Goal: Task Accomplishment & Management: Manage account settings

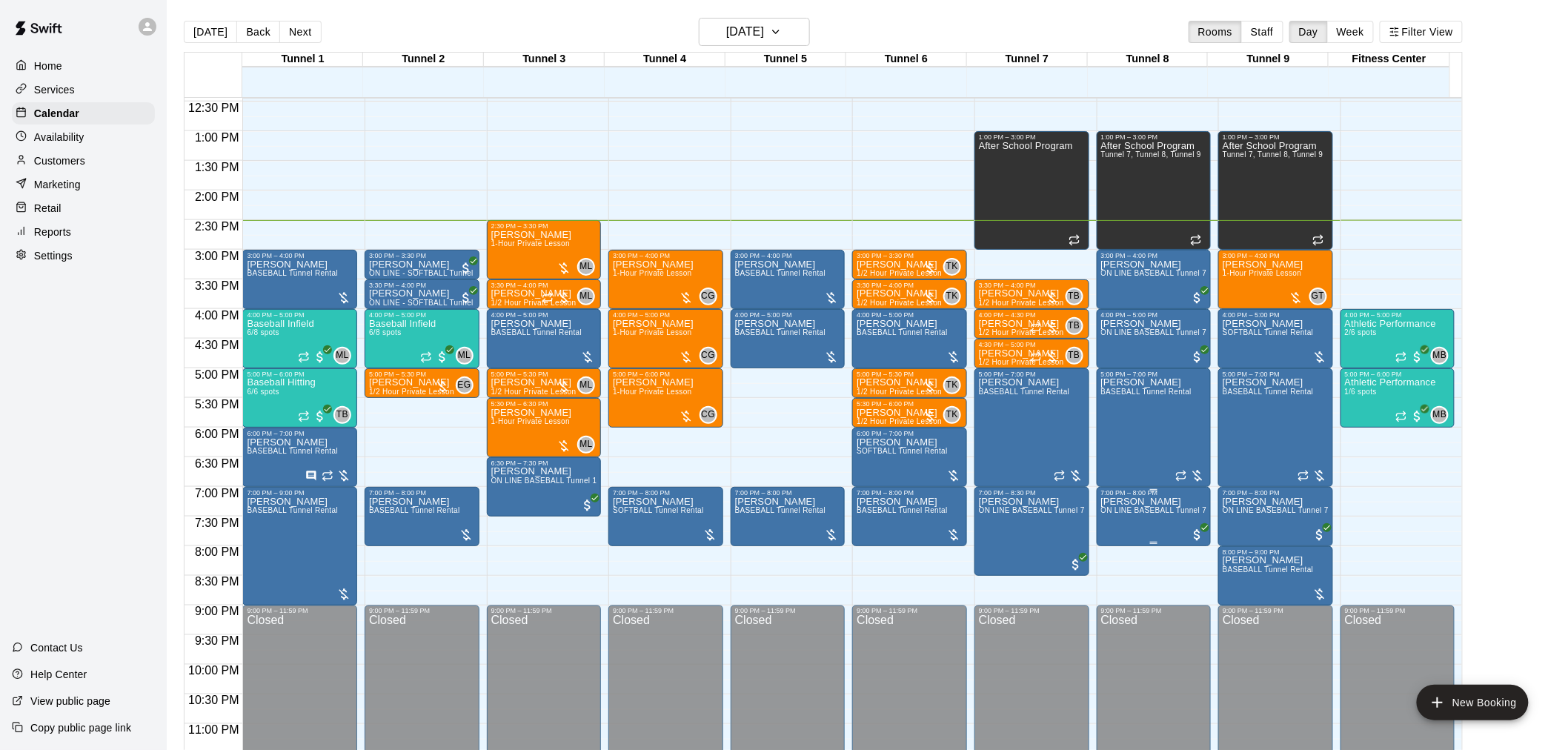
scroll to position [754, 0]
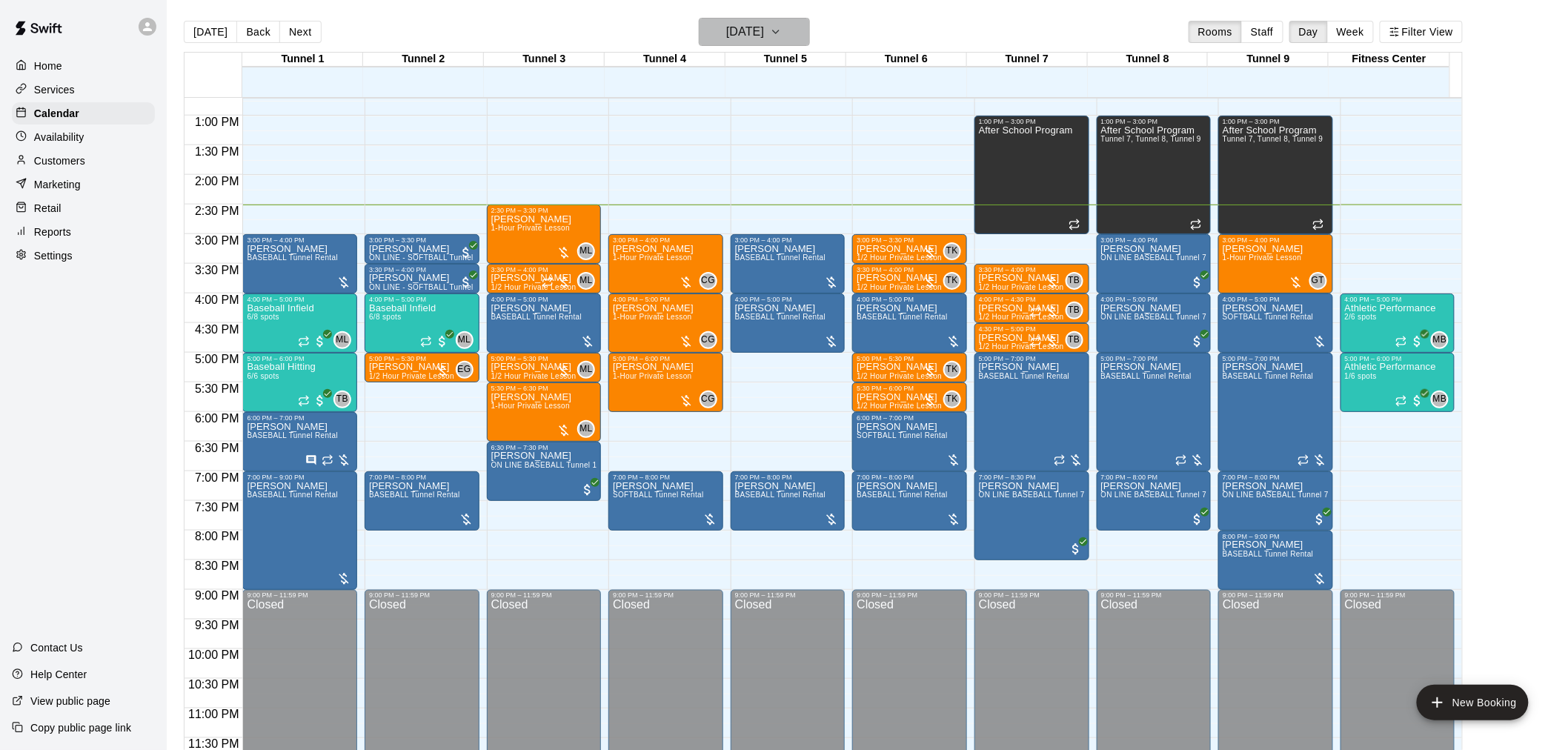
click at [782, 27] on icon "button" at bounding box center [776, 32] width 12 height 18
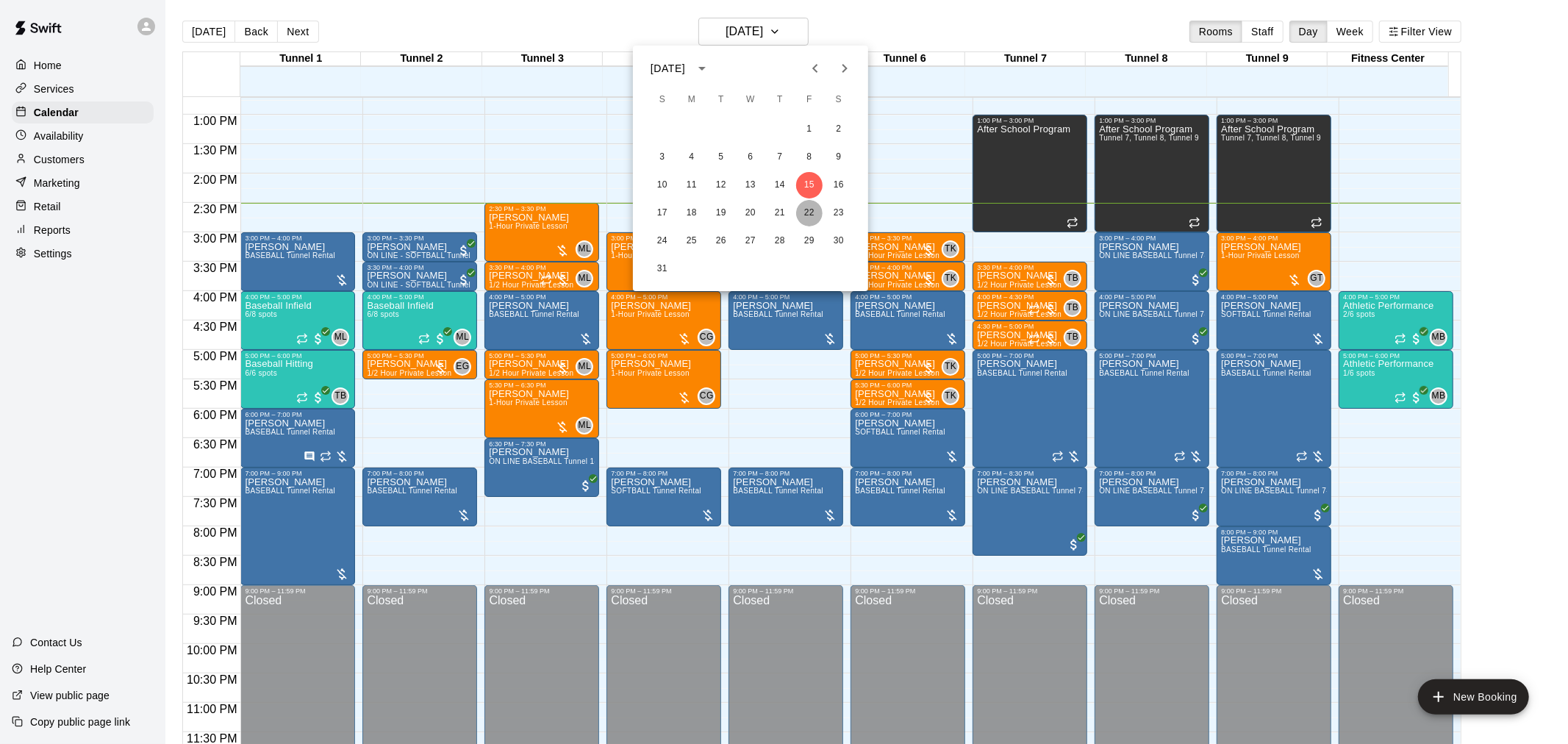
click at [816, 207] on button "22" at bounding box center [809, 213] width 27 height 27
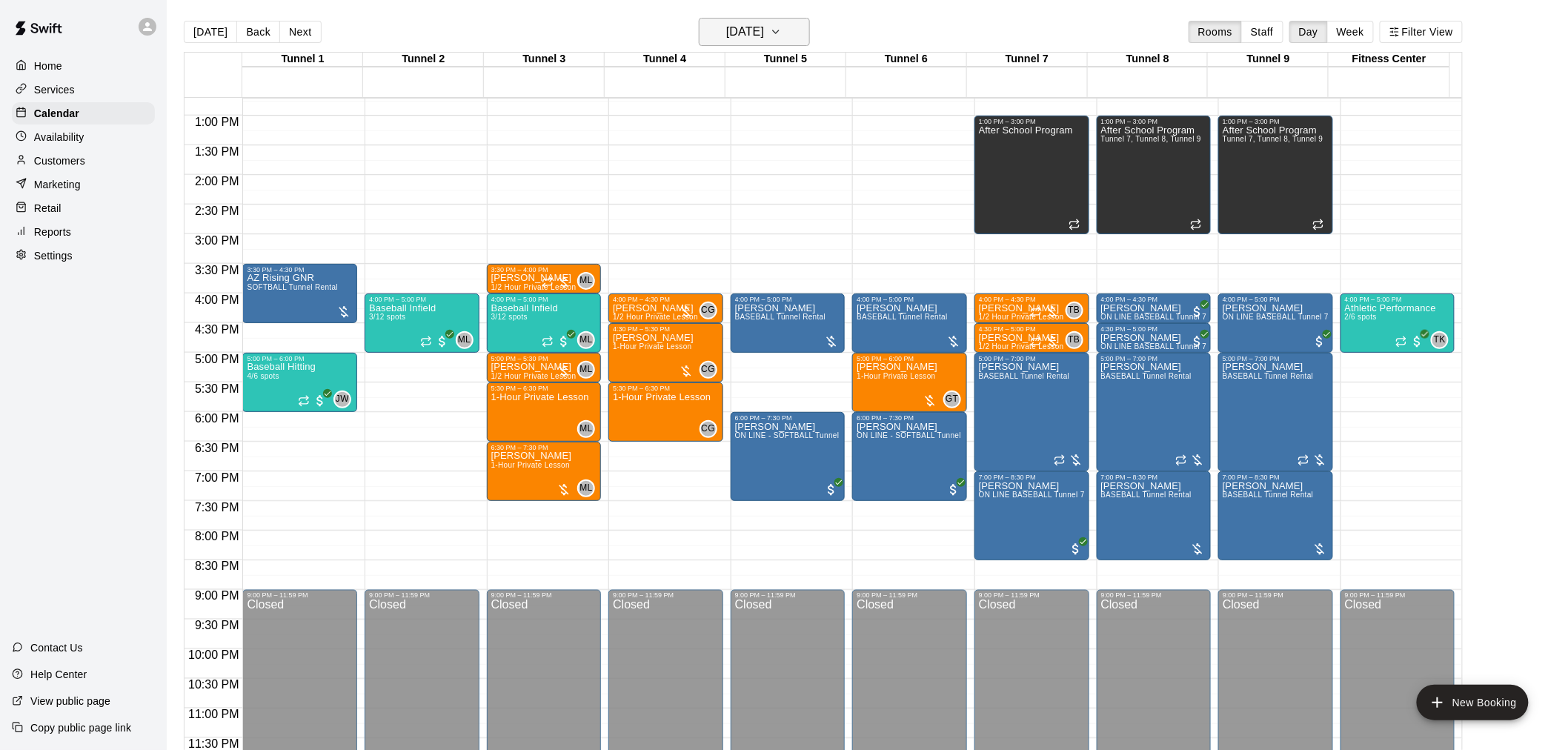
click at [782, 39] on icon "button" at bounding box center [776, 32] width 12 height 18
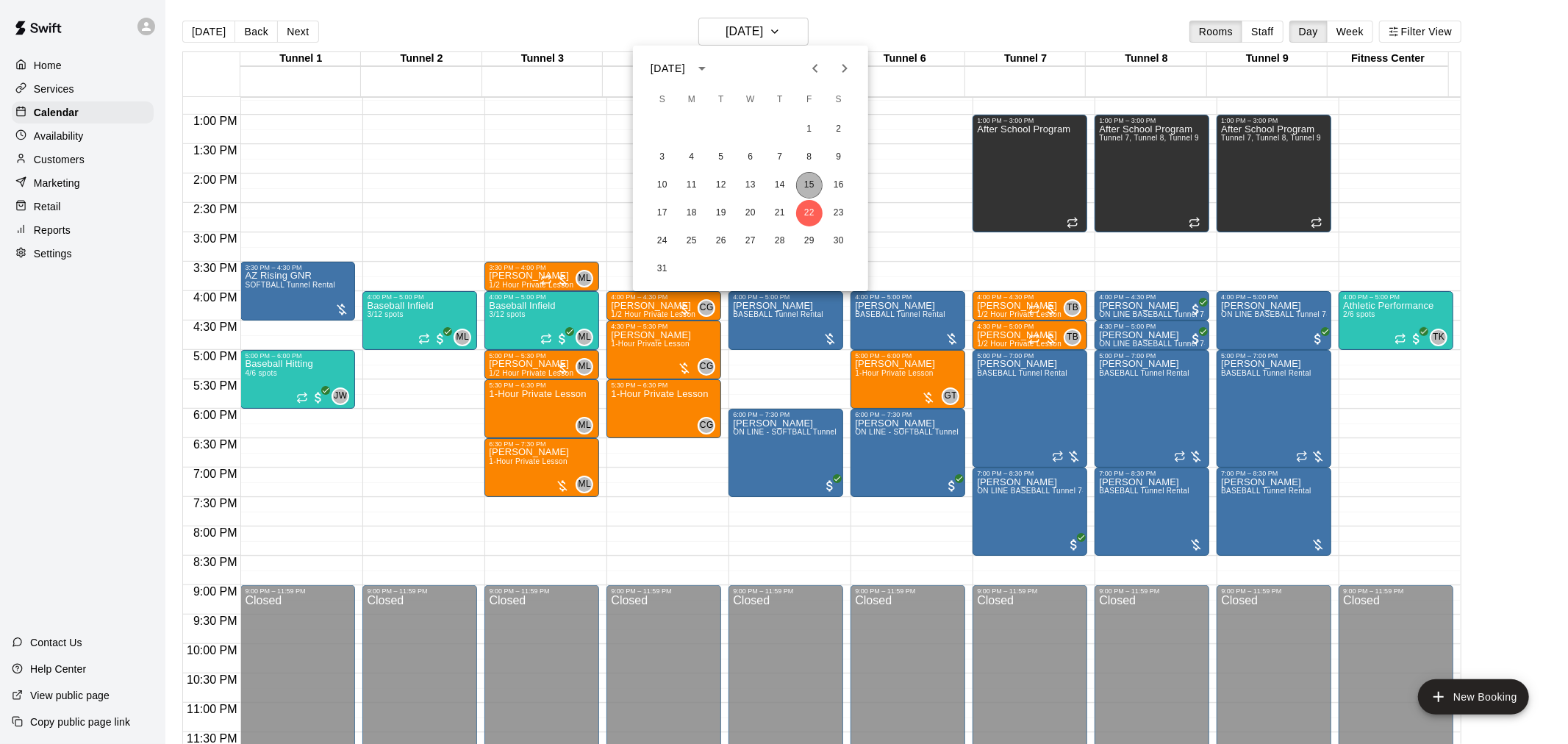
click at [806, 189] on button "15" at bounding box center [809, 186] width 27 height 27
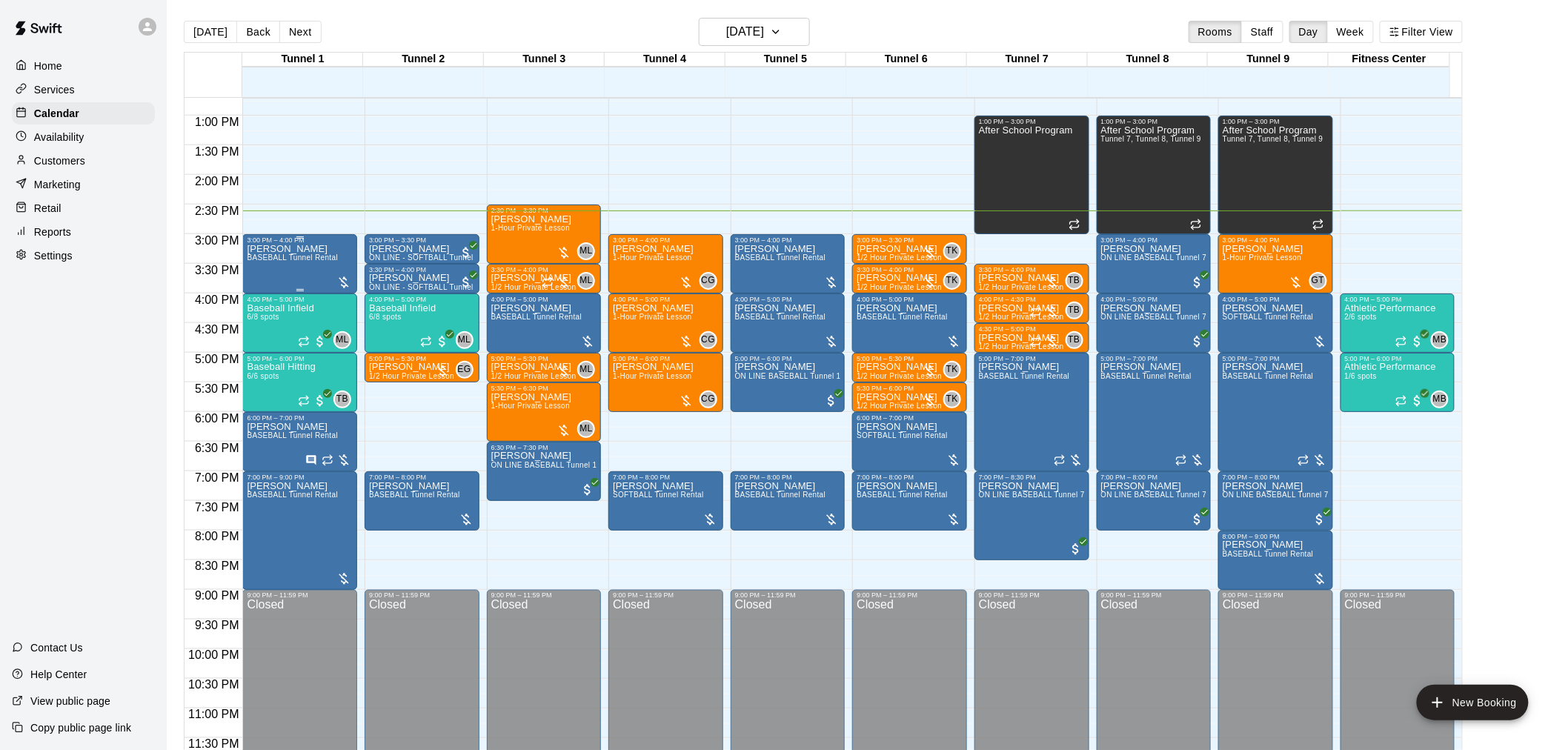
click at [301, 261] on span "BASEBALL Tunnel Rental" at bounding box center [292, 257] width 91 height 8
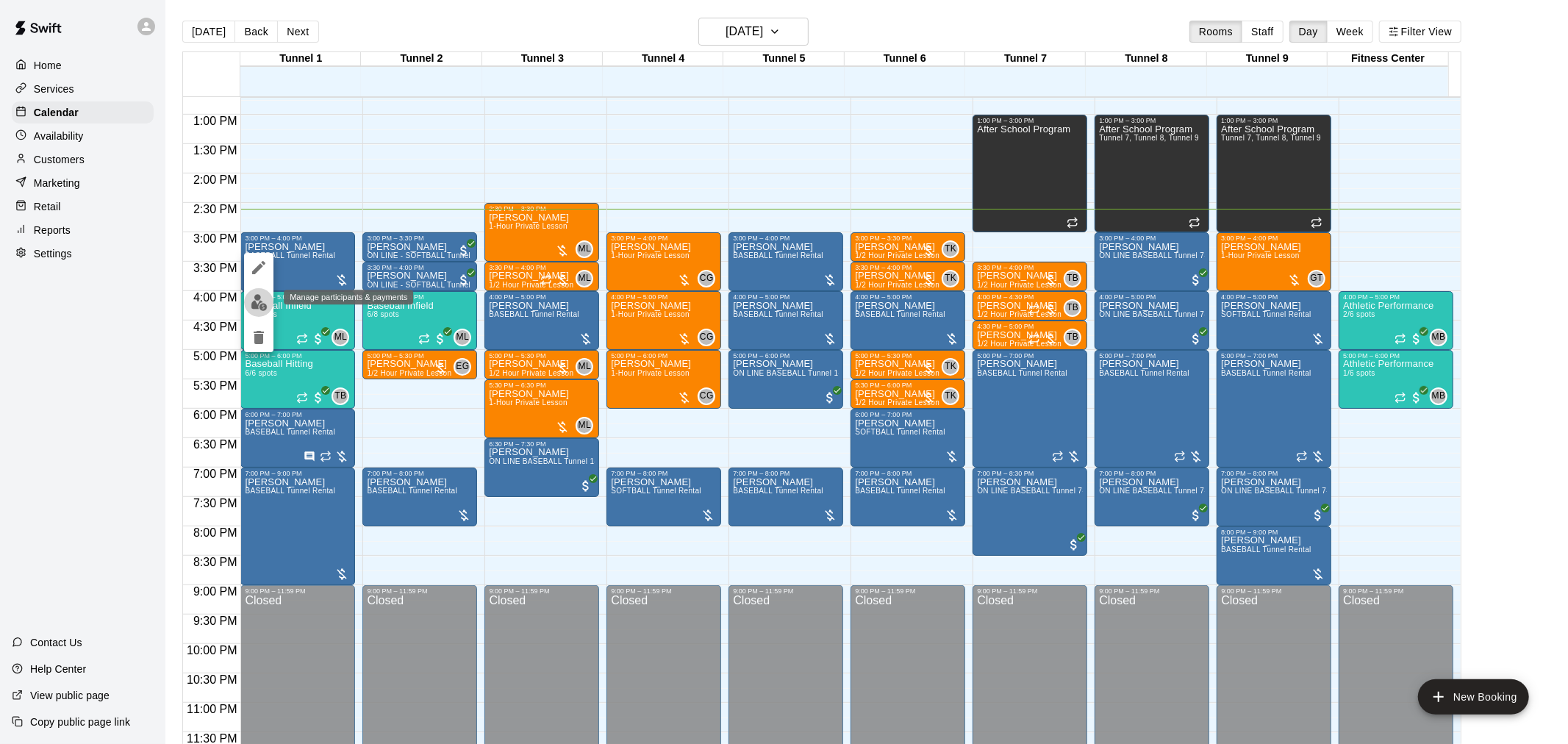
click at [261, 306] on img "edit" at bounding box center [259, 302] width 17 height 17
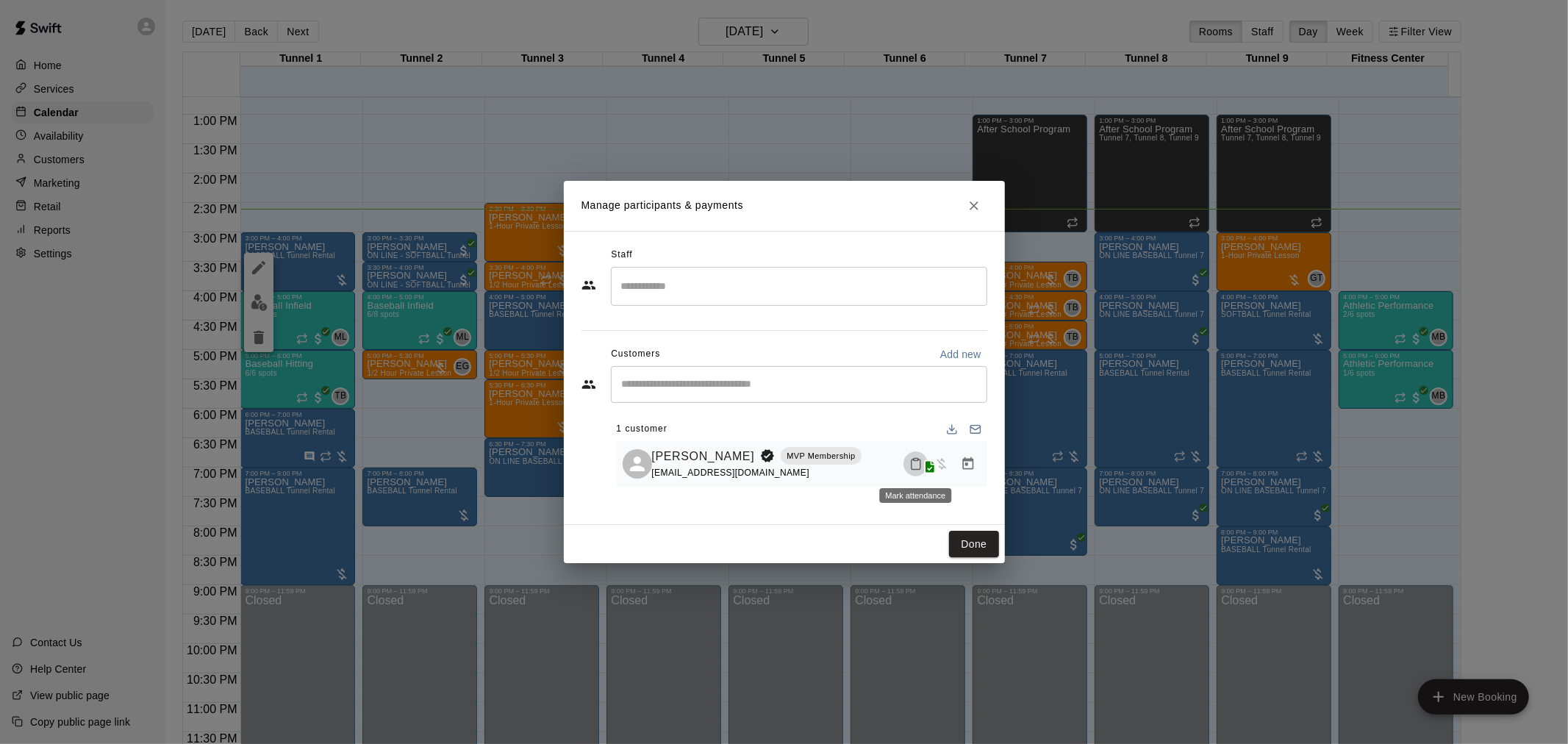
click at [921, 466] on icon "Mark attendance" at bounding box center [915, 464] width 13 height 13
click at [954, 474] on p "[PERSON_NAME] attended" at bounding box center [1004, 471] width 130 height 15
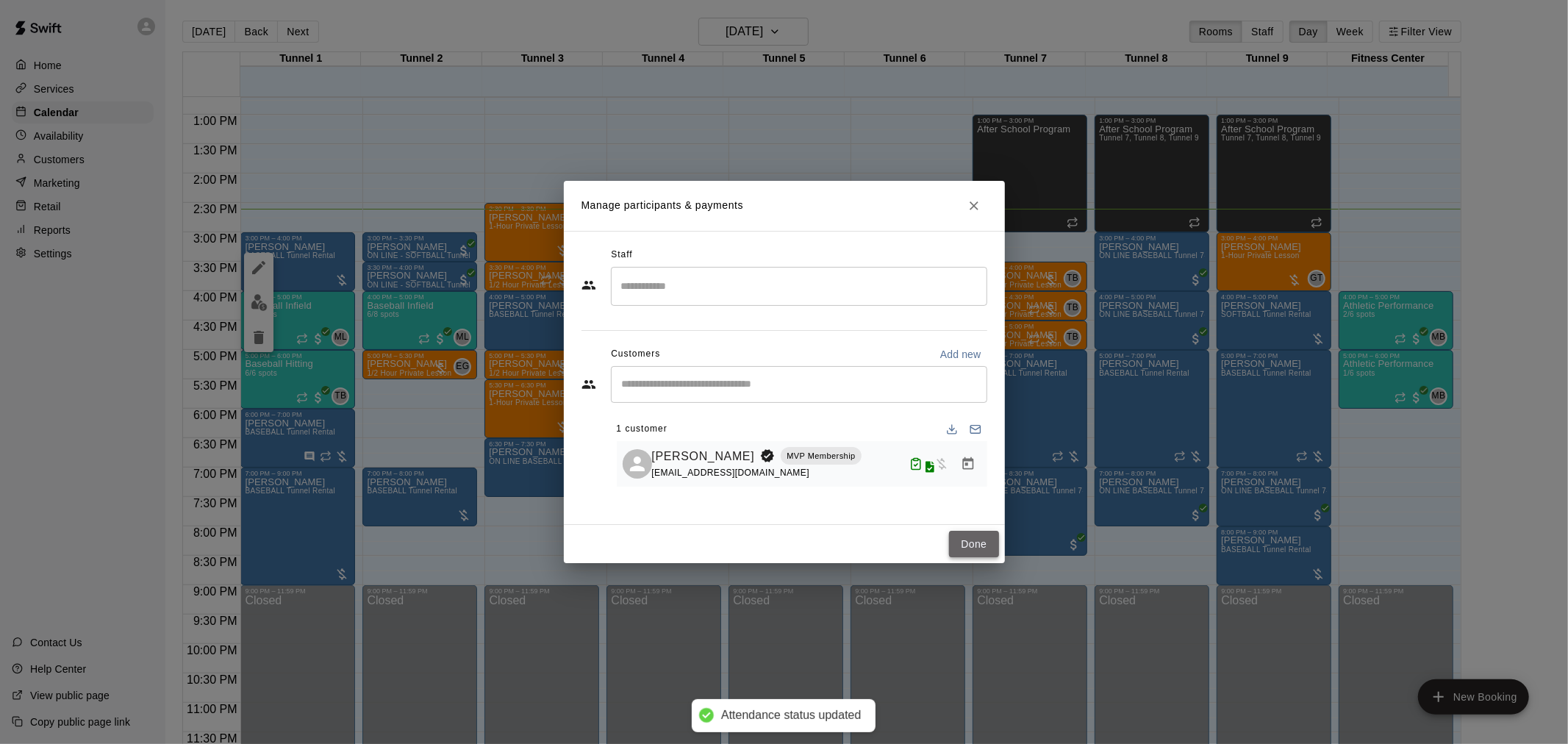
click at [973, 542] on button "Done" at bounding box center [973, 544] width 49 height 27
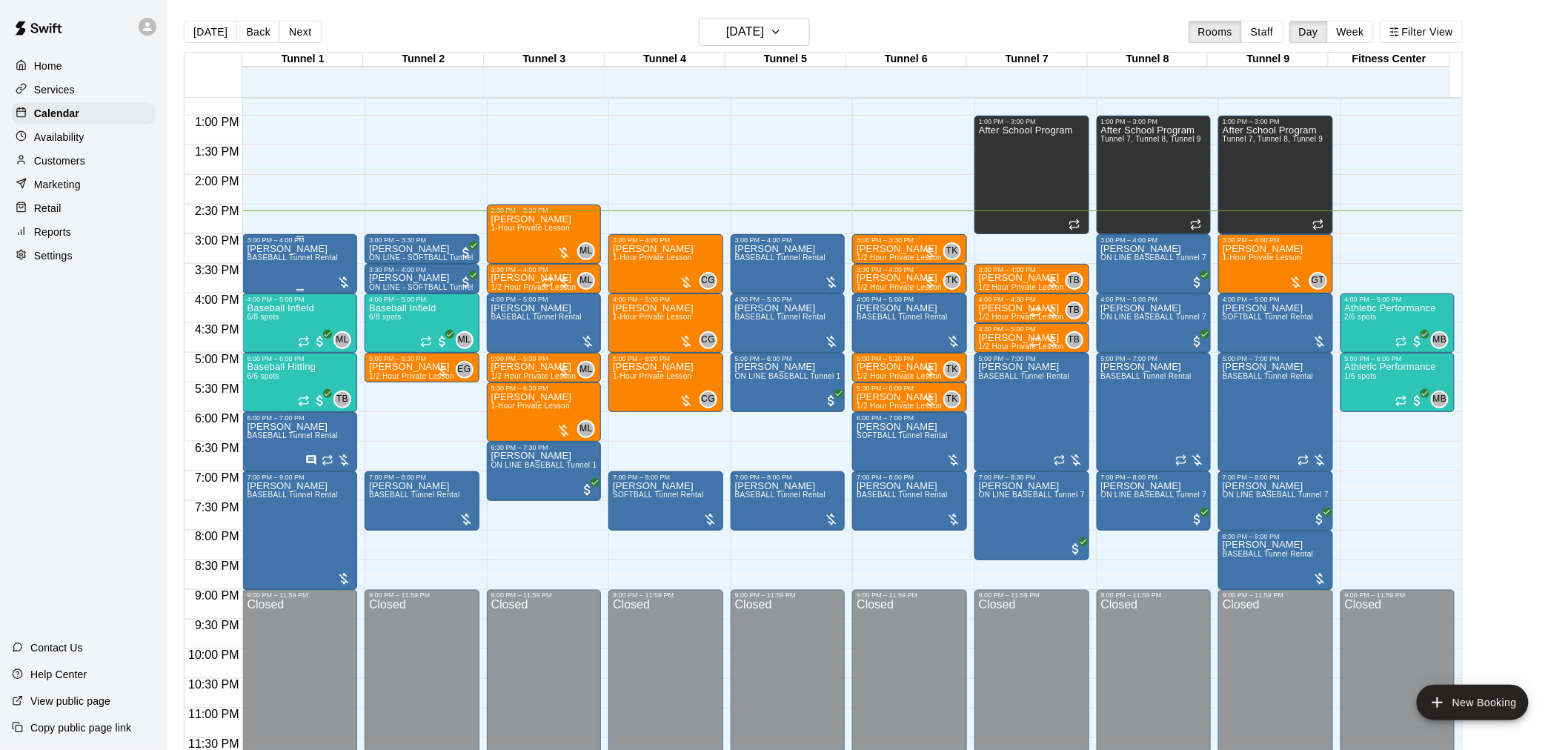
click at [301, 261] on span "BASEBALL Tunnel Rental" at bounding box center [292, 257] width 91 height 8
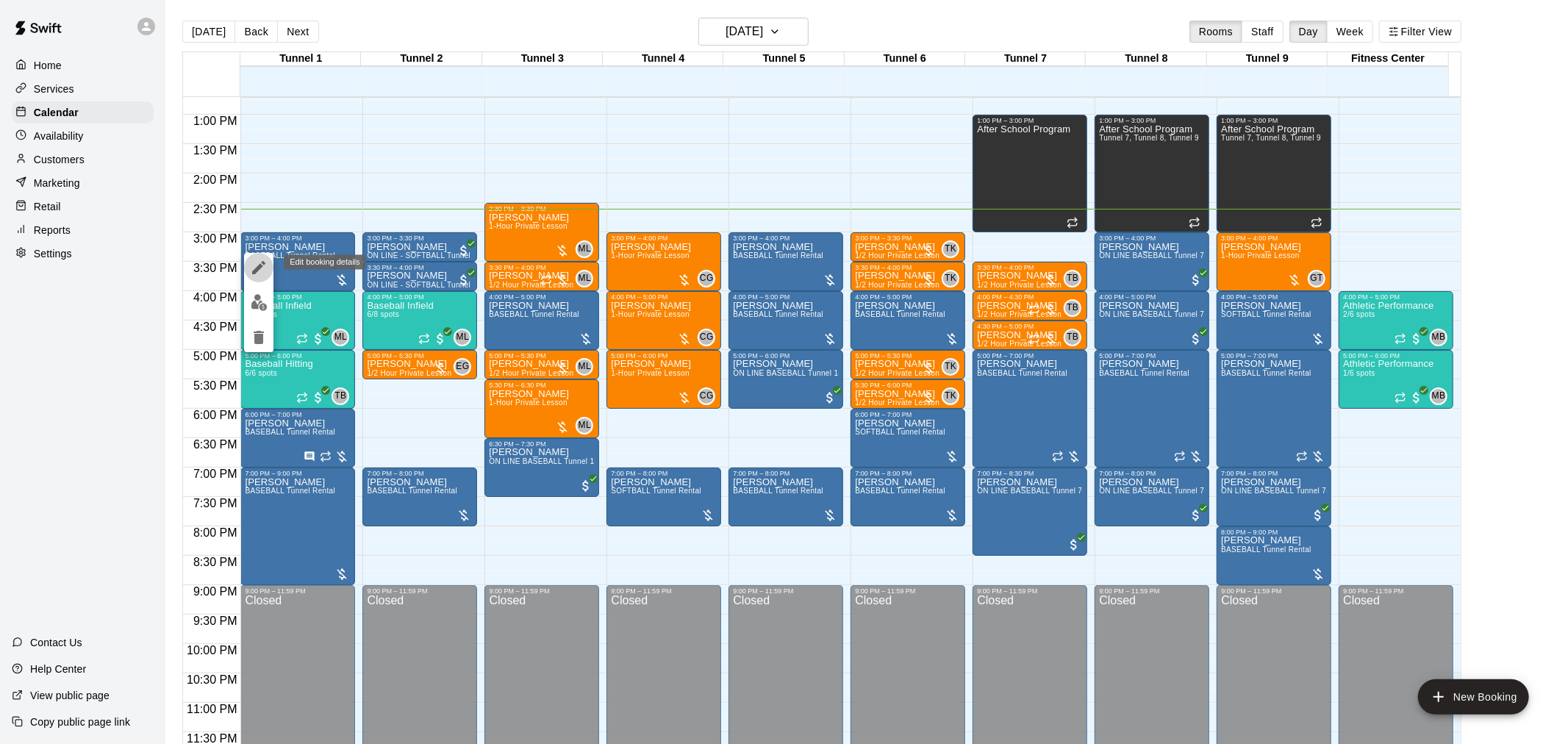
click at [252, 261] on icon "edit" at bounding box center [259, 267] width 18 height 18
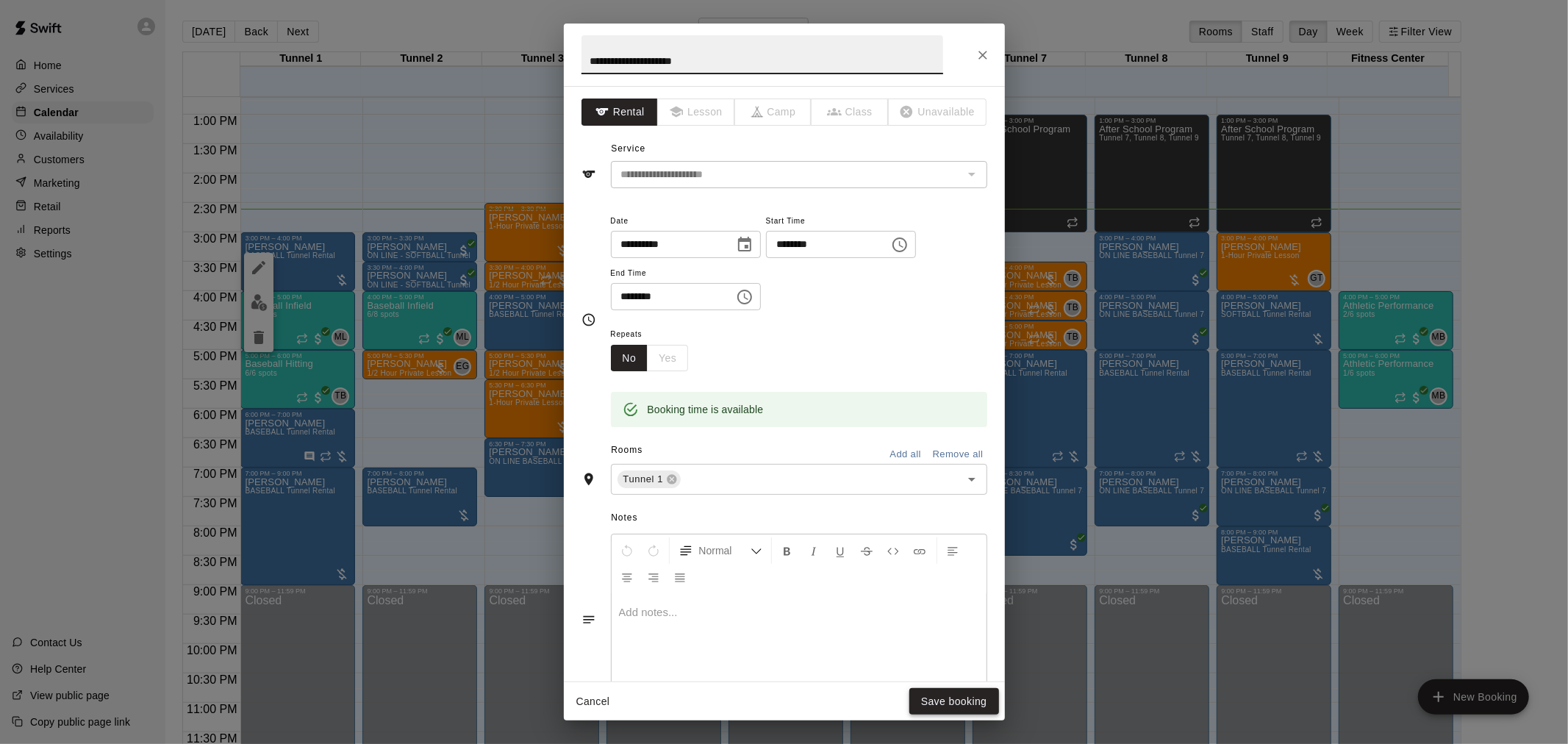
click at [955, 693] on button "Save booking" at bounding box center [954, 701] width 90 height 27
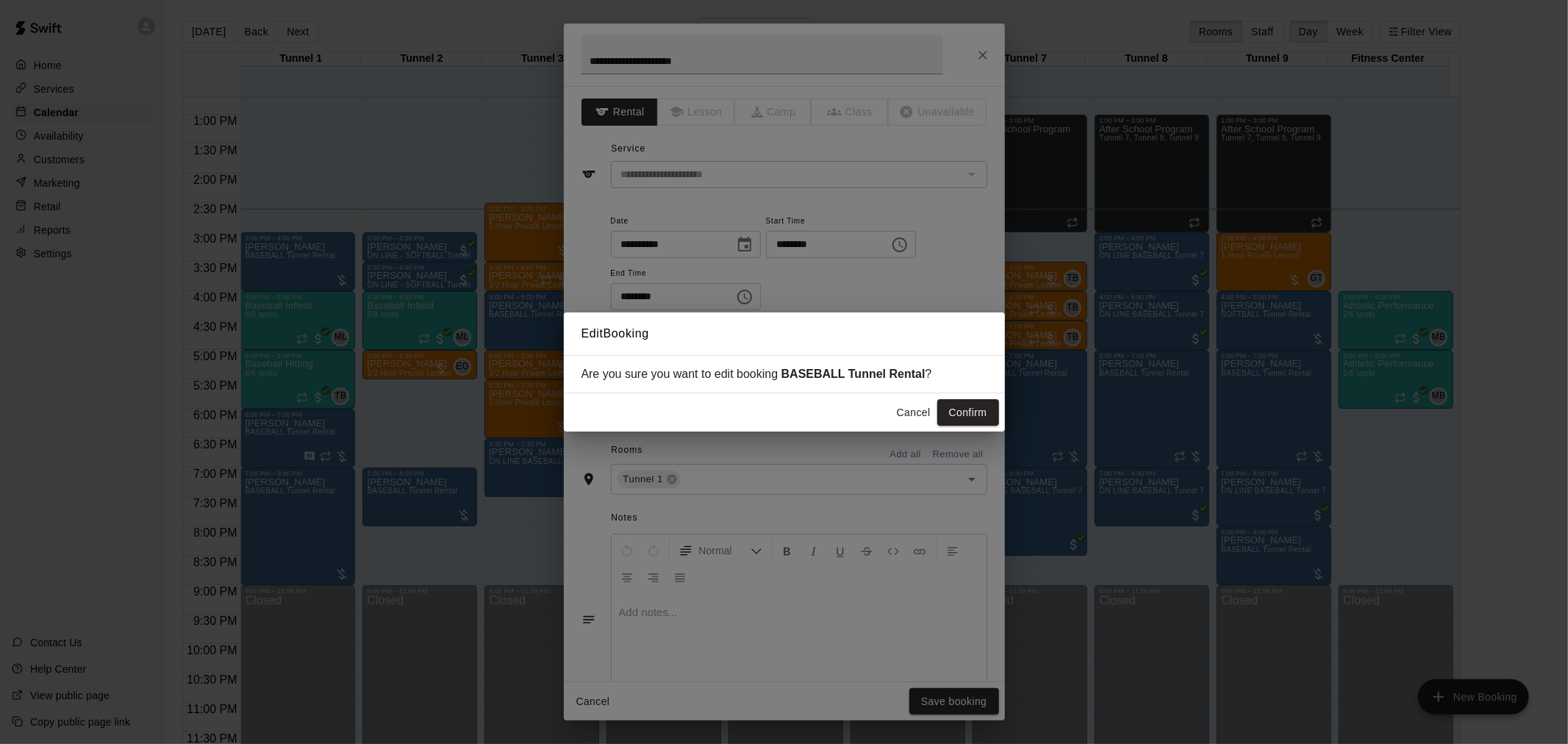
click at [971, 410] on button "Confirm" at bounding box center [968, 413] width 62 height 27
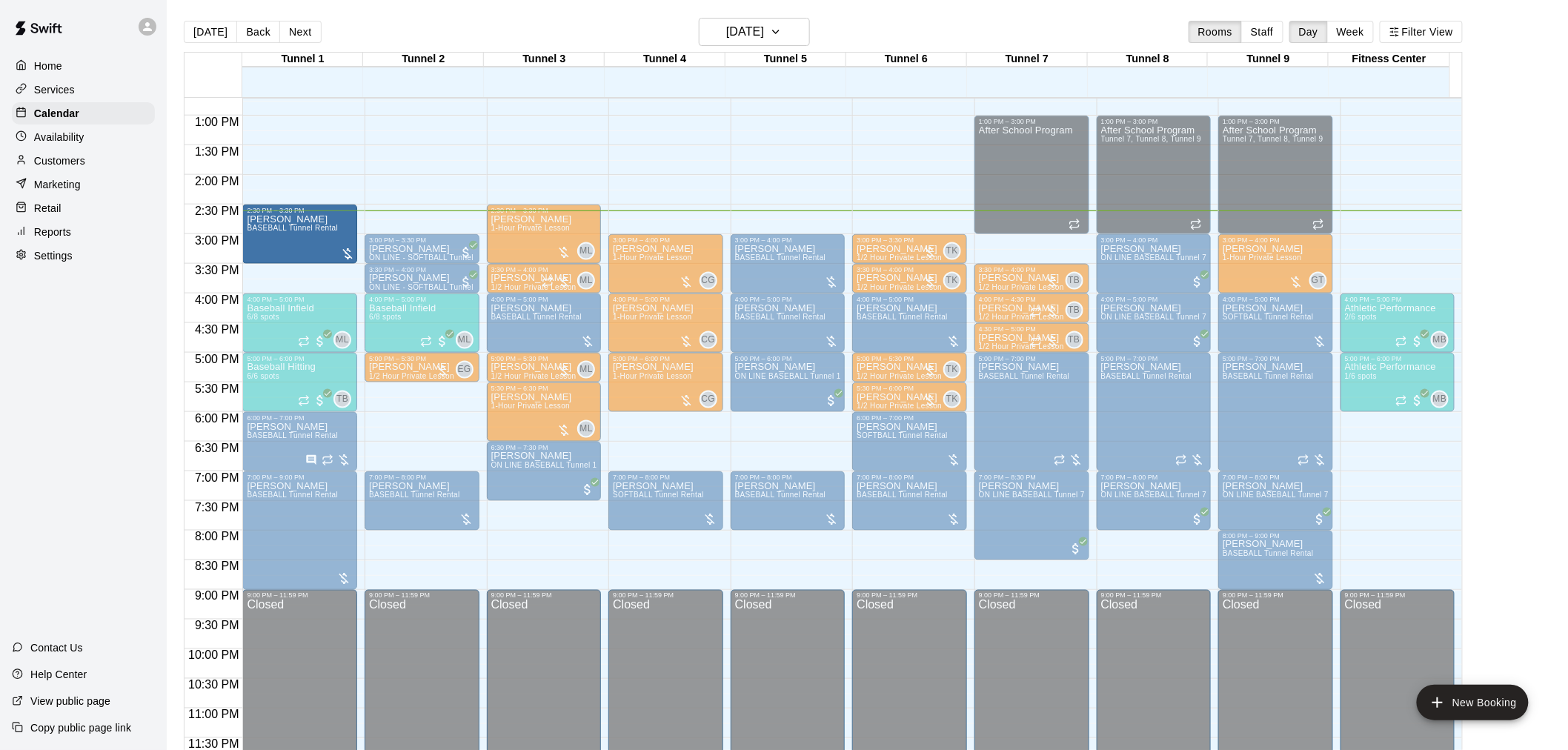
drag, startPoint x: 304, startPoint y: 257, endPoint x: 299, endPoint y: 239, distance: 18.7
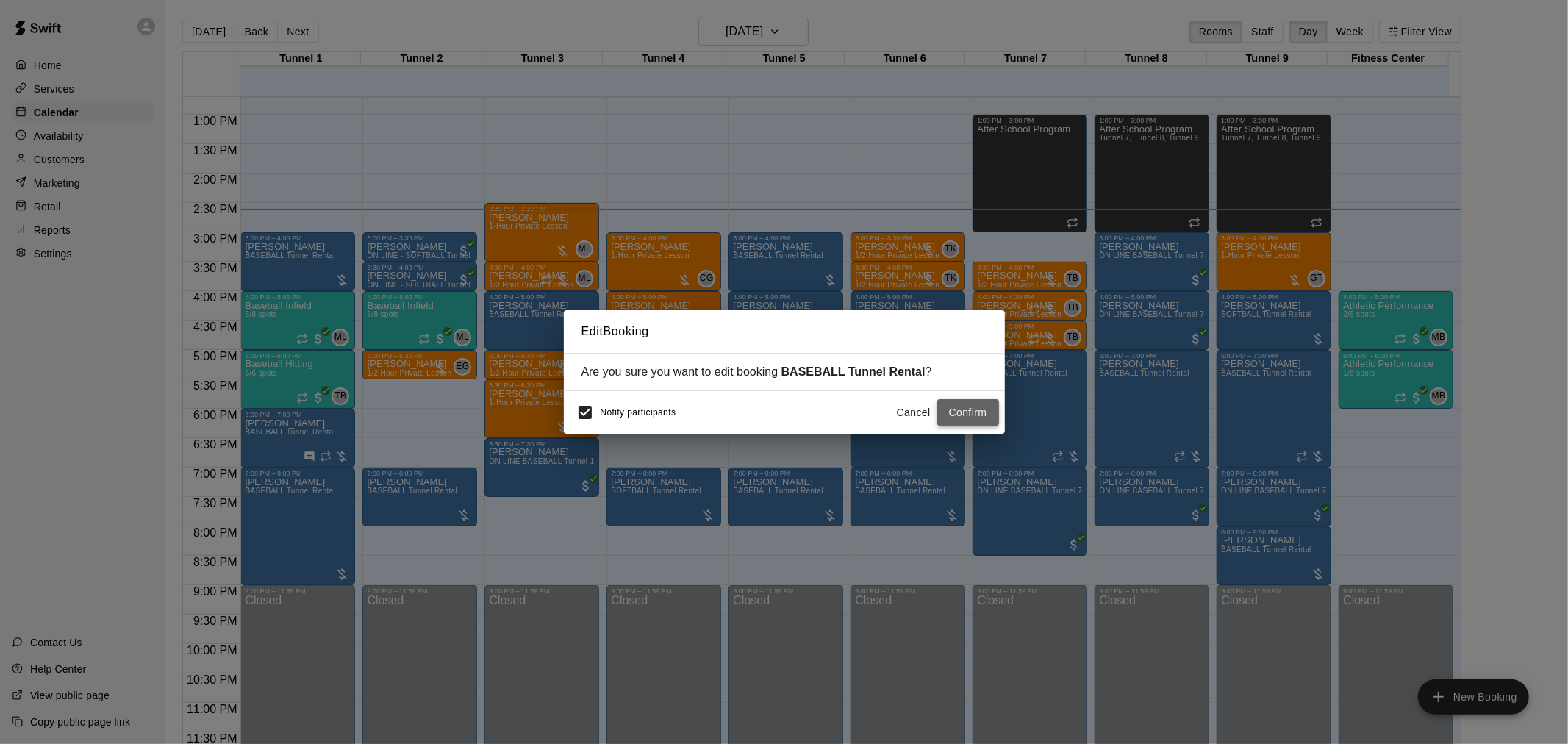
click at [976, 414] on button "Confirm" at bounding box center [968, 413] width 62 height 27
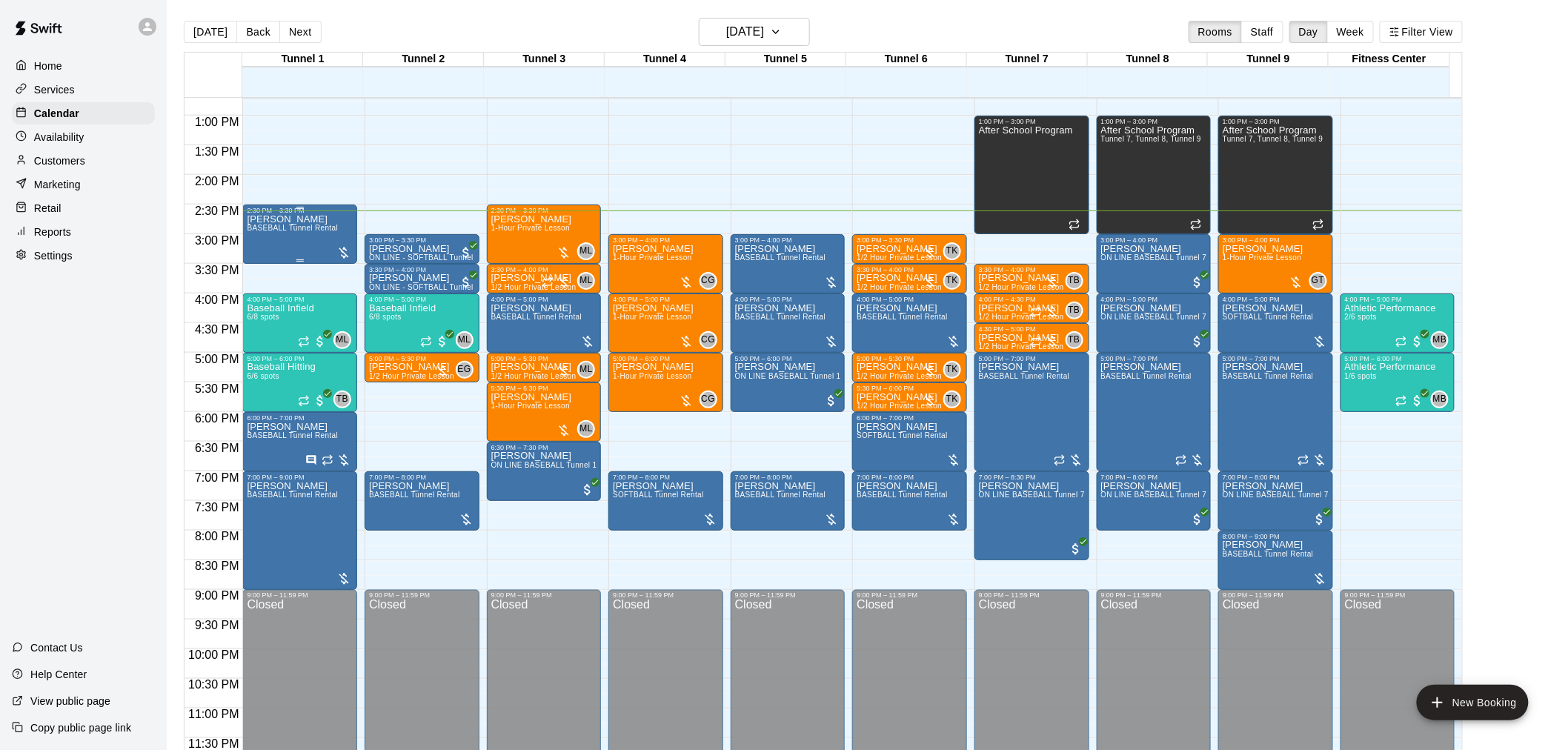
click at [294, 219] on p "[PERSON_NAME]" at bounding box center [292, 219] width 91 height 0
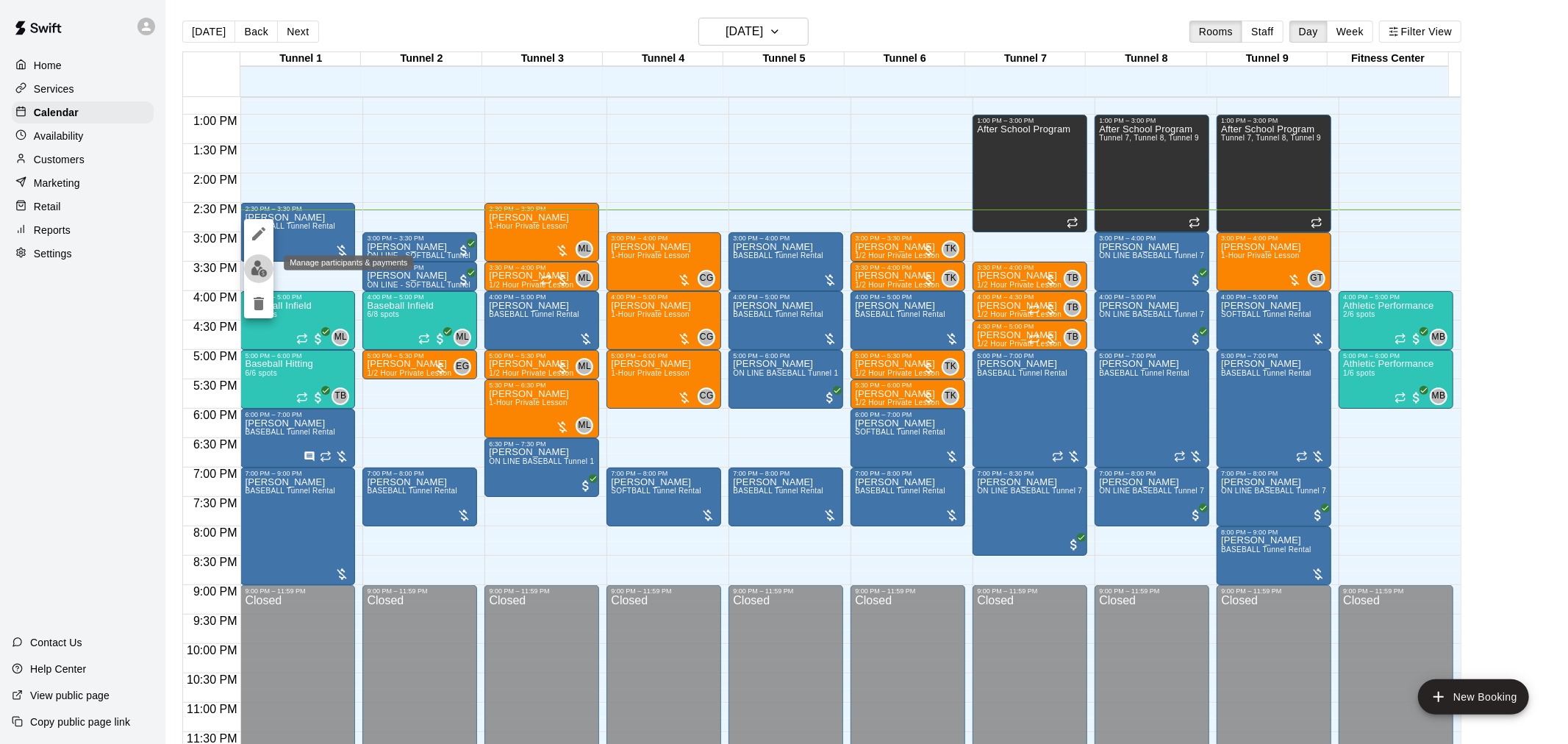
click at [251, 270] on img "edit" at bounding box center [259, 268] width 17 height 17
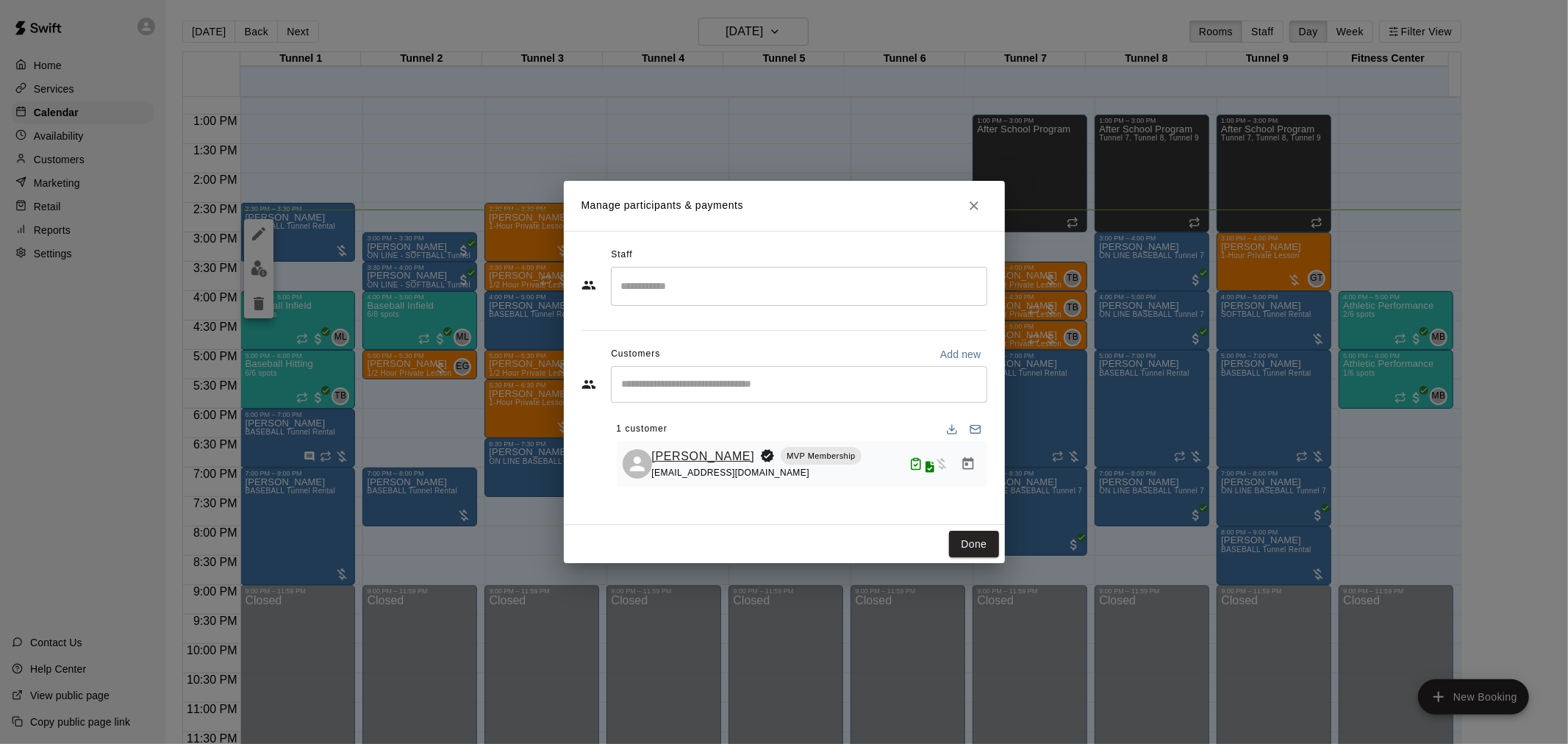
click at [718, 463] on link "[PERSON_NAME]" at bounding box center [703, 457] width 103 height 19
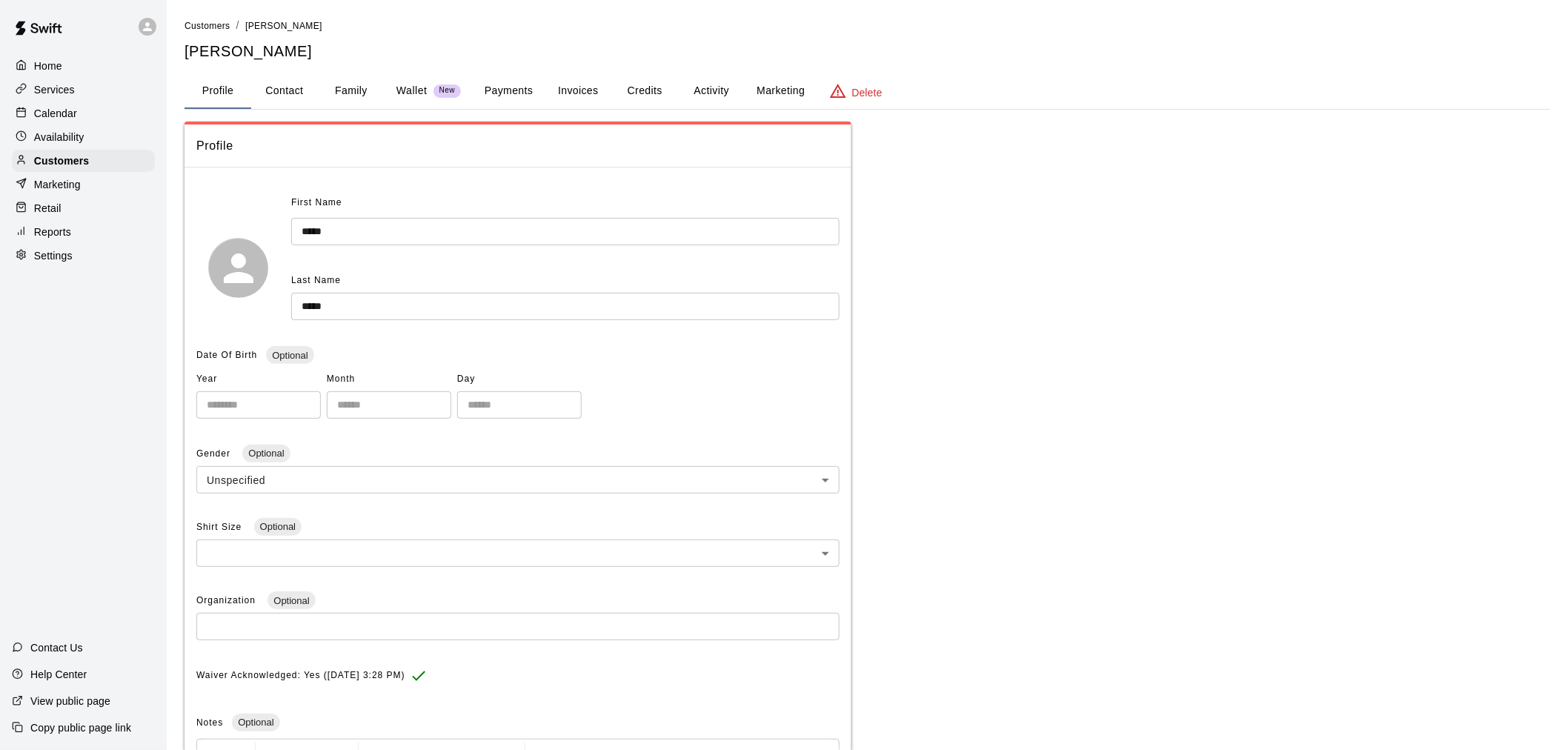
click at [528, 92] on button "Payments" at bounding box center [509, 91] width 72 height 36
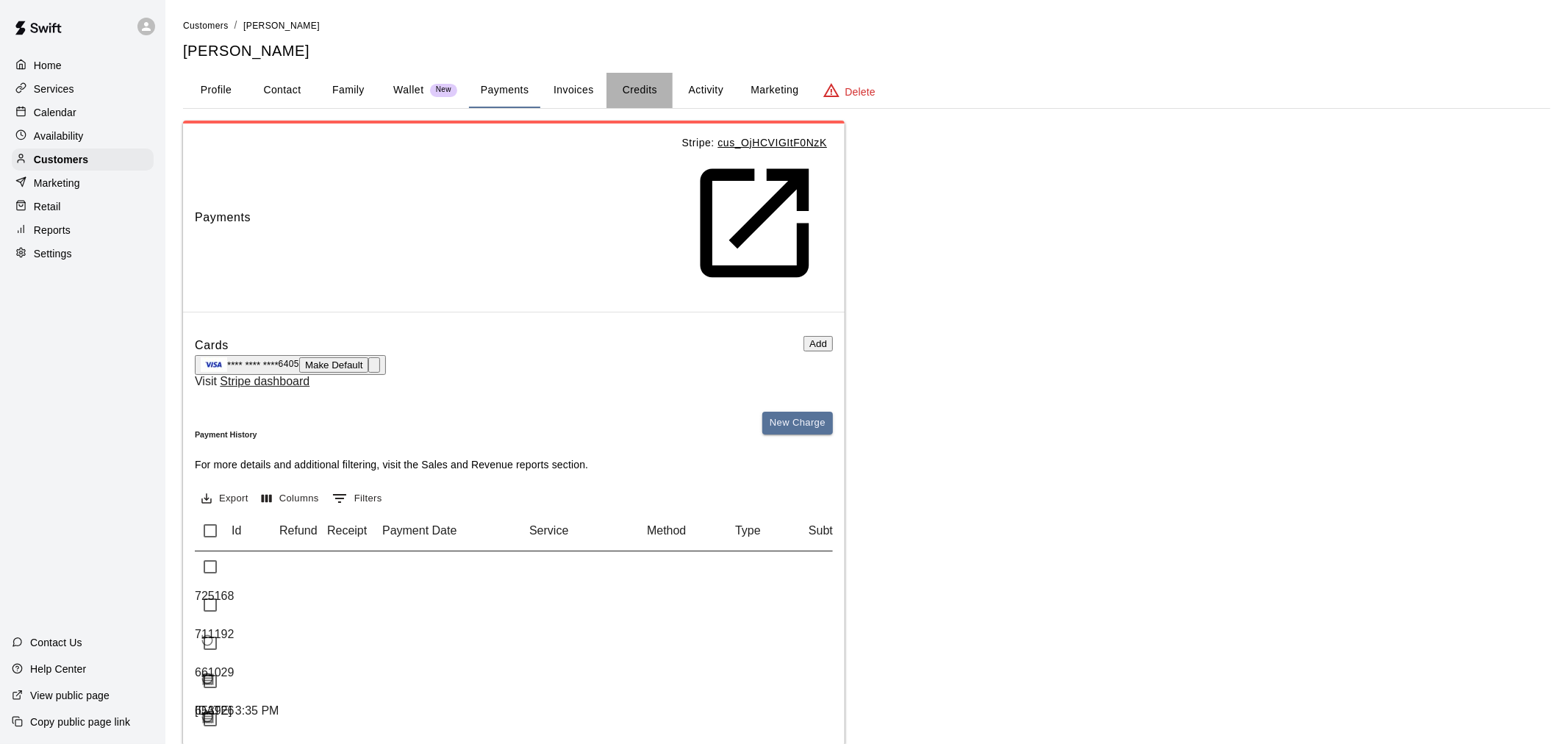
click at [648, 91] on button "Credits" at bounding box center [639, 91] width 66 height 35
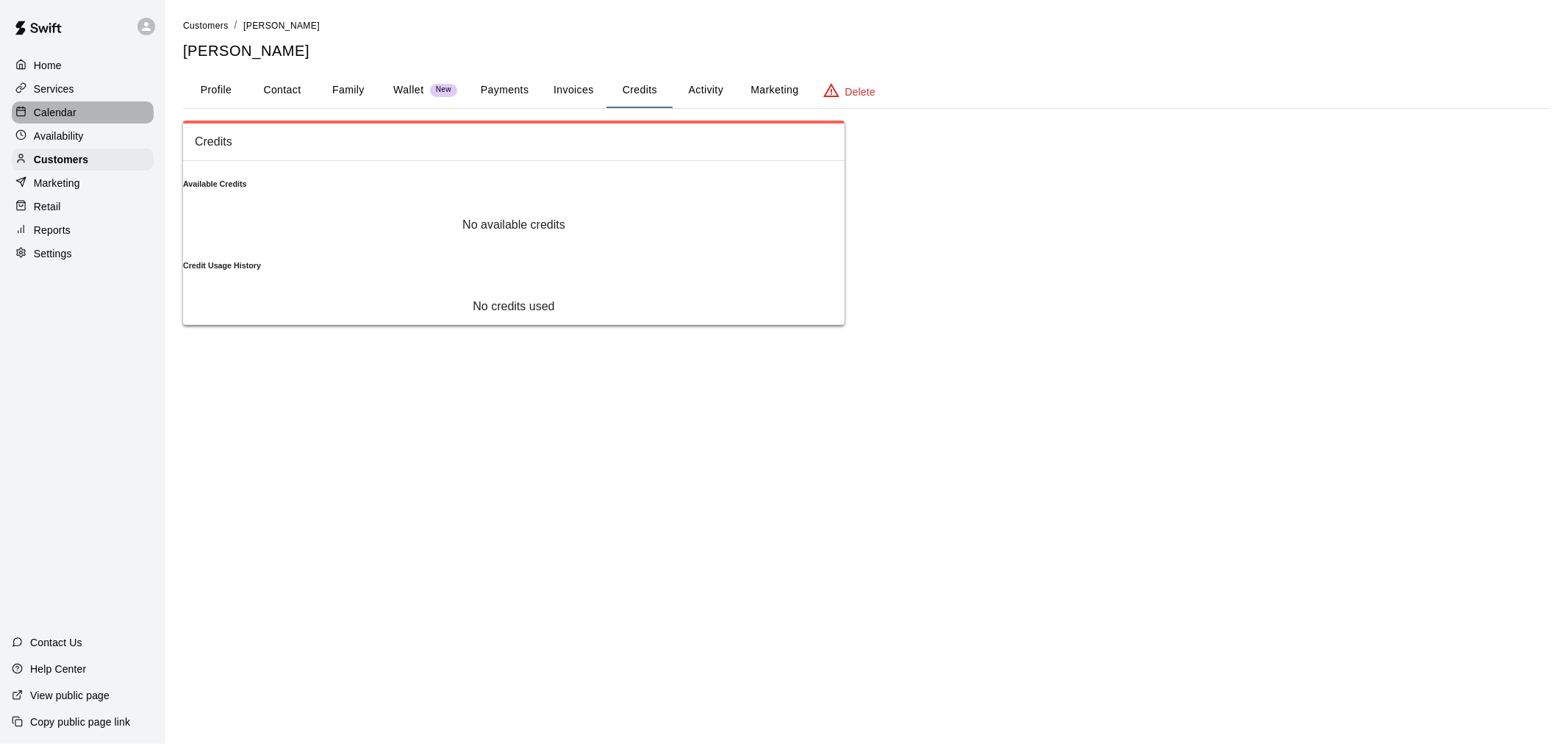
click at [80, 122] on div "Calendar" at bounding box center [82, 113] width 142 height 22
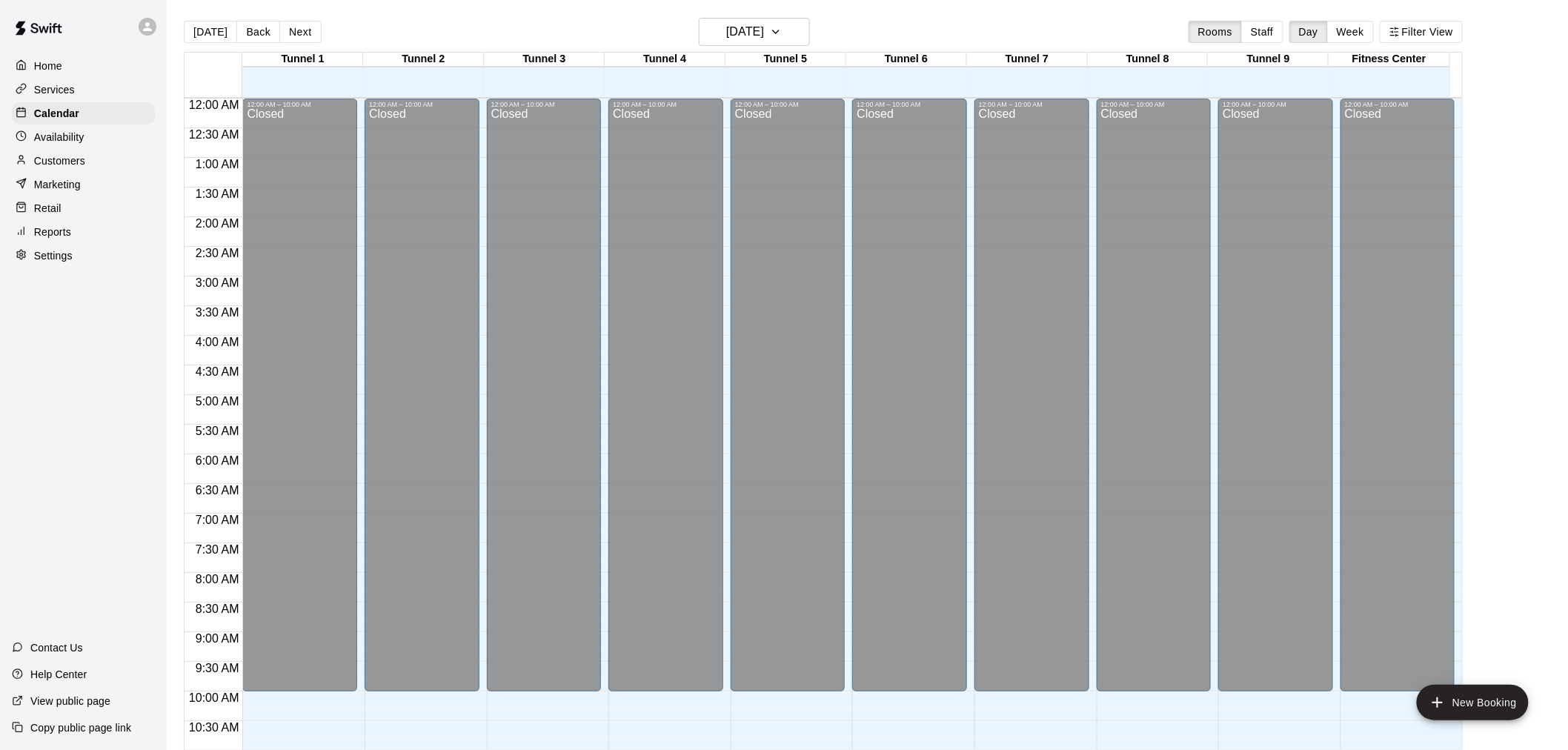
scroll to position [709, 0]
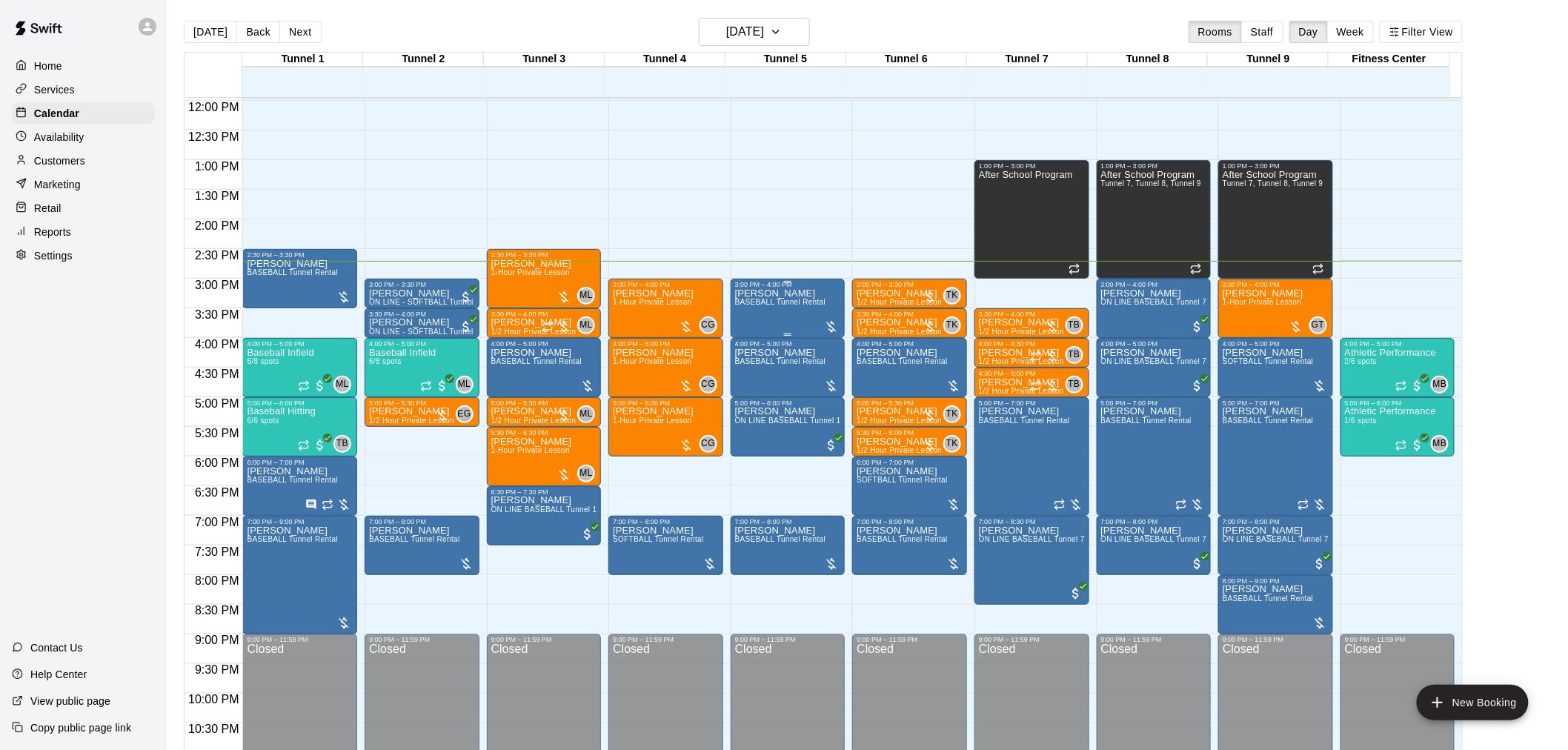
click at [775, 304] on div "[PERSON_NAME] BASEBALL Tunnel Rental" at bounding box center [780, 663] width 91 height 750
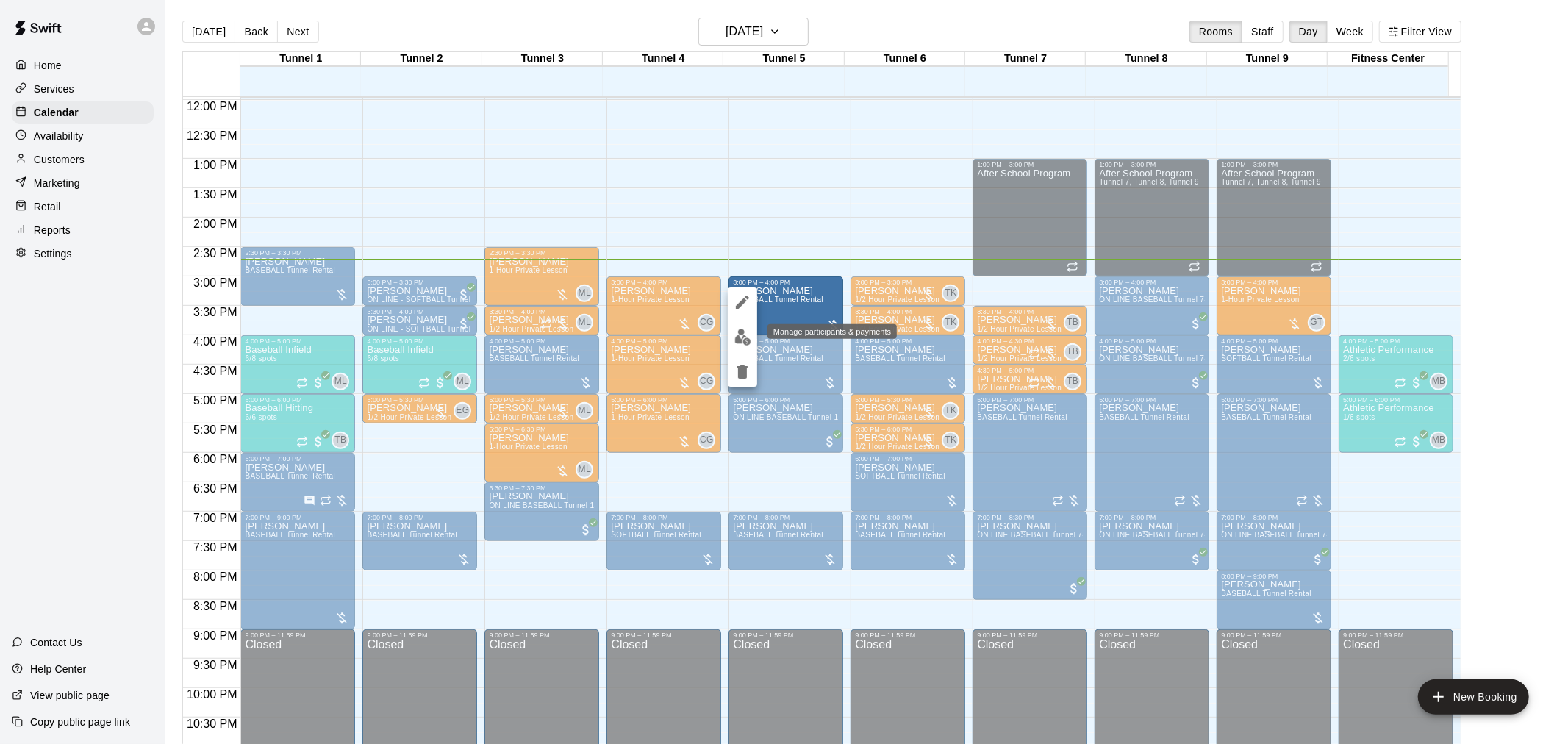
click at [747, 337] on img "edit" at bounding box center [742, 337] width 17 height 17
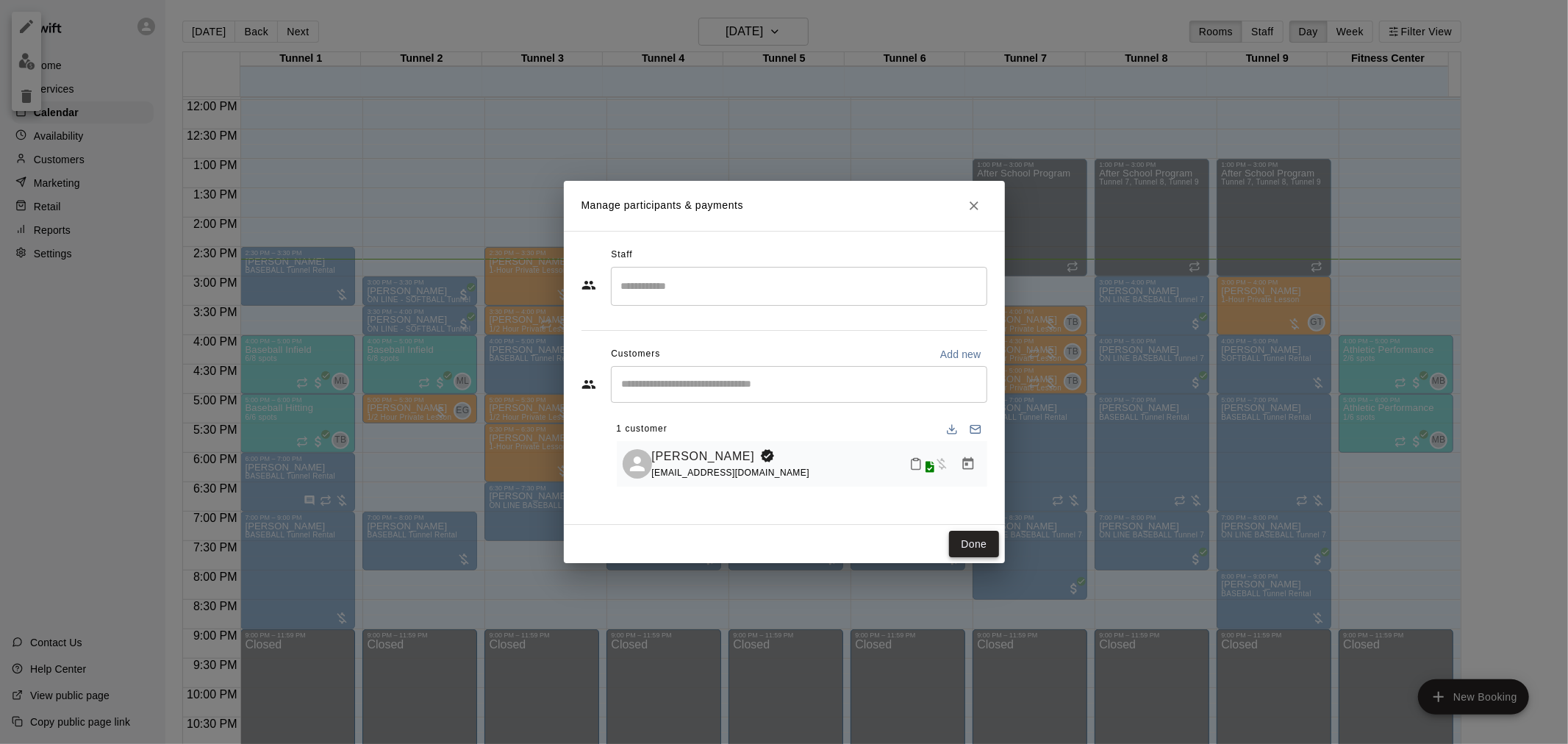
click at [965, 538] on button "Done" at bounding box center [973, 544] width 49 height 27
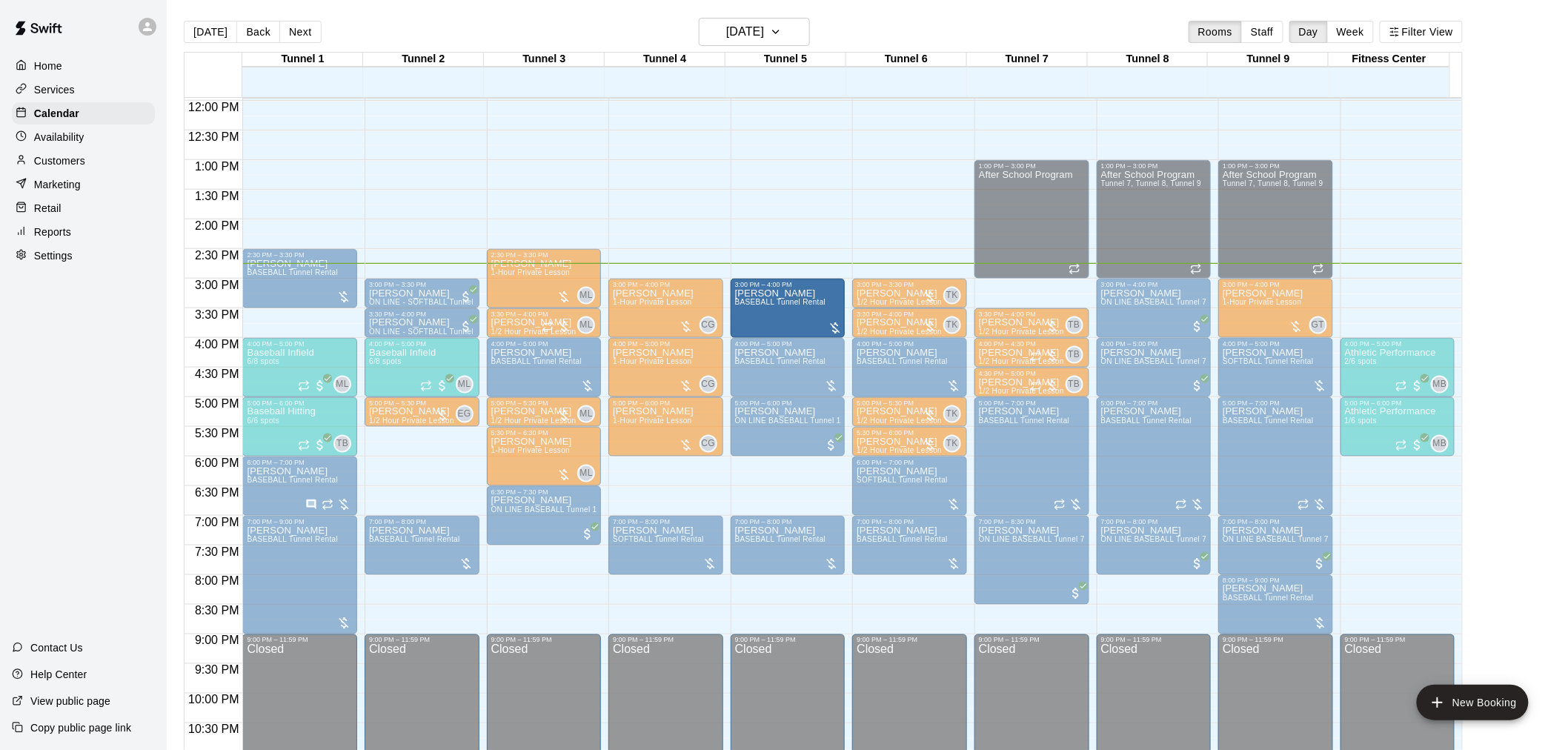
click at [767, 309] on div "[PERSON_NAME] BASEBALL Tunnel Rental" at bounding box center [780, 663] width 91 height 750
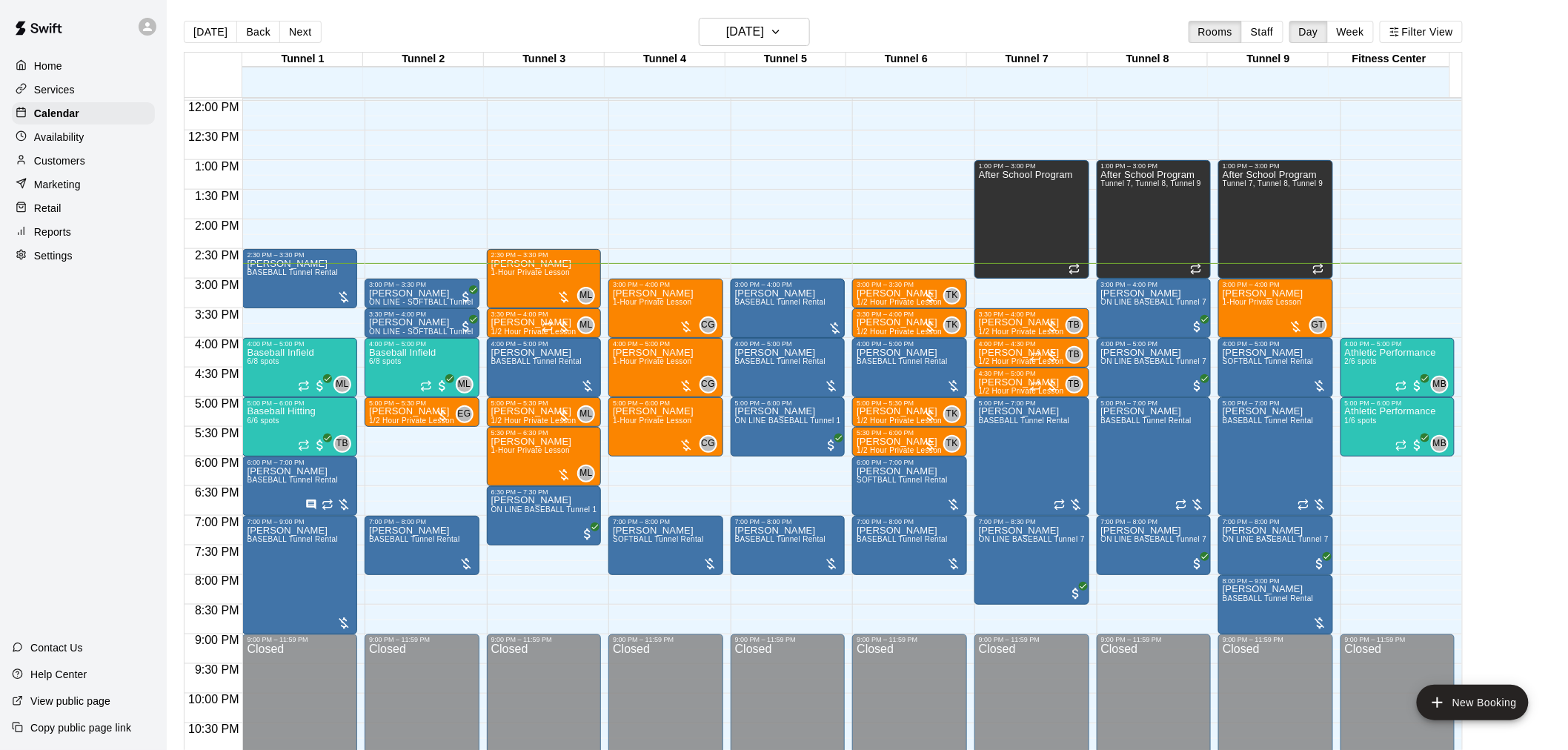
click at [766, 316] on div "[PERSON_NAME] BASEBALL Tunnel Rental" at bounding box center [780, 663] width 91 height 750
click at [837, 327] on div at bounding box center [835, 328] width 15 height 15
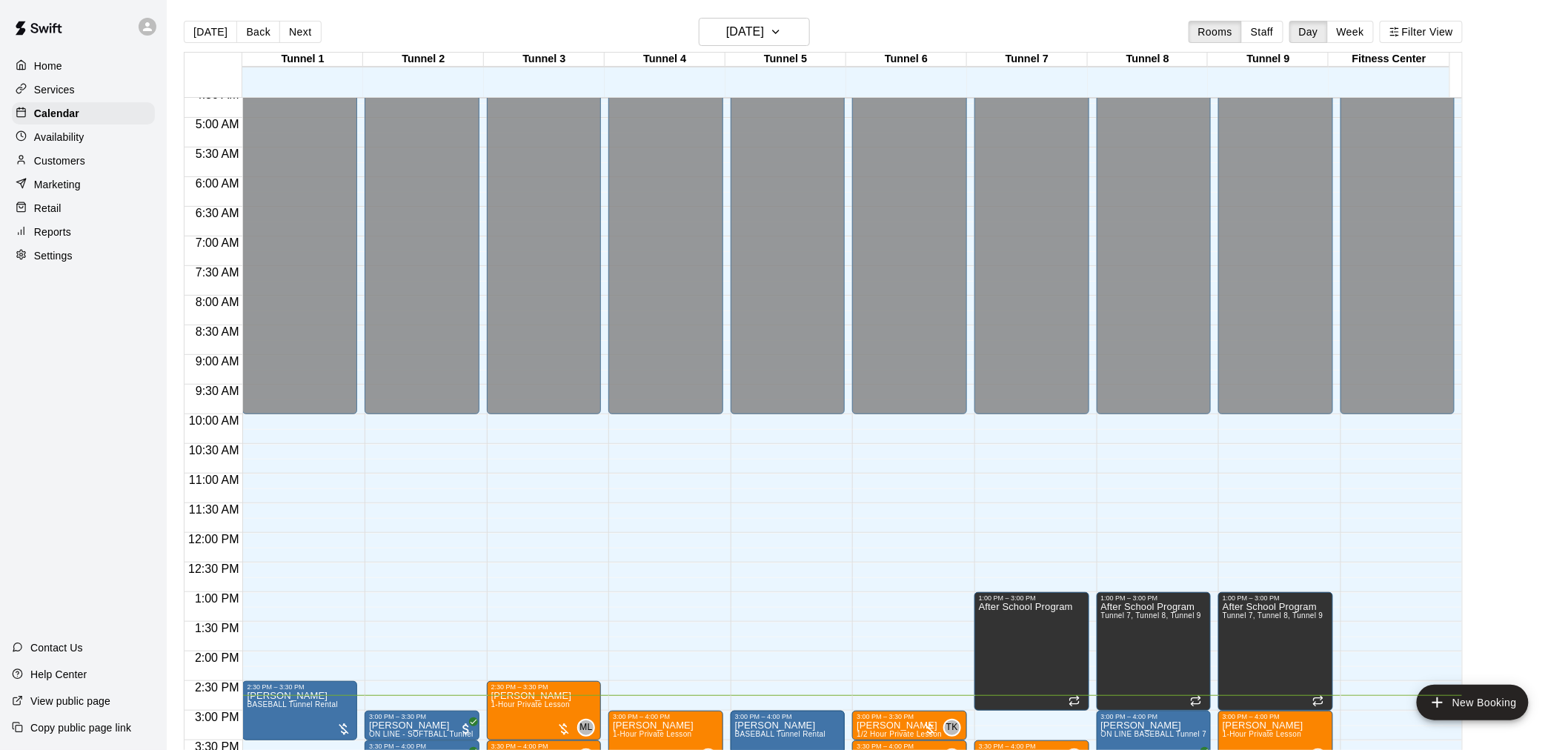
scroll to position [627, 0]
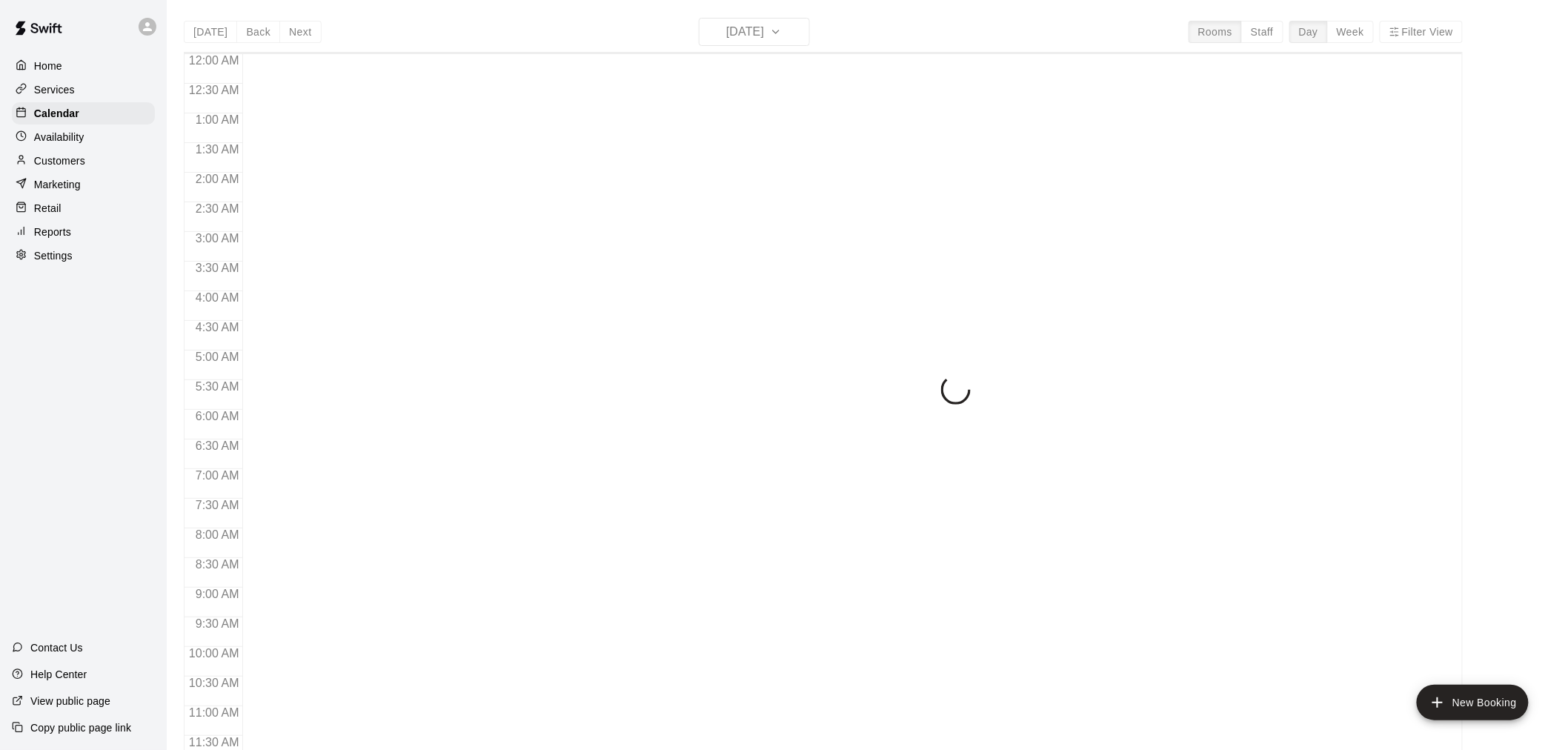
scroll to position [709, 0]
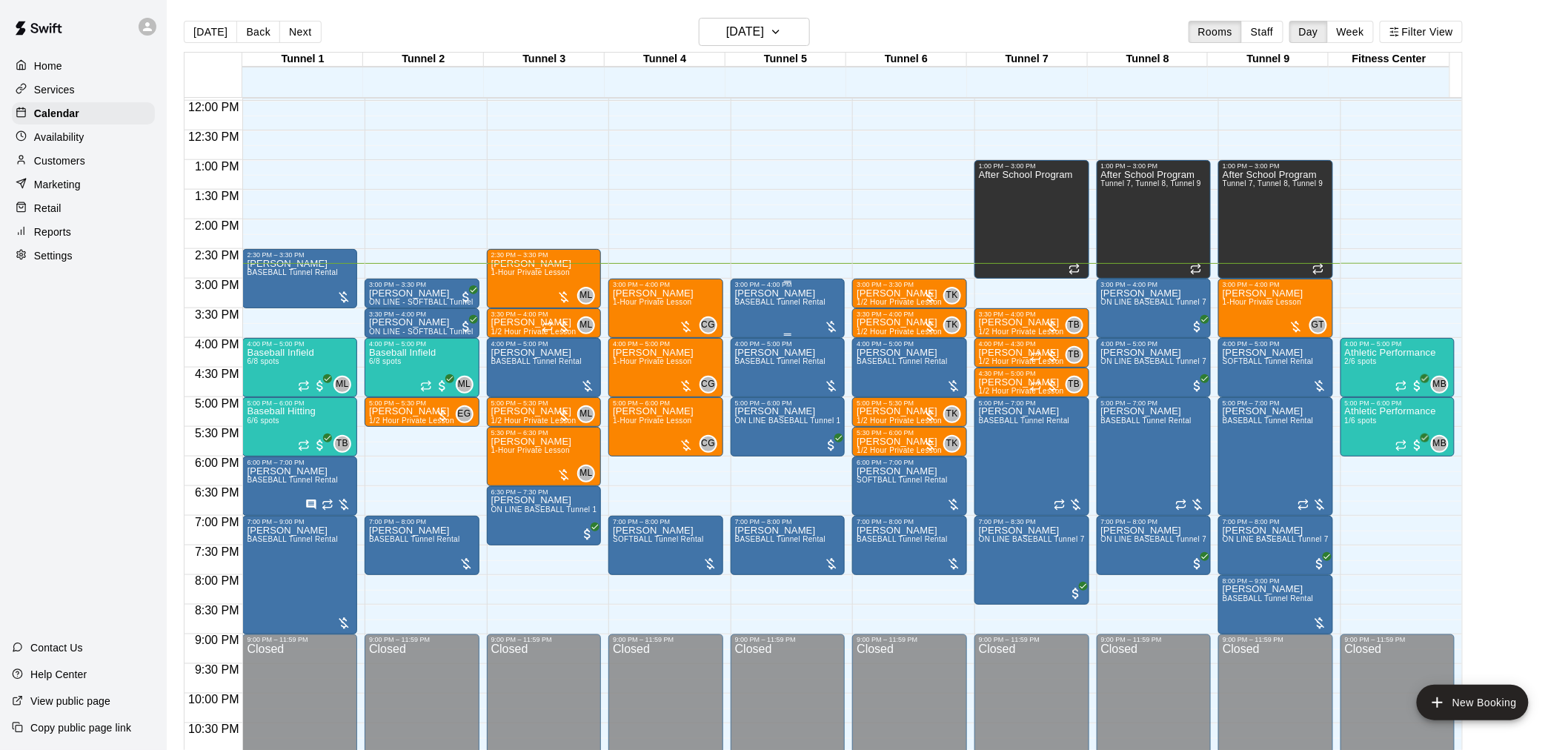
click at [808, 314] on div "[PERSON_NAME] BASEBALL Tunnel Rental" at bounding box center [780, 663] width 91 height 750
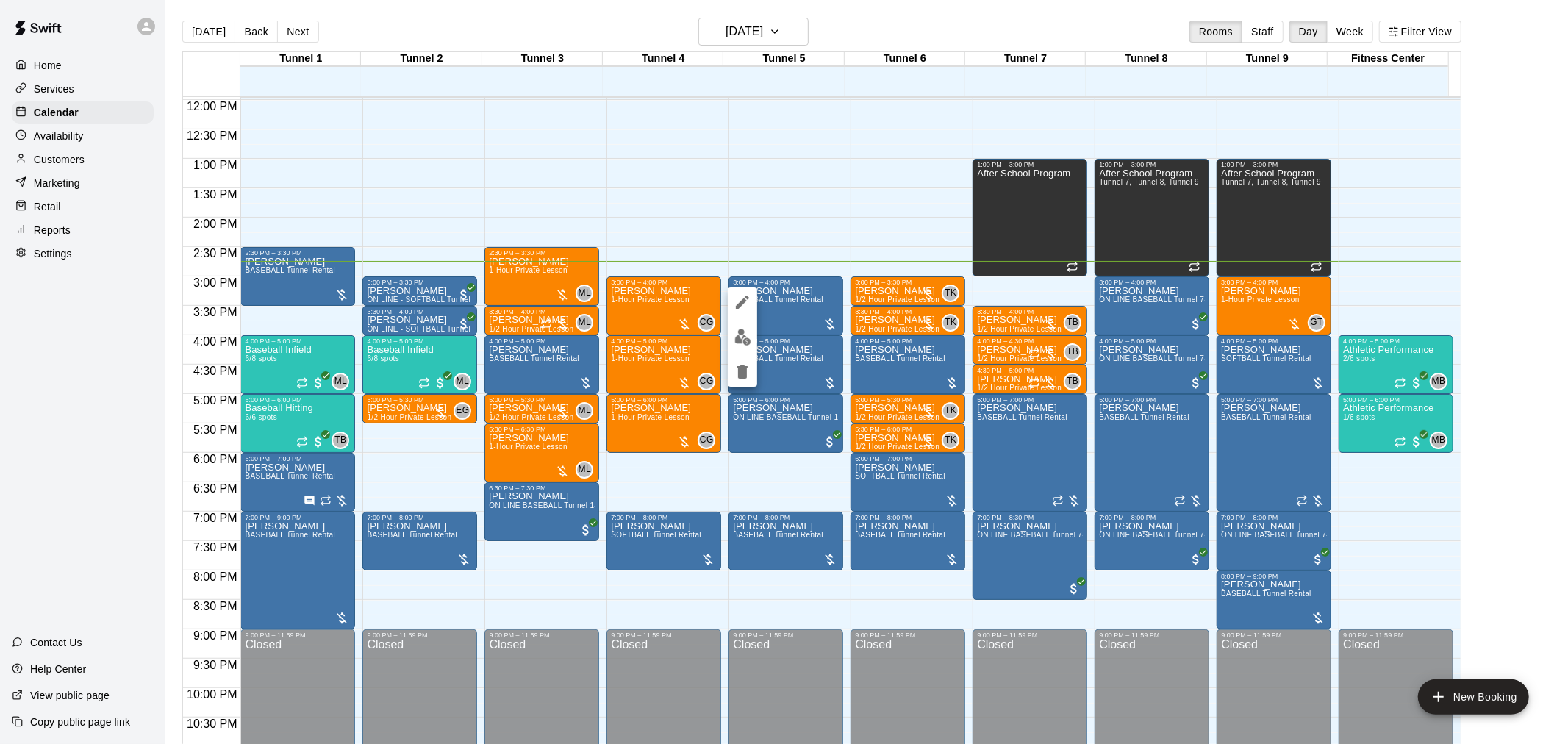
click at [825, 326] on div at bounding box center [784, 372] width 1568 height 744
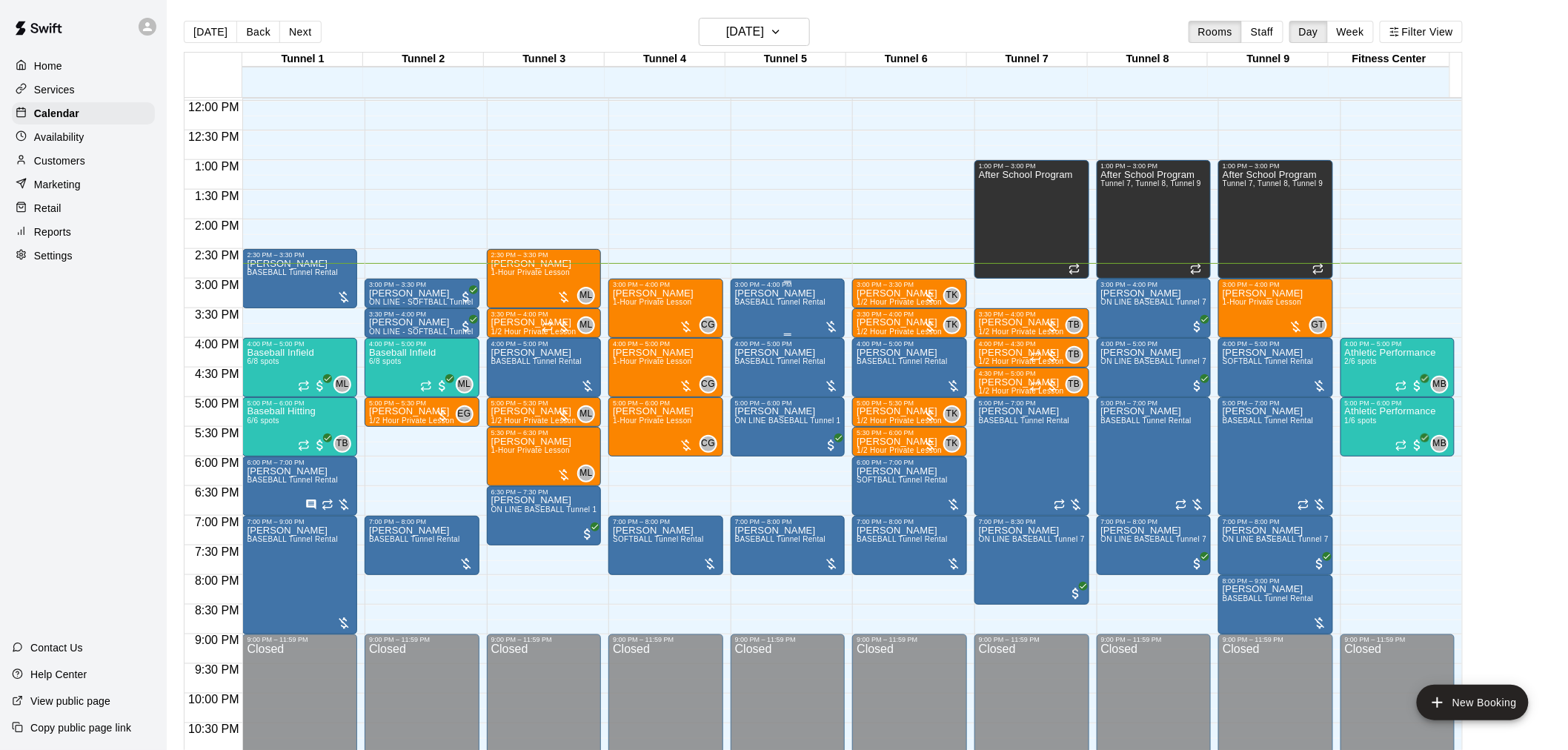
click at [757, 311] on div "[PERSON_NAME] BASEBALL Tunnel Rental" at bounding box center [780, 663] width 91 height 750
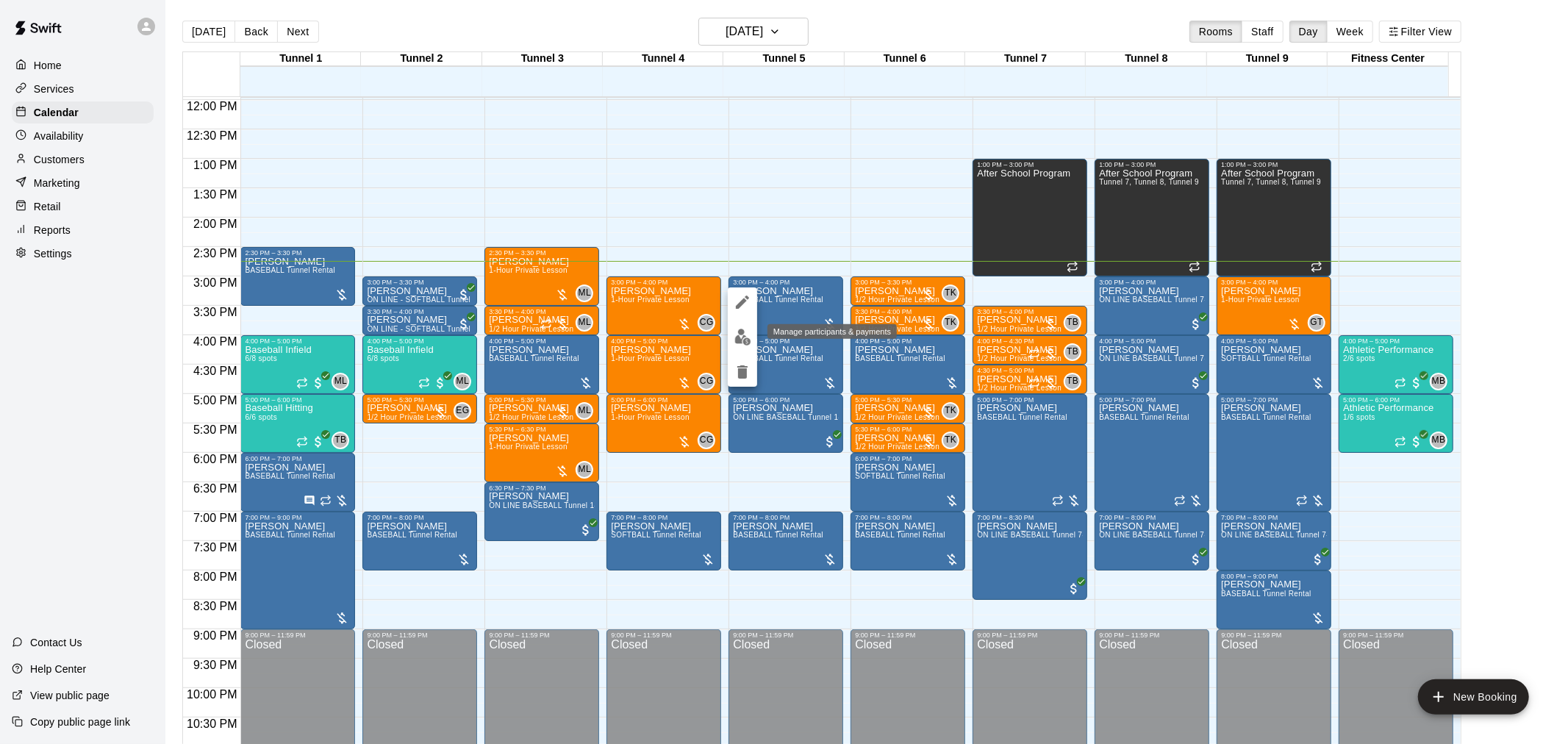
click at [741, 341] on img "edit" at bounding box center [742, 337] width 17 height 17
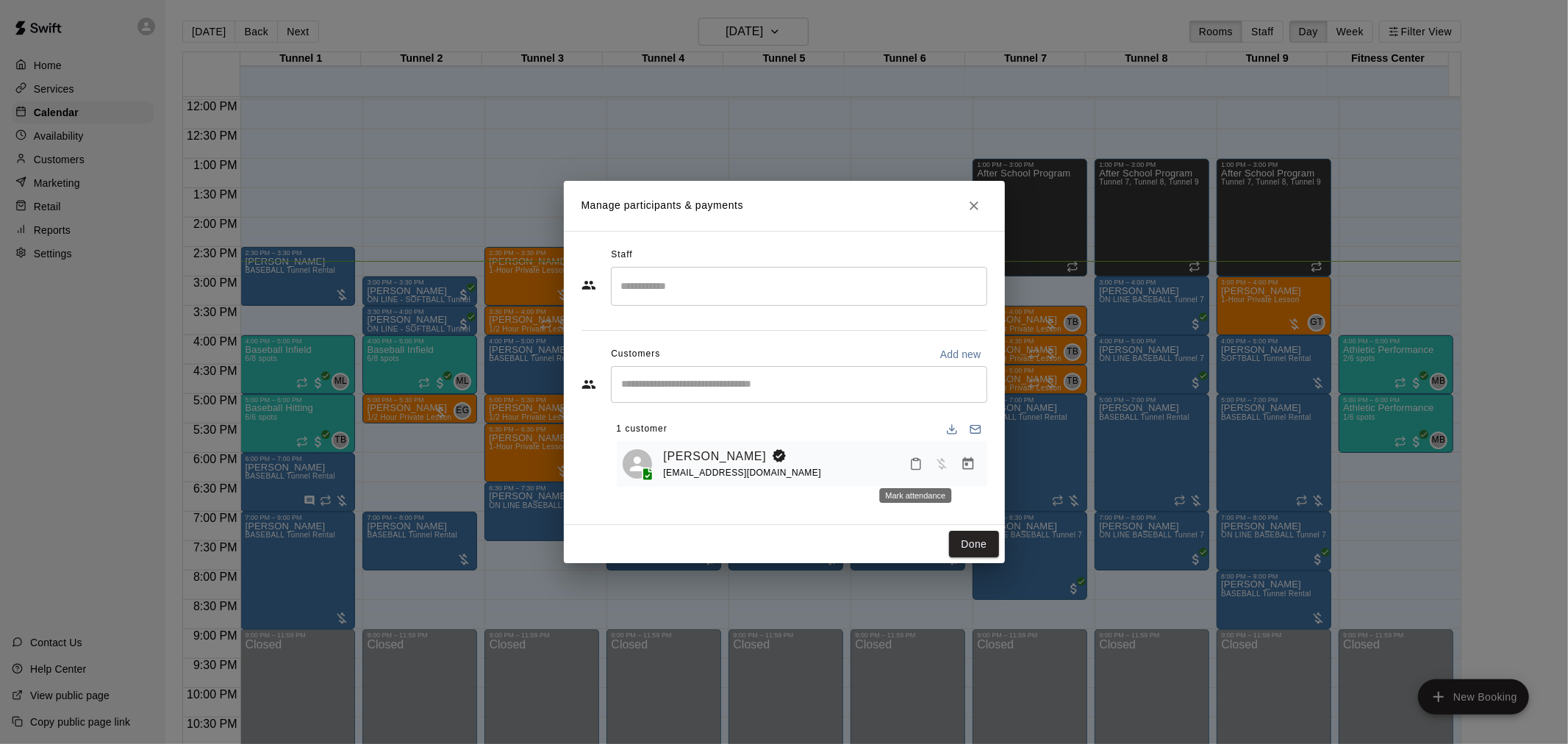
click at [913, 467] on icon "Mark attendance" at bounding box center [915, 464] width 13 height 13
click at [935, 466] on icon at bounding box center [939, 471] width 13 height 13
click at [939, 469] on span "Has not paid" at bounding box center [941, 463] width 27 height 13
click at [961, 468] on icon "Manage bookings & payment" at bounding box center [968, 464] width 15 height 15
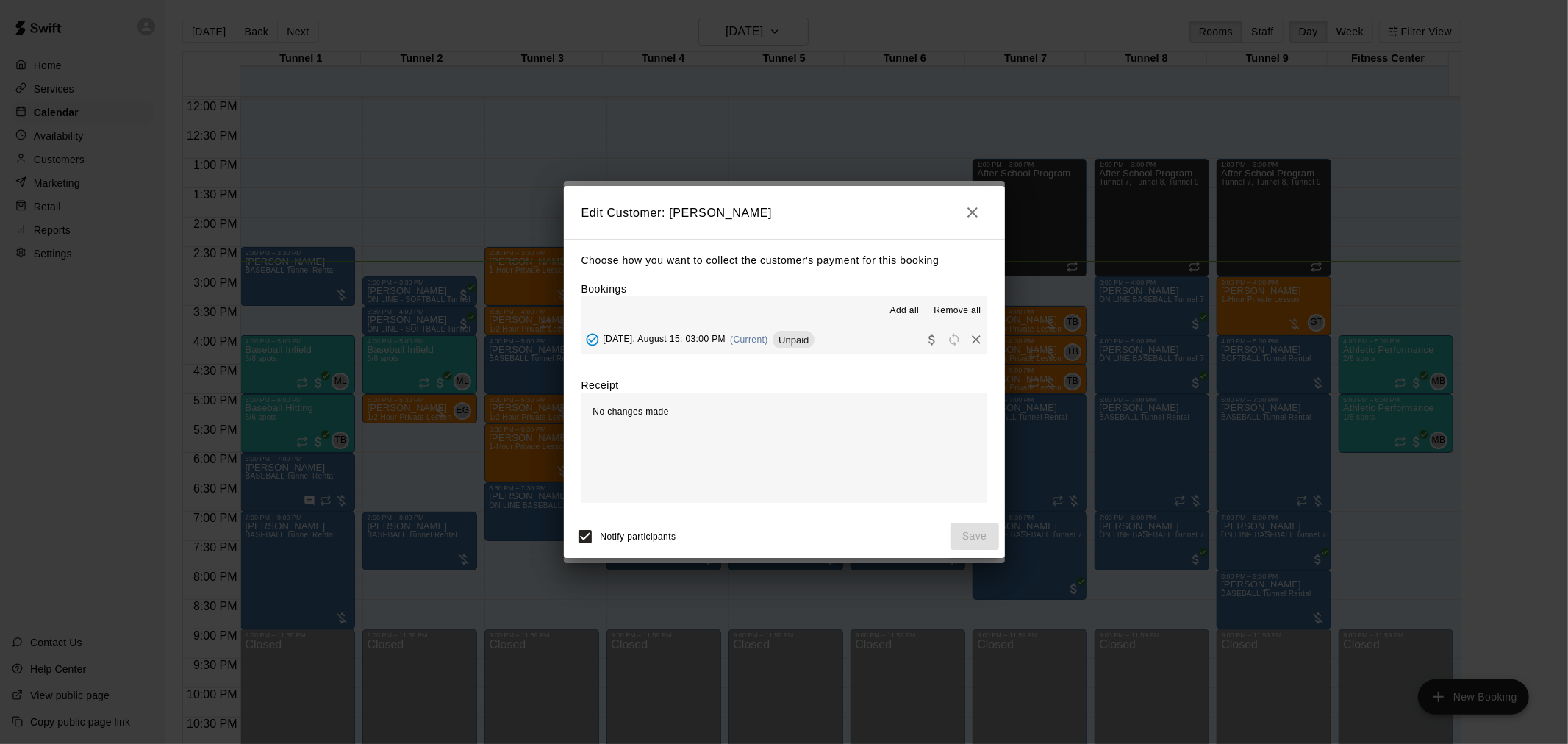
click at [739, 336] on span "(Current)" at bounding box center [749, 340] width 38 height 10
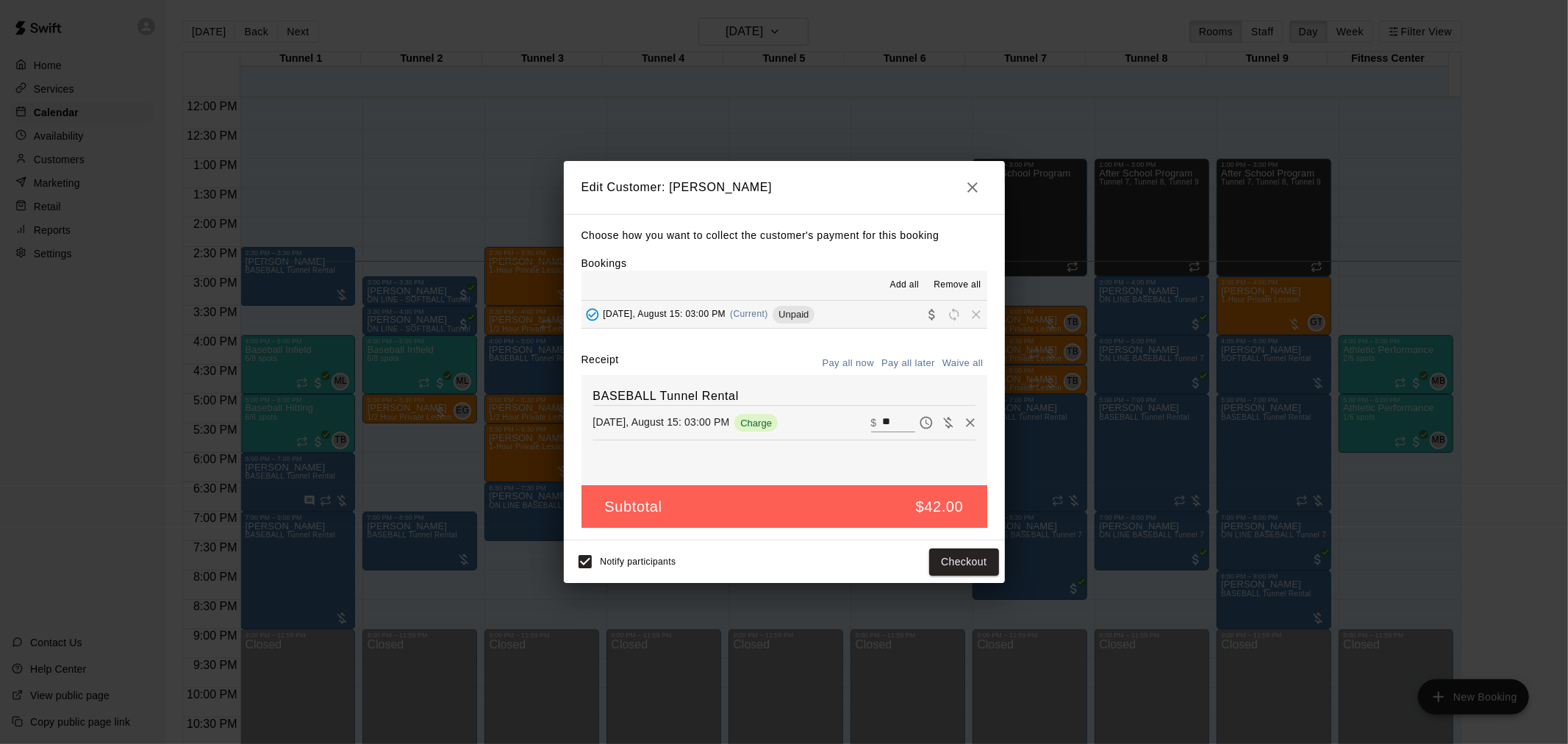
click at [918, 361] on button "Pay all later" at bounding box center [908, 363] width 61 height 23
click at [974, 561] on button "Save" at bounding box center [974, 561] width 49 height 27
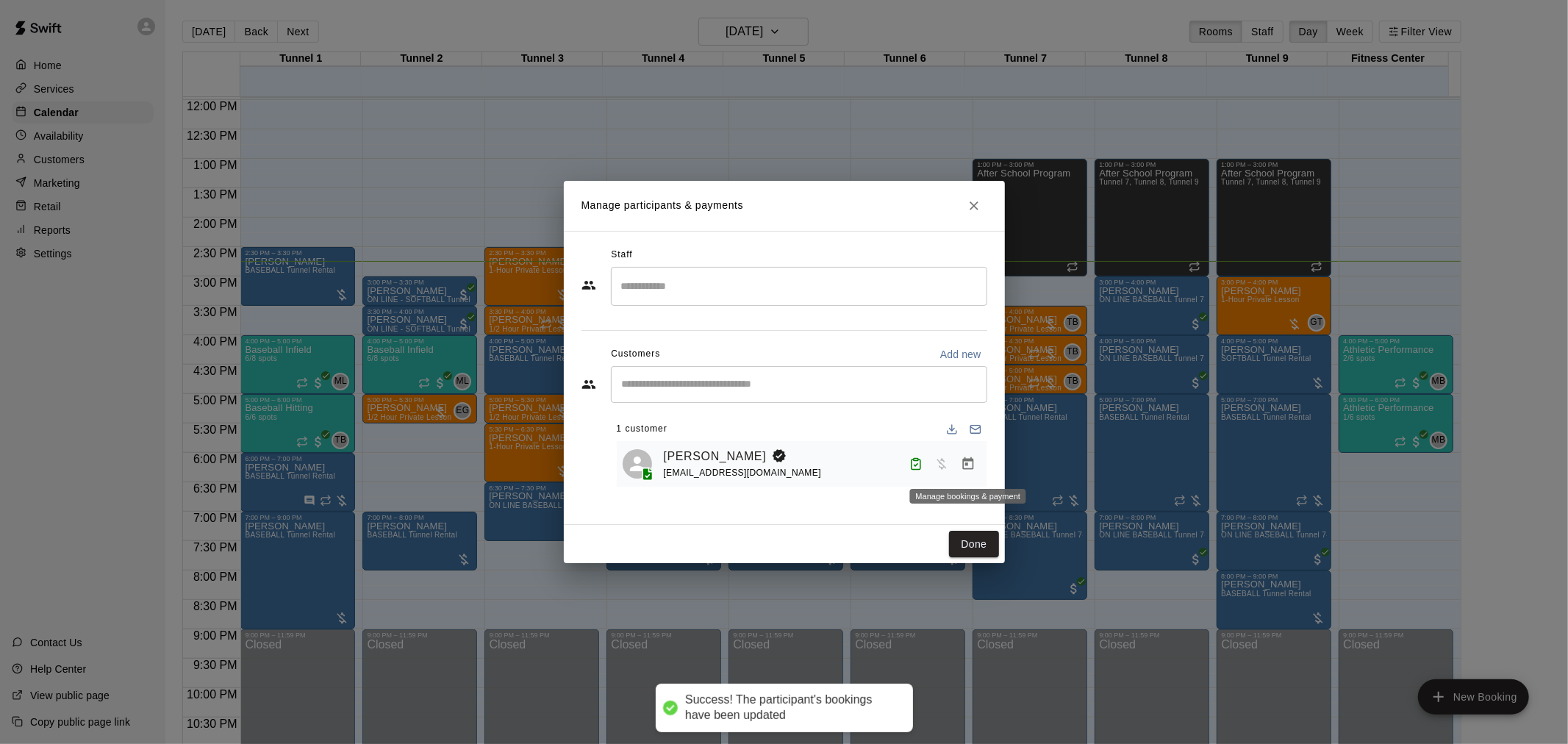
click at [960, 463] on icon "Manage bookings & payment" at bounding box center [968, 464] width 15 height 15
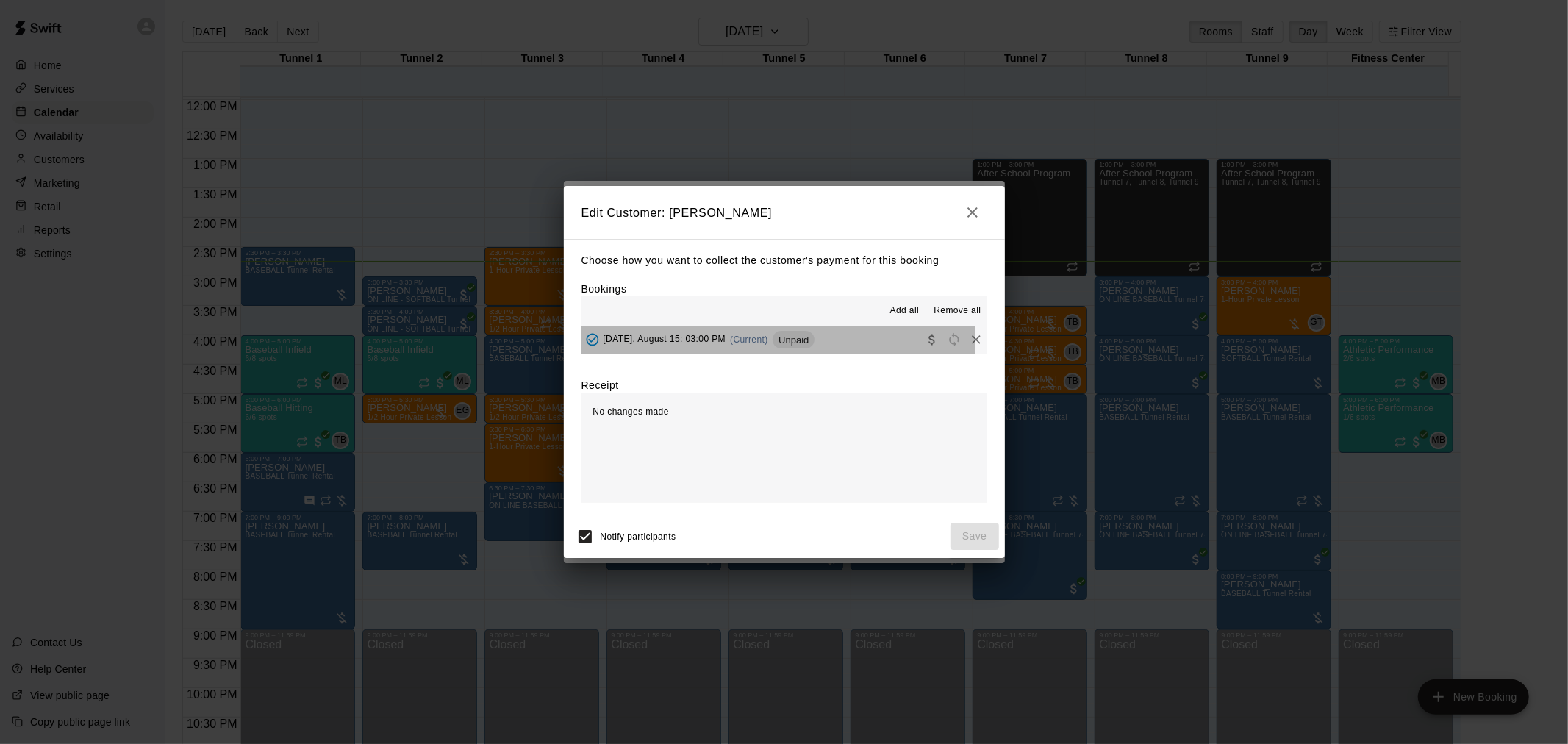
click at [773, 343] on span "Unpaid" at bounding box center [793, 340] width 42 height 11
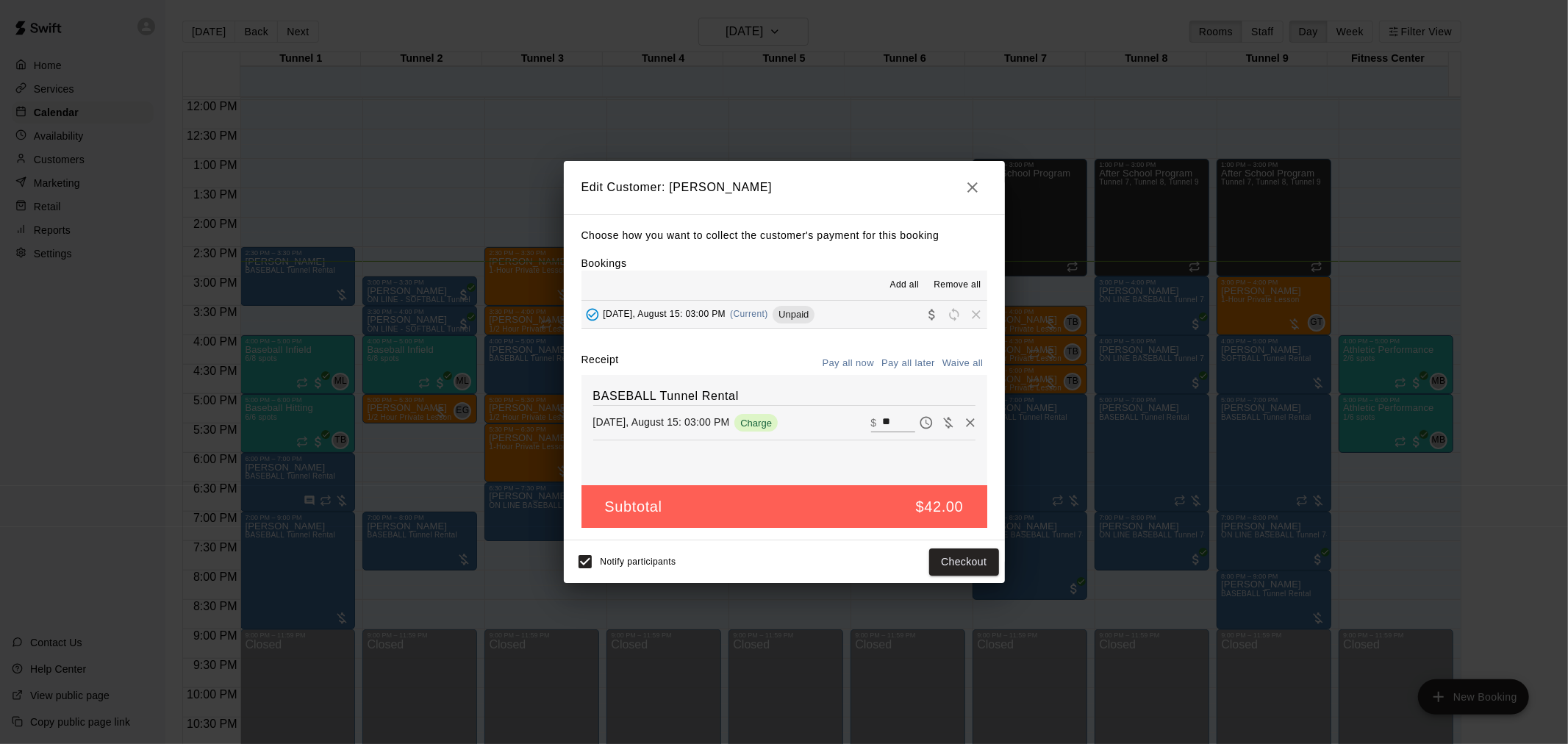
click at [957, 364] on button "Waive all" at bounding box center [963, 363] width 49 height 23
type input "*"
click at [966, 573] on button "Save" at bounding box center [974, 561] width 49 height 27
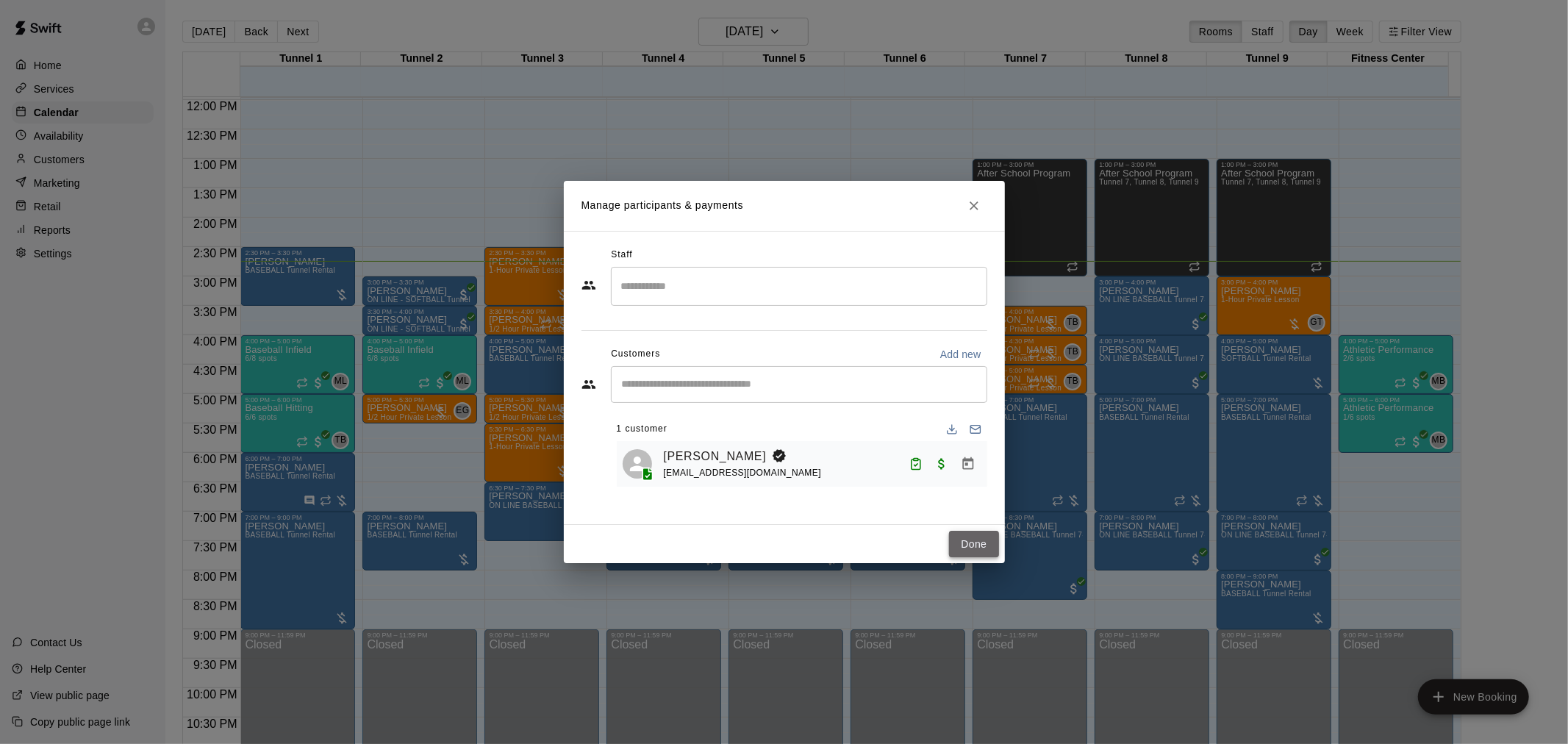
click at [992, 540] on button "Done" at bounding box center [973, 544] width 49 height 27
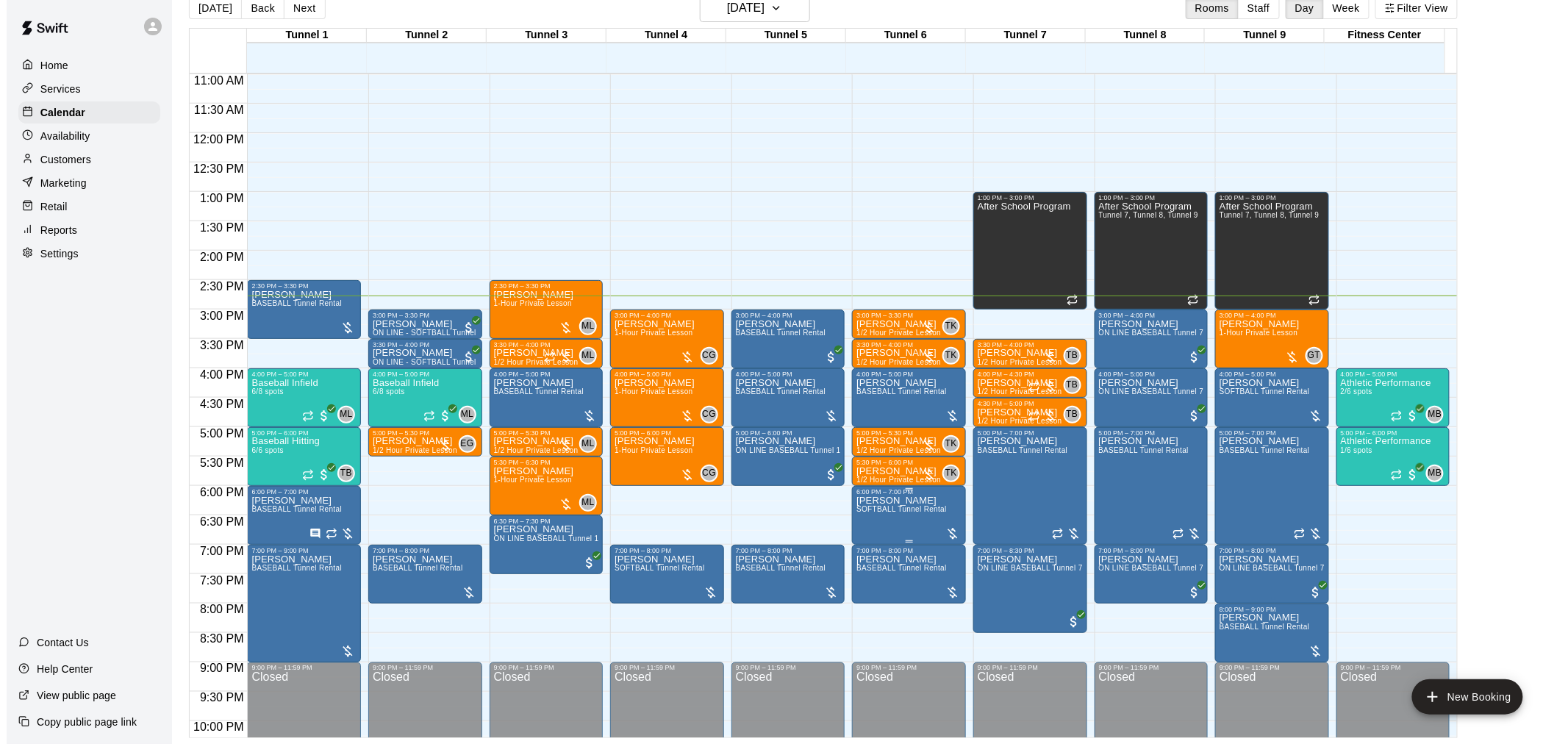
scroll to position [748, 0]
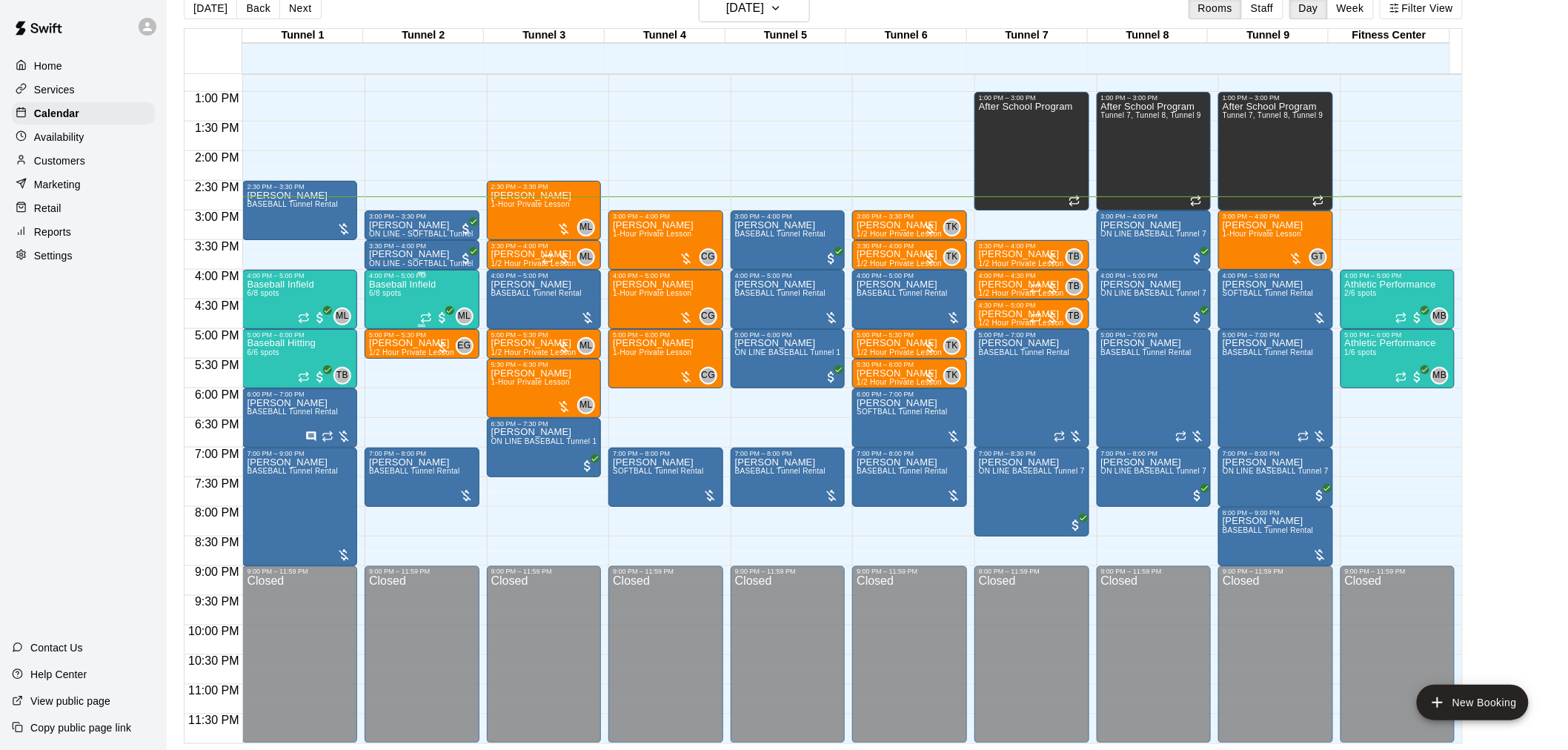
click at [437, 299] on div "Baseball Infield 6/8 spots ML 0" at bounding box center [422, 654] width 106 height 750
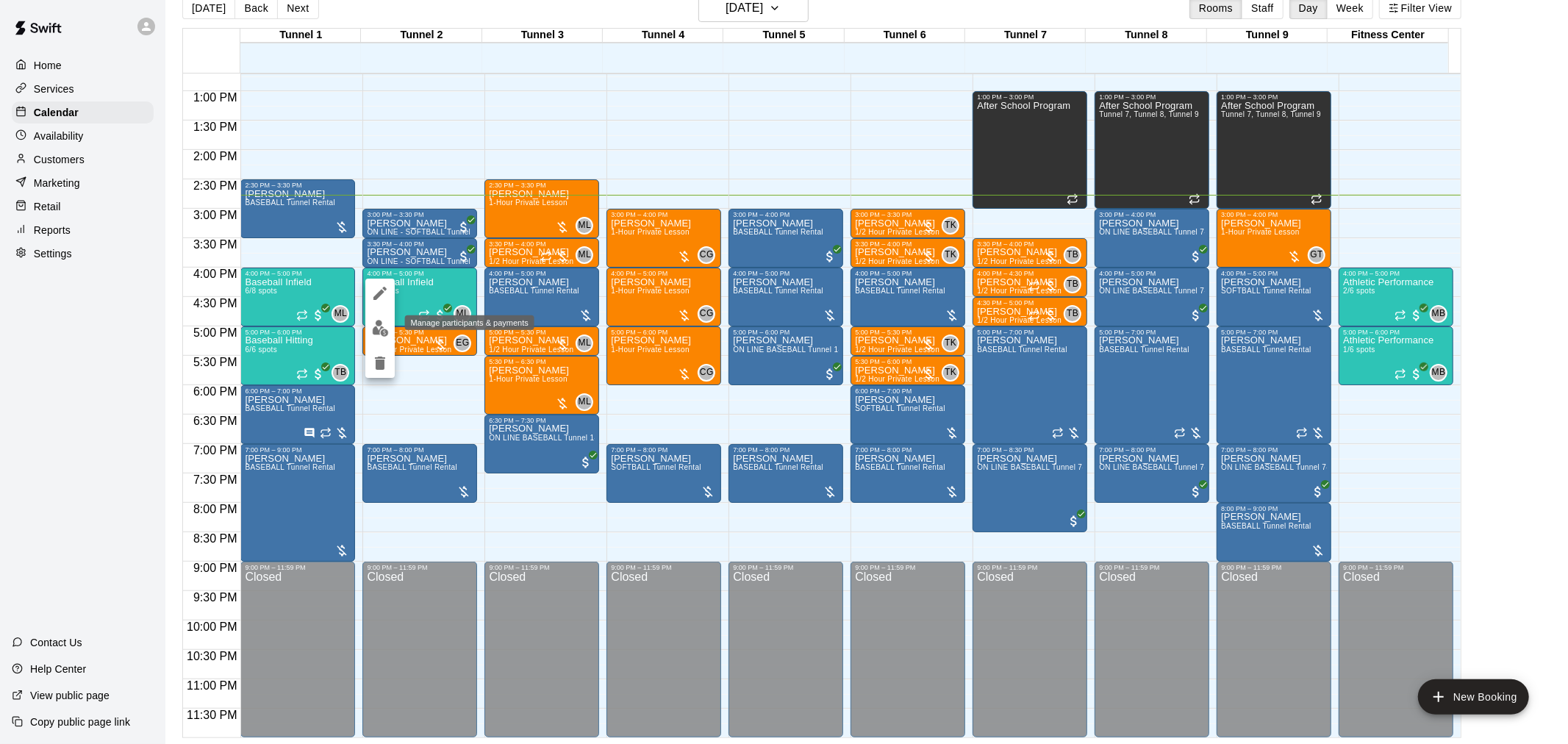
click at [383, 329] on img "edit" at bounding box center [380, 328] width 17 height 17
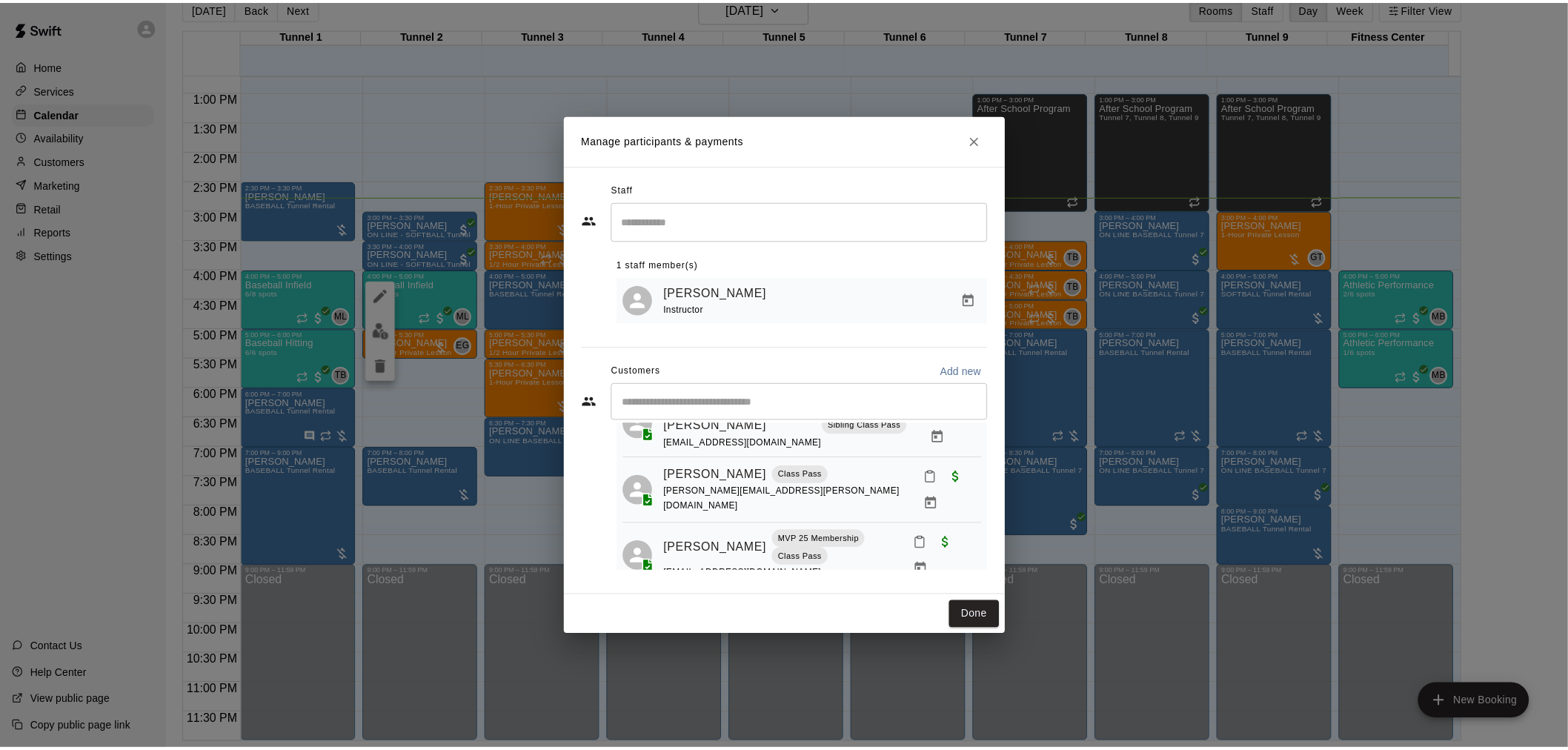
scroll to position [230, 0]
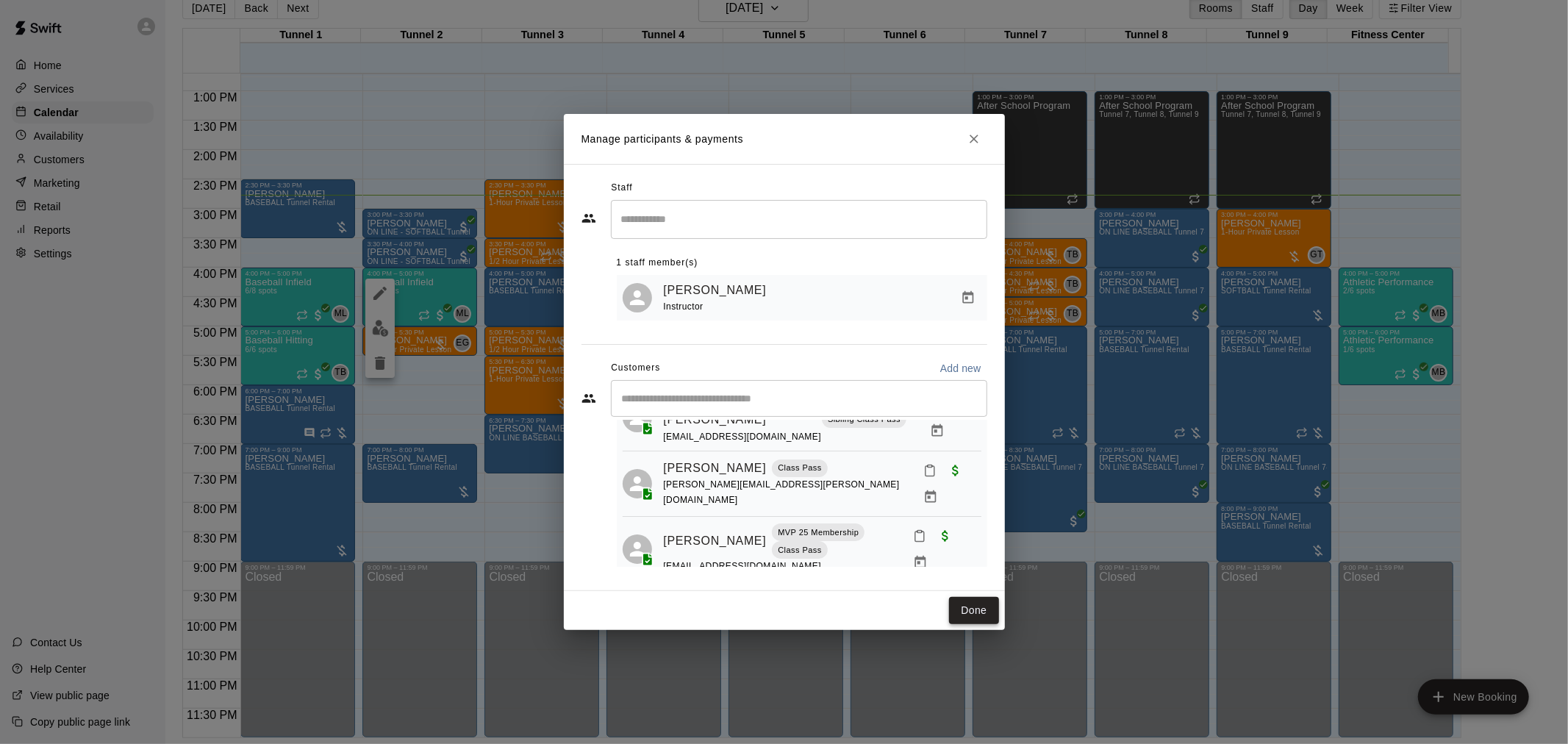
click at [966, 611] on button "Done" at bounding box center [973, 610] width 49 height 27
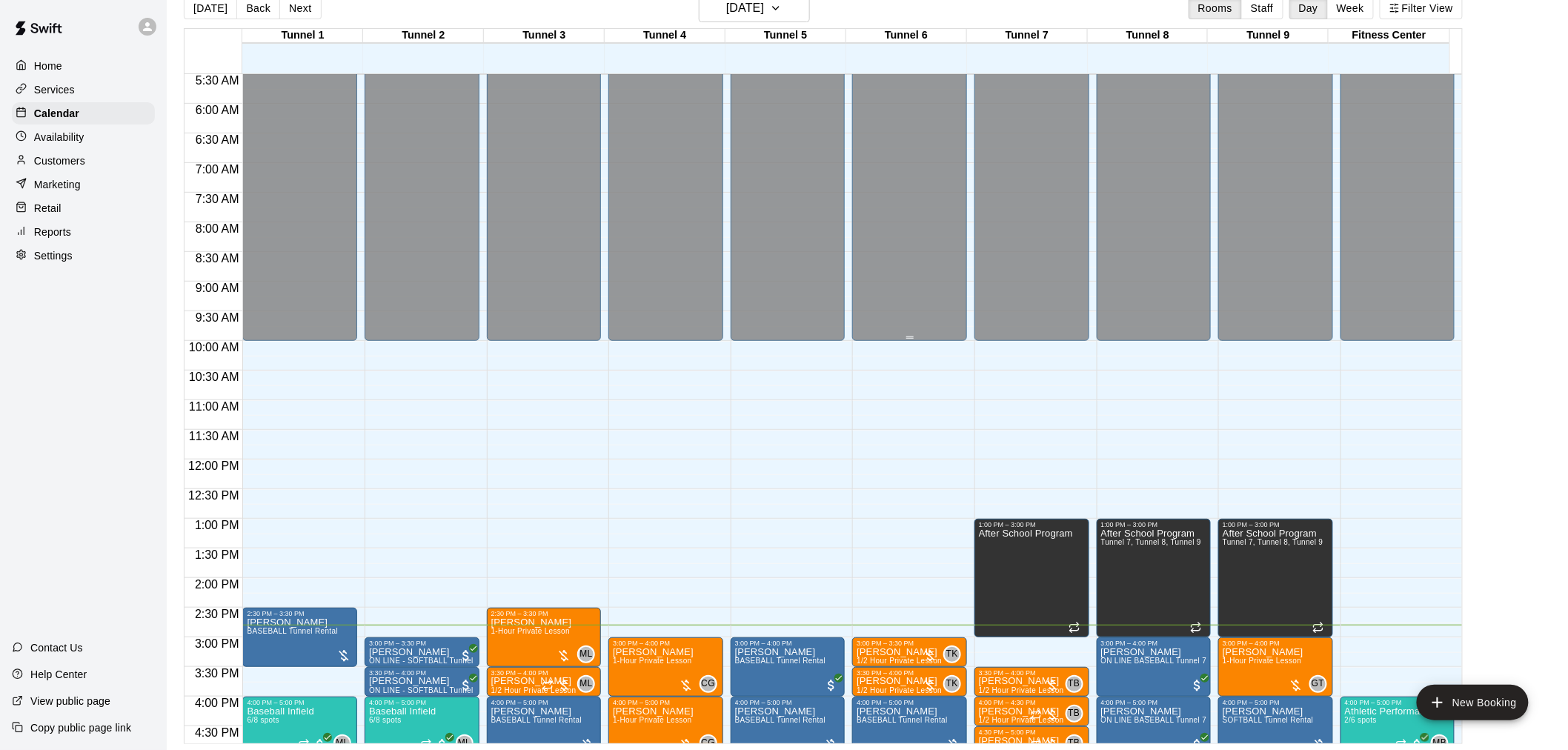
scroll to position [178, 0]
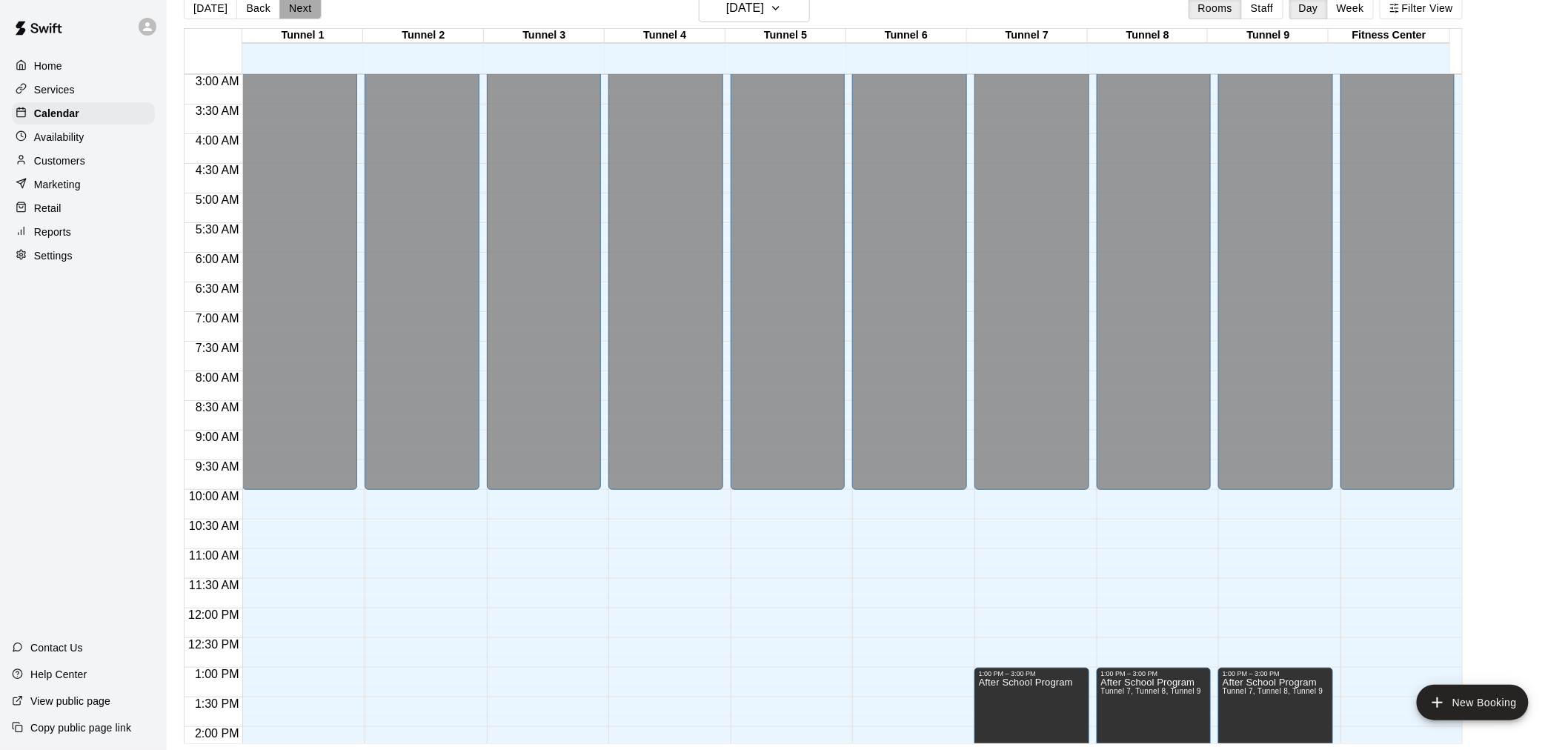
click at [294, 9] on button "Next" at bounding box center [300, 8] width 42 height 22
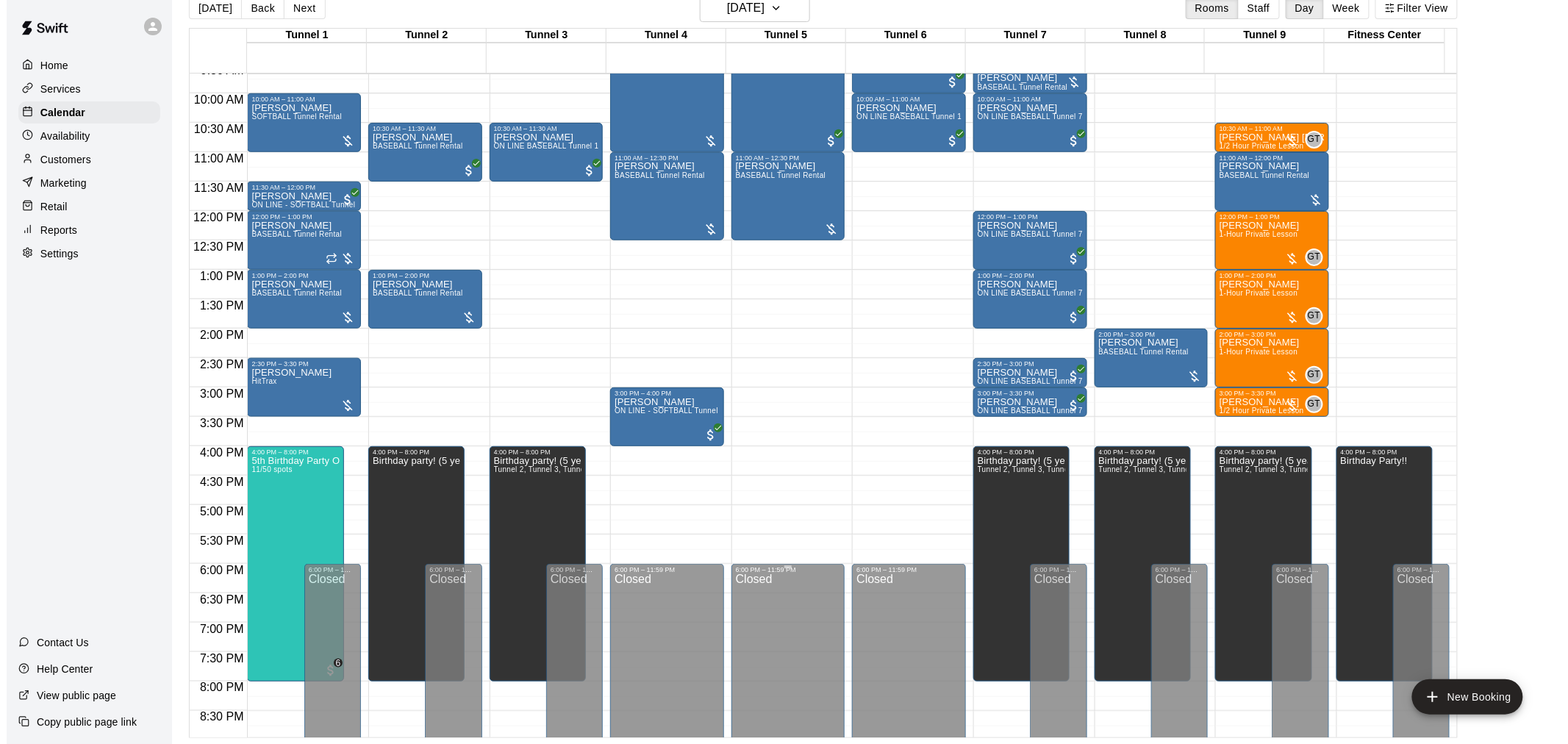
scroll to position [584, 0]
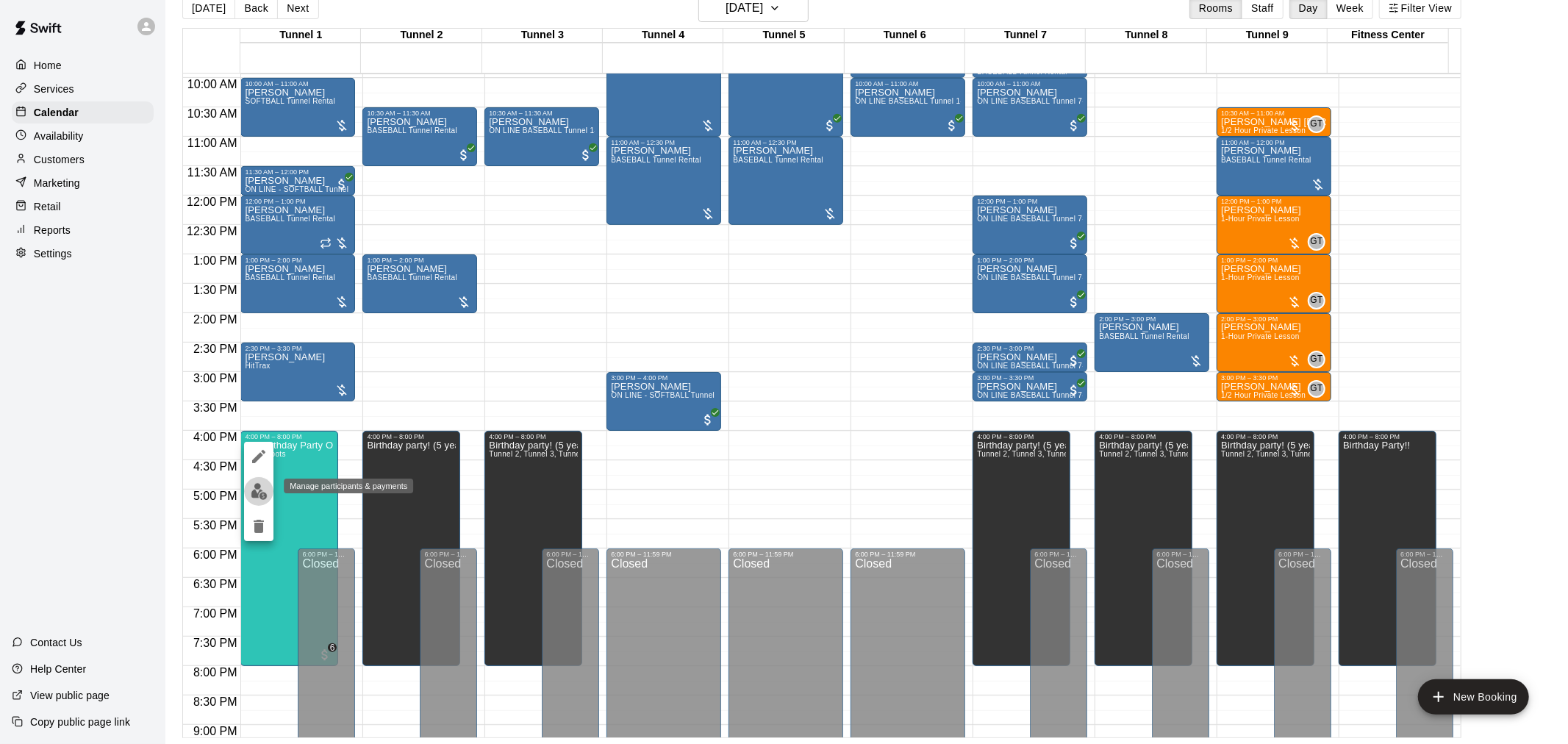
click at [258, 490] on img "edit" at bounding box center [259, 491] width 17 height 17
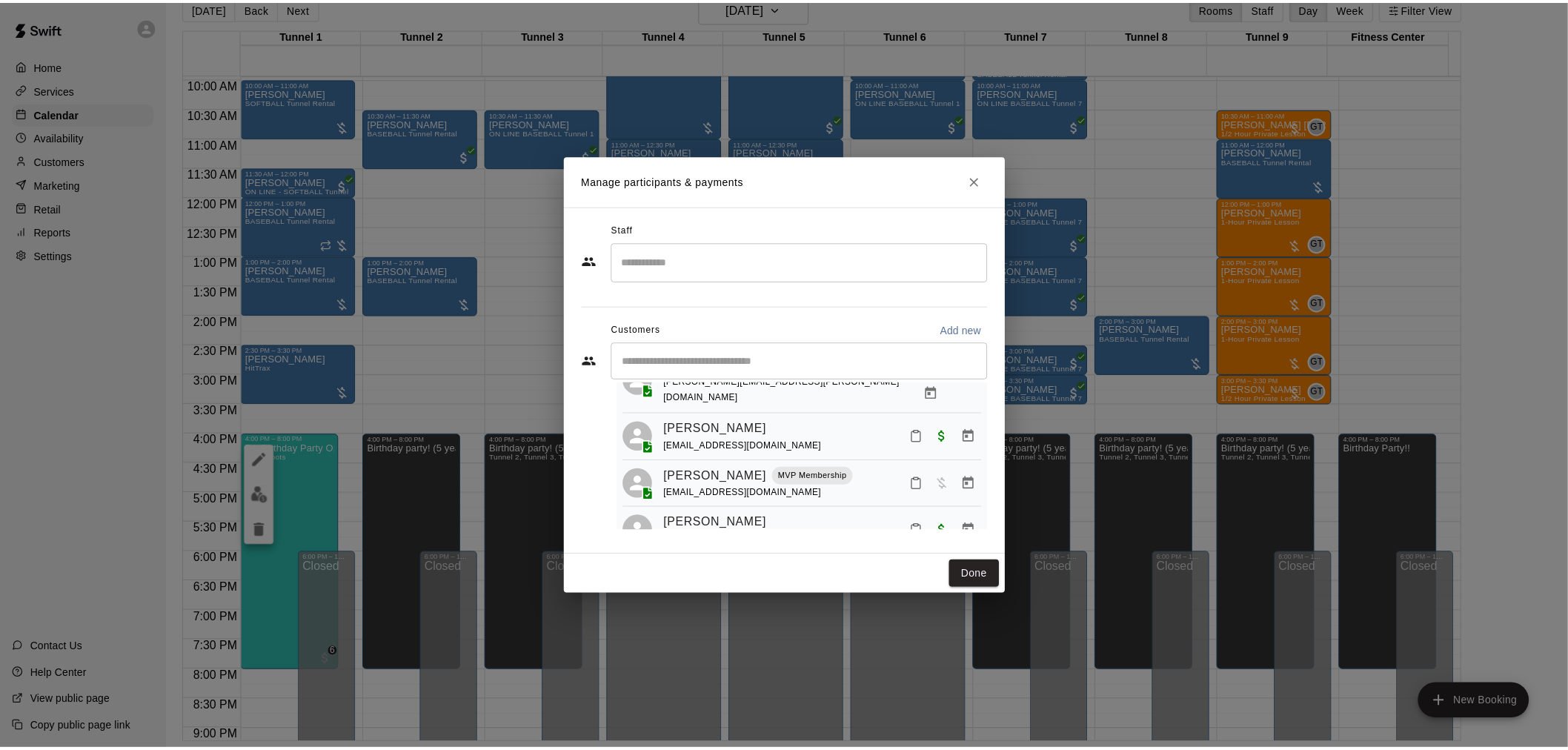
scroll to position [460, 0]
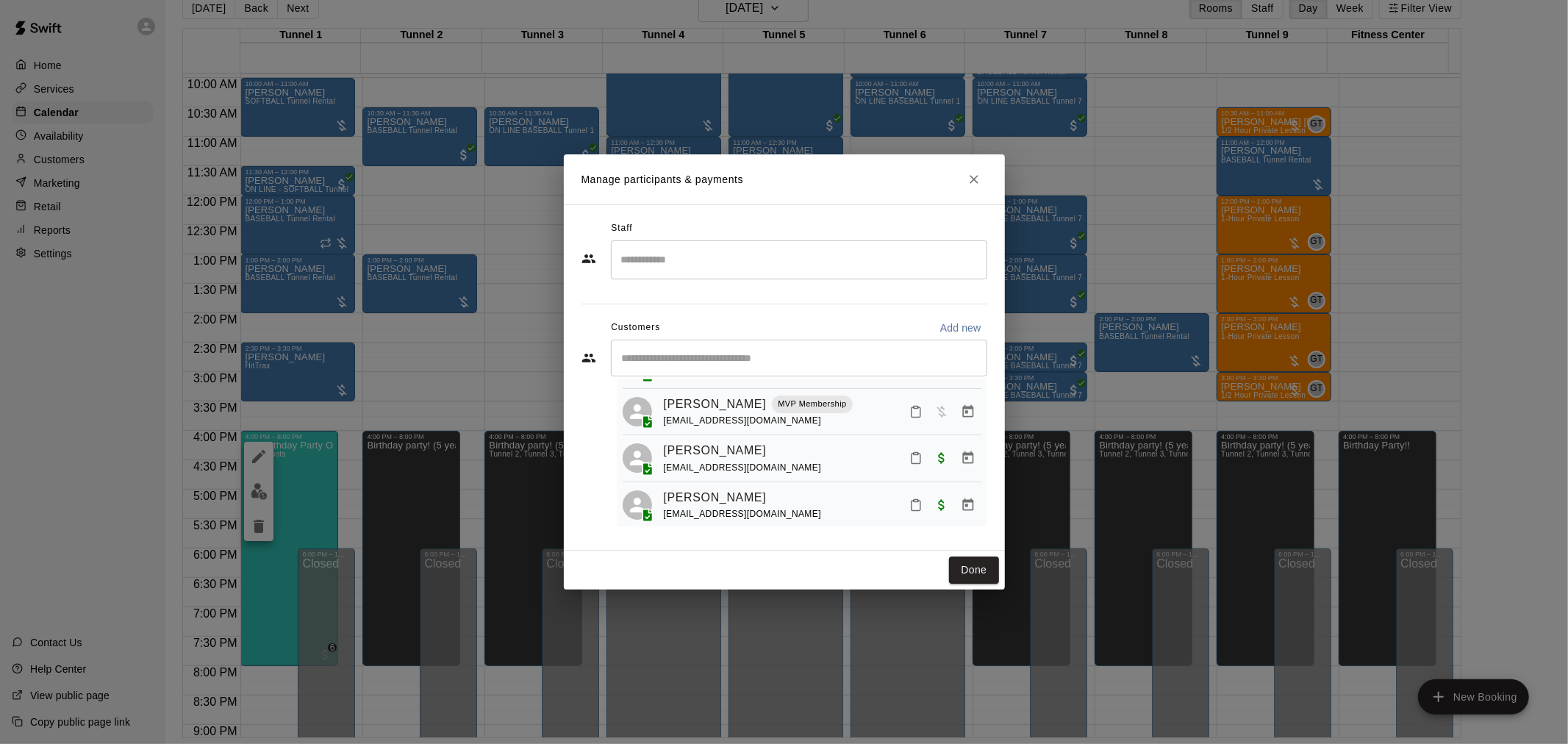
drag, startPoint x: 964, startPoint y: 573, endPoint x: 599, endPoint y: 575, distance: 365.0
click at [964, 573] on button "Done" at bounding box center [973, 569] width 49 height 27
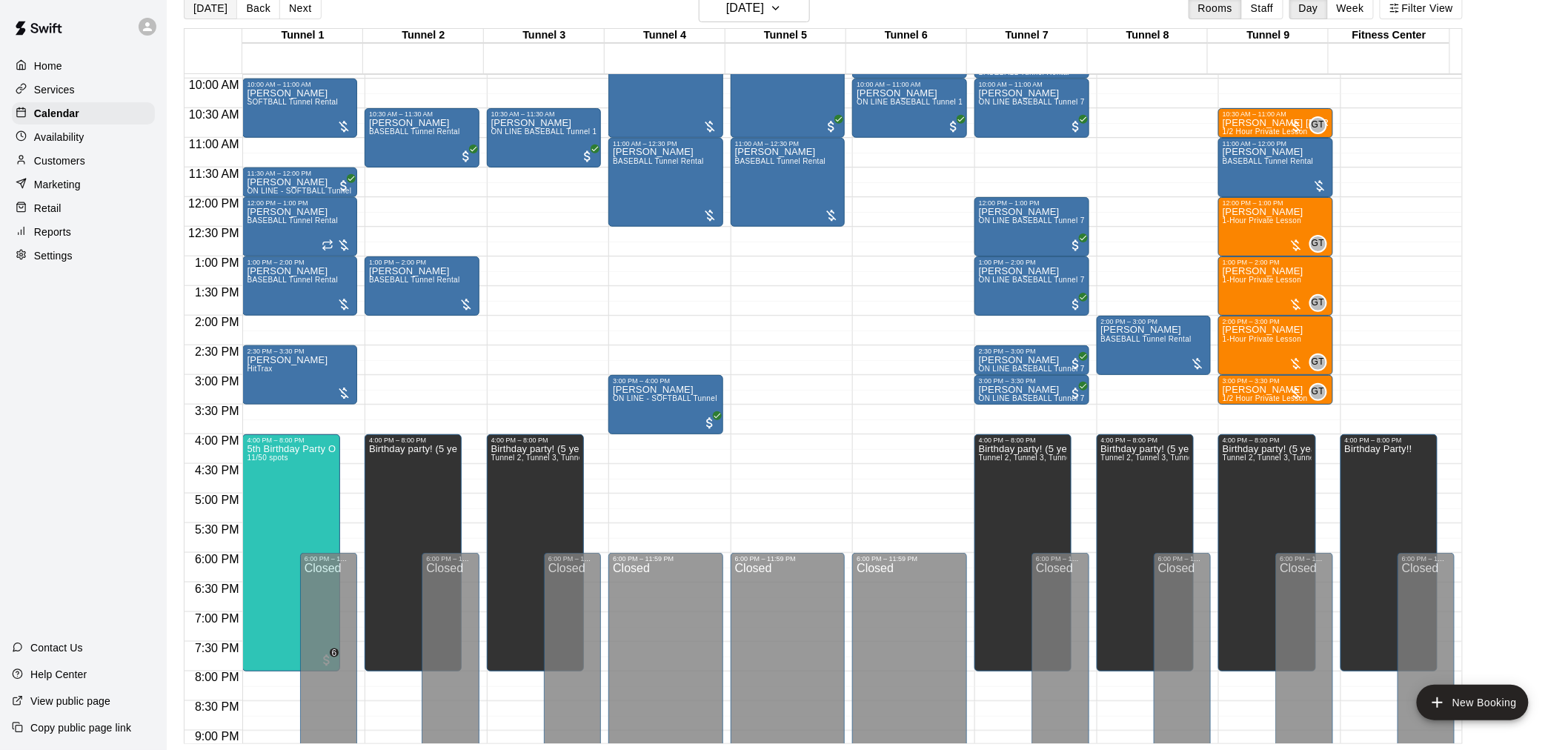
click at [218, 15] on button "[DATE]" at bounding box center [210, 8] width 53 height 22
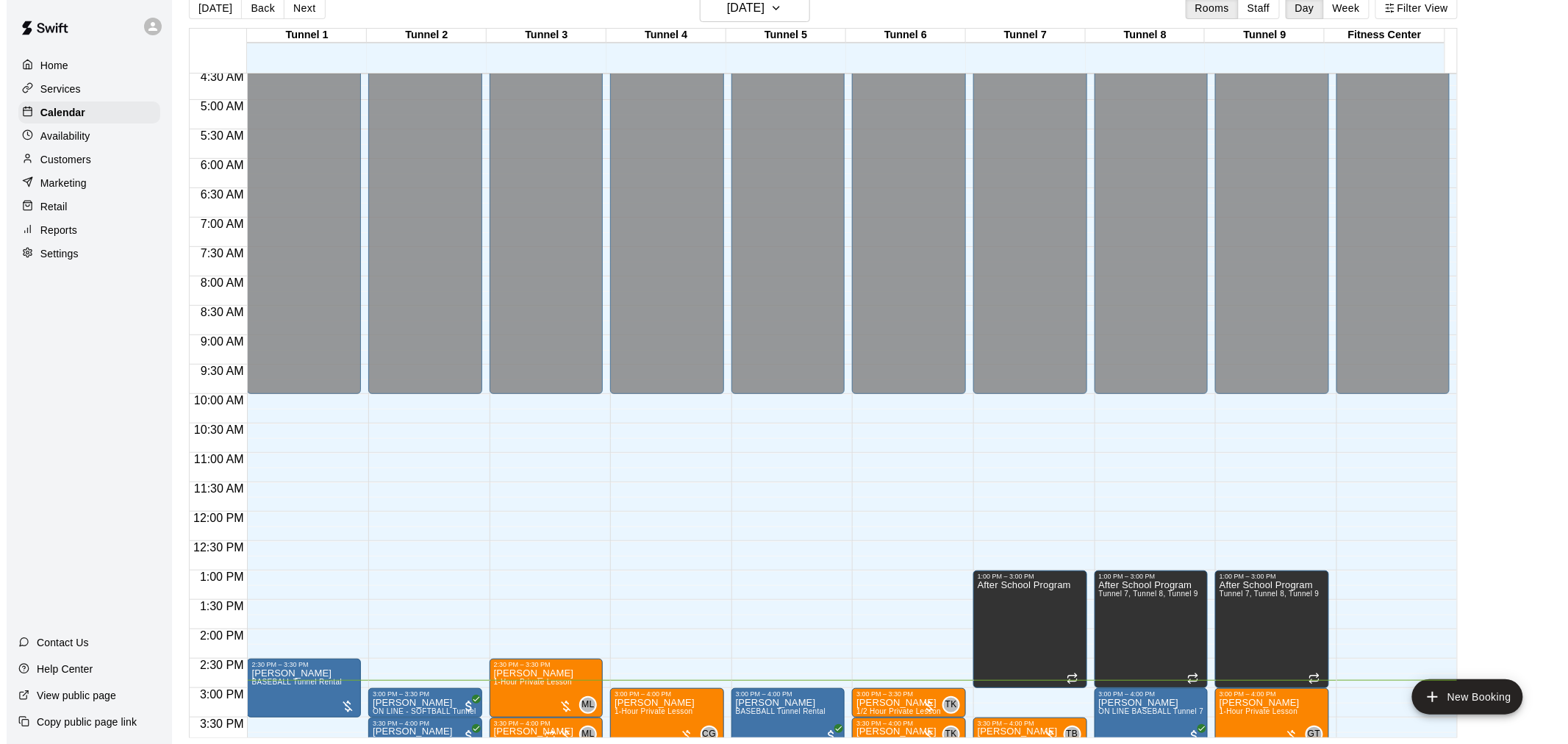
scroll to position [408, 0]
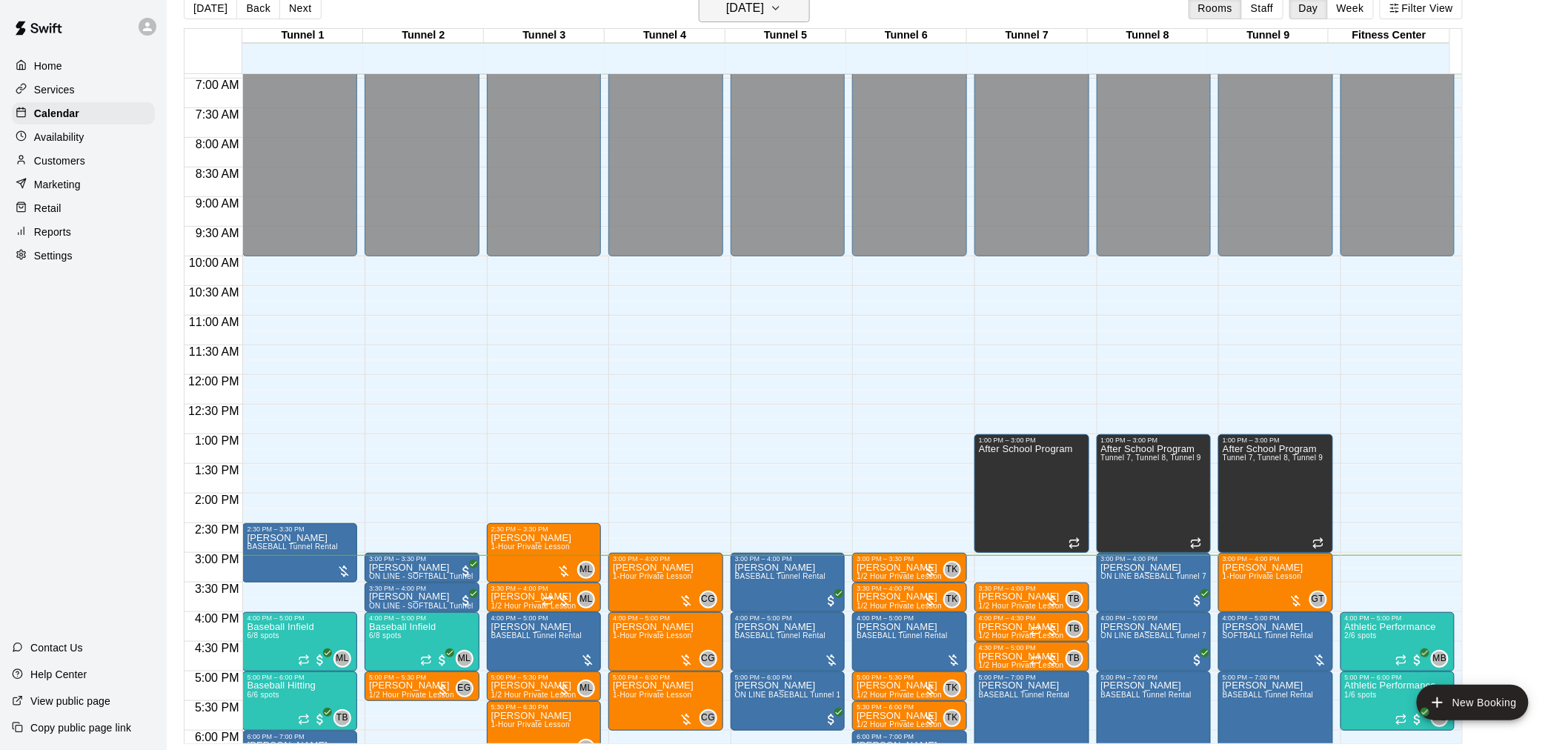
click at [782, 13] on icon "button" at bounding box center [776, 8] width 12 height 18
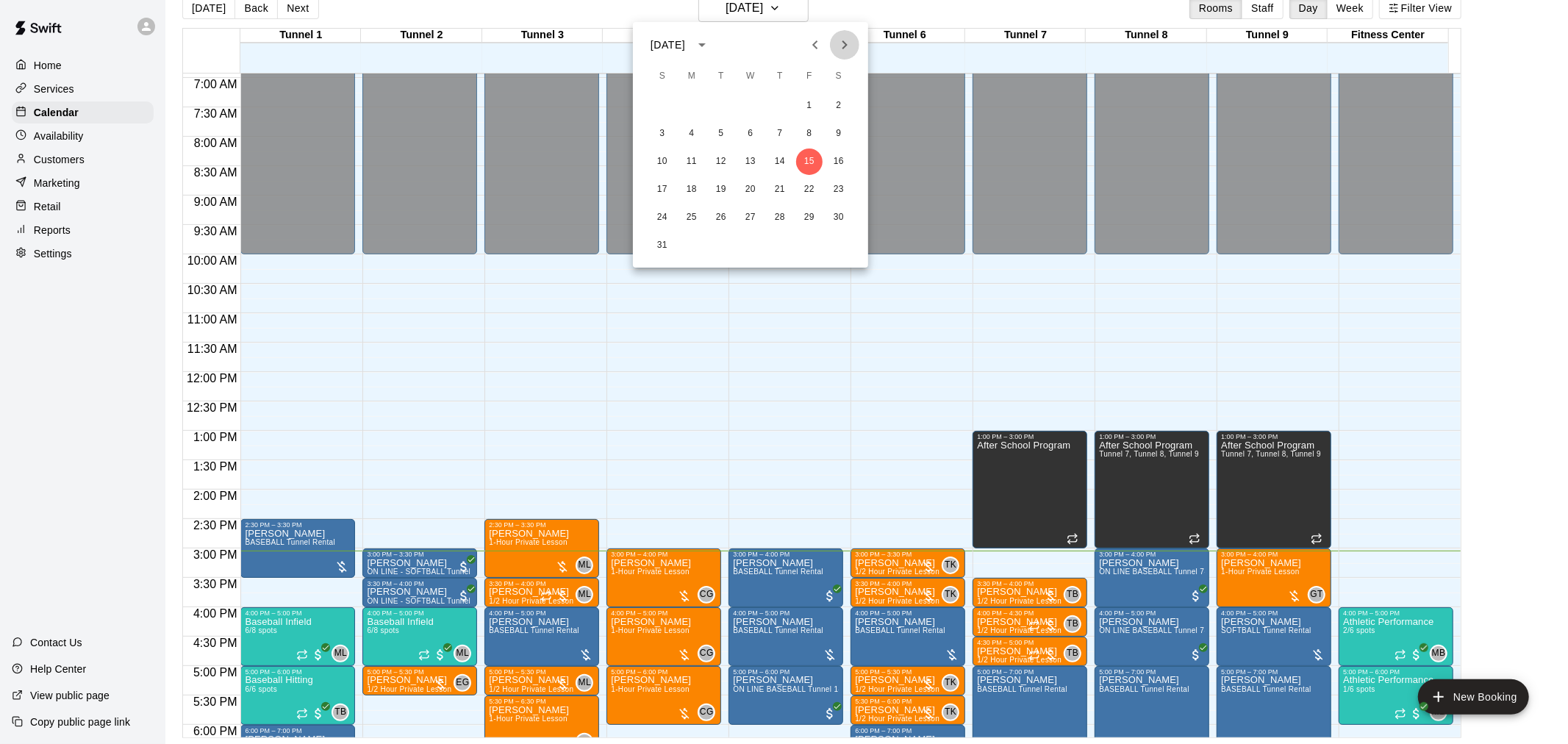
click at [840, 54] on button "Next month" at bounding box center [845, 45] width 29 height 29
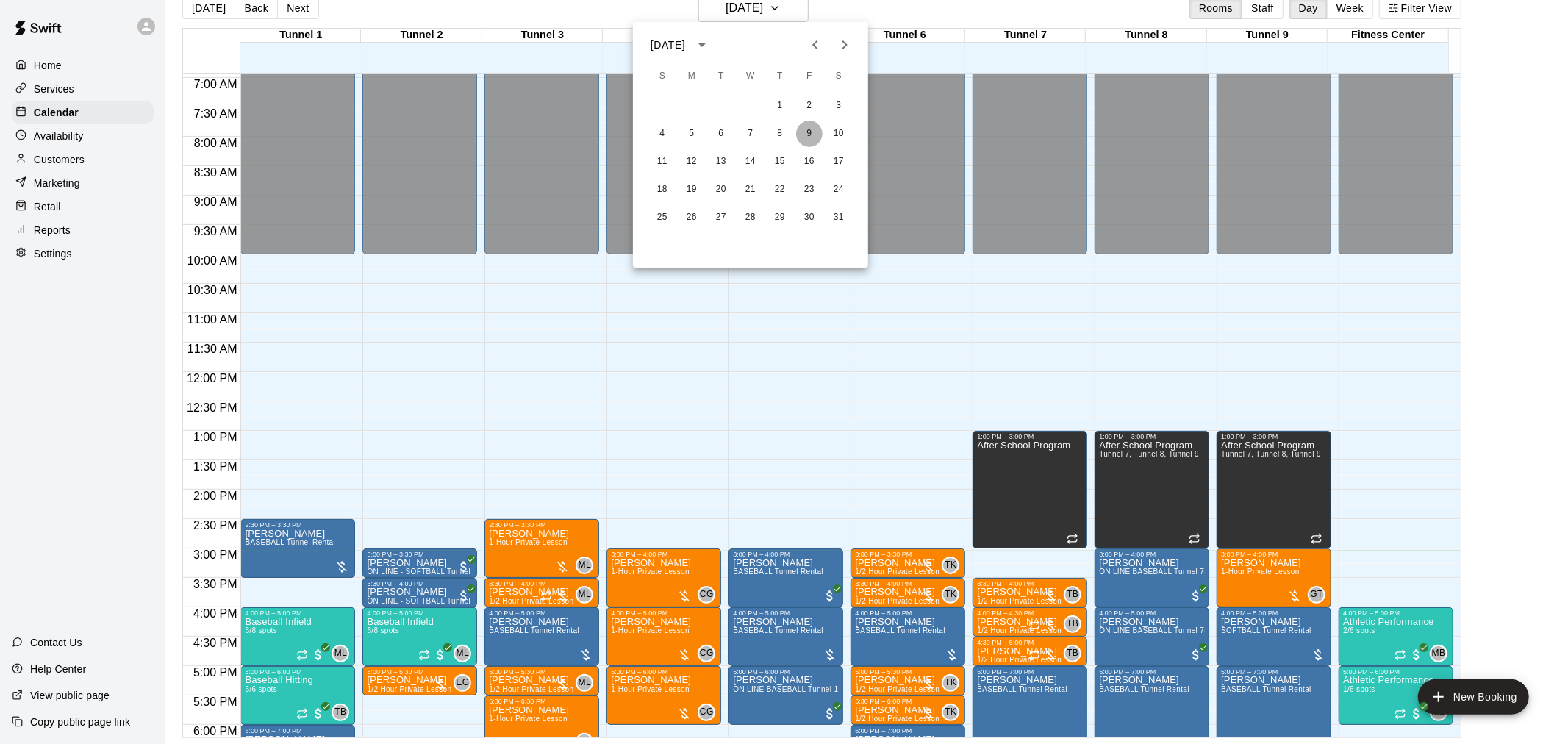
click at [809, 129] on button "9" at bounding box center [809, 134] width 27 height 27
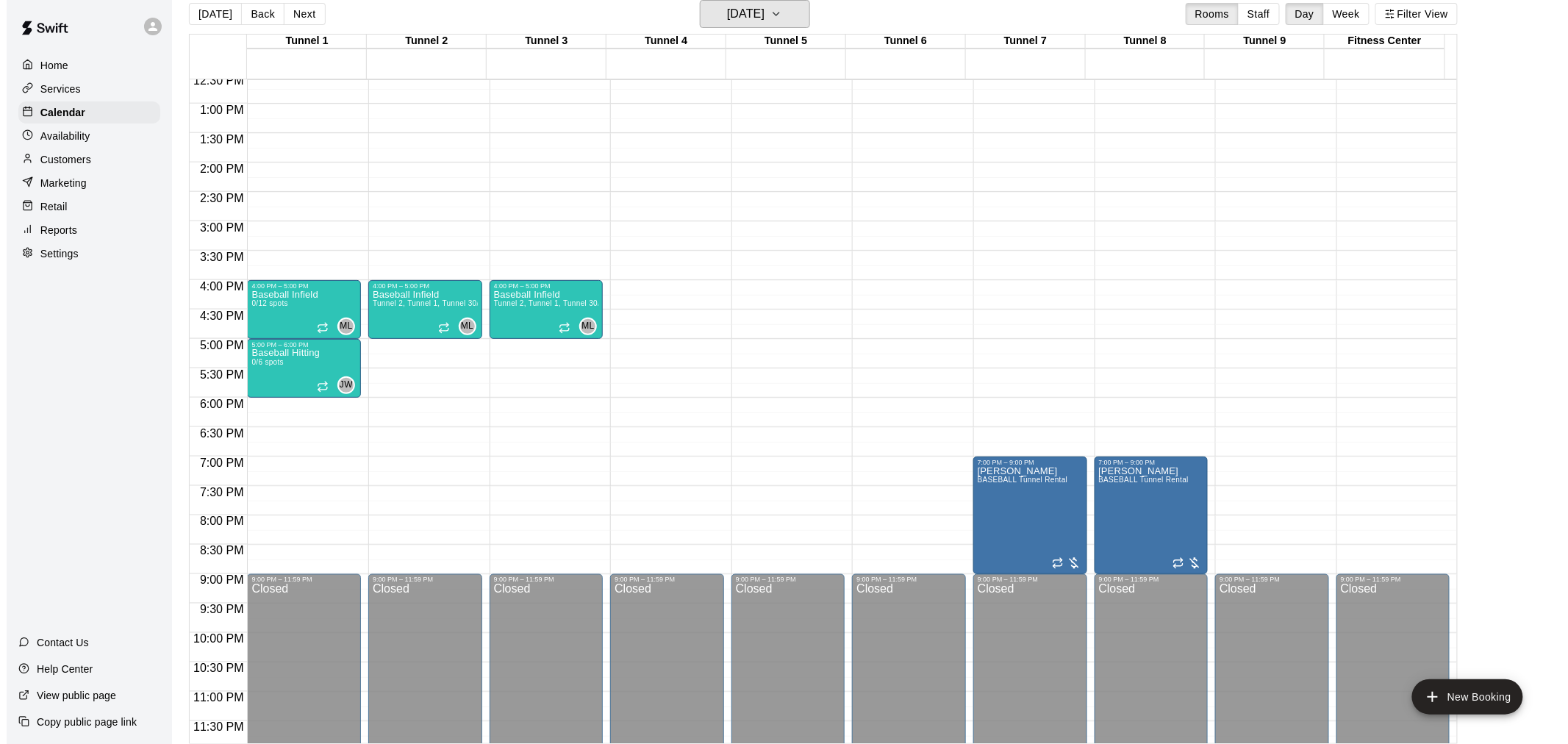
scroll to position [748, 0]
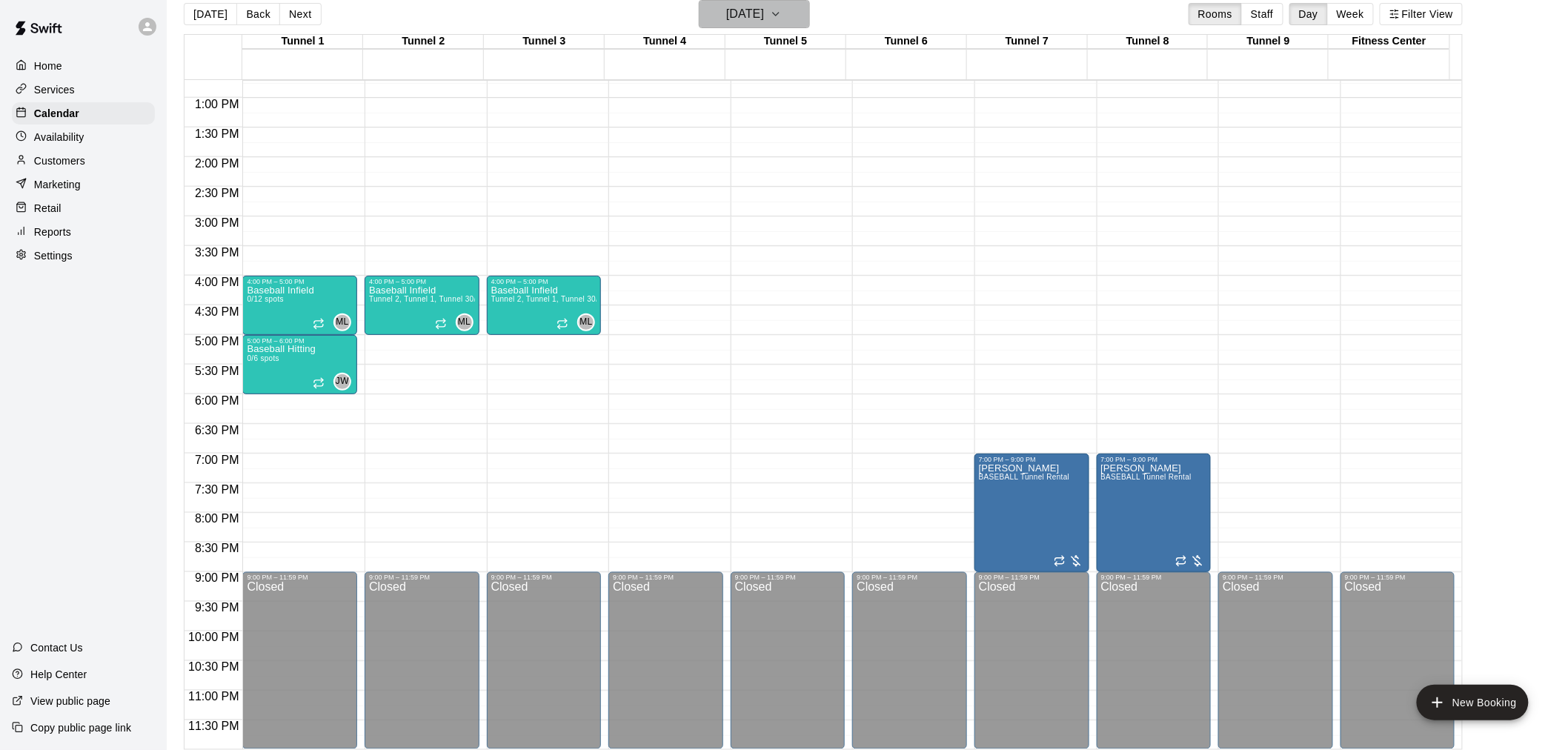
click at [785, 2] on button "[DATE]" at bounding box center [754, 14] width 111 height 28
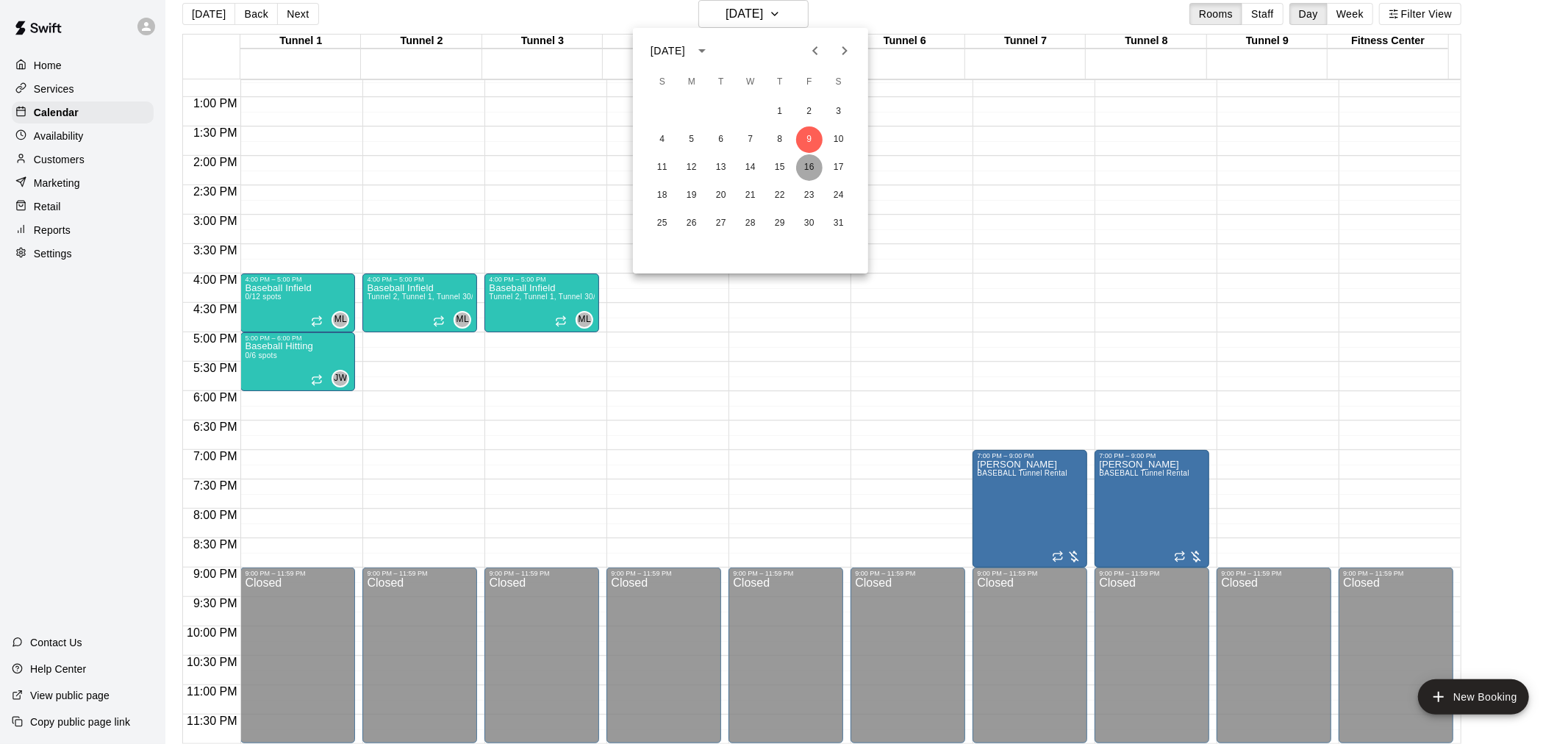
drag, startPoint x: 809, startPoint y: 170, endPoint x: 780, endPoint y: 83, distance: 91.7
click at [809, 170] on button "16" at bounding box center [809, 168] width 27 height 27
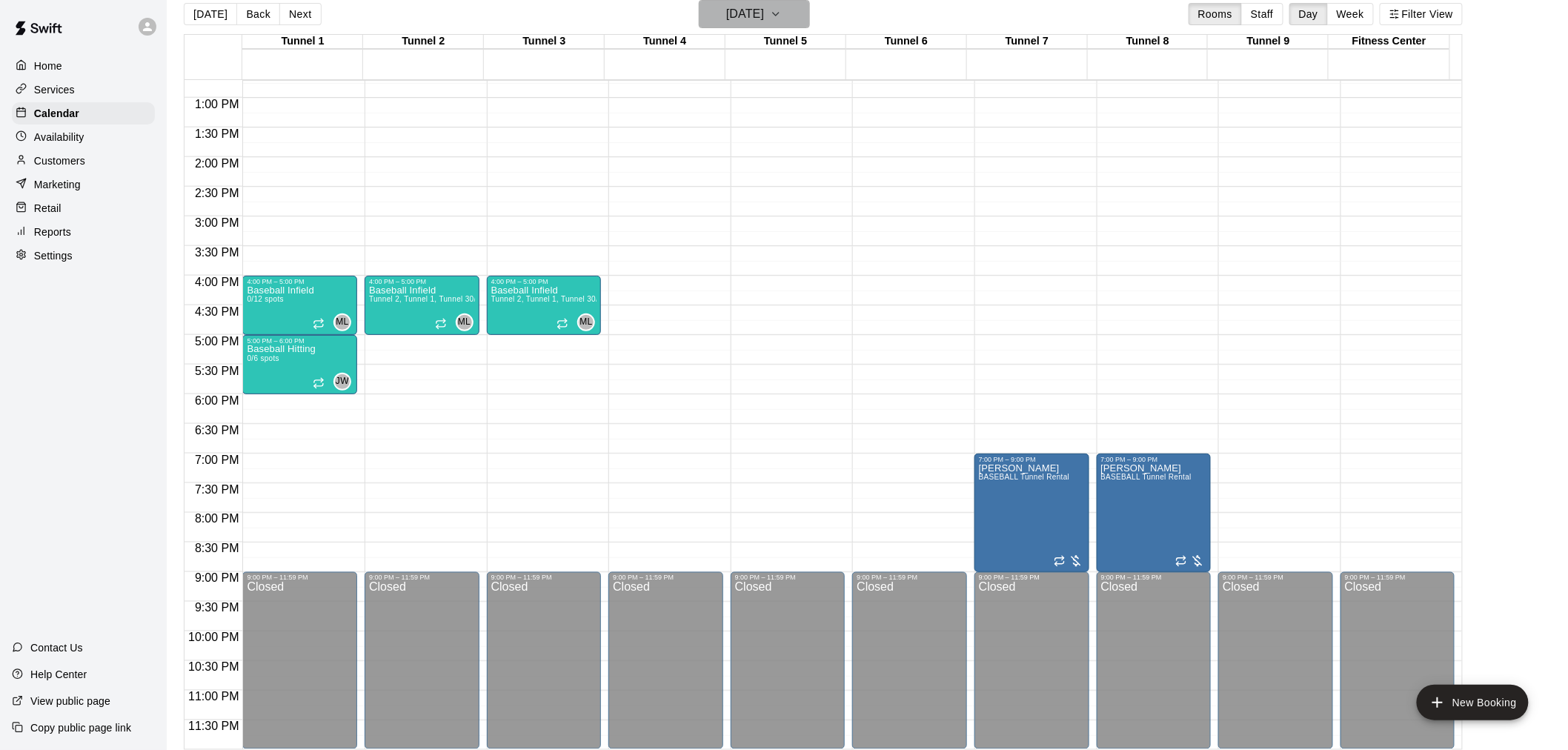
click at [764, 17] on h6 "[DATE]" at bounding box center [745, 14] width 38 height 21
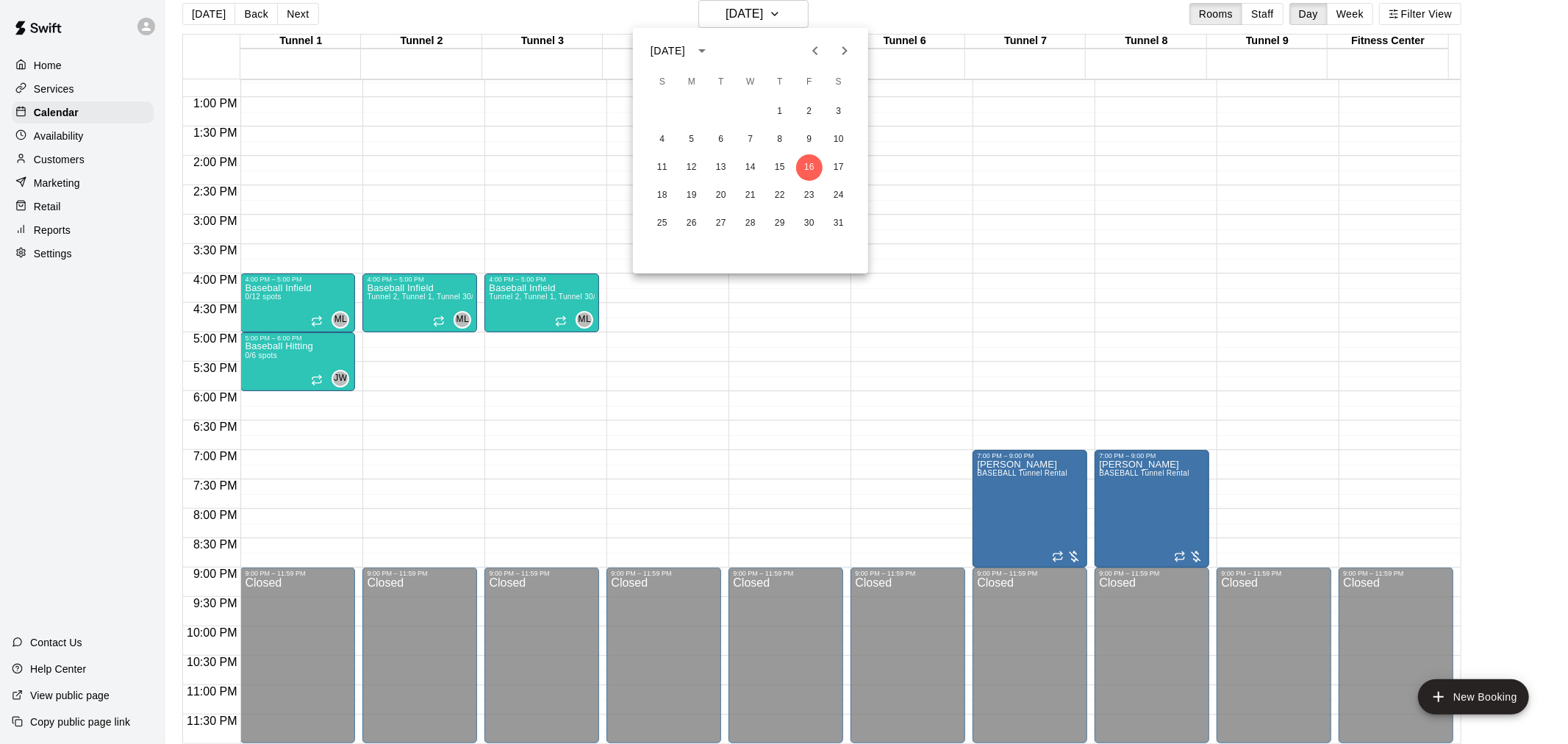
click at [834, 19] on div at bounding box center [784, 372] width 1568 height 744
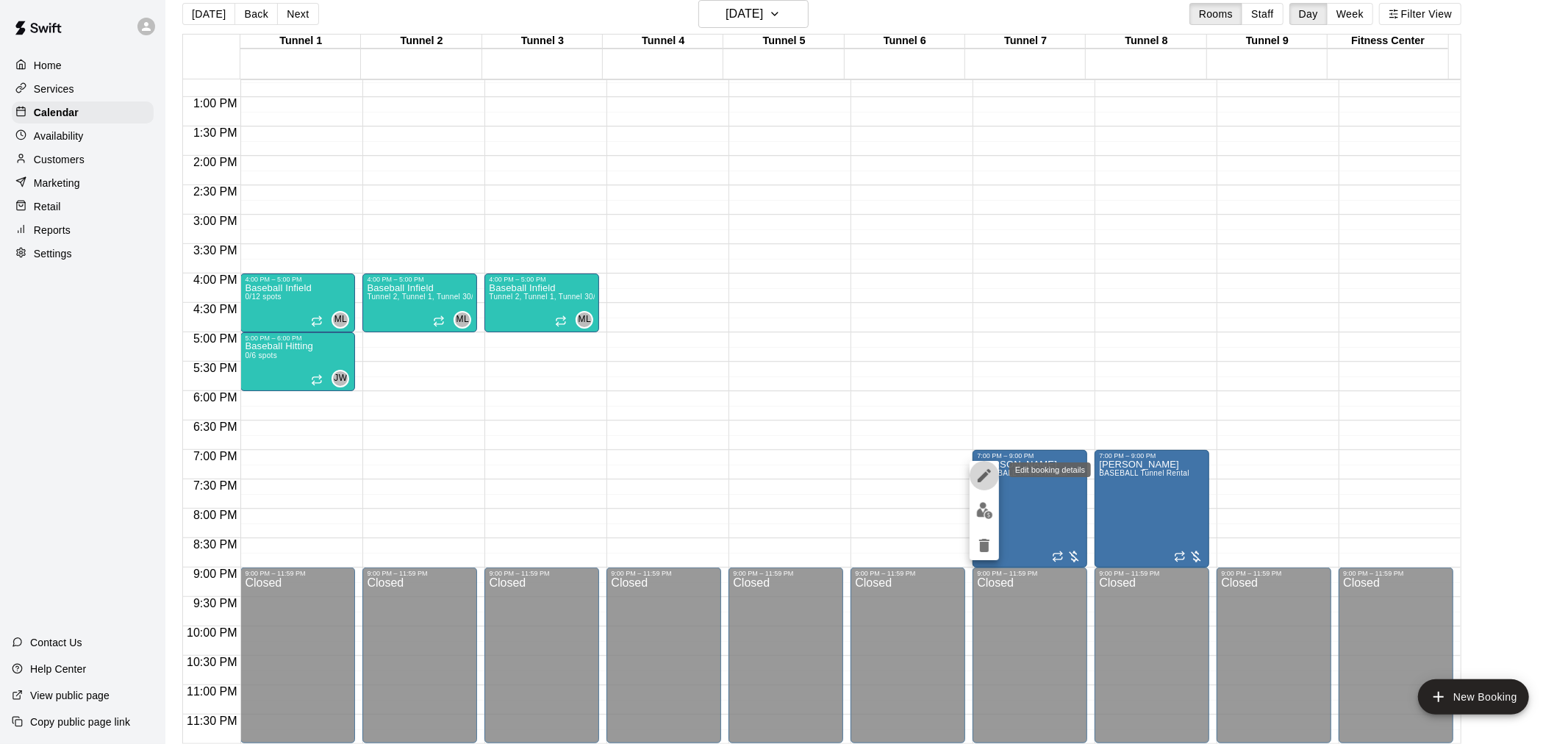
click at [973, 477] on button "edit" at bounding box center [984, 476] width 29 height 29
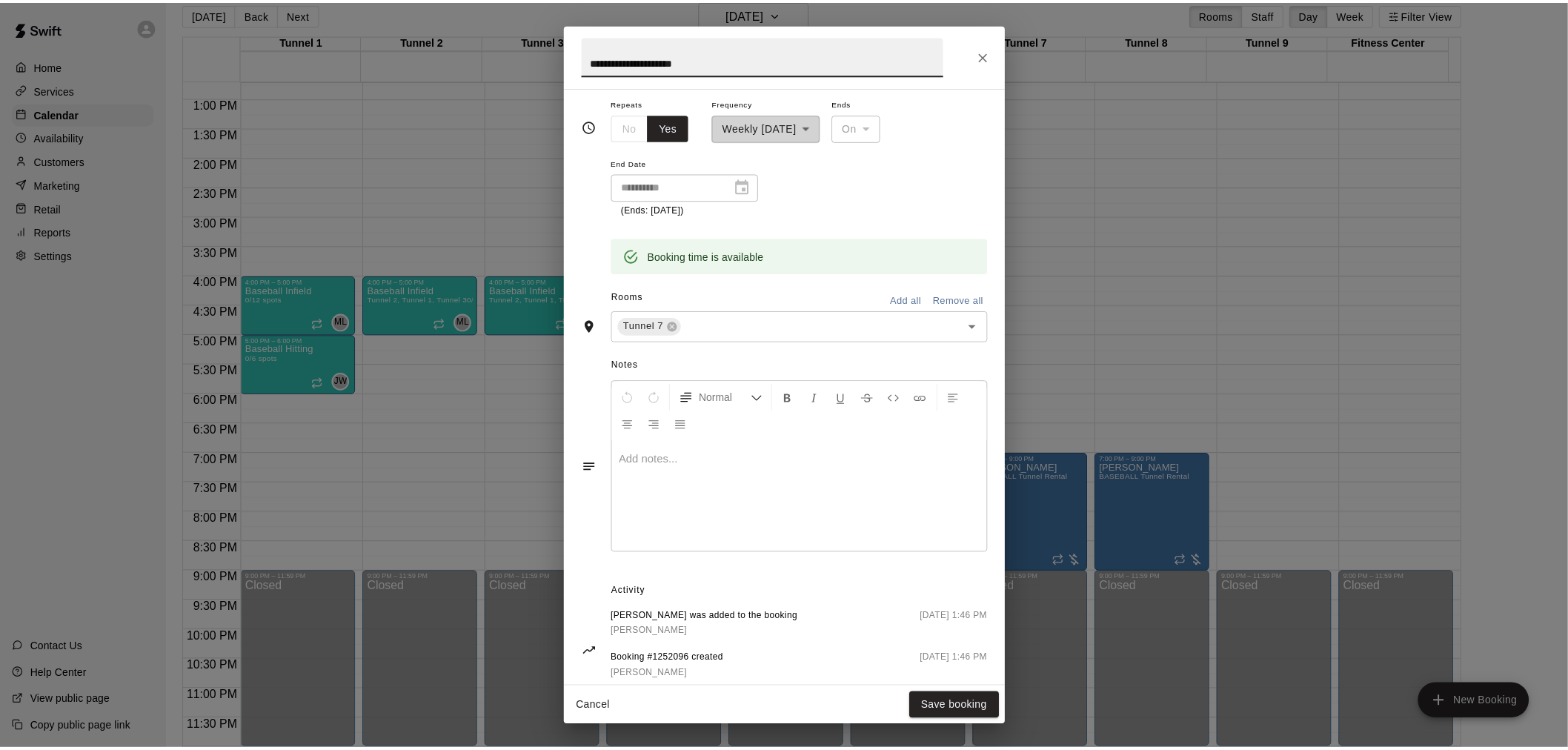
scroll to position [270, 0]
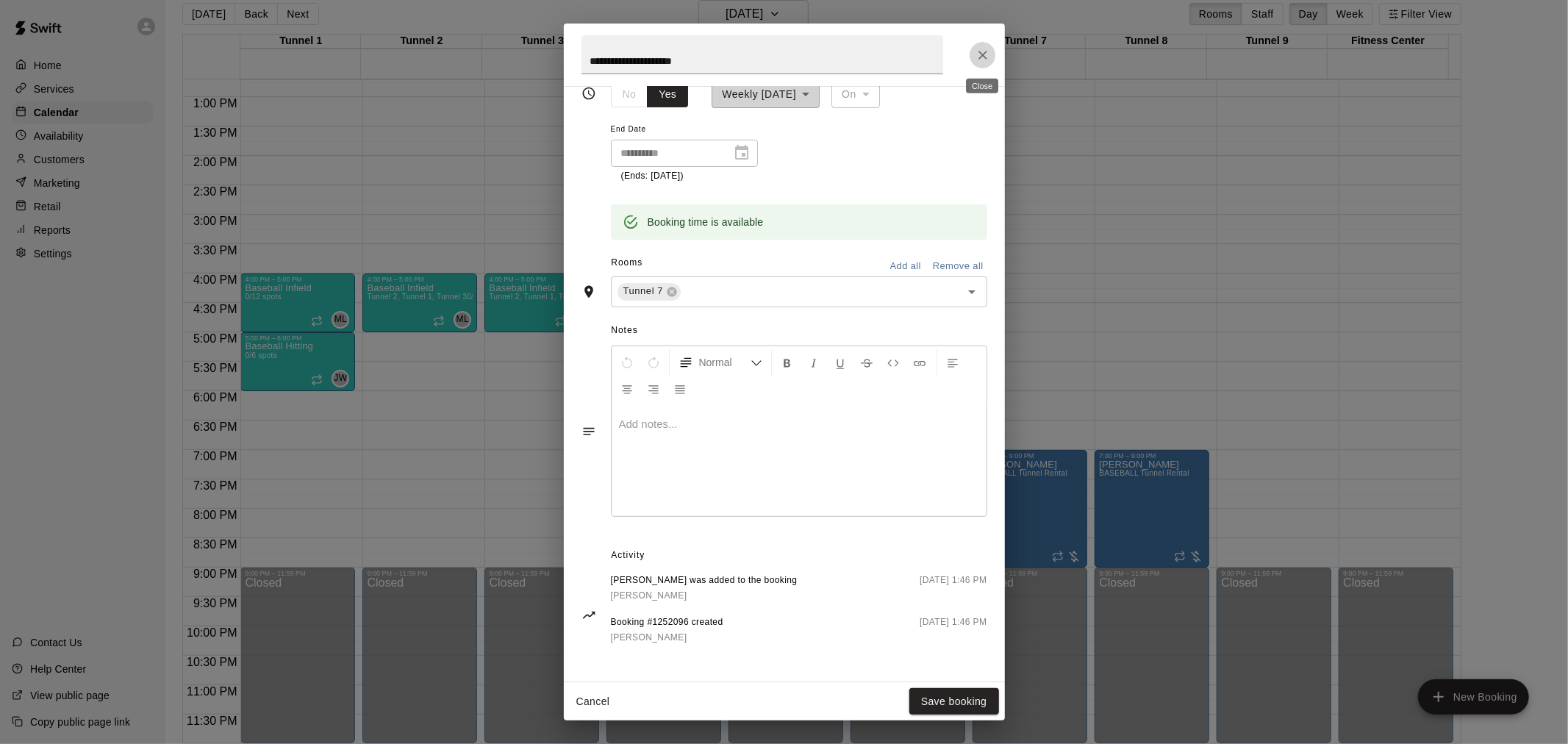
click at [982, 49] on icon "Close" at bounding box center [982, 55] width 15 height 15
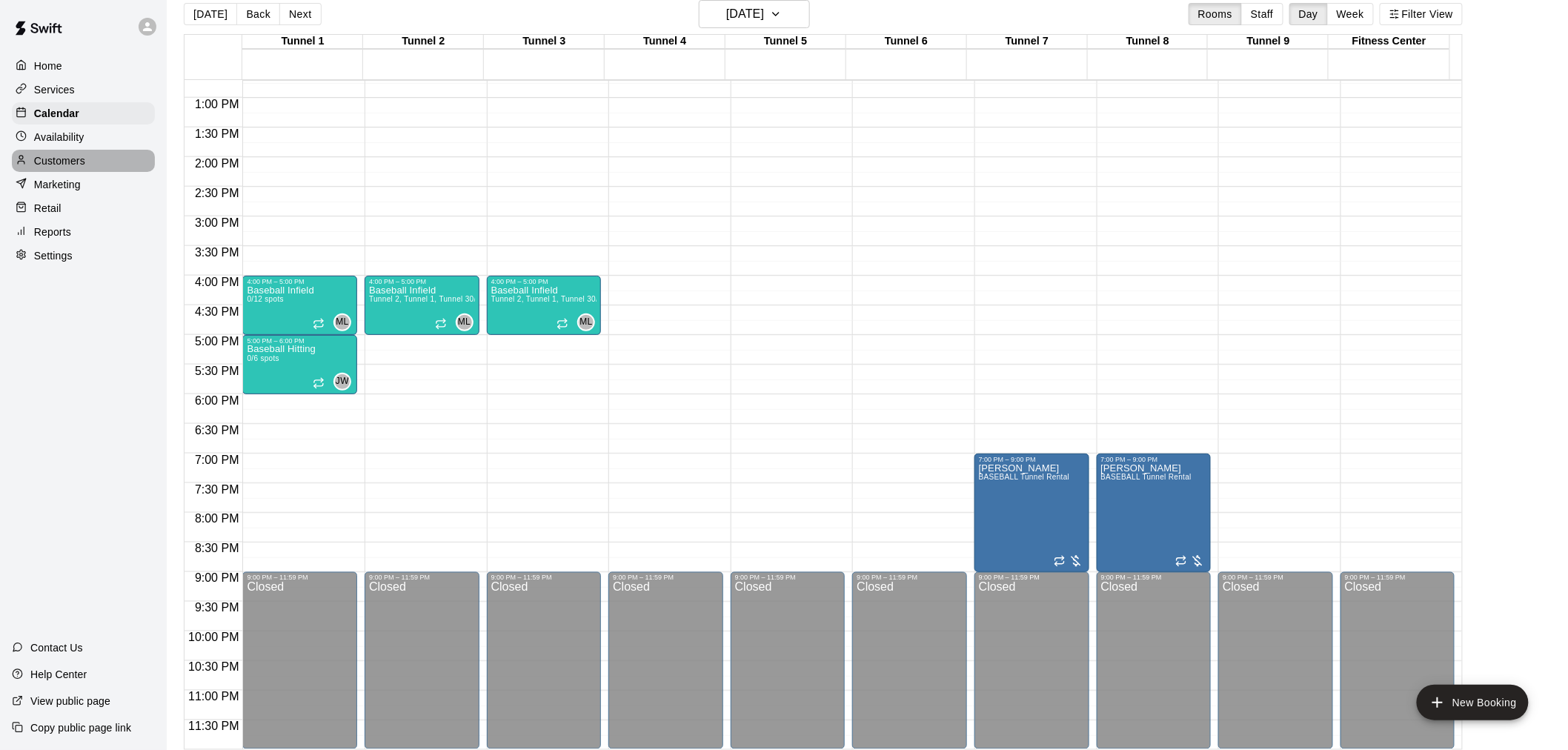
click at [102, 167] on div "Customers" at bounding box center [83, 161] width 143 height 22
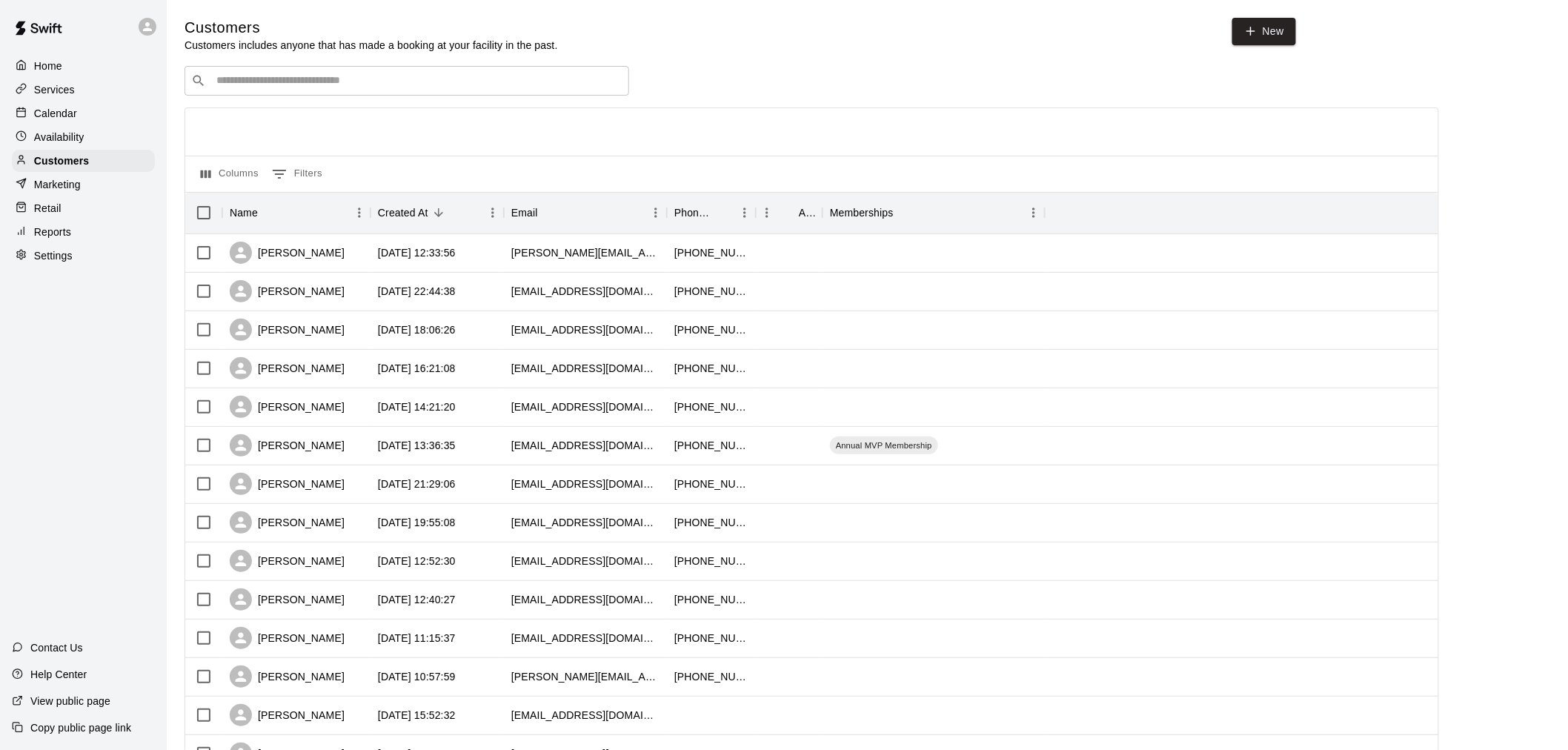
click at [336, 74] on div "​ ​" at bounding box center [406, 81] width 445 height 30
type input "*****"
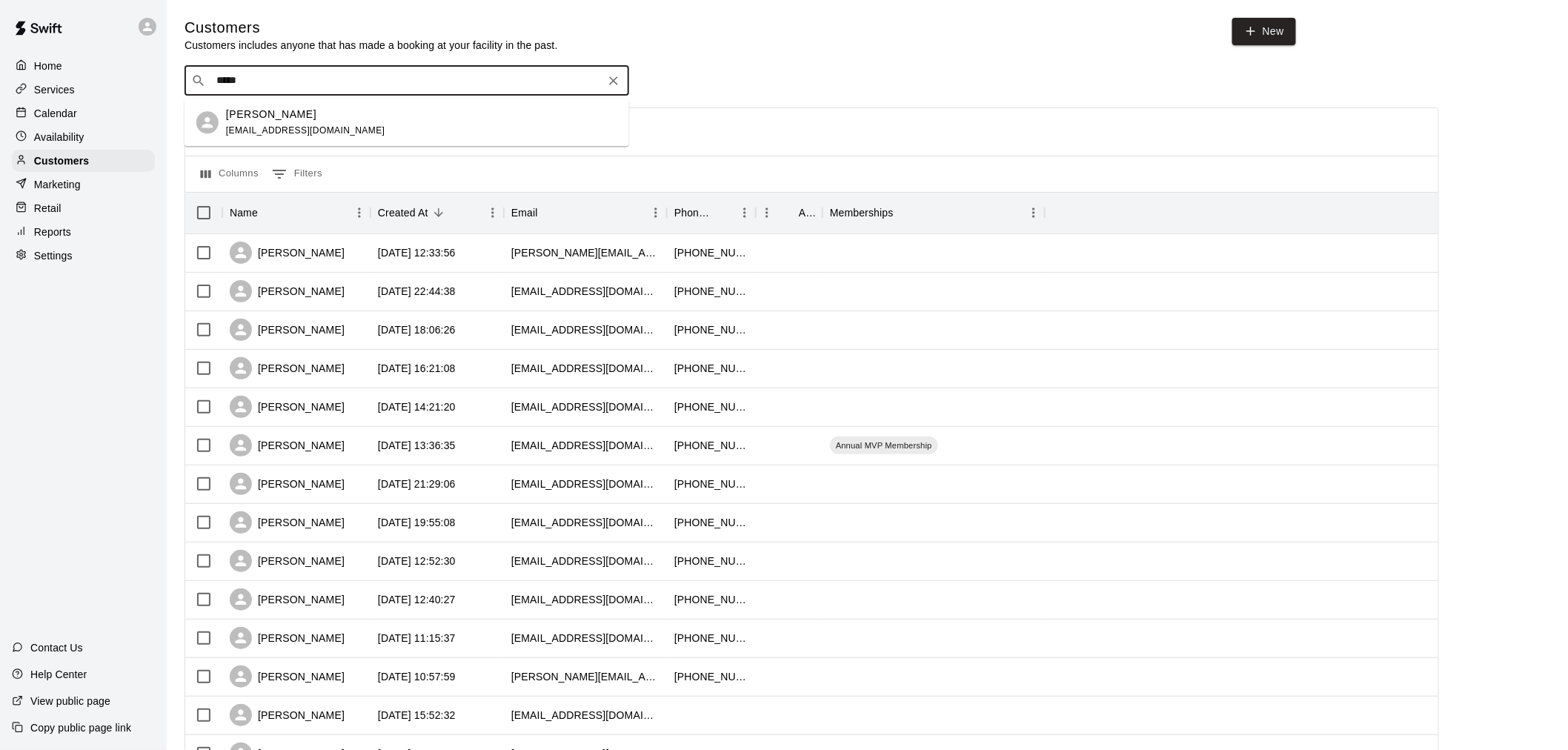
click at [369, 128] on div "[PERSON_NAME] [EMAIL_ADDRESS][DOMAIN_NAME]" at bounding box center [421, 123] width 391 height 32
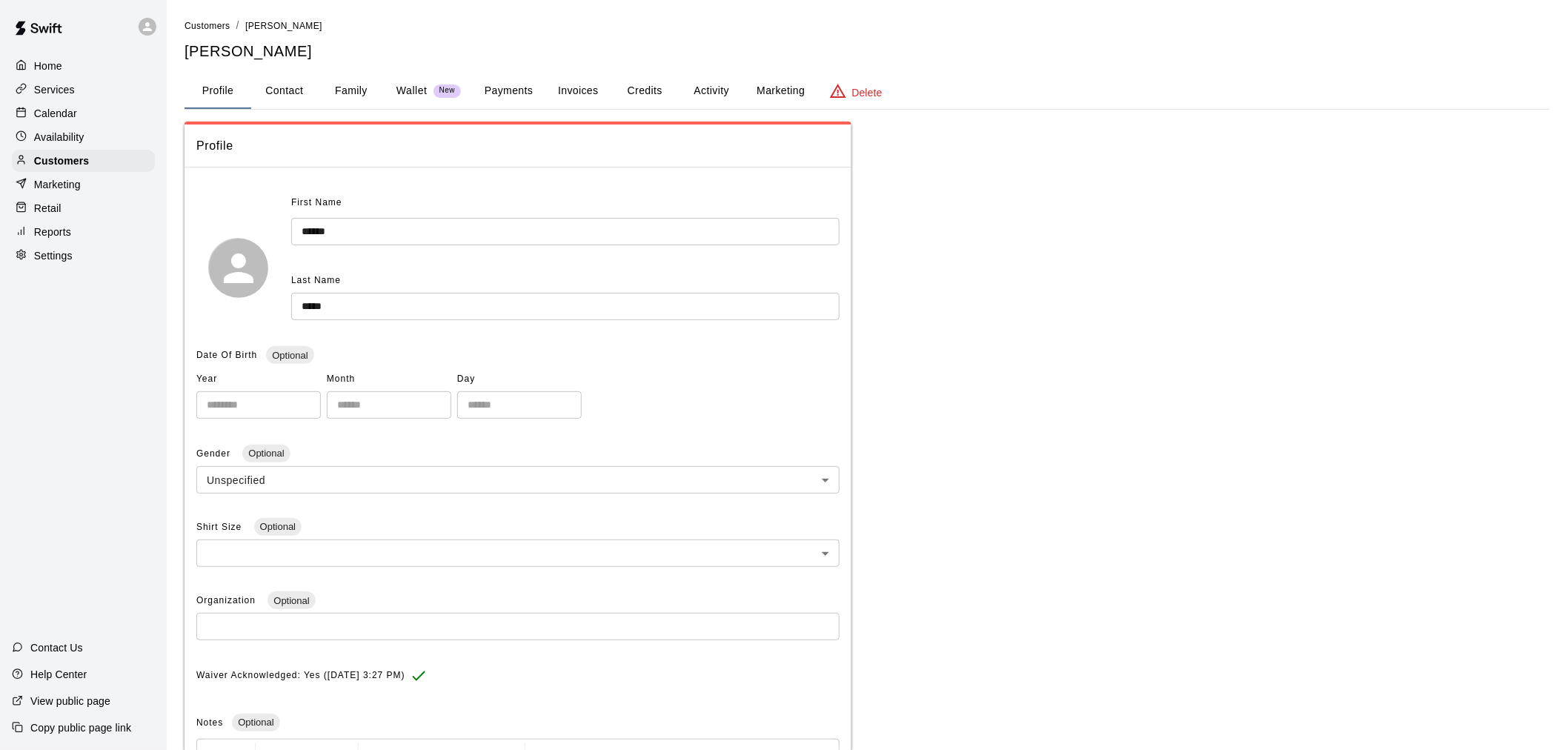
click at [517, 93] on button "Payments" at bounding box center [509, 91] width 72 height 36
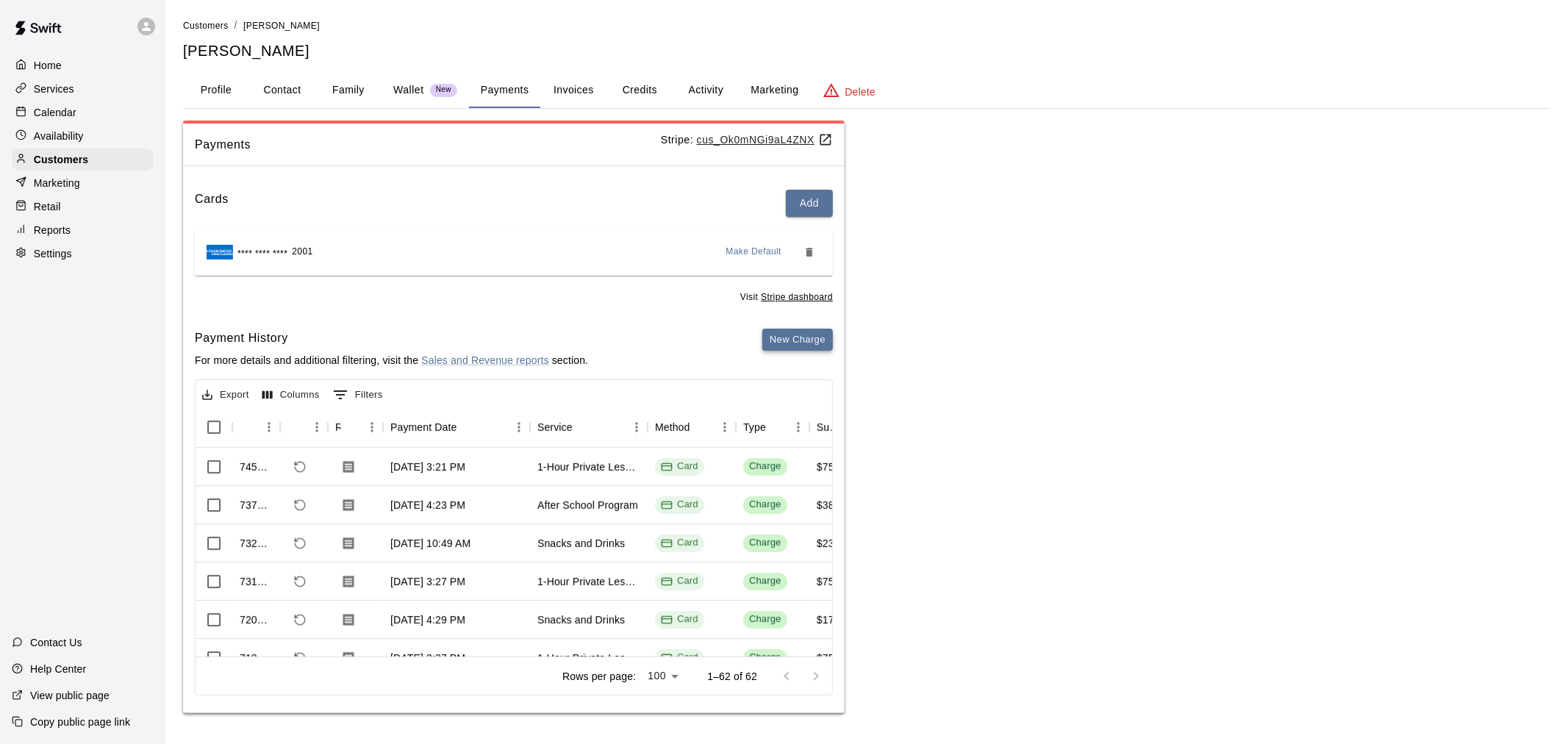
click at [814, 345] on button "New Charge" at bounding box center [798, 340] width 71 height 23
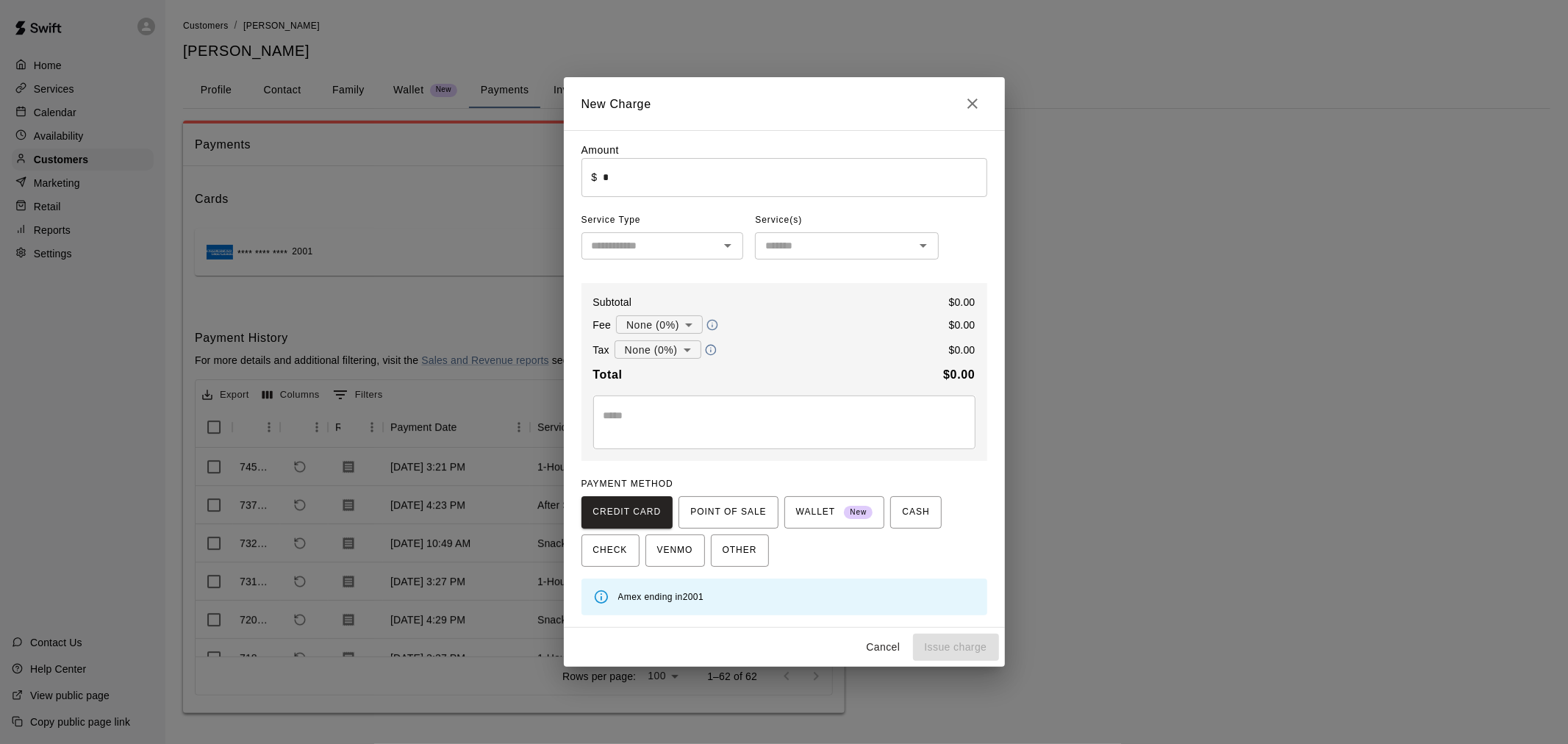
click at [644, 181] on input "*" at bounding box center [794, 178] width 384 height 39
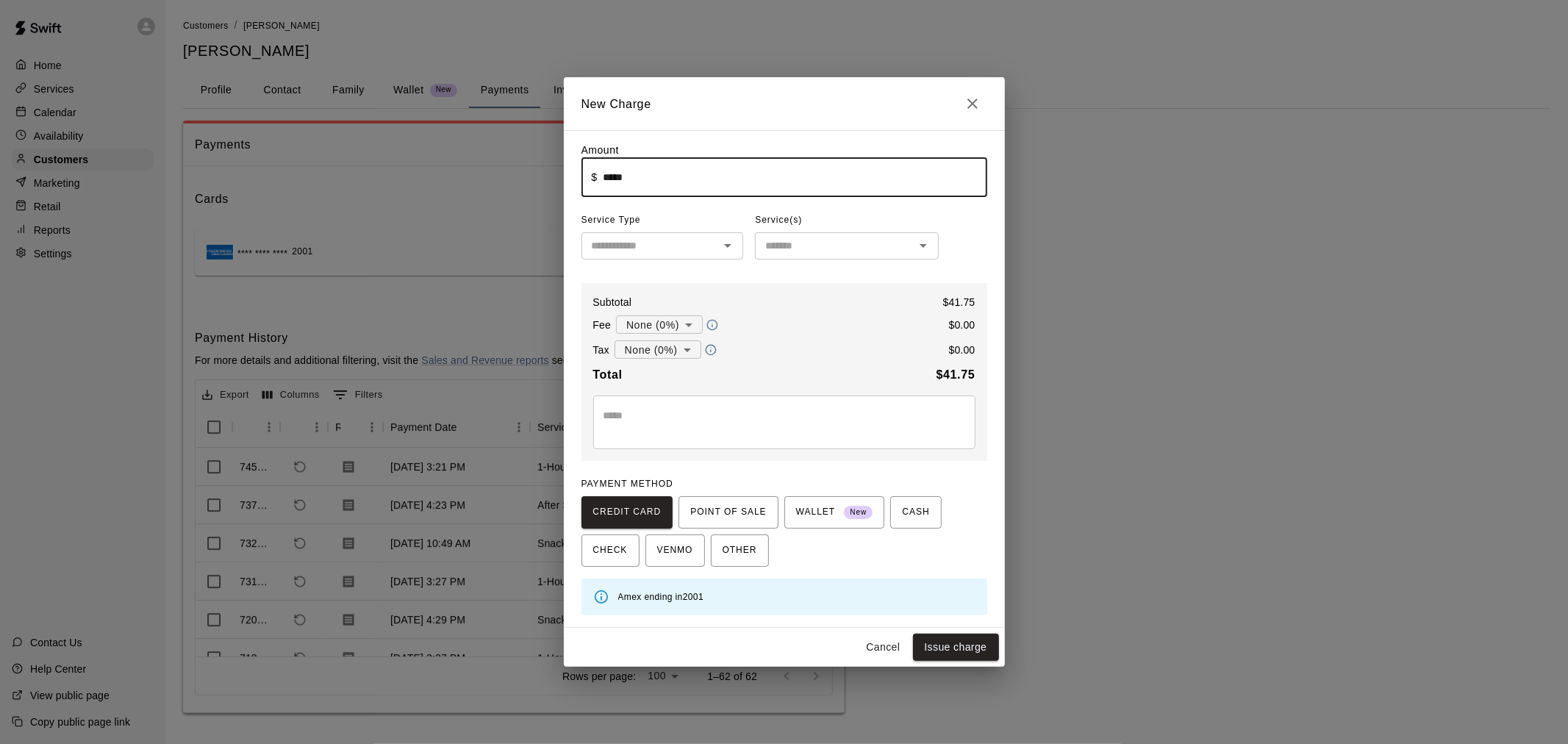
type input "*****"
click at [655, 247] on input "text" at bounding box center [650, 245] width 130 height 18
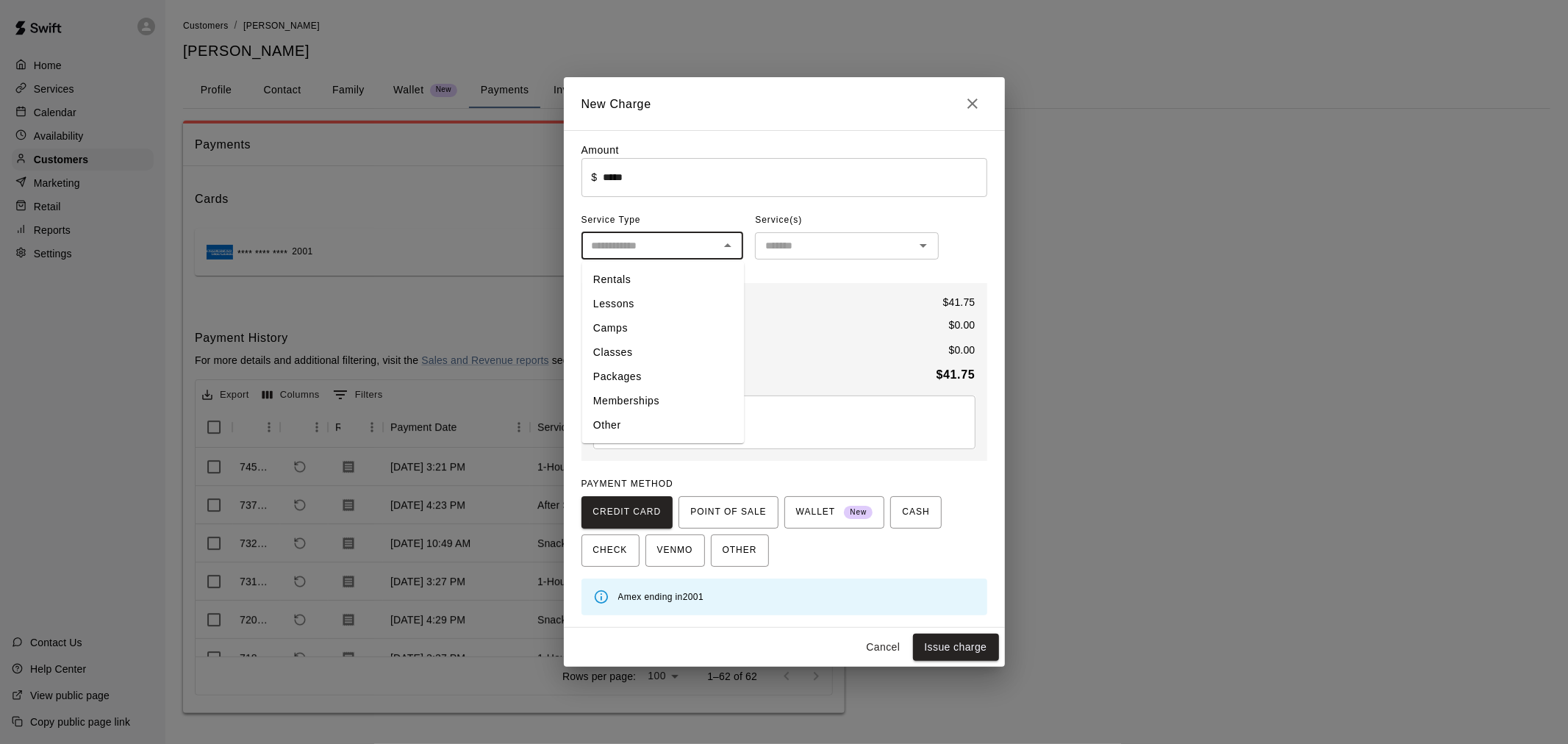
click at [638, 429] on li "Other" at bounding box center [662, 426] width 163 height 24
type input "*****"
click at [851, 257] on div "​" at bounding box center [846, 245] width 183 height 27
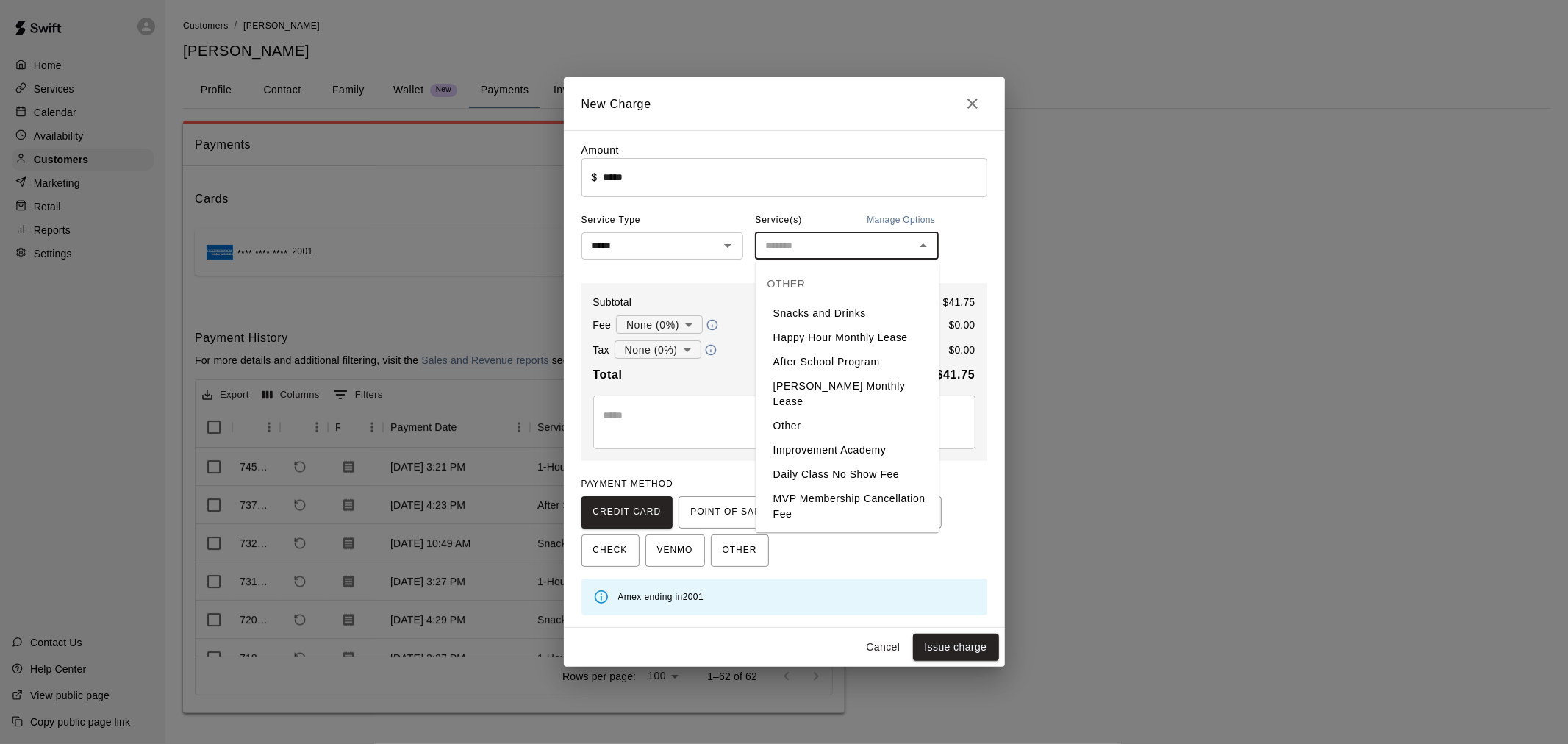
click at [851, 310] on li "Snacks and Drinks" at bounding box center [847, 313] width 183 height 24
type input "**********"
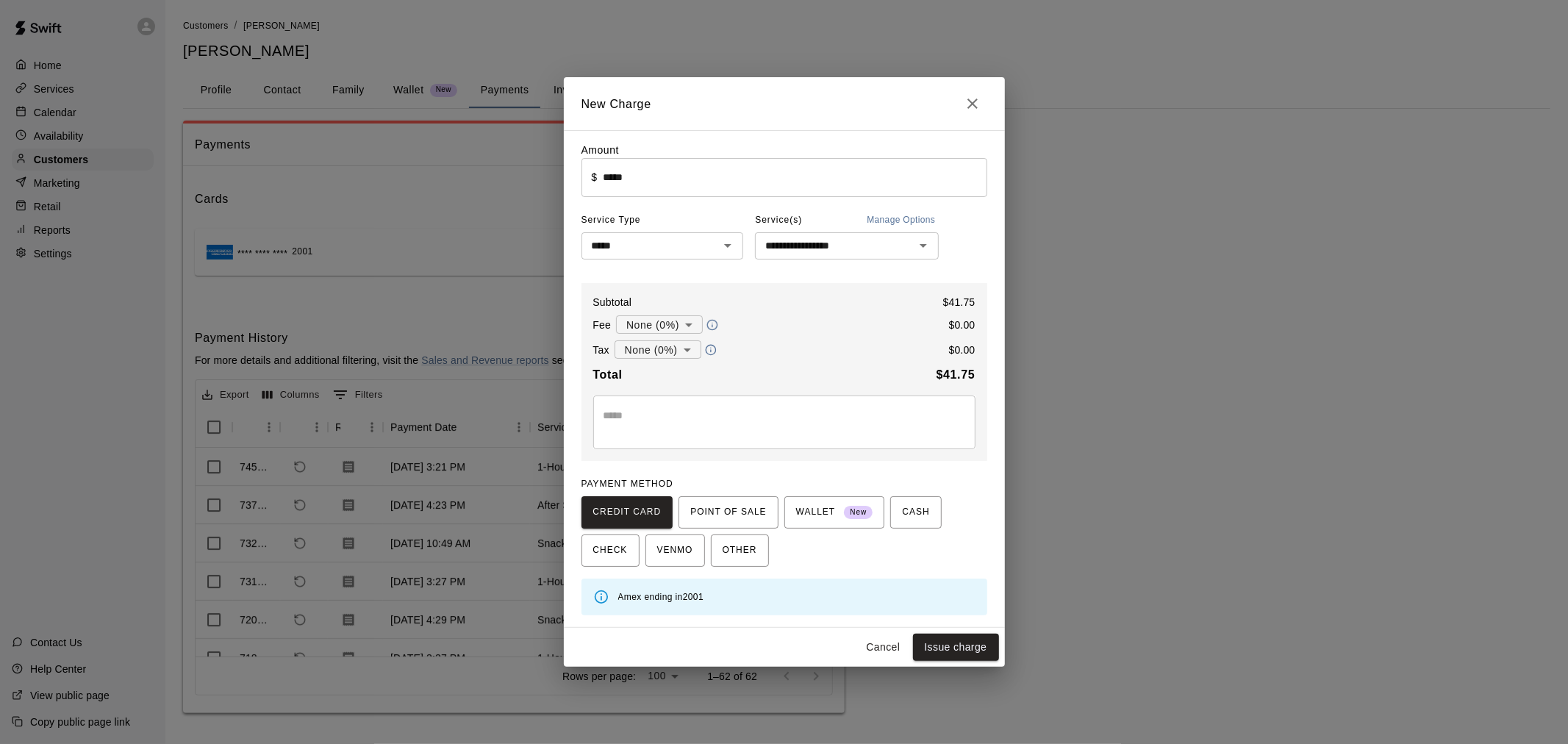
click at [759, 401] on div "* ​" at bounding box center [784, 422] width 382 height 54
type textarea "**********"
click at [960, 645] on button "Issue charge" at bounding box center [955, 647] width 86 height 27
type input "*"
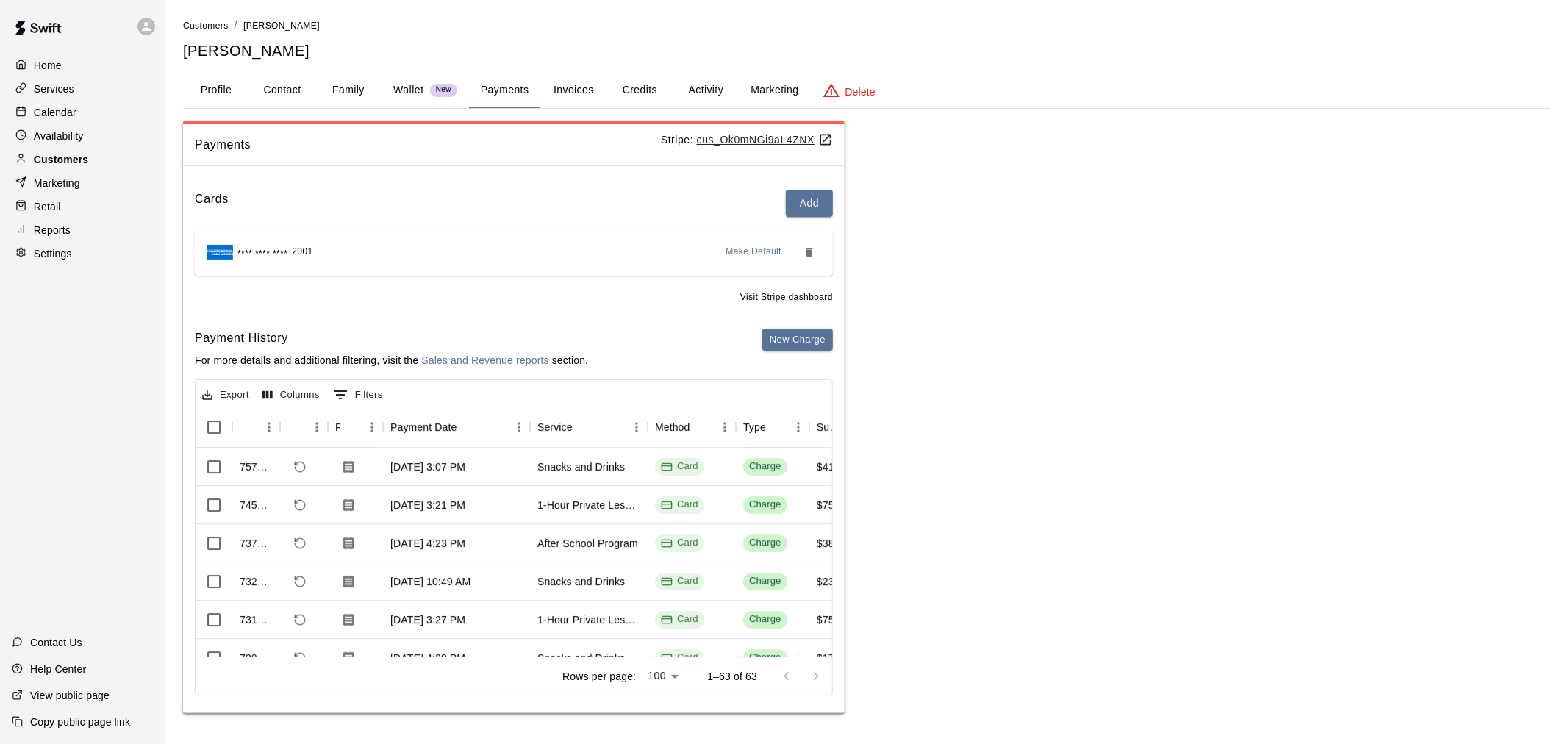
click at [79, 164] on p "Customers" at bounding box center [61, 160] width 55 height 15
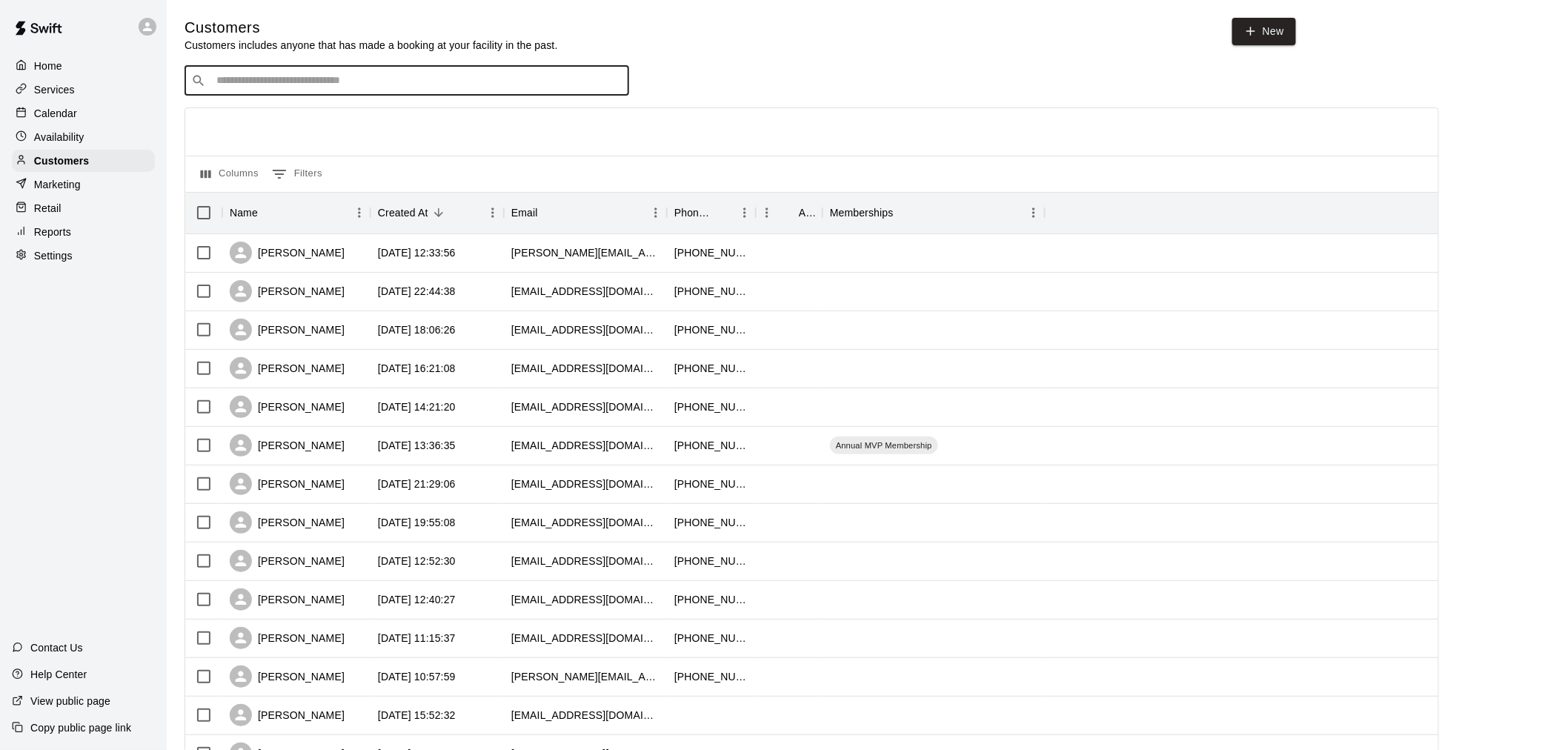
click at [330, 76] on input "Search customers by name or email" at bounding box center [416, 81] width 411 height 15
type input "*****"
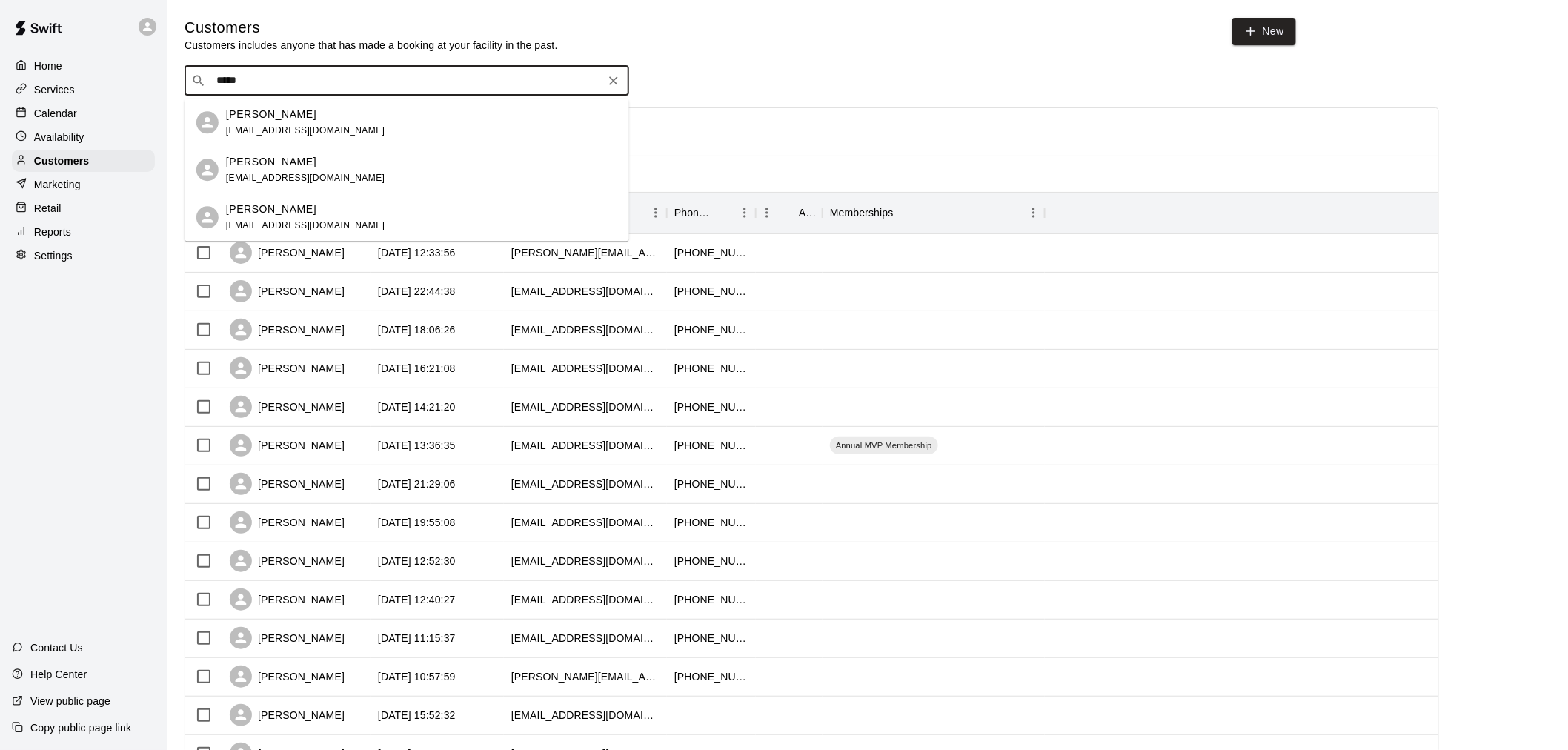
click at [351, 105] on div "[PERSON_NAME] [PERSON_NAME][EMAIL_ADDRESS][DOMAIN_NAME]" at bounding box center [406, 123] width 445 height 48
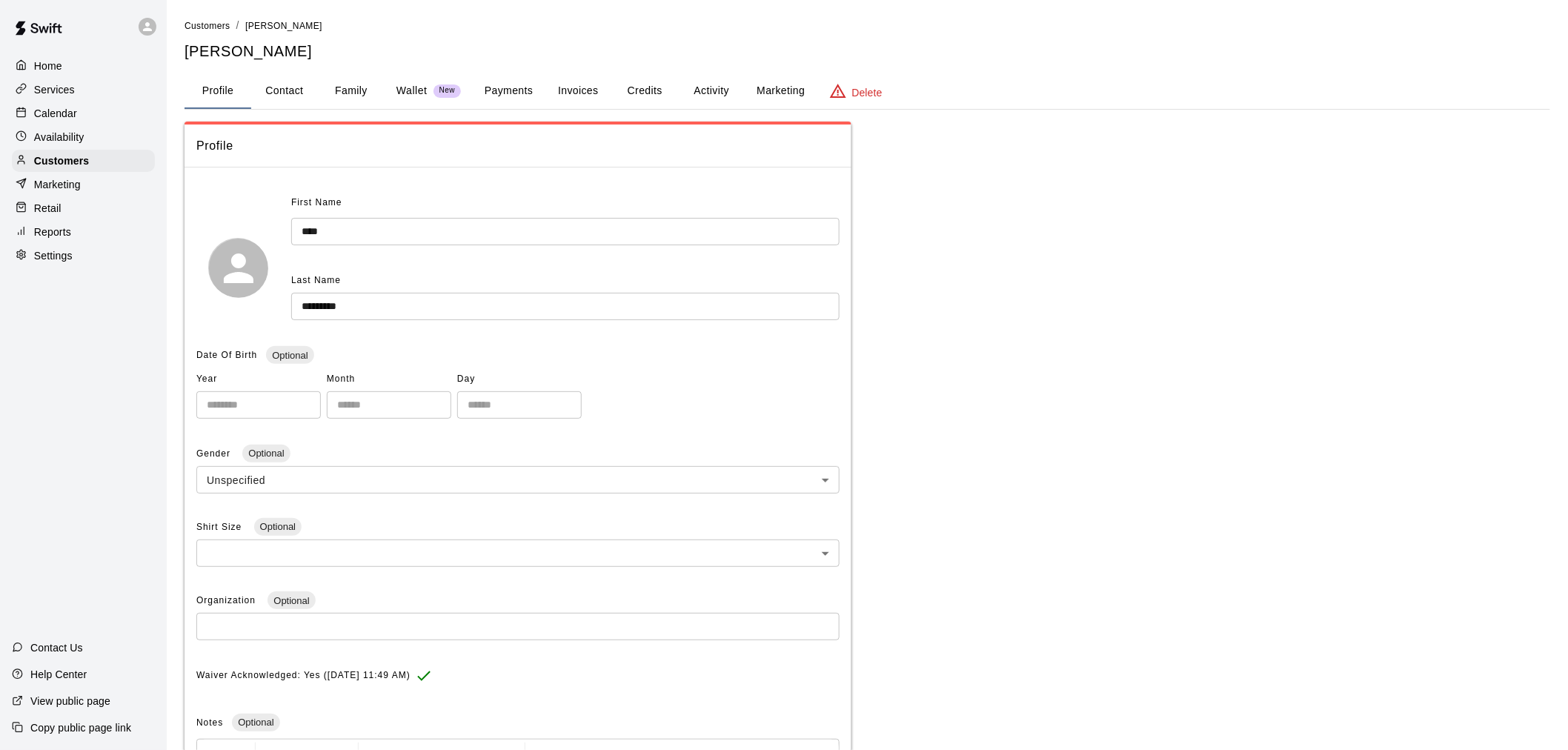
click at [515, 100] on button "Payments" at bounding box center [509, 91] width 72 height 36
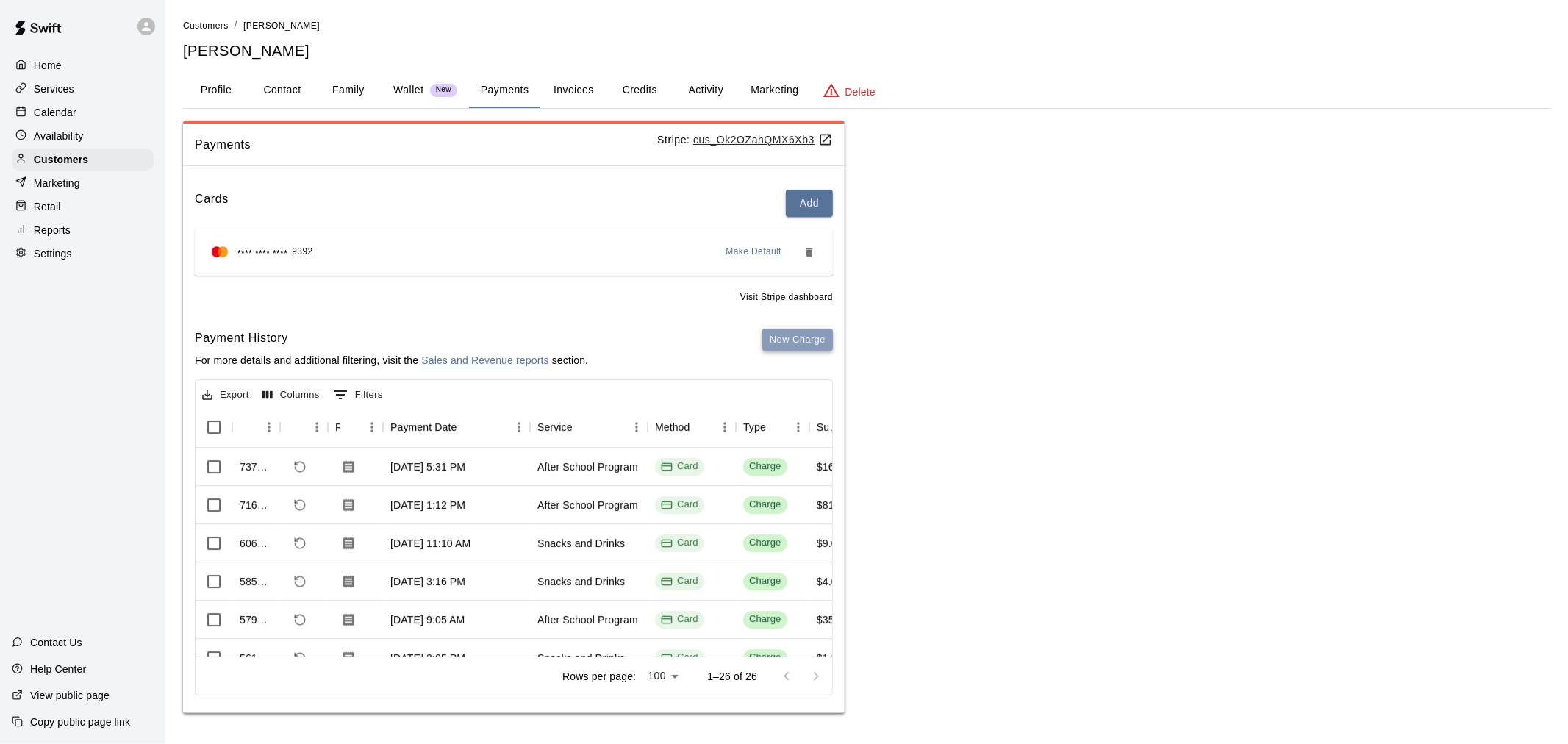
click at [794, 340] on button "New Charge" at bounding box center [798, 340] width 71 height 23
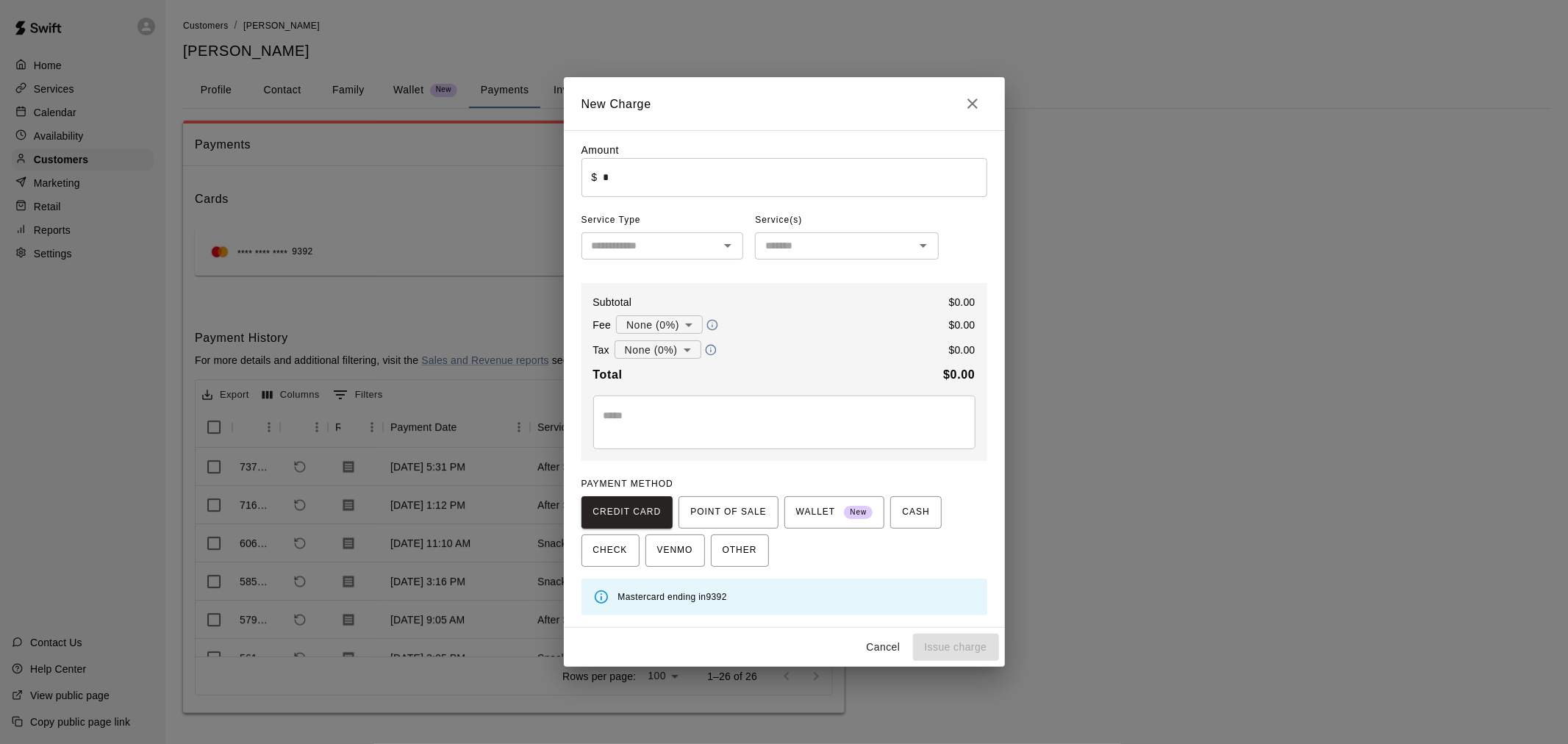
click at [645, 180] on input "*" at bounding box center [794, 178] width 384 height 39
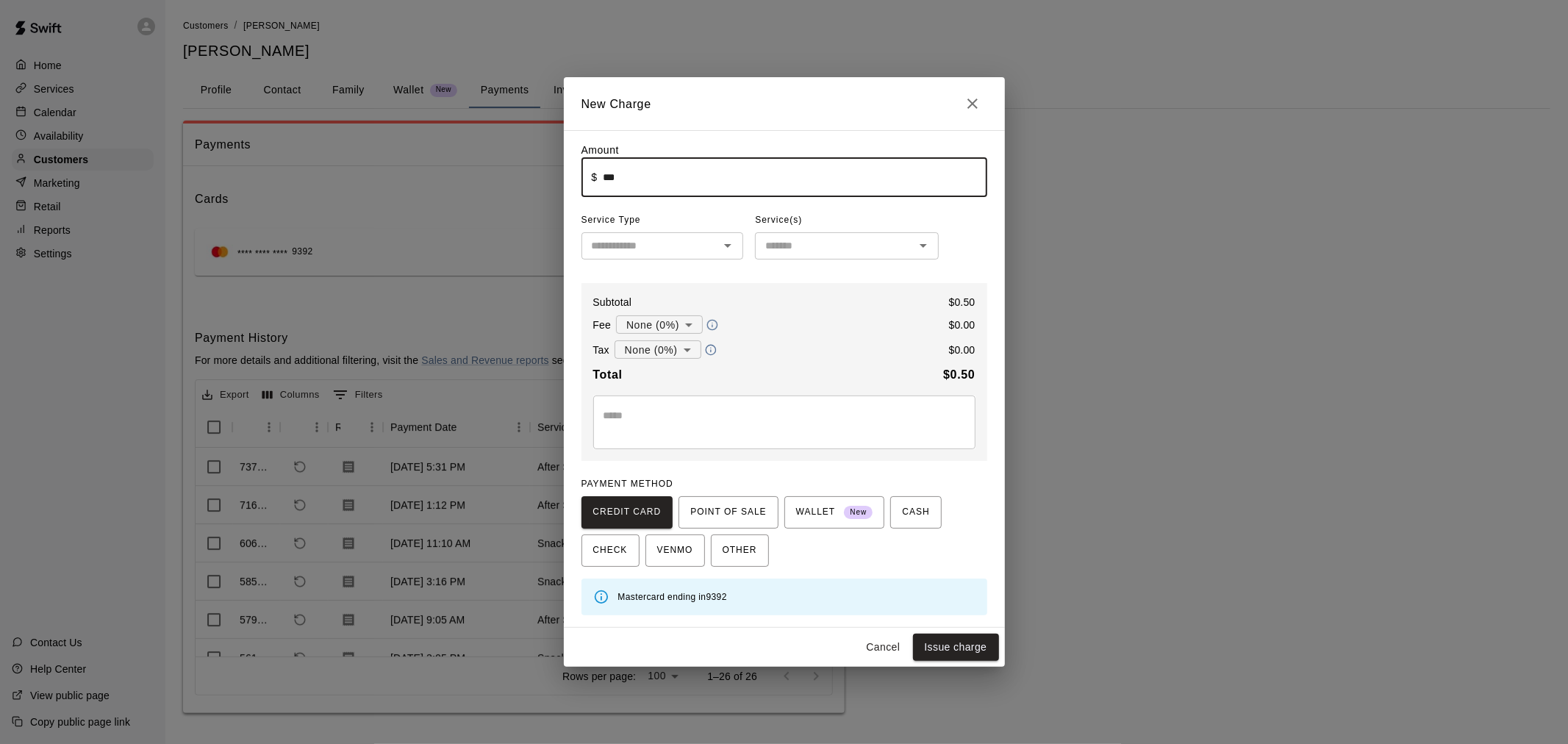
click at [669, 236] on div "​" at bounding box center [662, 245] width 163 height 27
type input "****"
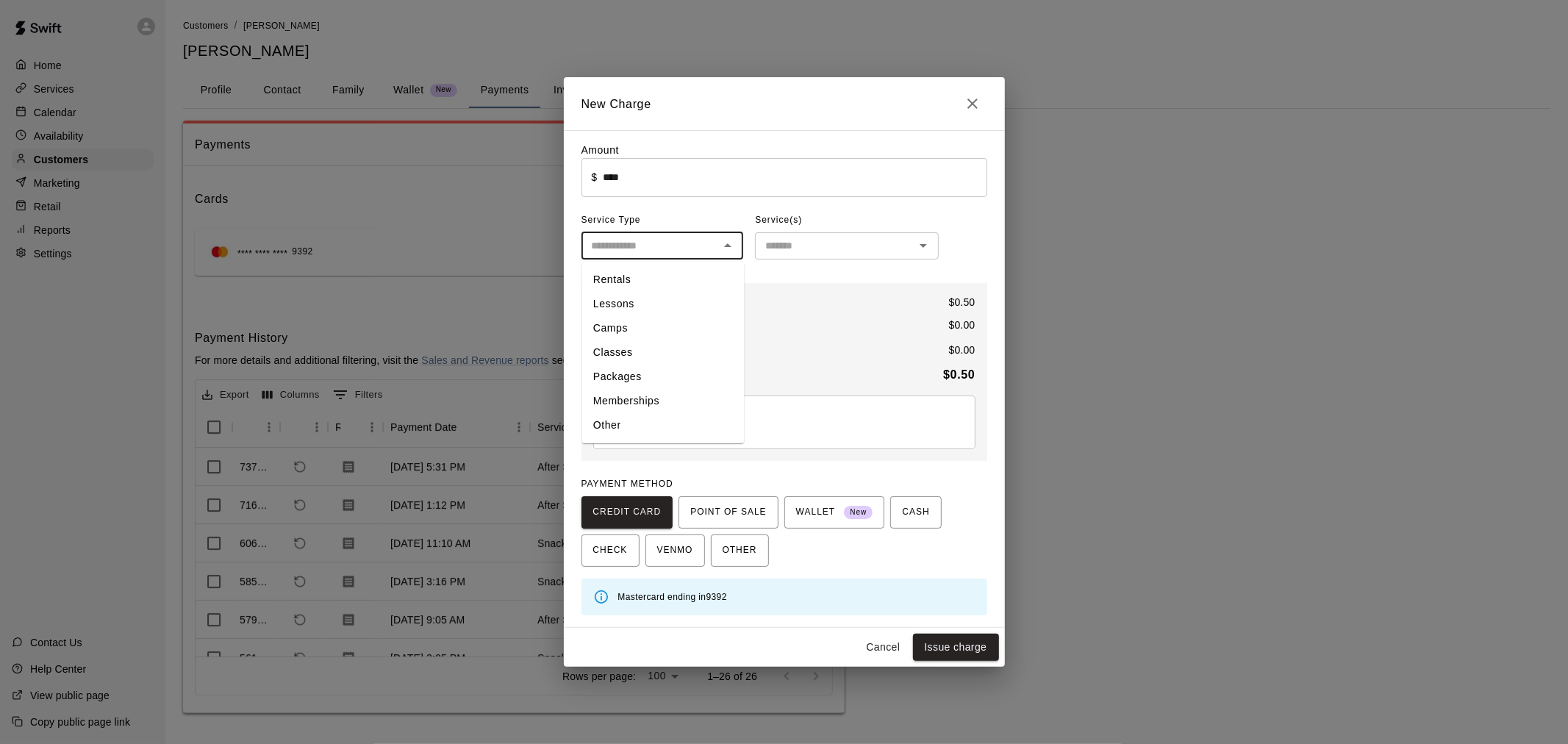
click at [658, 420] on li "Other" at bounding box center [662, 426] width 163 height 24
type input "*****"
click at [796, 243] on input "text" at bounding box center [834, 245] width 151 height 18
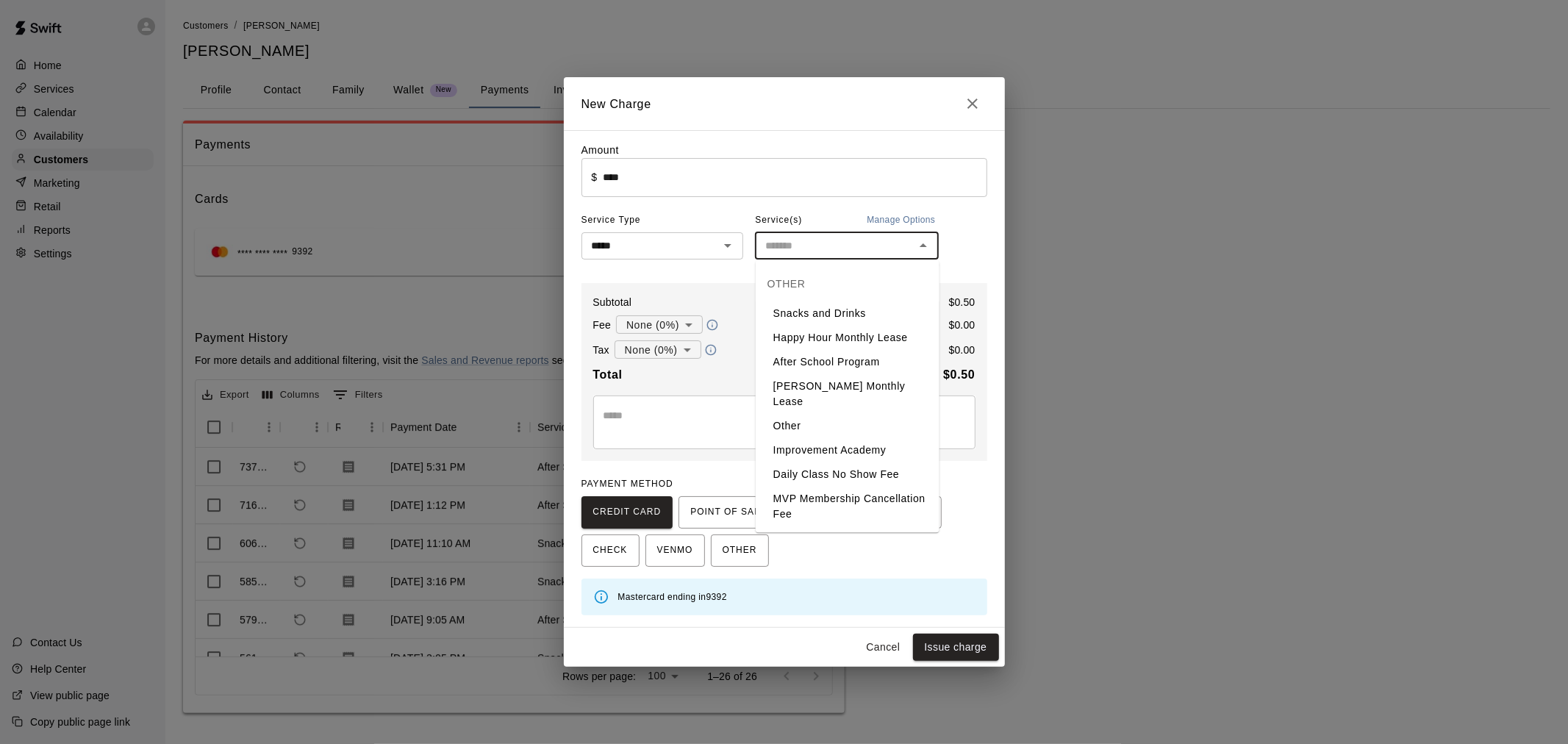
click at [800, 309] on li "Snacks and Drinks" at bounding box center [847, 313] width 183 height 24
type input "**********"
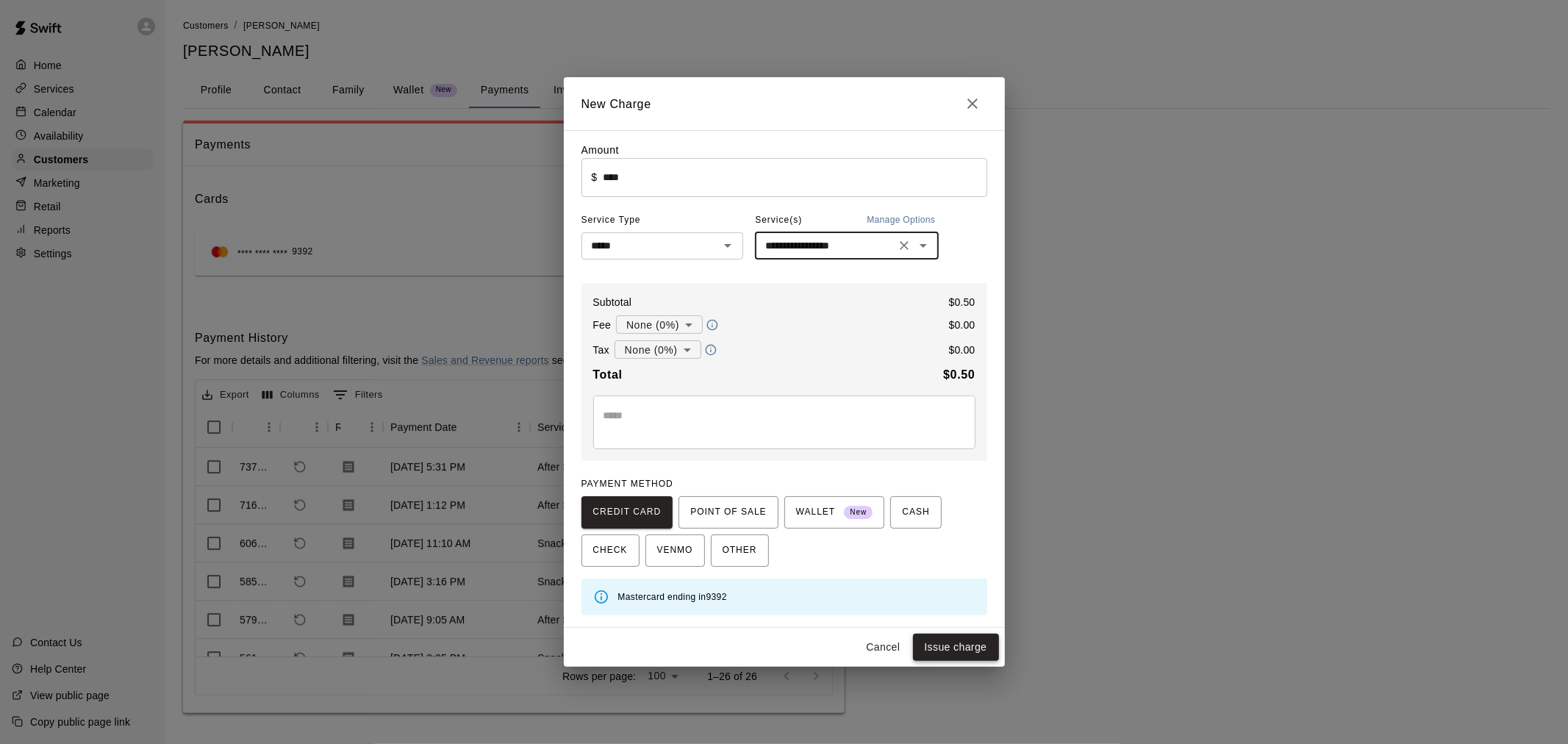
click at [977, 654] on button "Issue charge" at bounding box center [955, 647] width 86 height 27
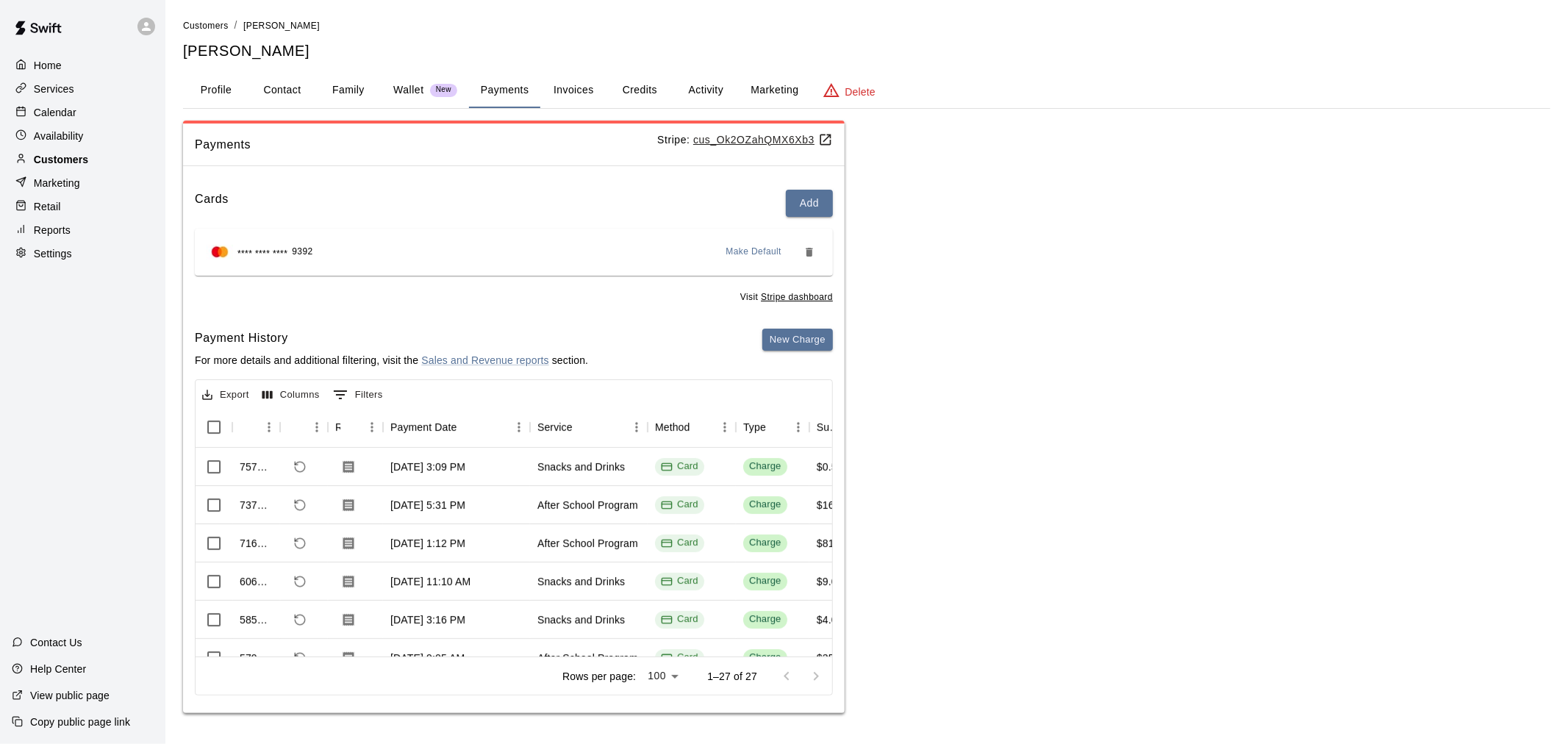
click at [55, 164] on p "Customers" at bounding box center [61, 160] width 55 height 15
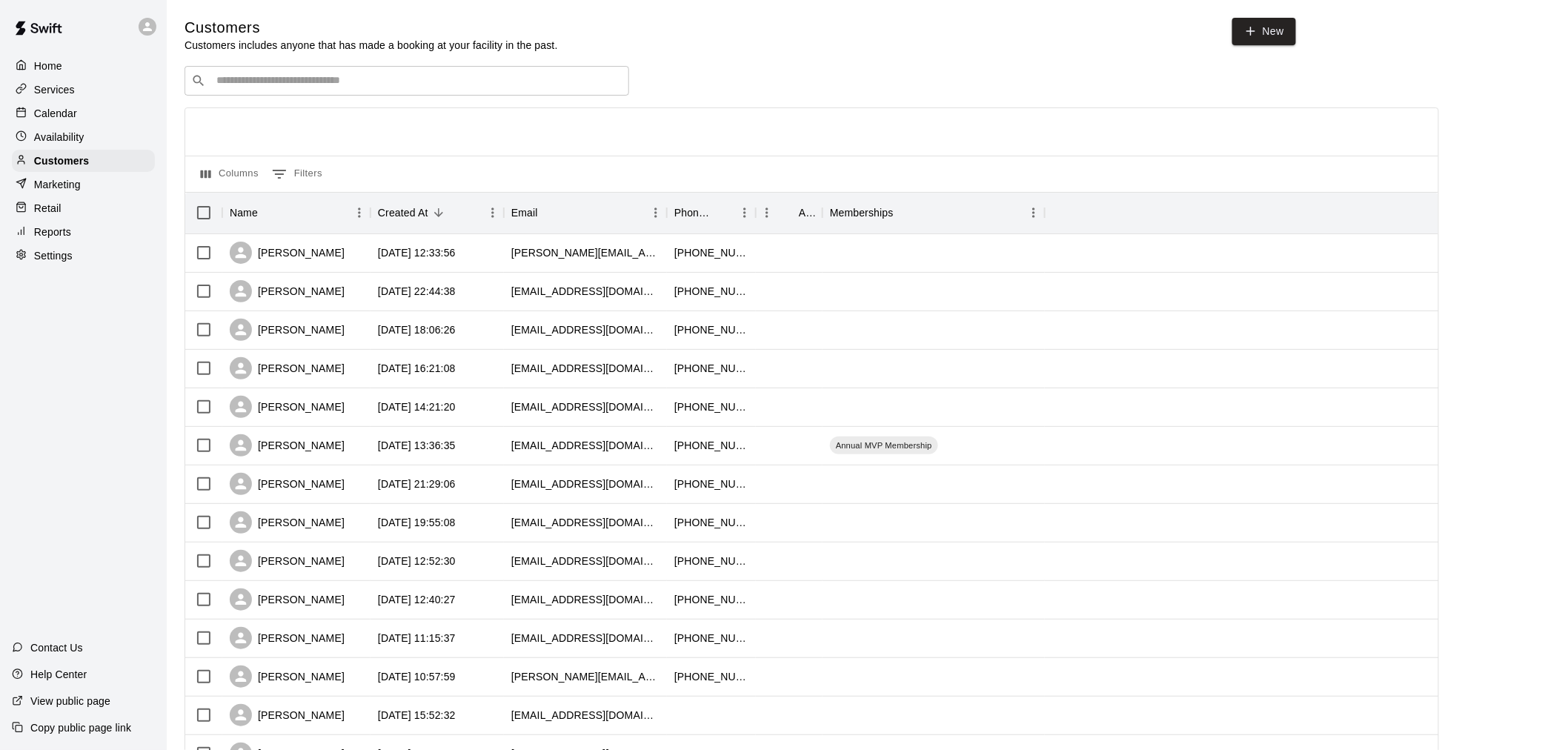
click at [318, 87] on input "Search customers by name or email" at bounding box center [416, 81] width 411 height 15
type input "*****"
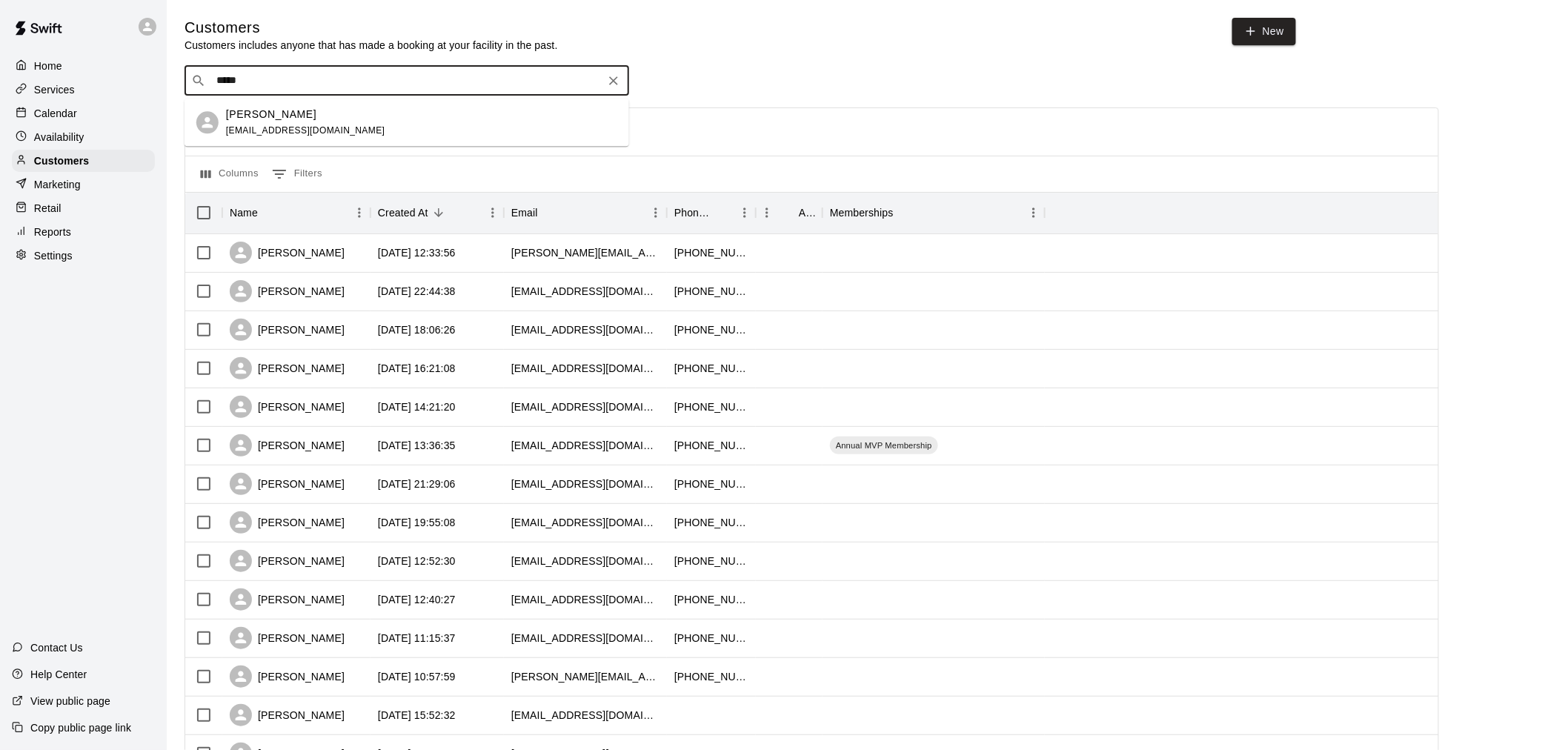
click at [321, 117] on div "[PERSON_NAME]" at bounding box center [305, 114] width 160 height 16
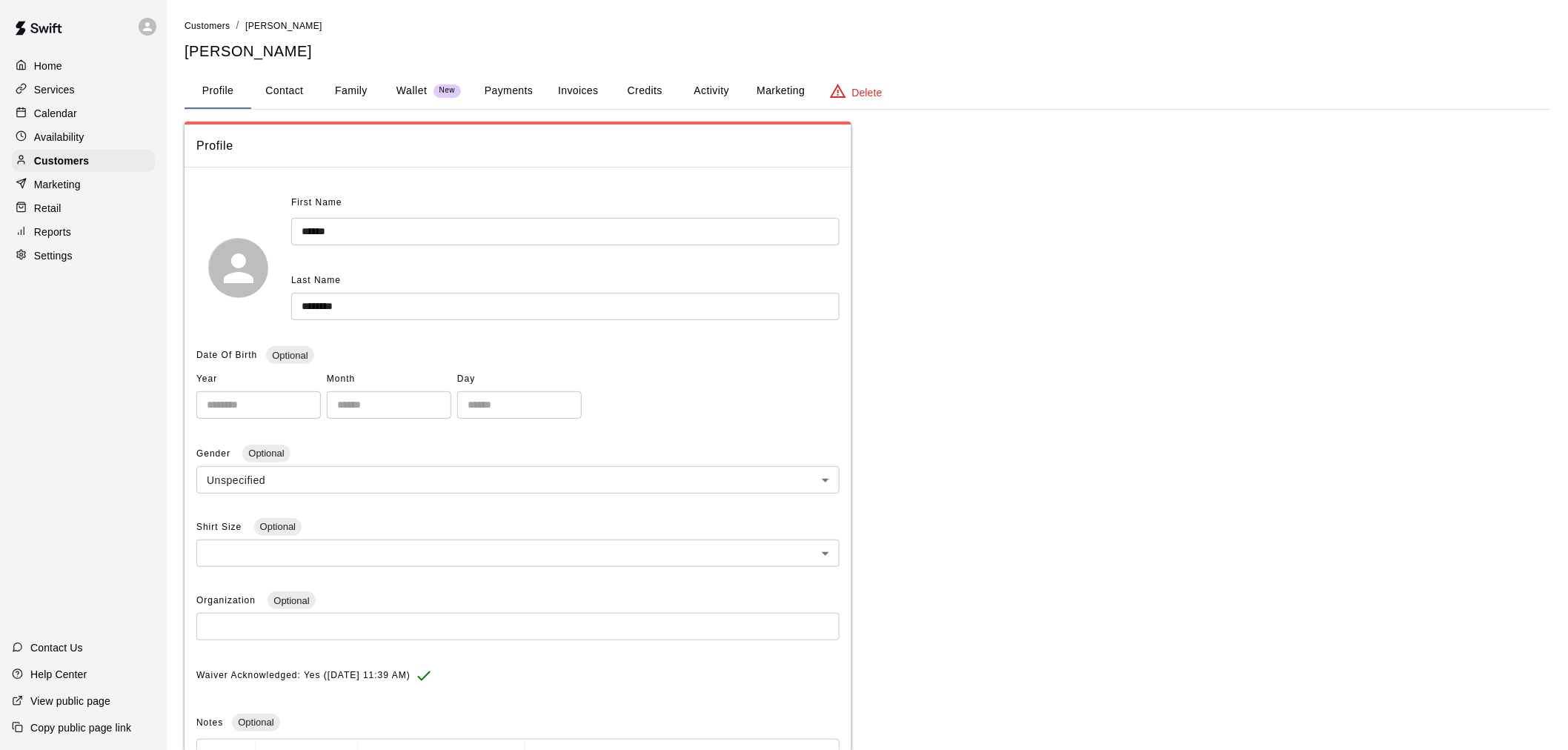
scroll to position [48, 0]
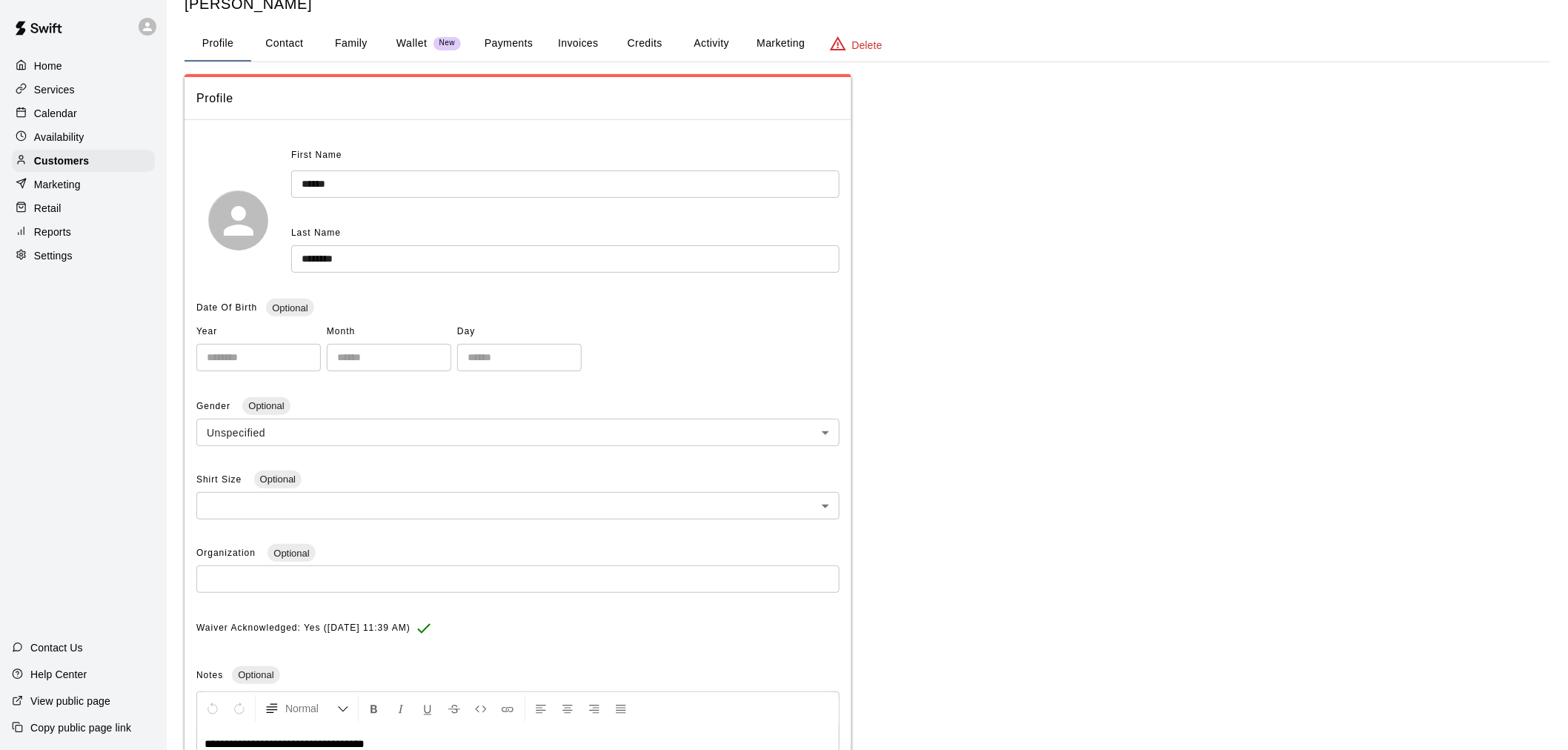
click at [506, 53] on button "Payments" at bounding box center [509, 44] width 72 height 36
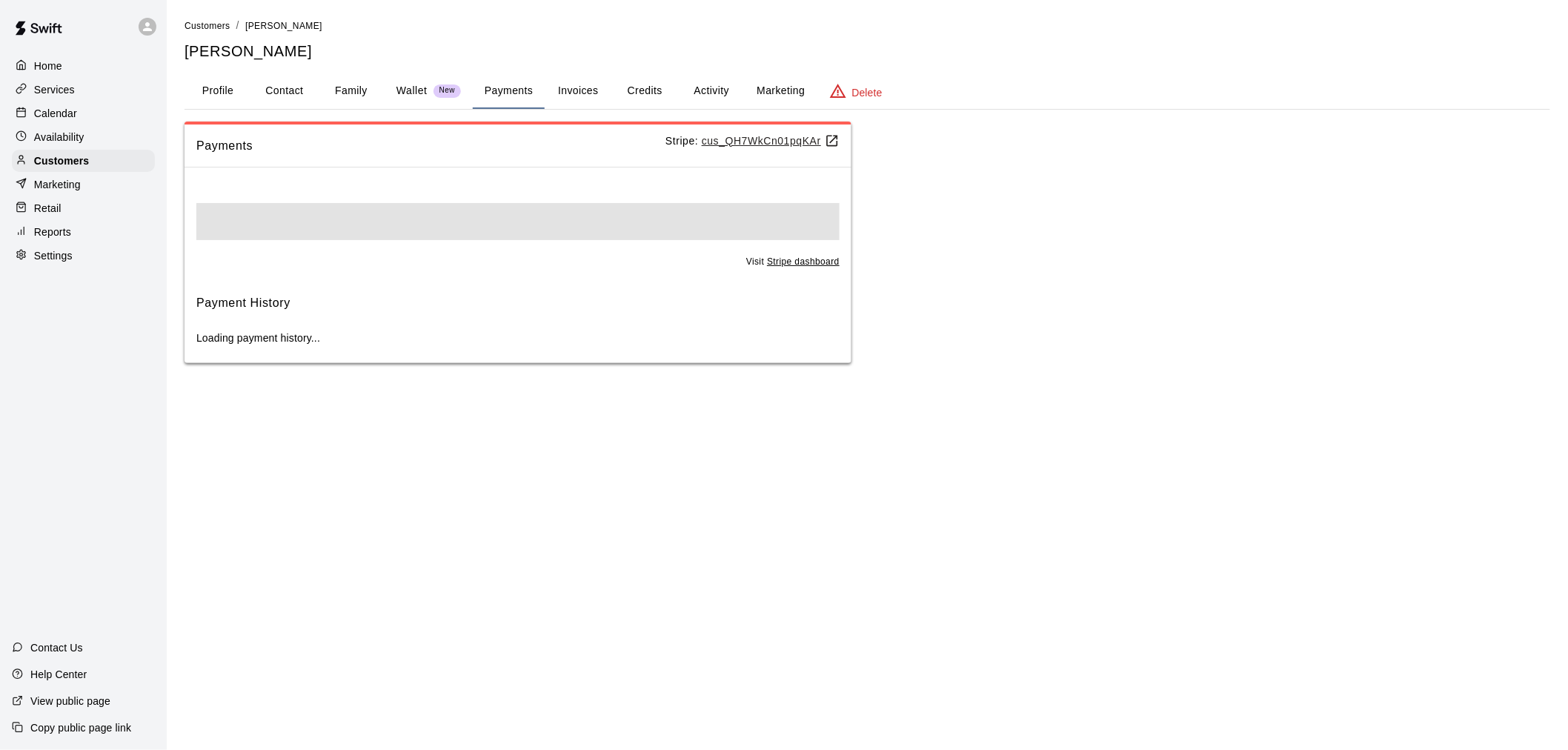
scroll to position [0, 0]
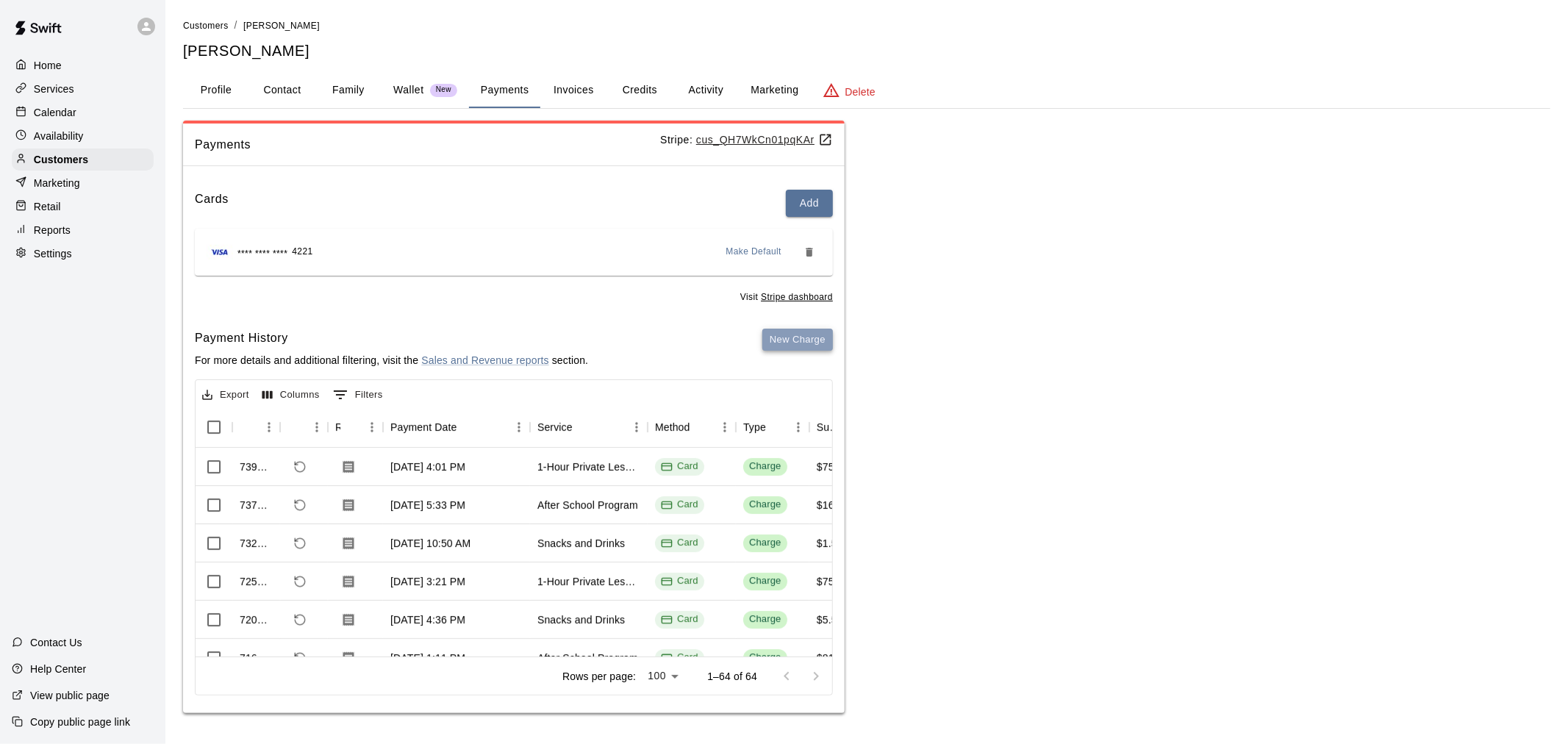
click at [804, 334] on button "New Charge" at bounding box center [798, 340] width 71 height 23
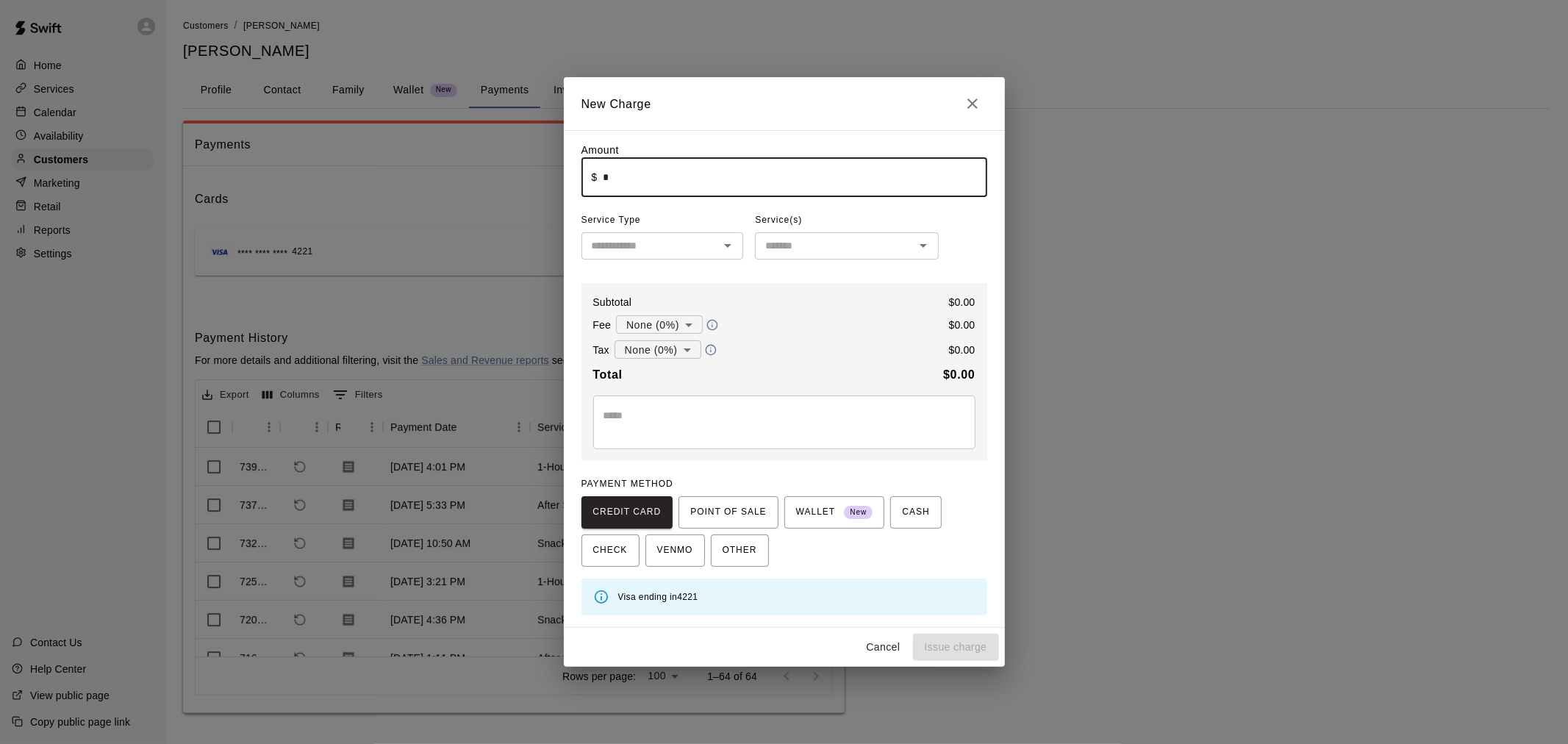
click at [636, 191] on input "*" at bounding box center [794, 178] width 384 height 39
type input "****"
click at [644, 248] on input "text" at bounding box center [650, 245] width 130 height 18
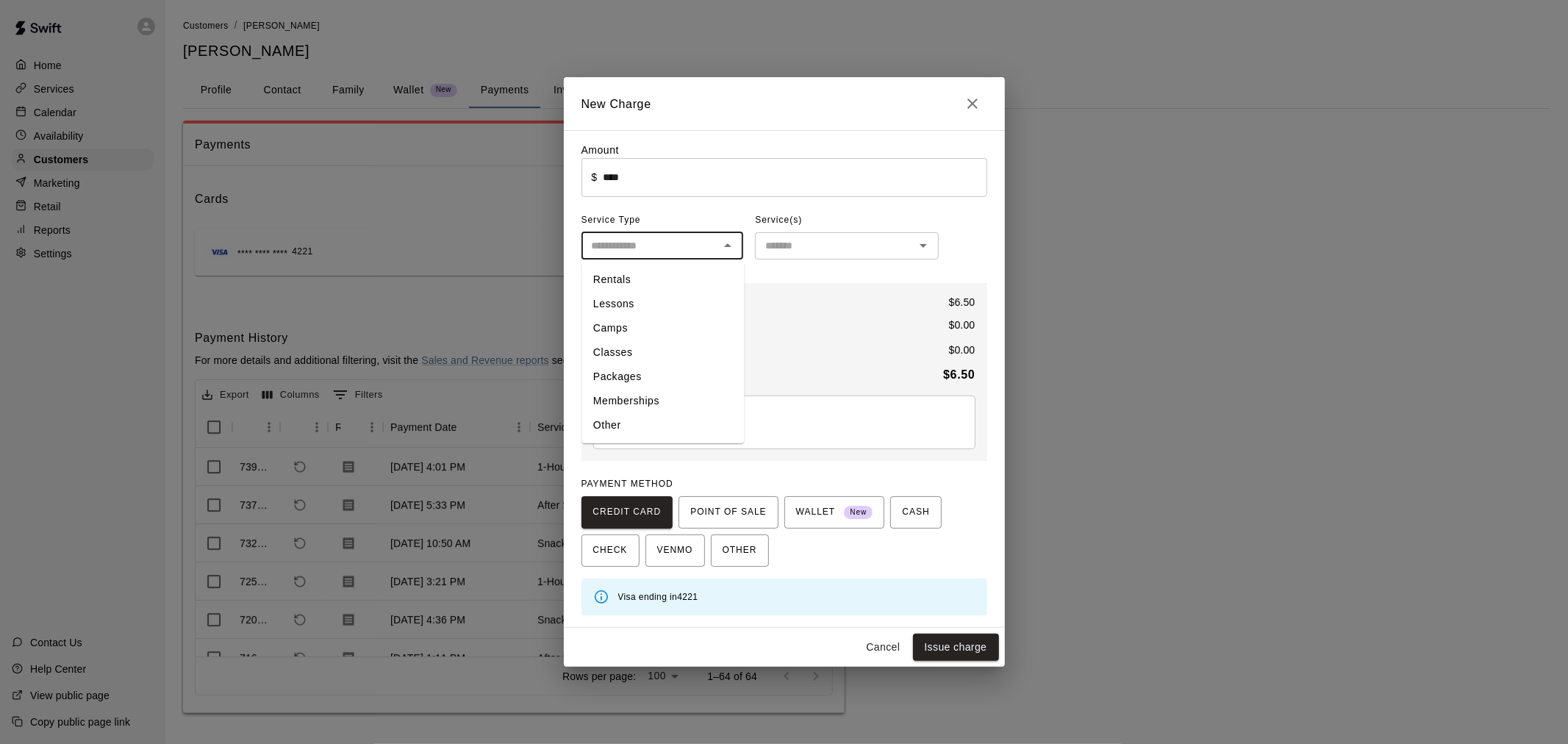
click at [664, 420] on li "Other" at bounding box center [662, 426] width 163 height 24
type input "*****"
click at [857, 236] on div "​" at bounding box center [846, 245] width 183 height 27
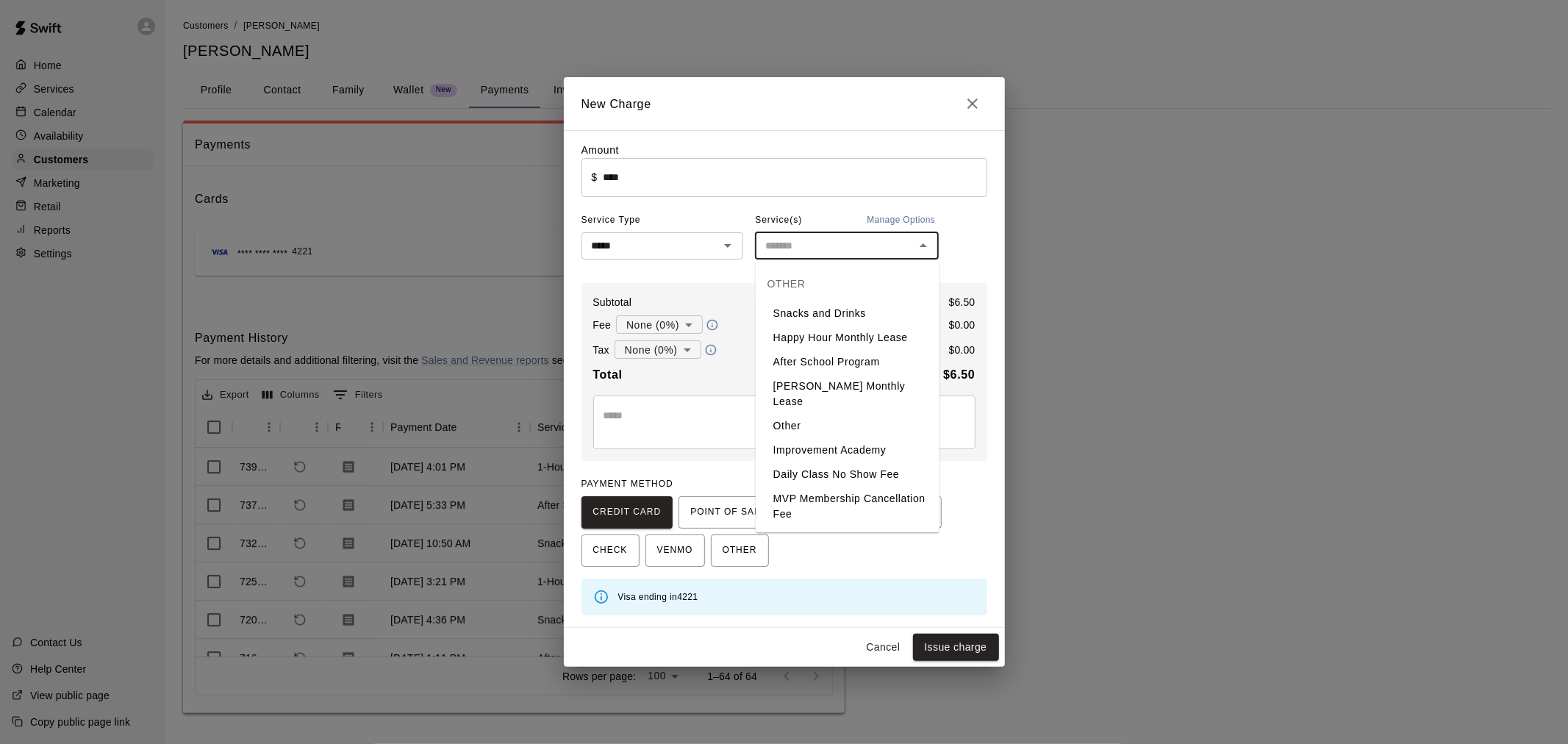
click at [846, 313] on li "Snacks and Drinks" at bounding box center [847, 313] width 183 height 24
type input "**********"
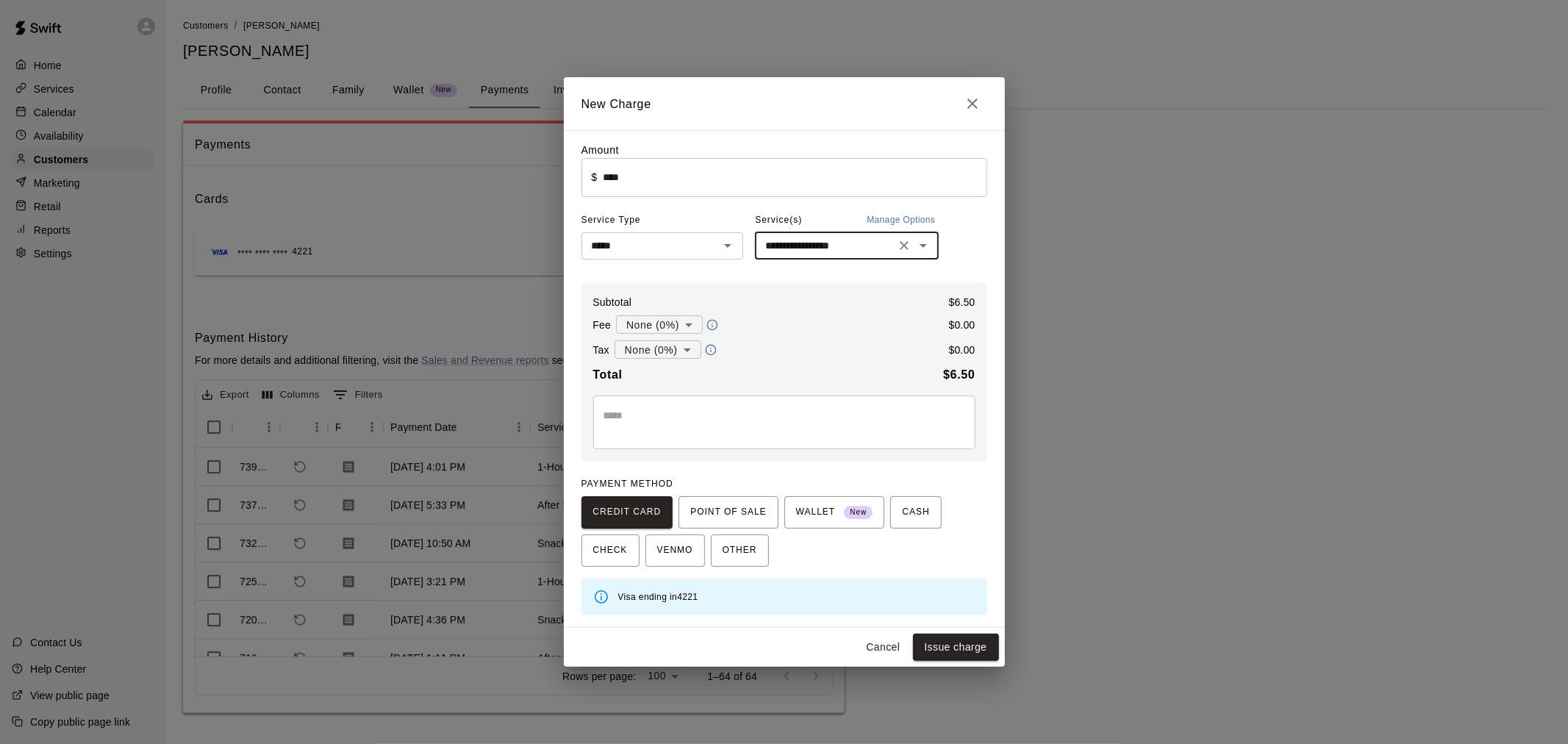
click at [740, 418] on textarea at bounding box center [784, 423] width 362 height 29
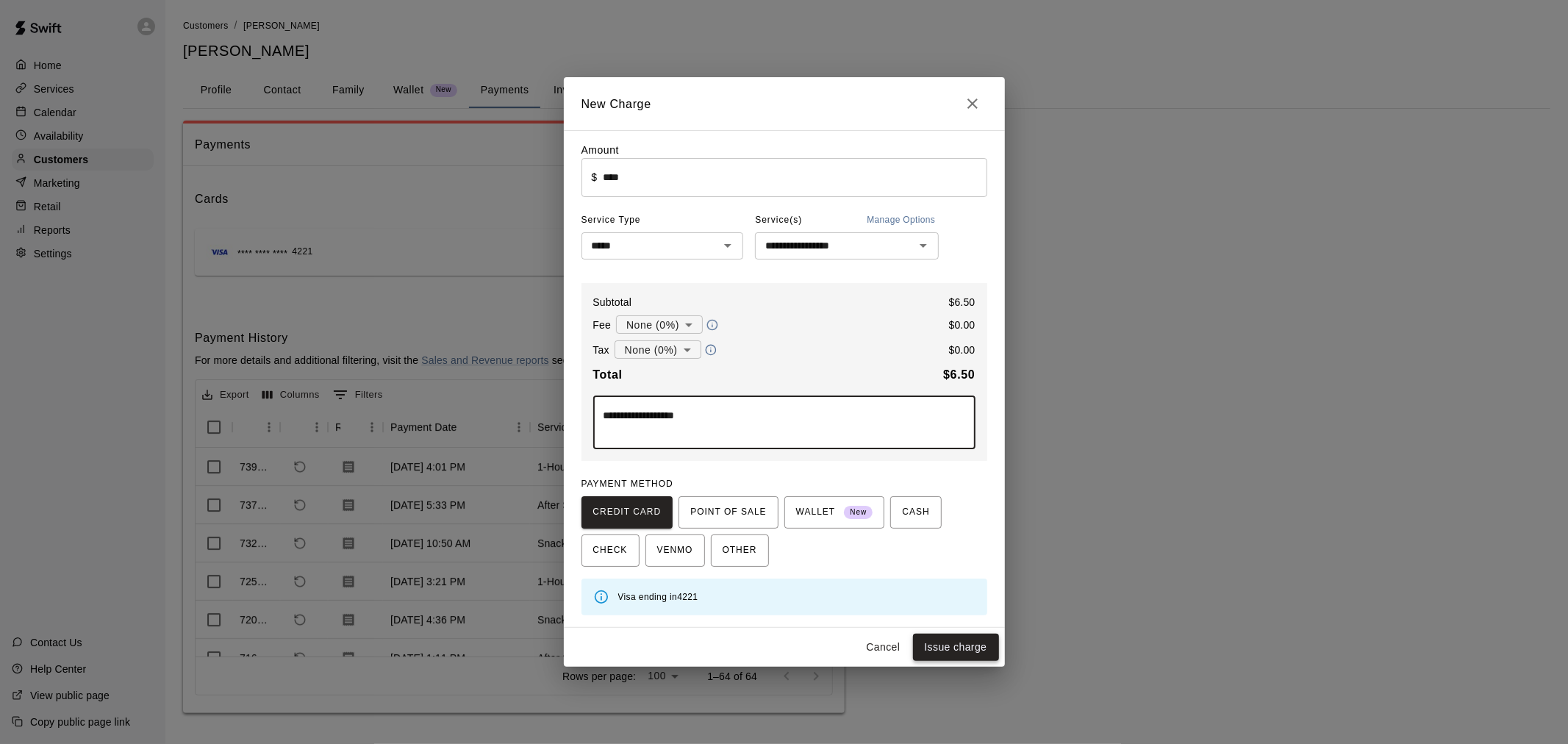
type textarea "**********"
click at [966, 643] on button "Issue charge" at bounding box center [955, 647] width 86 height 27
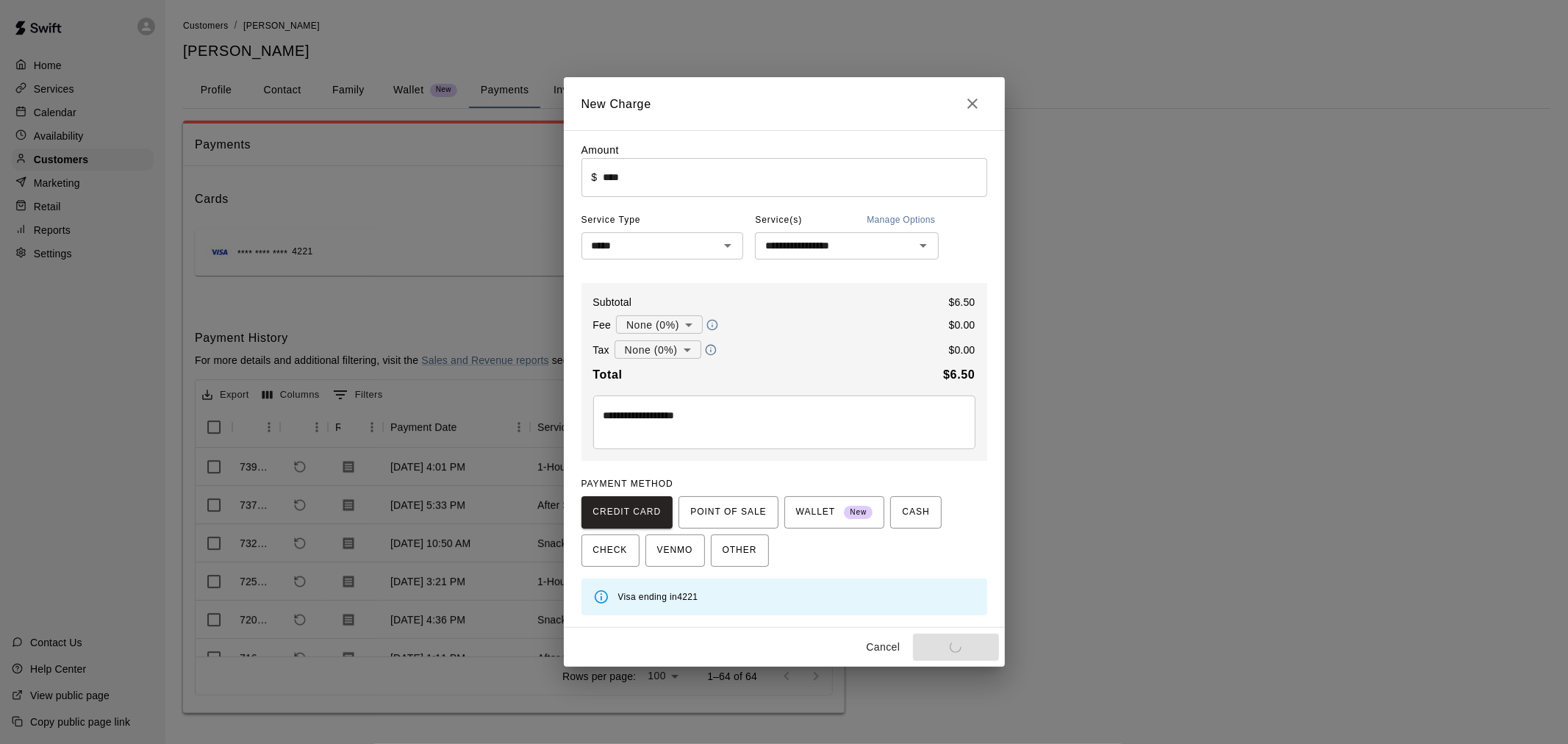
type input "*"
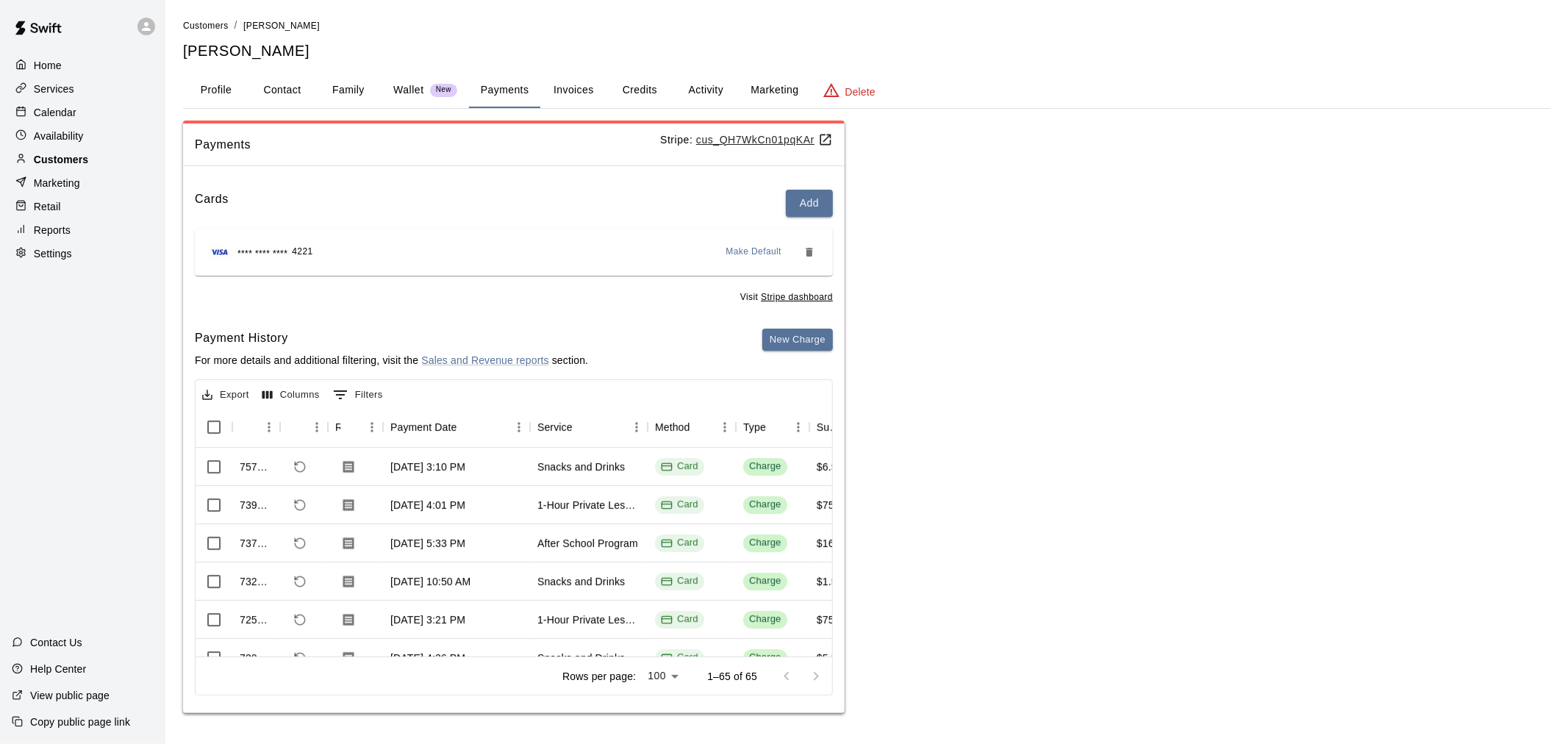
click at [71, 167] on p "Customers" at bounding box center [61, 160] width 55 height 15
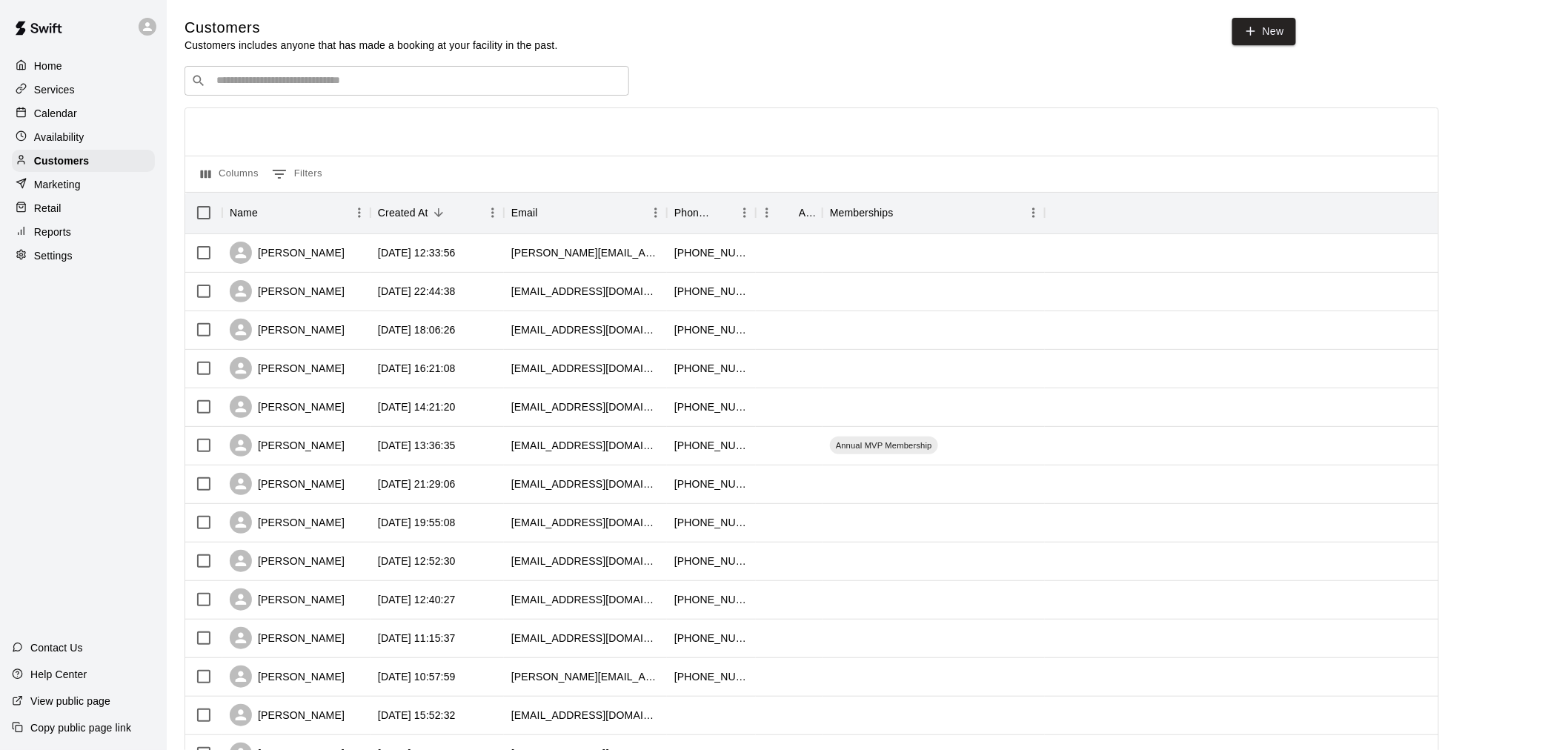
click at [296, 72] on div "​ ​" at bounding box center [406, 81] width 445 height 30
type input "*"
type input "*******"
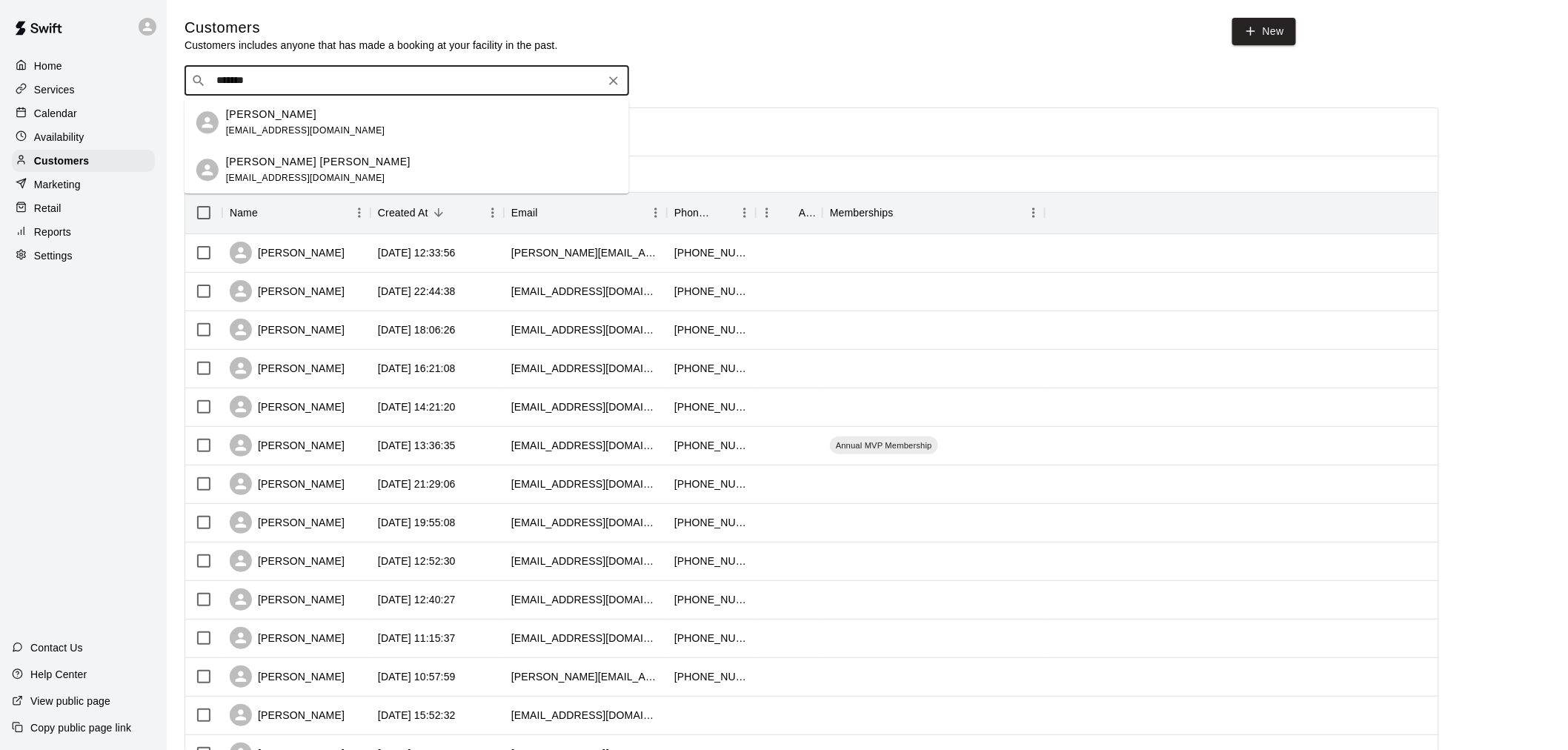
click at [343, 164] on div "[PERSON_NAME] [PERSON_NAME] [EMAIL_ADDRESS][DOMAIN_NAME]" at bounding box center [421, 170] width 391 height 32
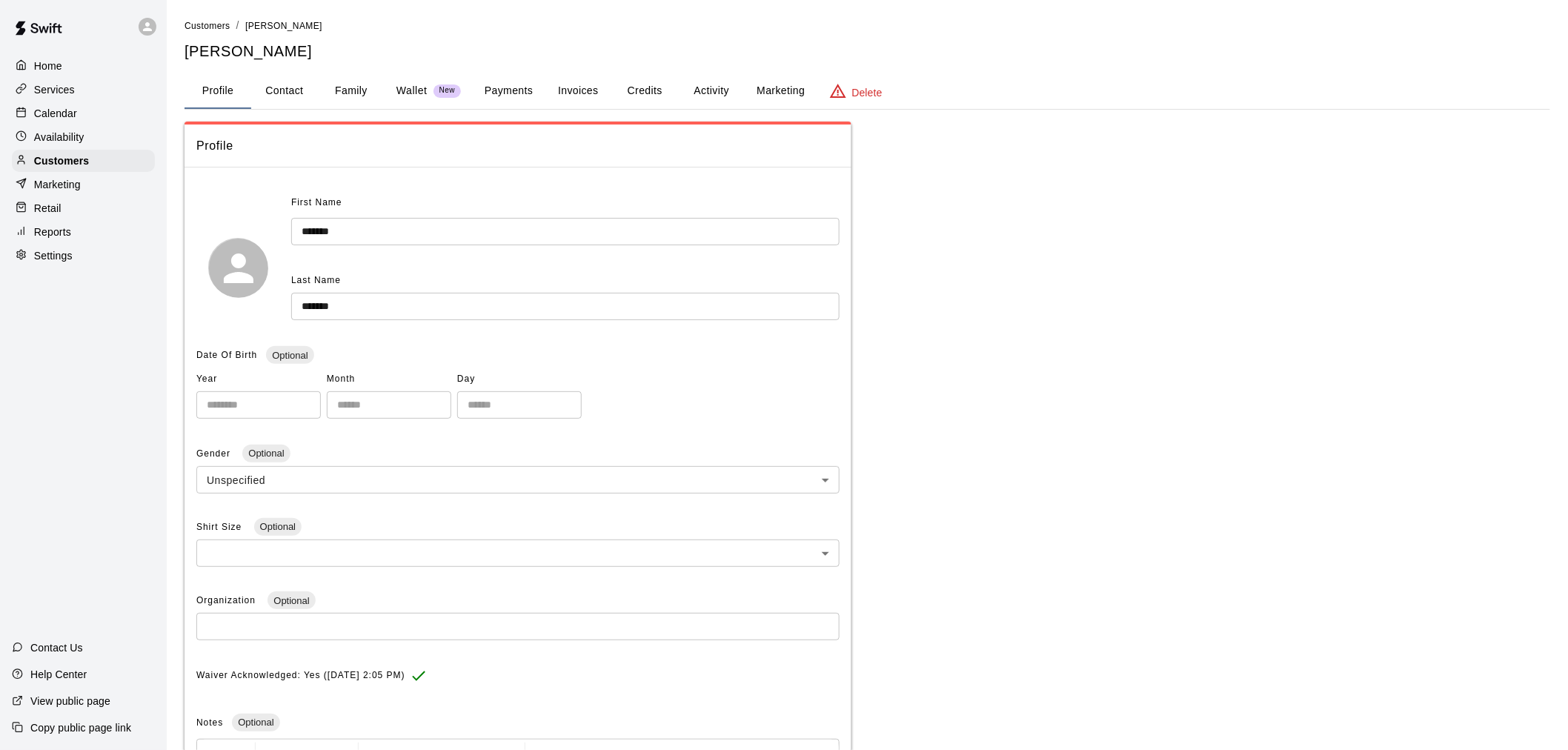
click at [509, 92] on button "Payments" at bounding box center [509, 91] width 72 height 36
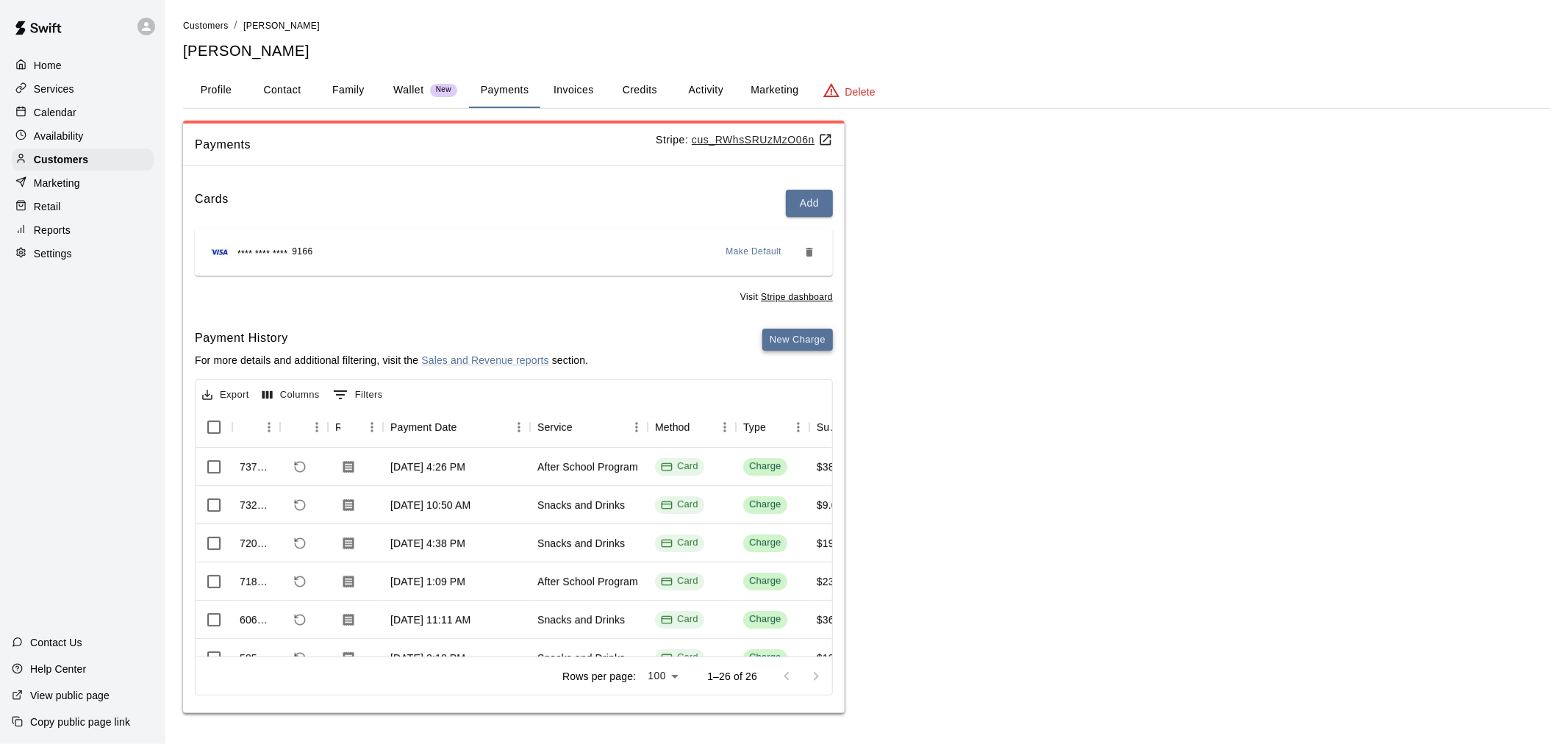
click at [781, 335] on button "New Charge" at bounding box center [798, 340] width 71 height 23
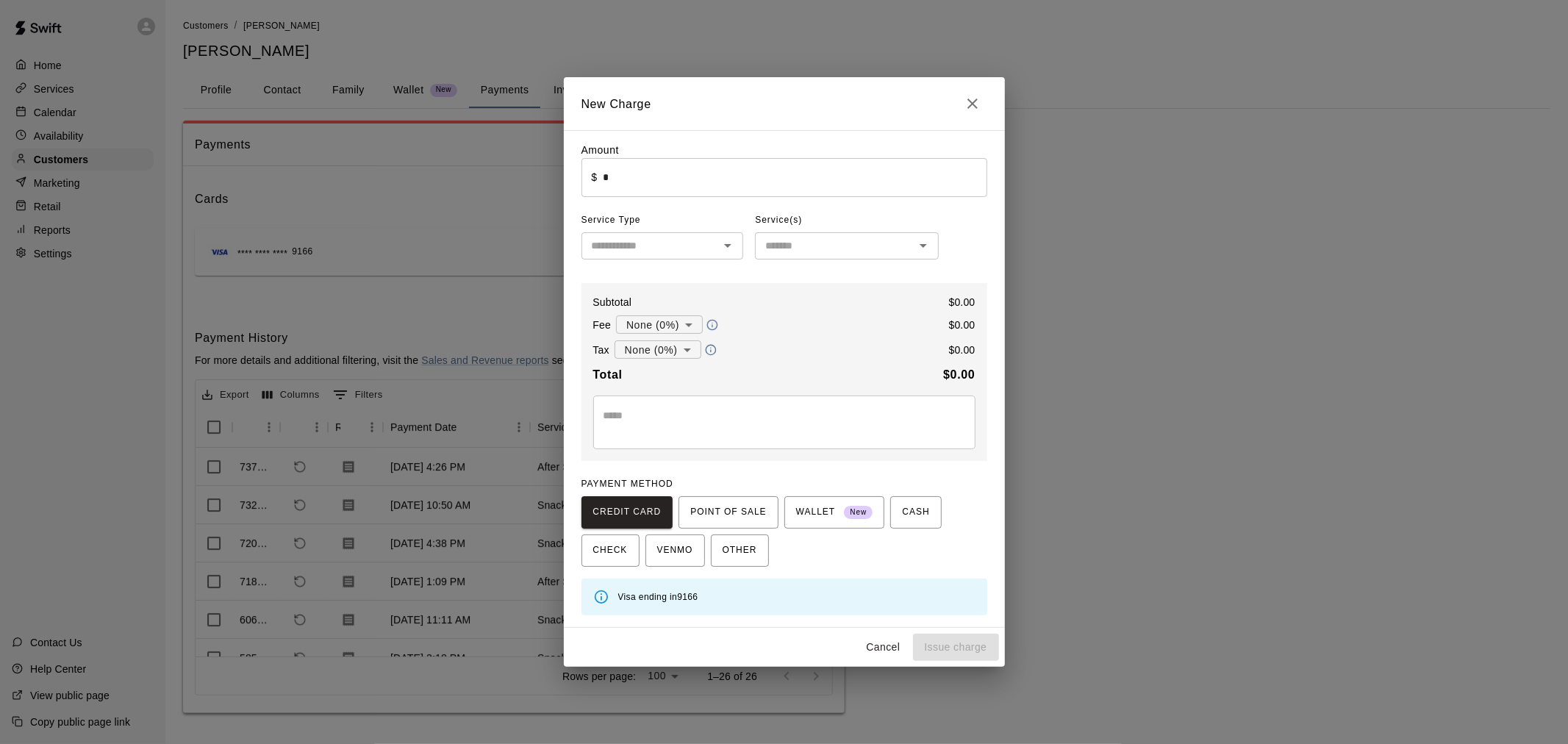
click at [670, 193] on input "*" at bounding box center [794, 178] width 384 height 39
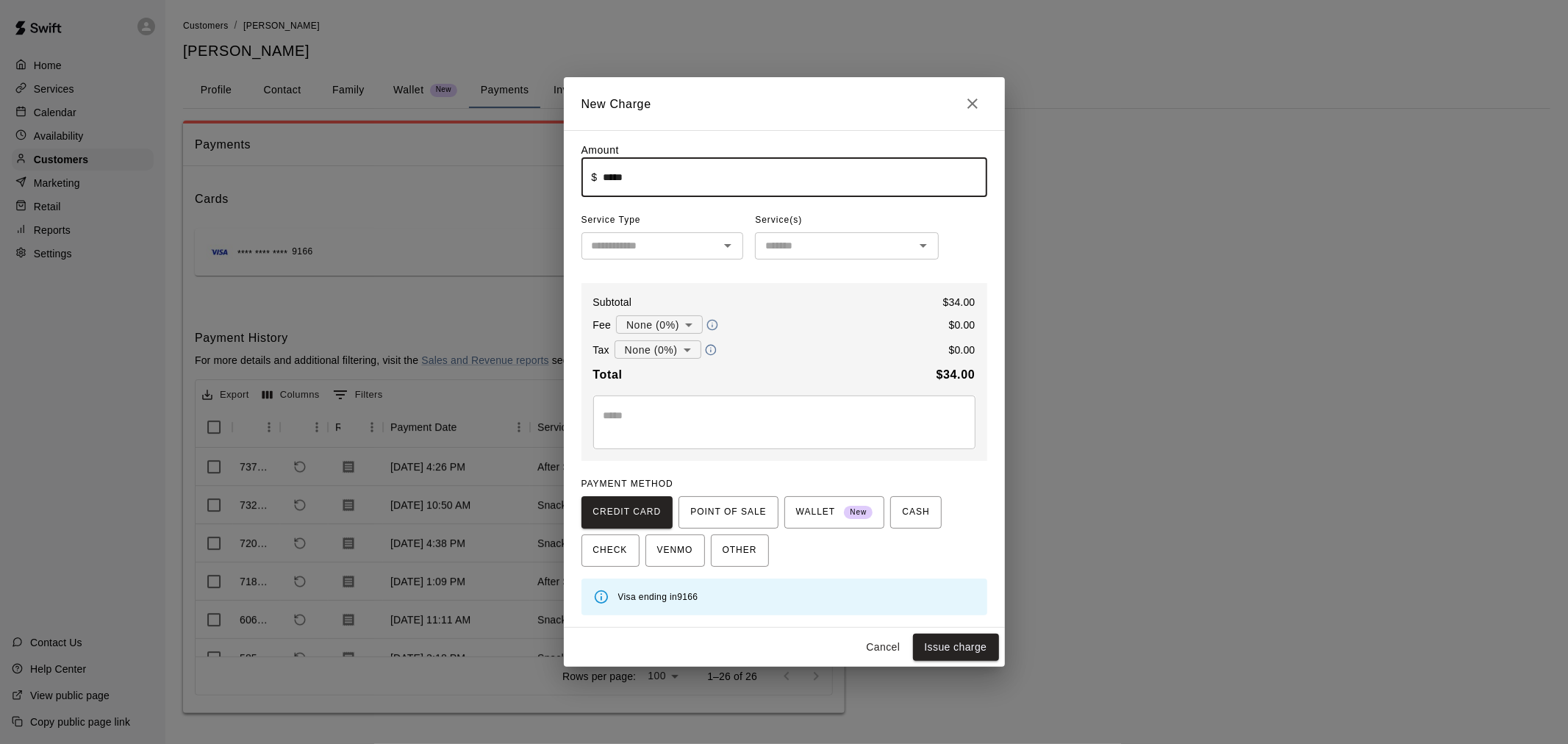
type input "*****"
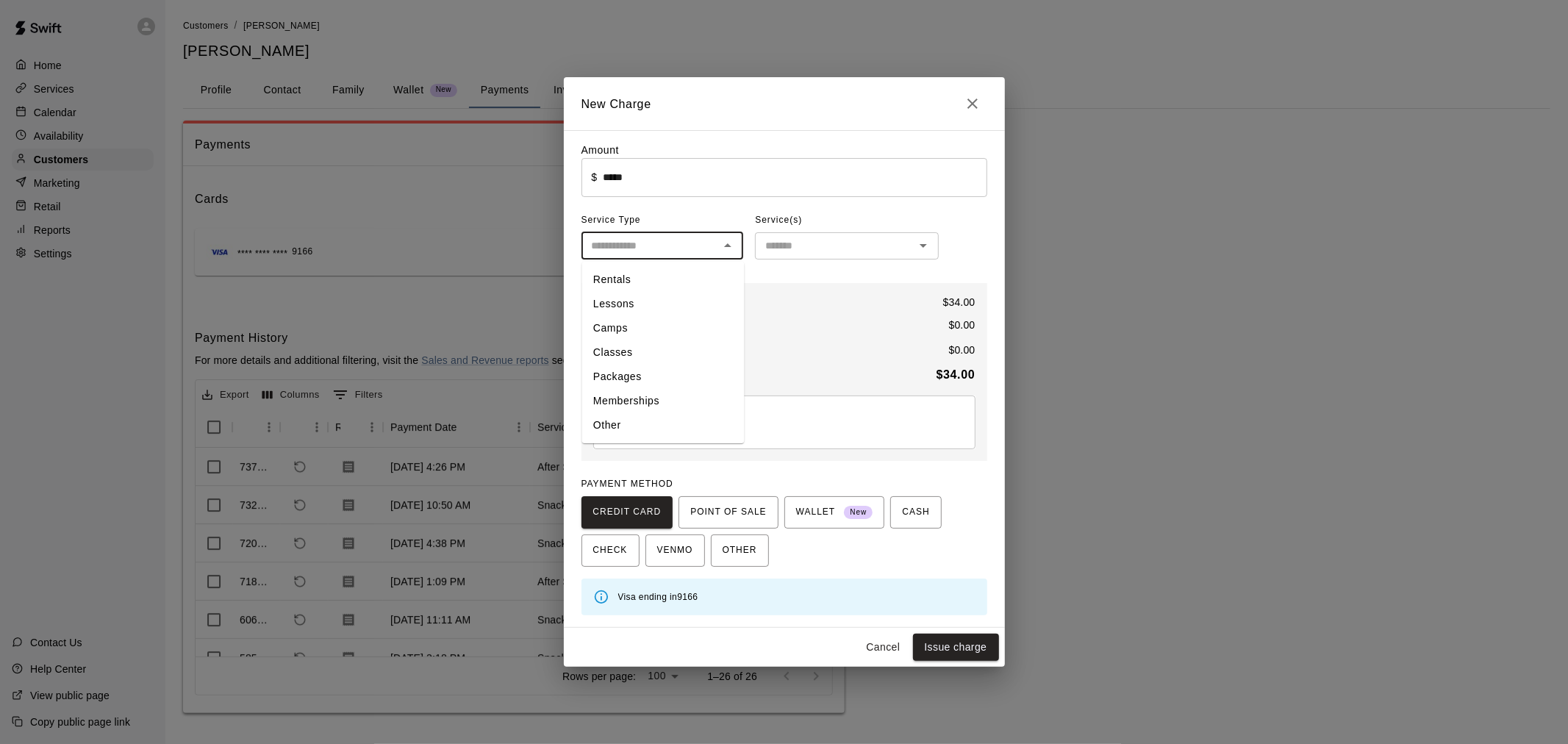
click at [670, 252] on input "text" at bounding box center [650, 245] width 130 height 18
drag, startPoint x: 632, startPoint y: 427, endPoint x: 649, endPoint y: 409, distance: 24.8
click at [632, 428] on li "Other" at bounding box center [662, 426] width 163 height 24
type input "*****"
click at [799, 248] on input "text" at bounding box center [834, 245] width 151 height 18
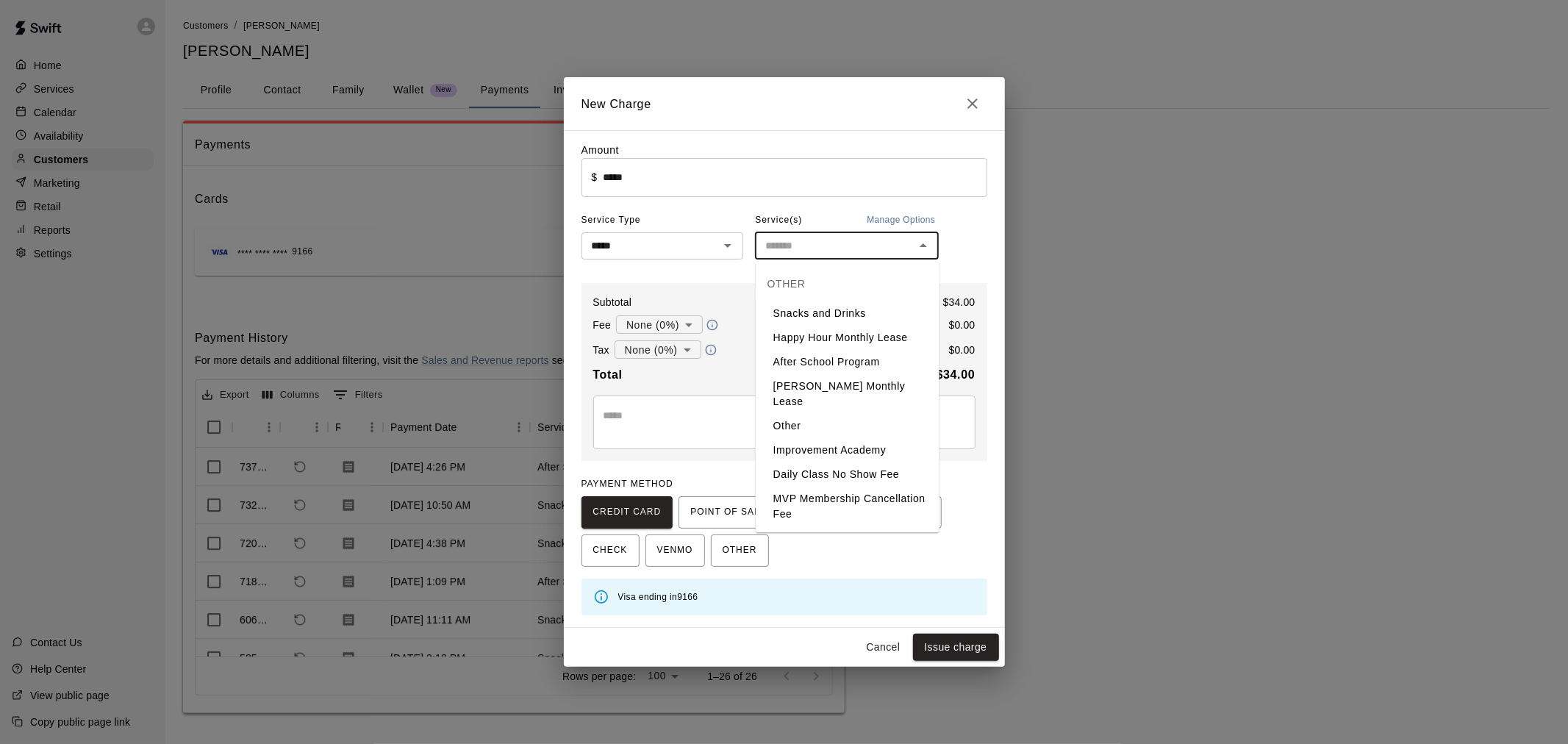
click at [818, 309] on li "Snacks and Drinks" at bounding box center [847, 313] width 183 height 24
type input "**********"
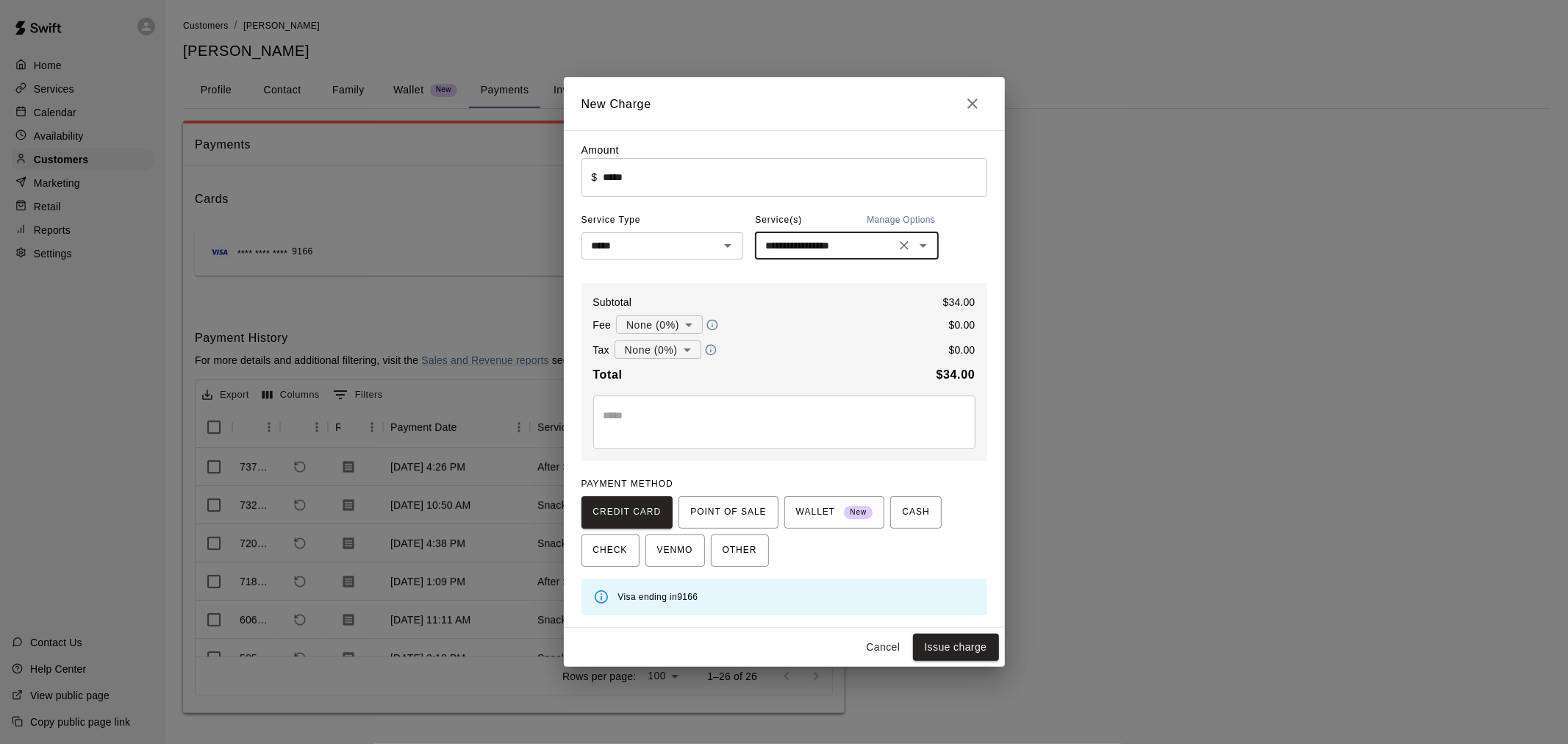
click at [741, 456] on div "Subtotal $ 34.00 Fee None (0%) * ​ $ 0.00 Tax None (0%) * ​ $ 0.00 Total $ 34.0…" at bounding box center [784, 372] width 406 height 179
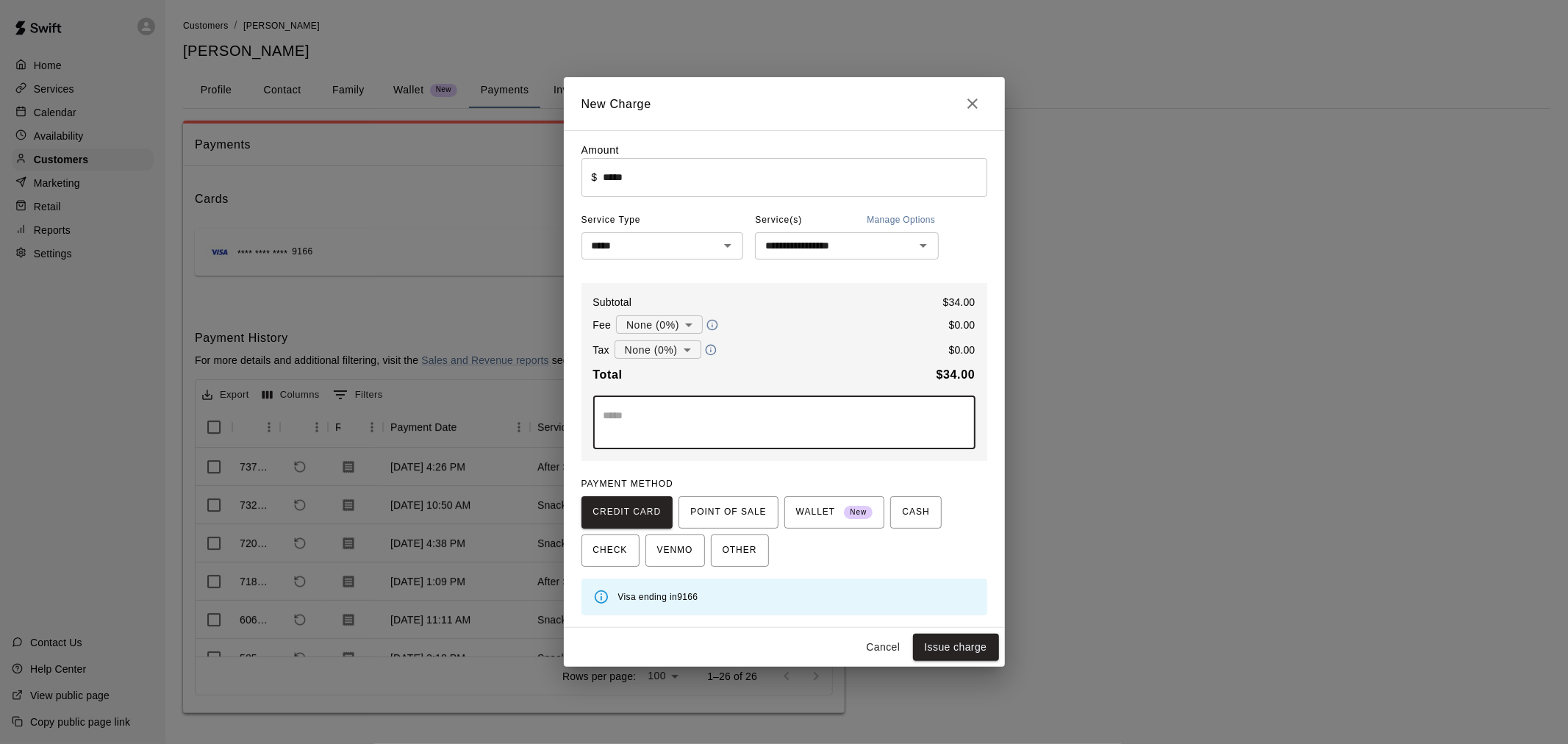
click at [737, 424] on textarea at bounding box center [784, 423] width 362 height 29
type textarea "**********"
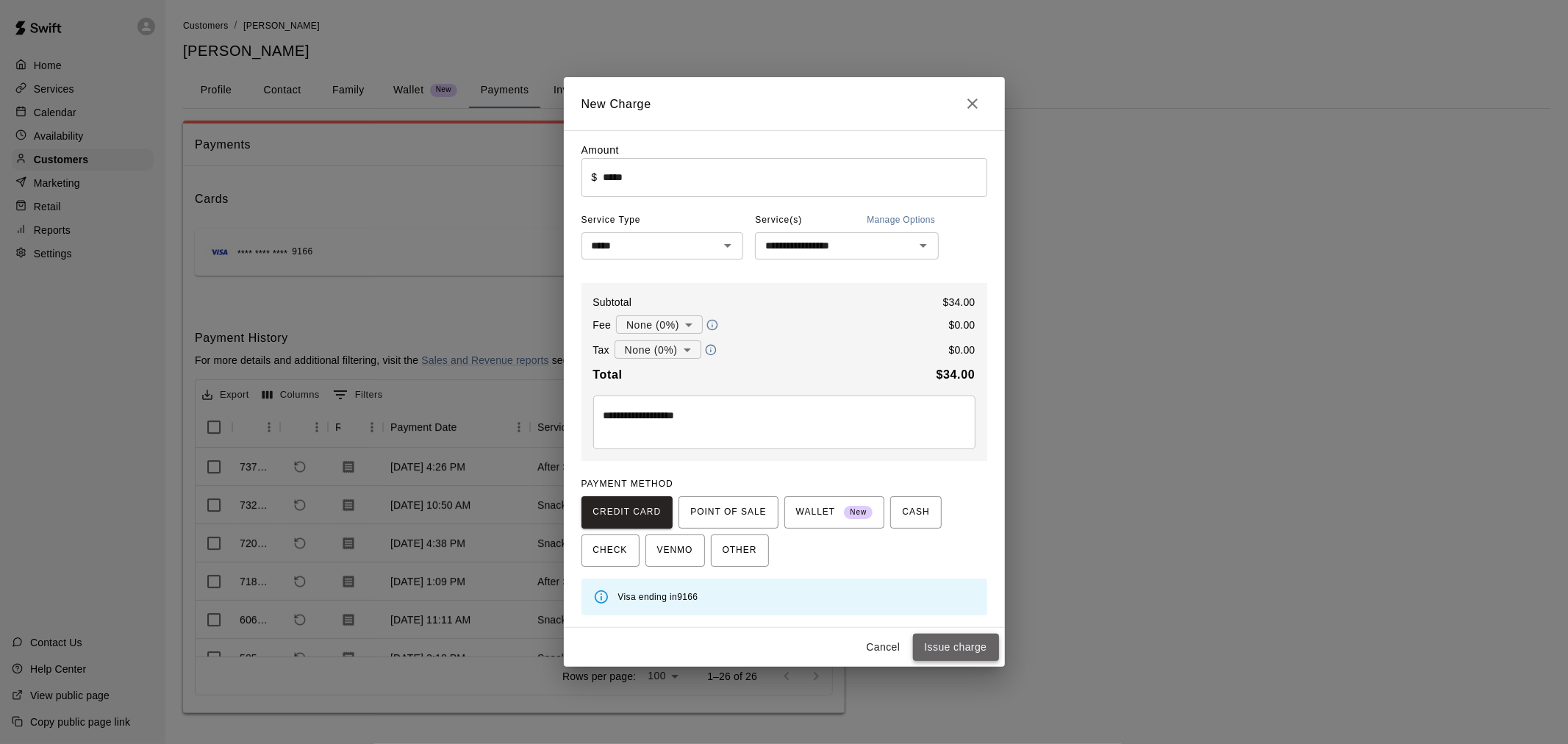
click at [968, 639] on button "Issue charge" at bounding box center [955, 647] width 86 height 27
type input "*"
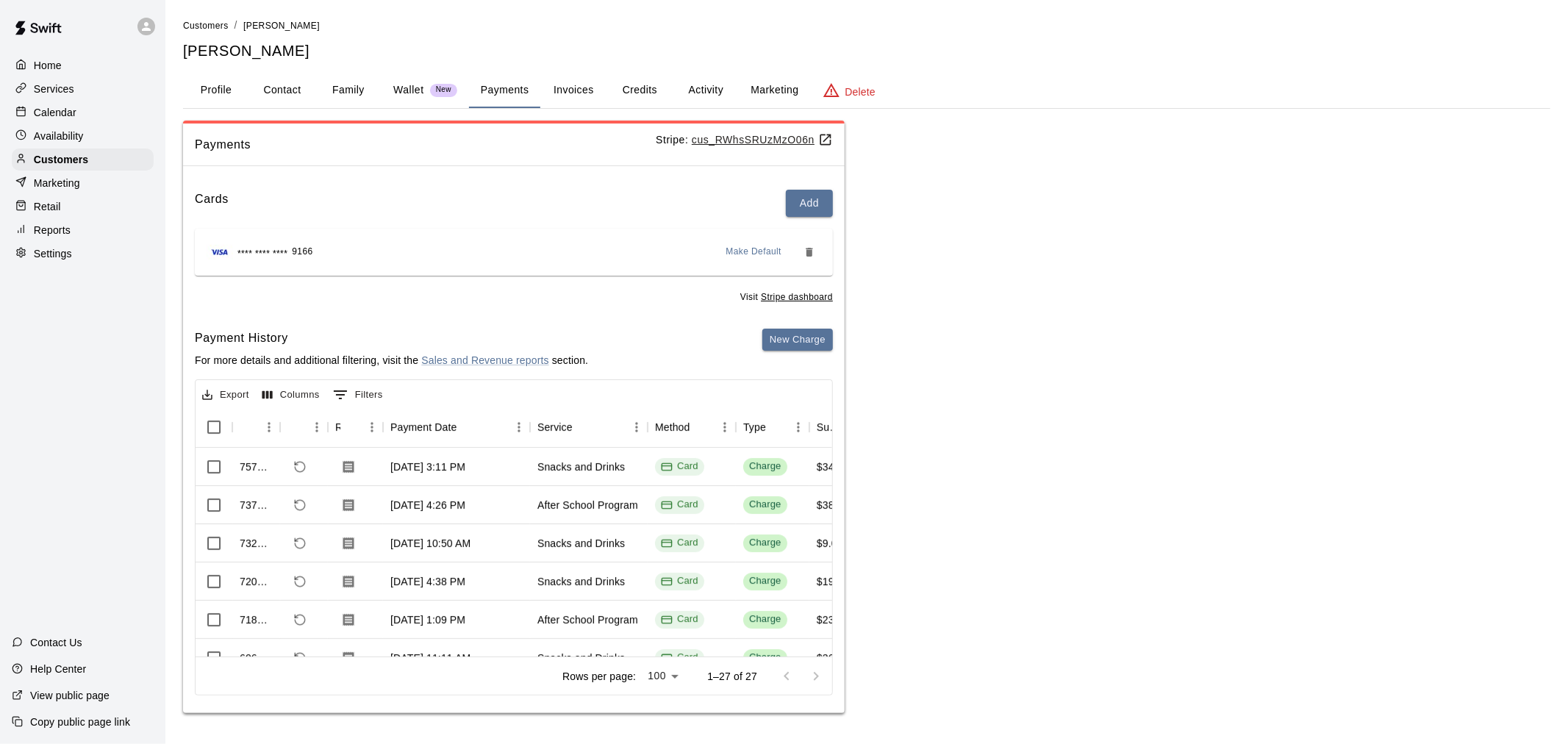
drag, startPoint x: 91, startPoint y: 166, endPoint x: 28, endPoint y: 200, distance: 71.6
click at [91, 166] on div "Customers" at bounding box center [82, 160] width 142 height 22
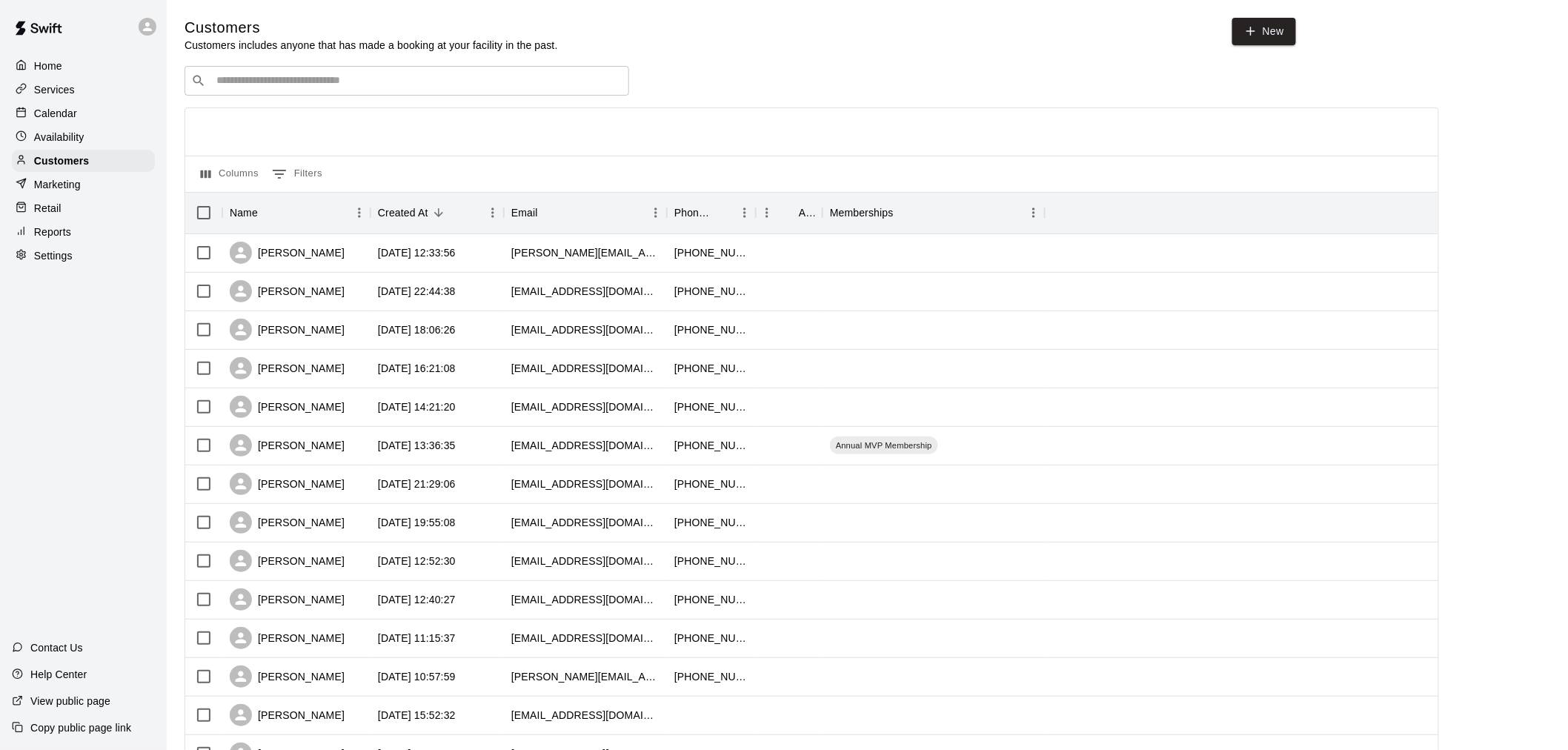
click at [254, 85] on input "Search customers by name or email" at bounding box center [416, 81] width 411 height 15
type input "********"
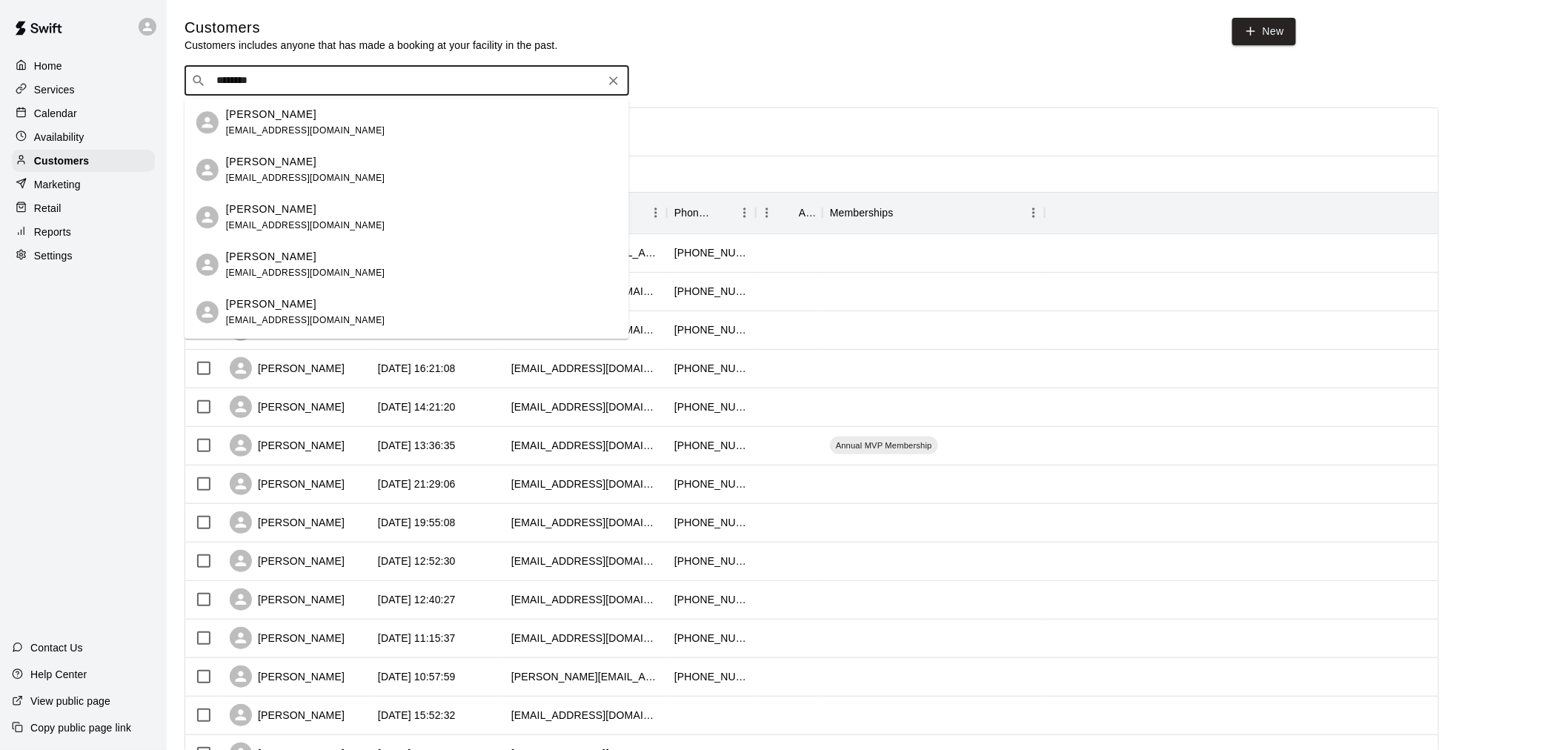
click at [275, 120] on p "[PERSON_NAME]" at bounding box center [271, 114] width 91 height 16
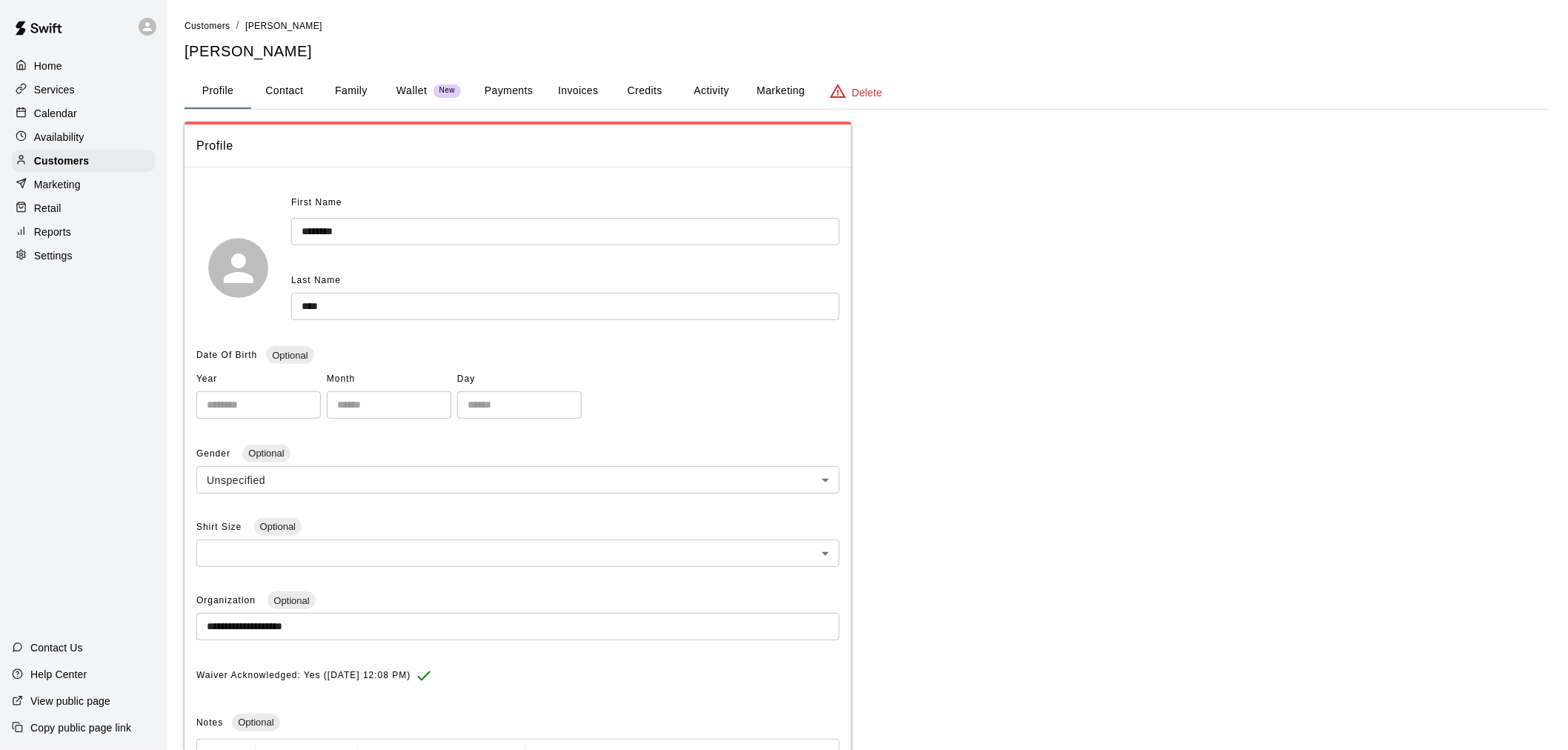
click at [491, 85] on button "Payments" at bounding box center [509, 91] width 72 height 36
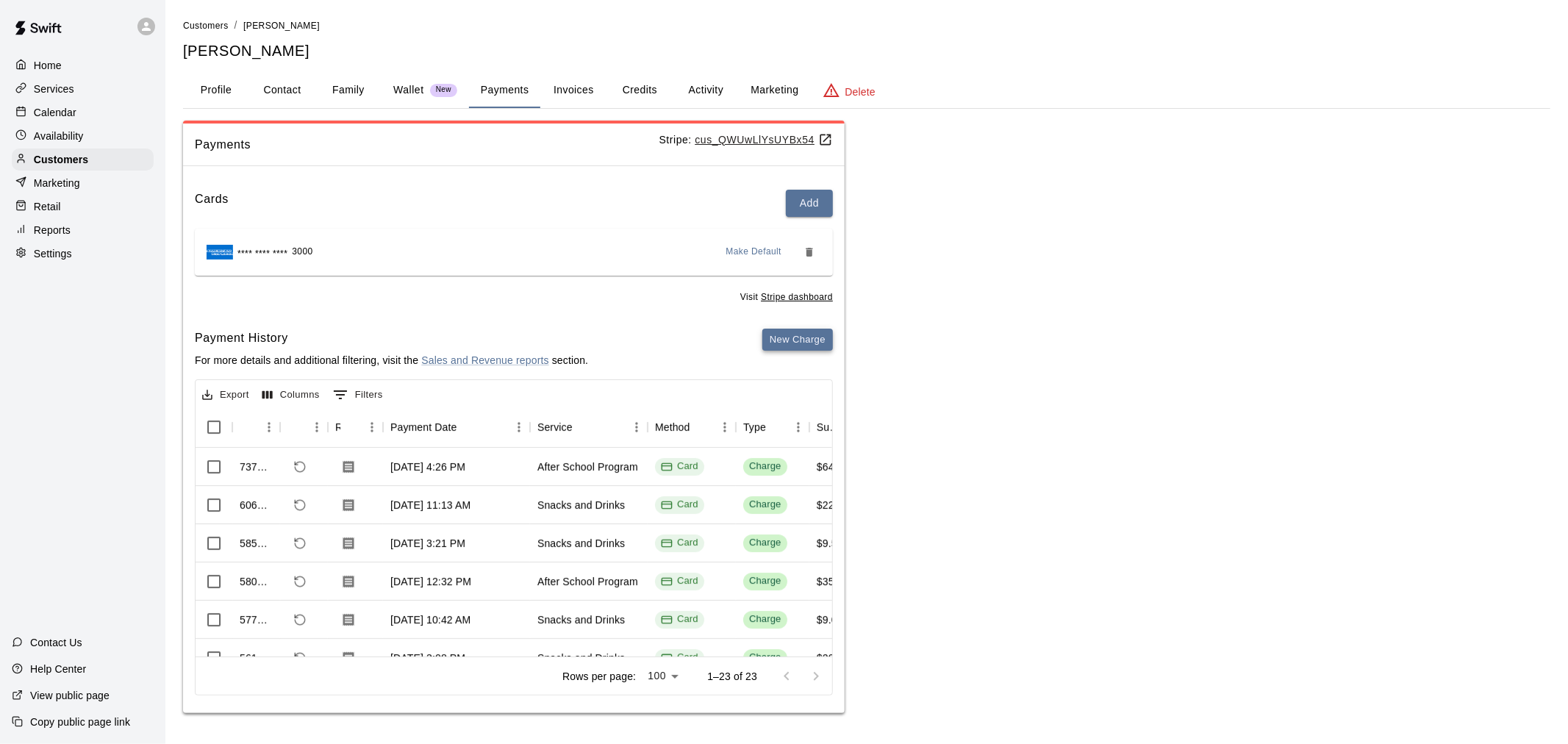
click at [810, 346] on button "New Charge" at bounding box center [798, 340] width 71 height 23
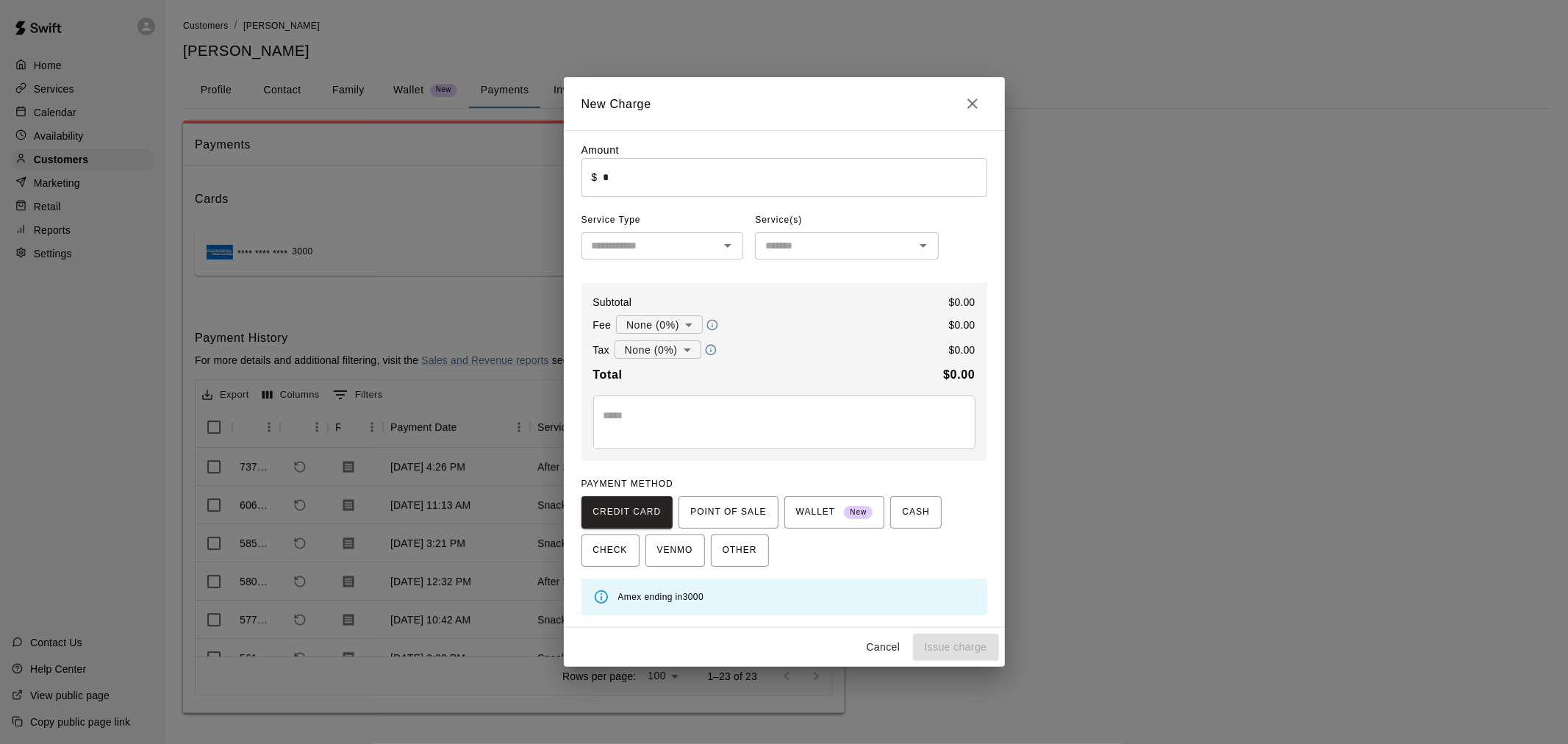
click at [634, 170] on input "*" at bounding box center [794, 178] width 384 height 39
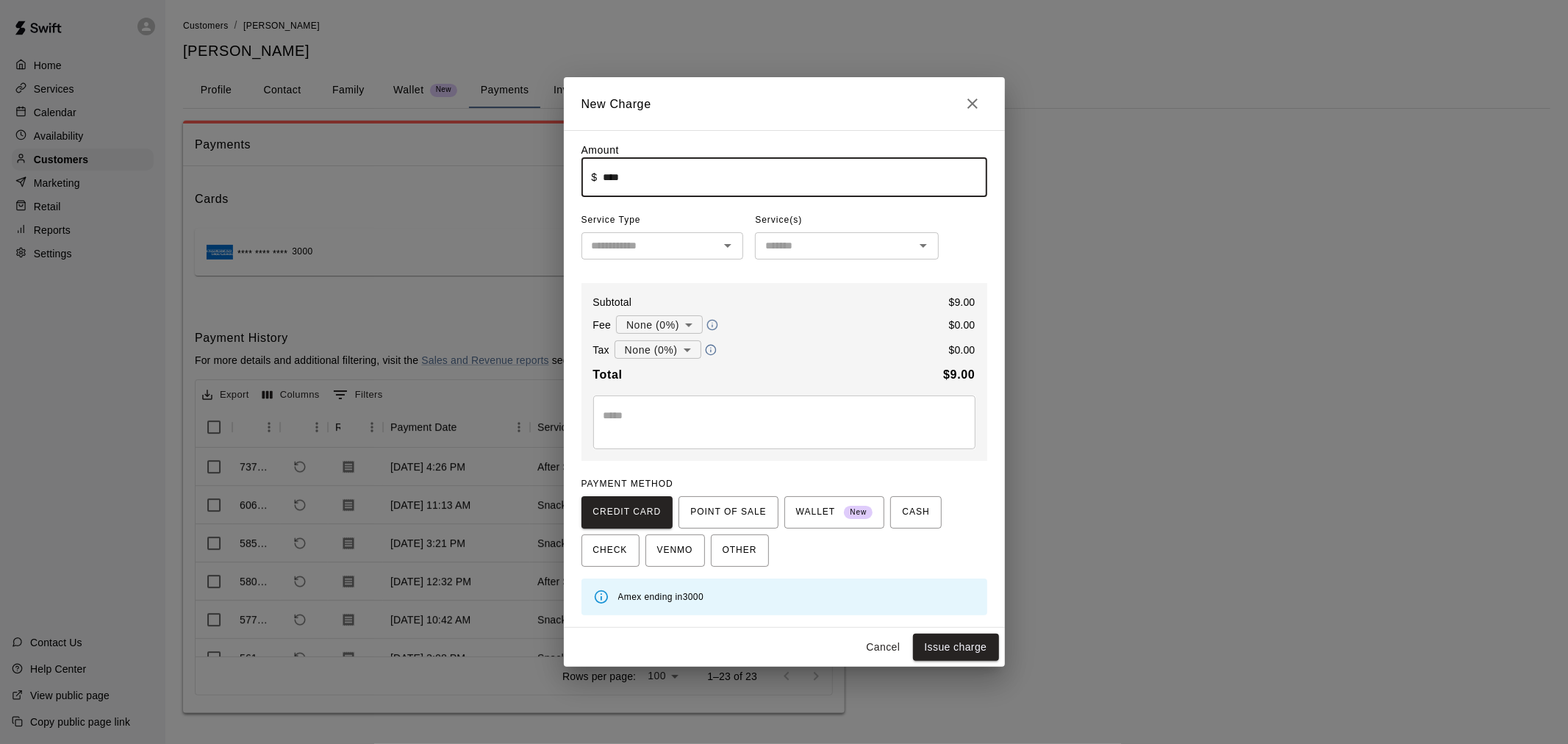
click at [618, 236] on div "​" at bounding box center [662, 245] width 163 height 27
type input "****"
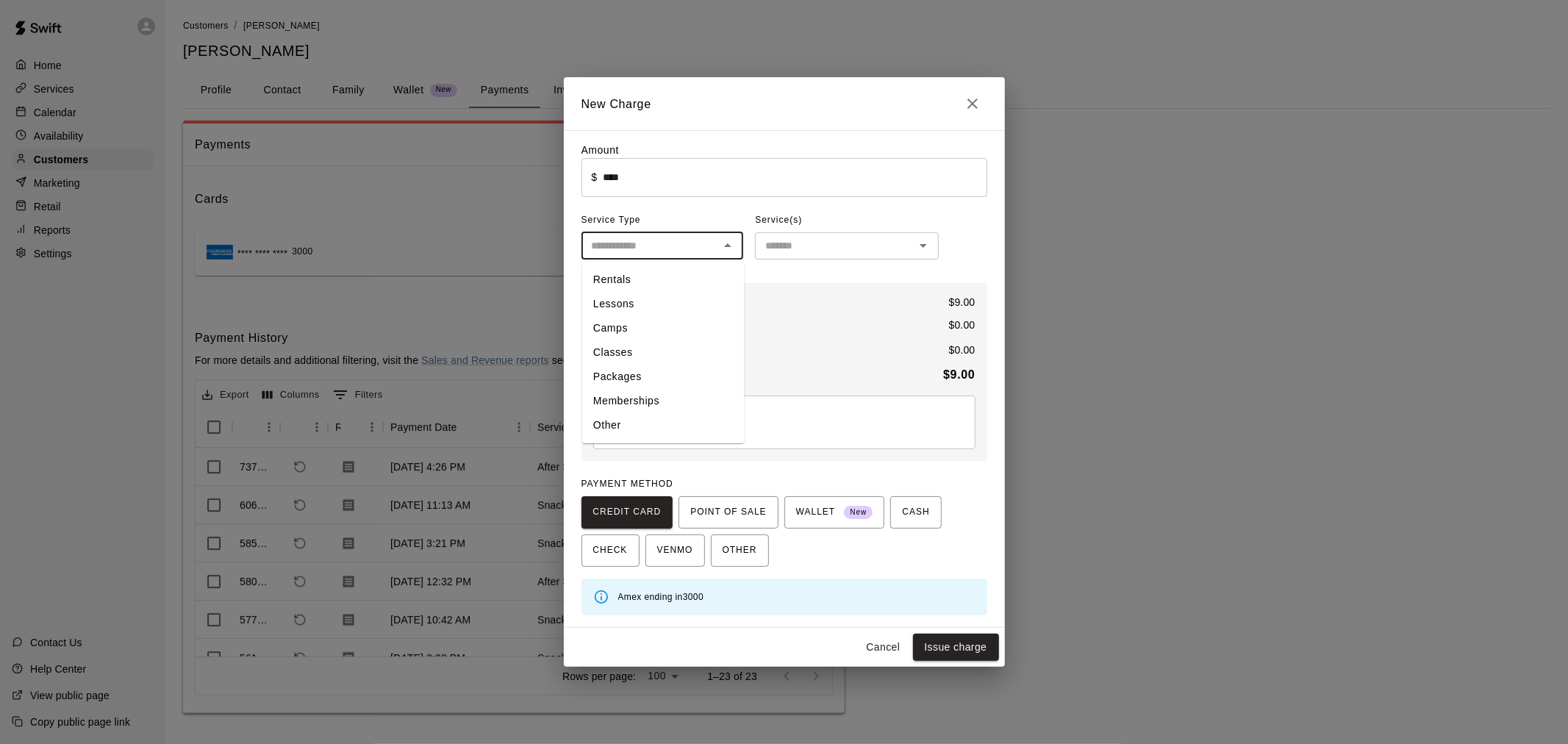
click at [628, 428] on li "Other" at bounding box center [662, 426] width 163 height 24
type input "*****"
click at [820, 250] on input "text" at bounding box center [834, 245] width 151 height 18
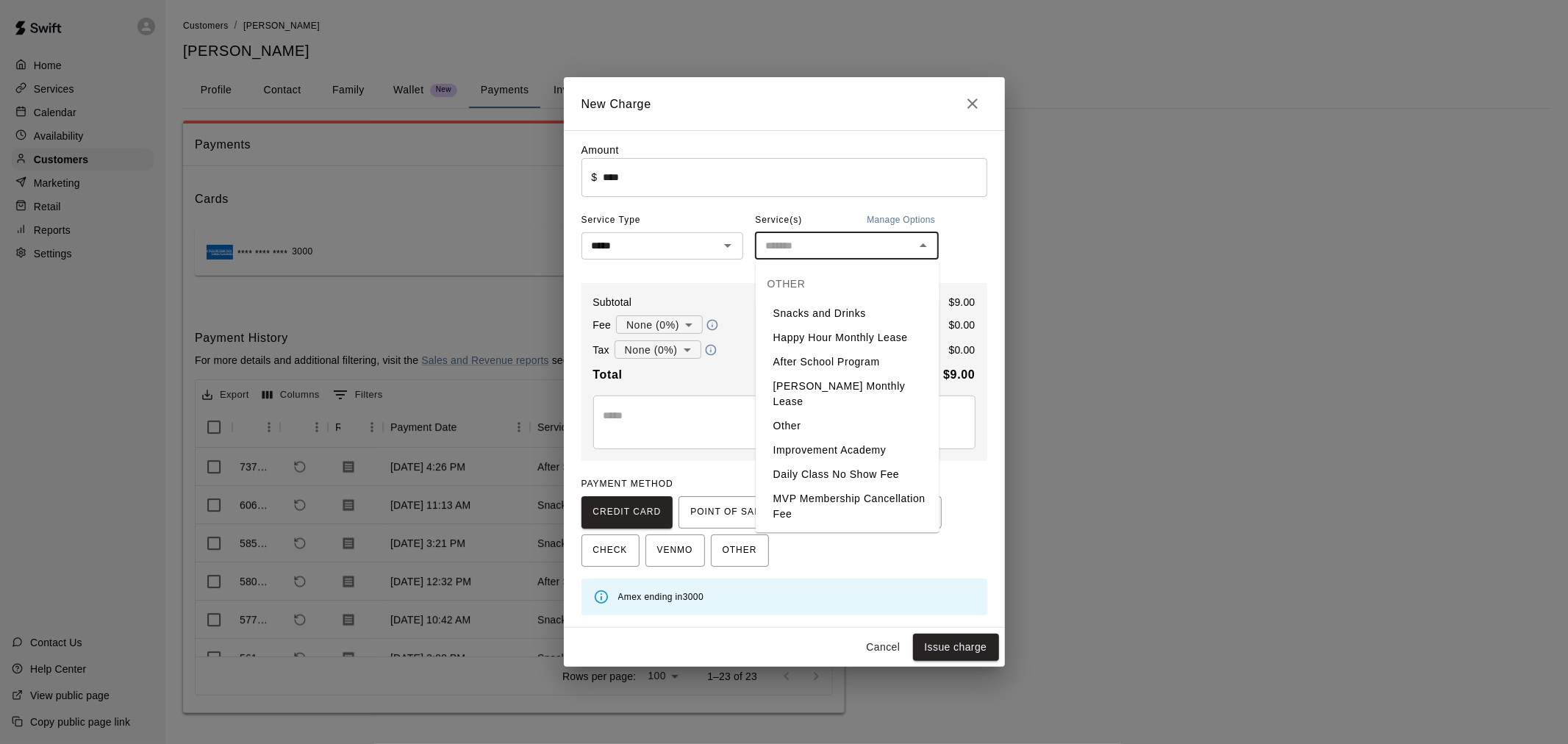
click at [826, 318] on li "Snacks and Drinks" at bounding box center [847, 313] width 183 height 24
type input "**********"
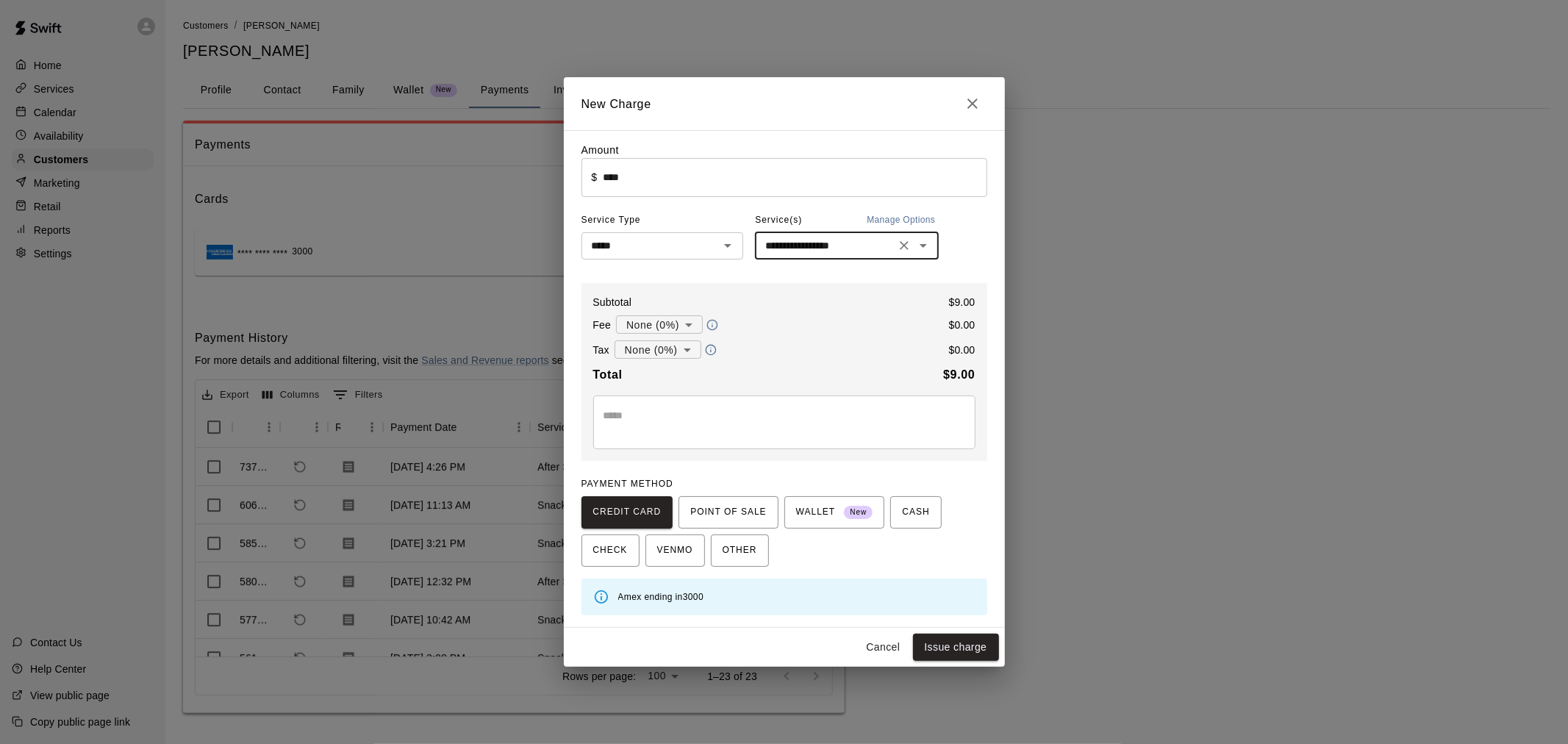
click at [798, 412] on textarea at bounding box center [784, 423] width 362 height 29
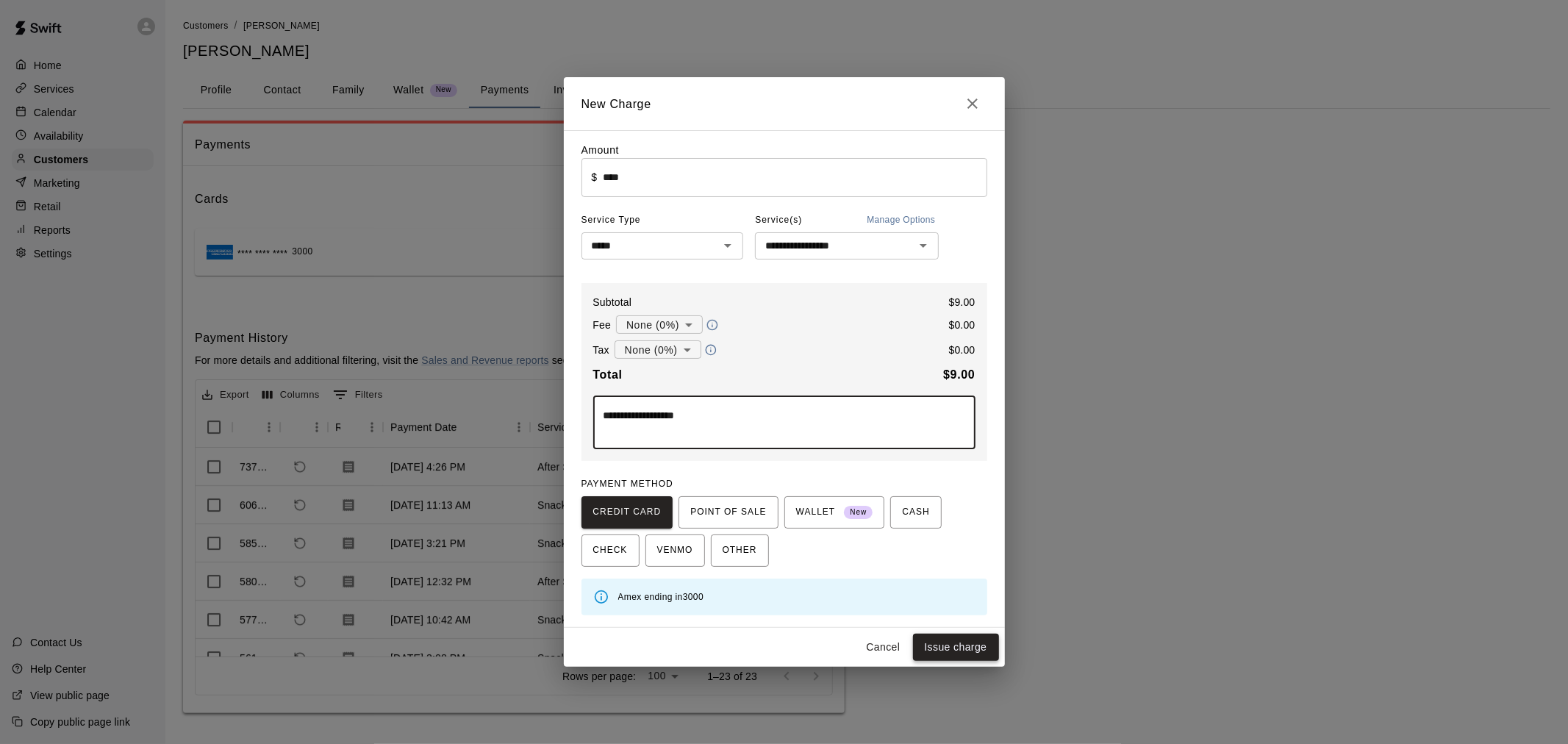
type textarea "**********"
click at [966, 645] on button "Issue charge" at bounding box center [955, 647] width 86 height 27
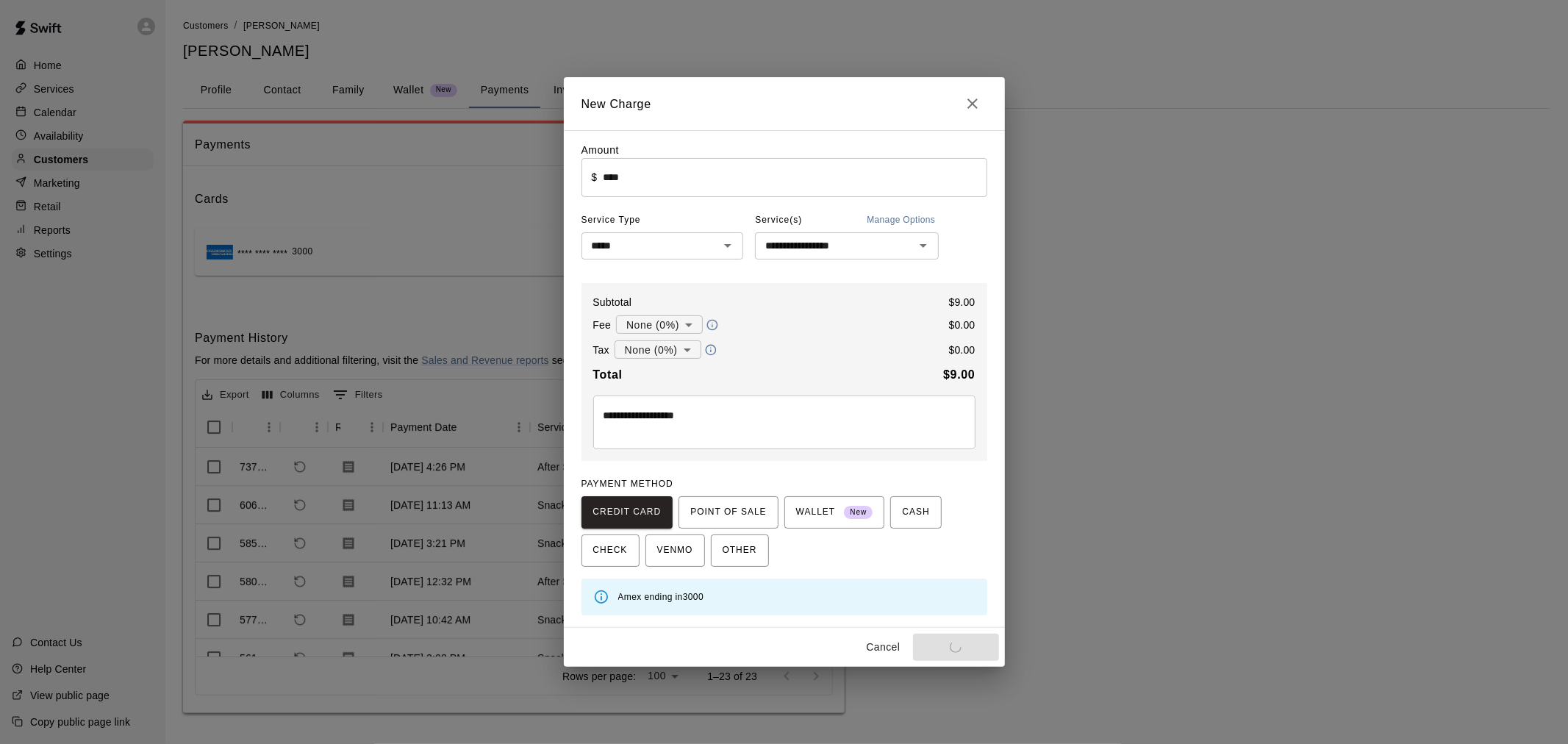
type input "*"
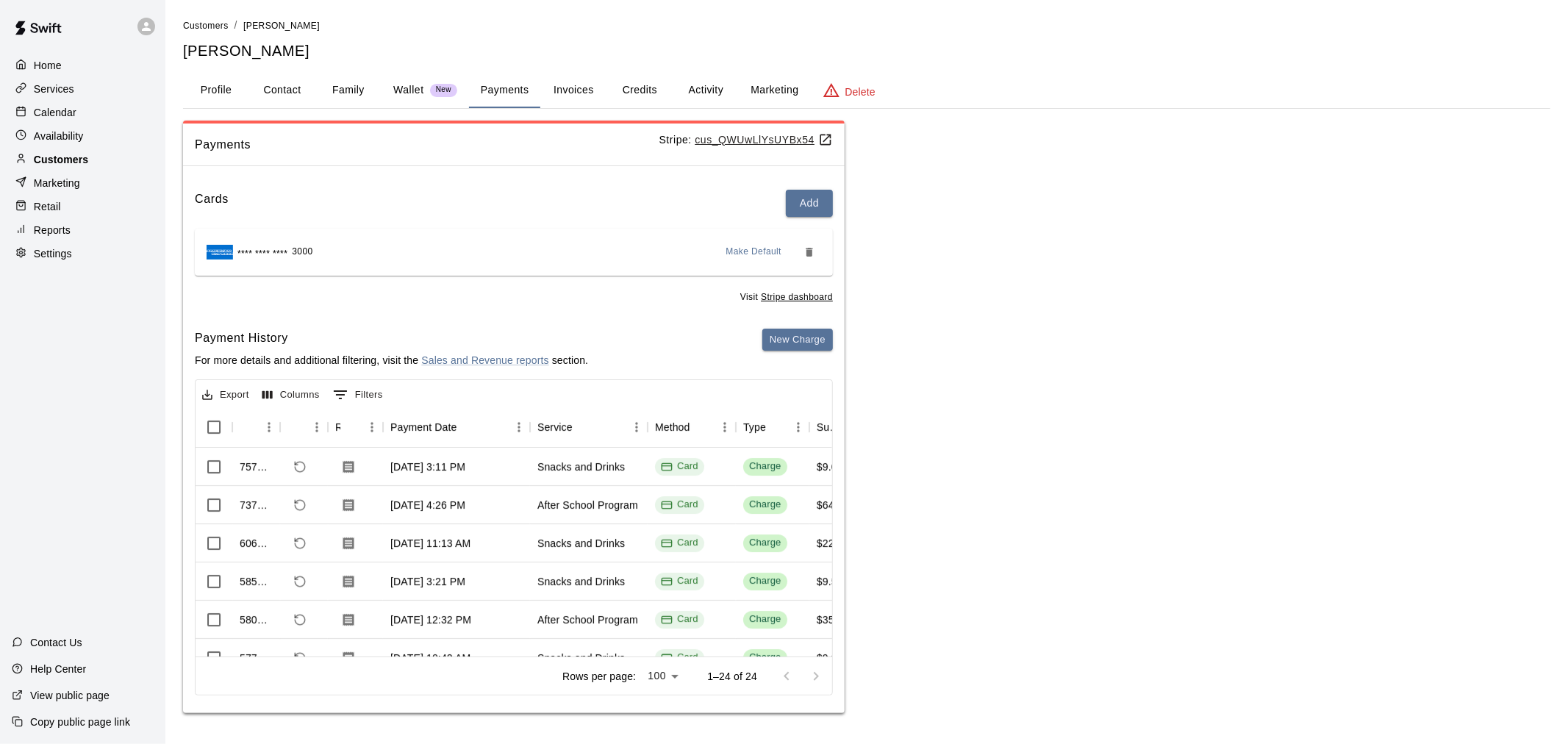
click at [70, 165] on p "Customers" at bounding box center [61, 160] width 55 height 15
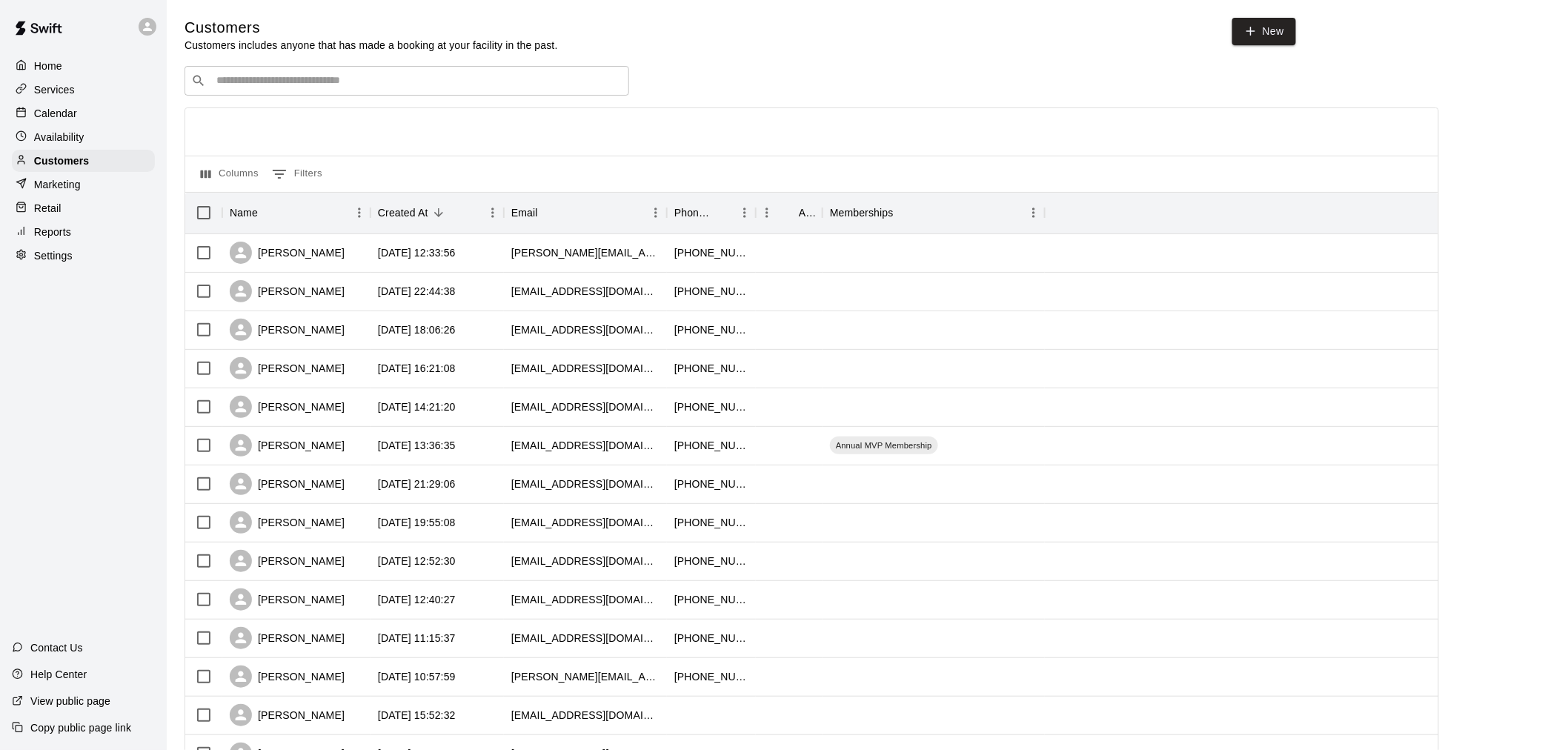
click at [398, 108] on div "​ ​ Columns 0 Filters Name Created At Email Phone Number Age Memberships [PERSO…" at bounding box center [811, 652] width 1255 height 1172
click at [379, 88] on input "Search customers by name or email" at bounding box center [416, 81] width 411 height 15
type input "*******"
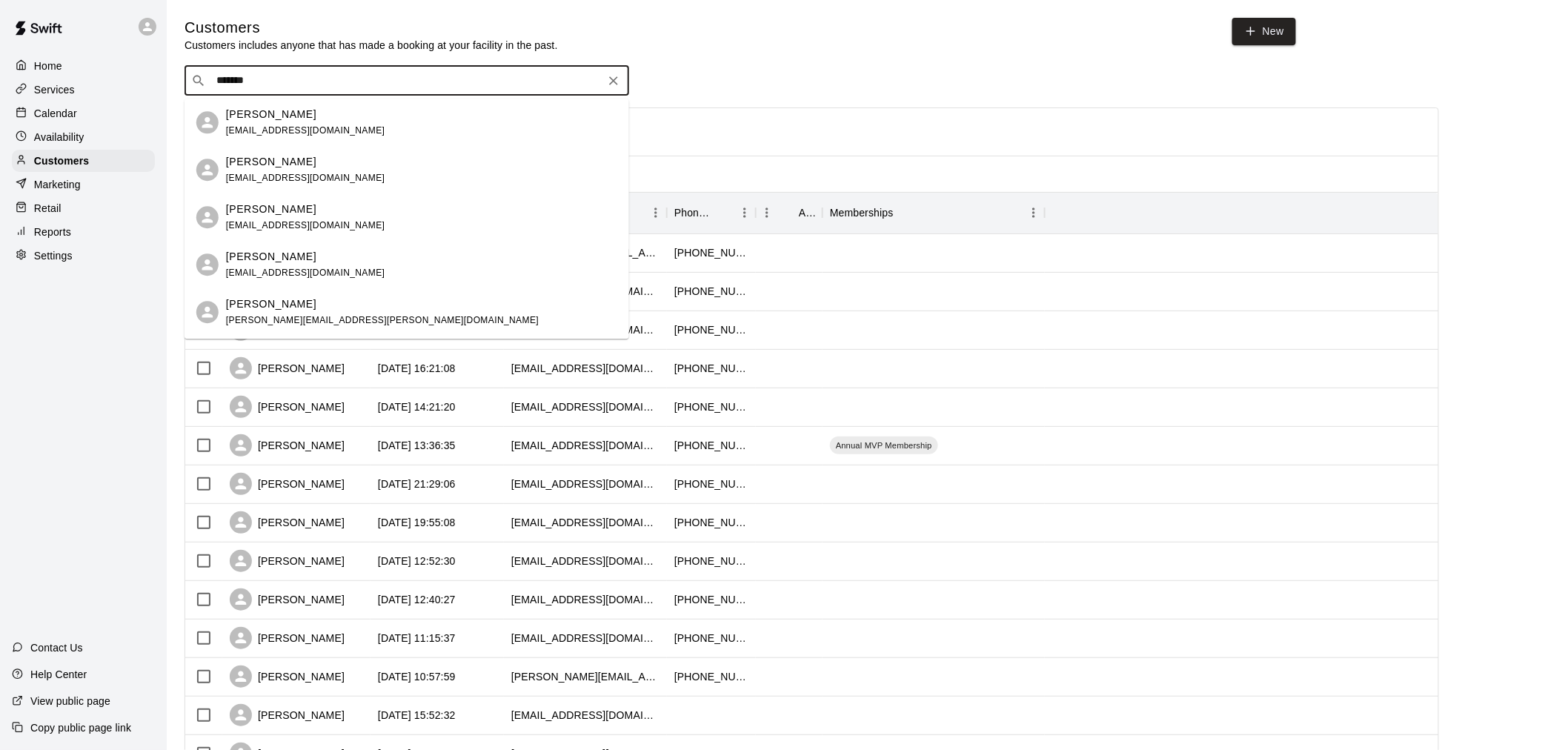
click at [368, 117] on div "[PERSON_NAME] [EMAIL_ADDRESS][DOMAIN_NAME]" at bounding box center [421, 123] width 391 height 32
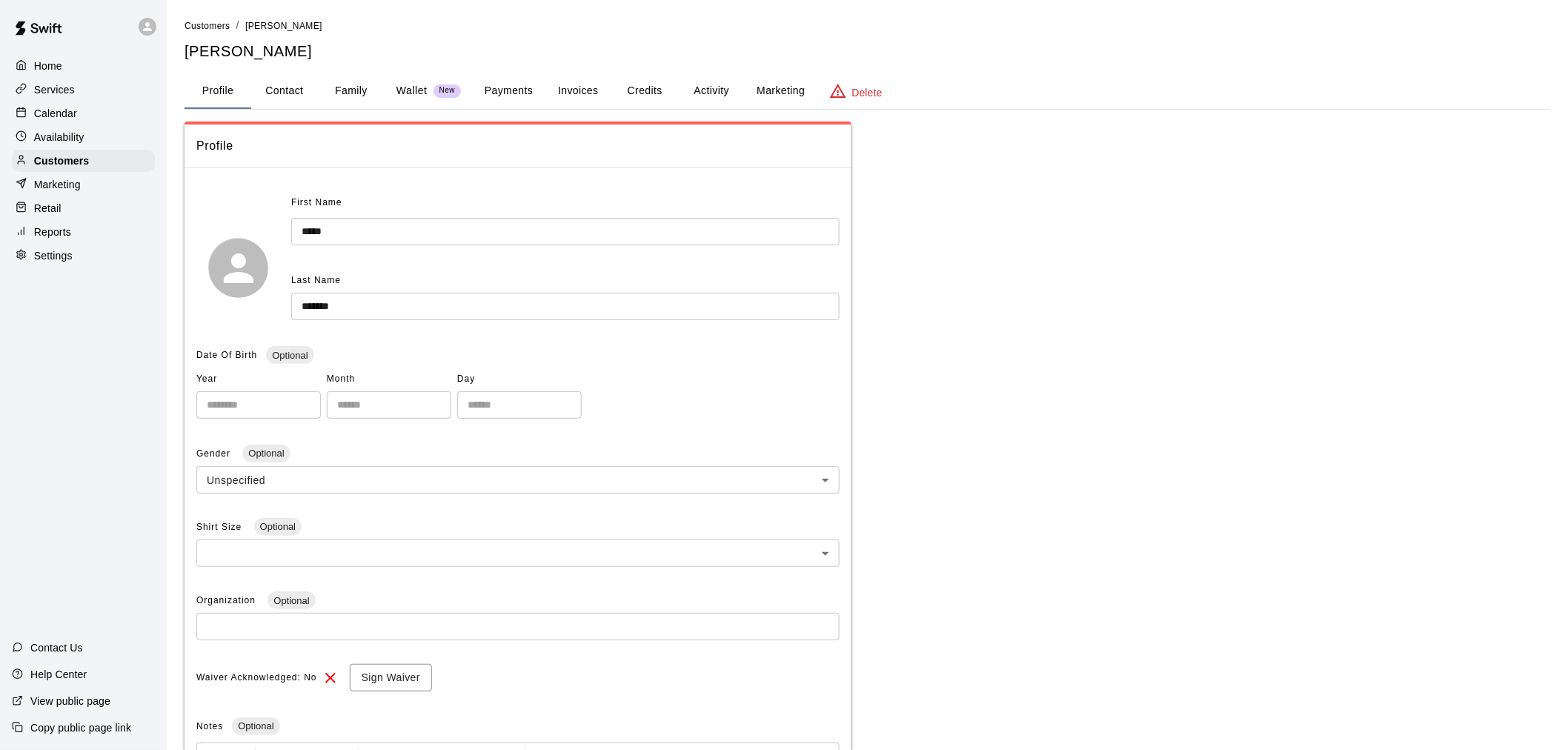
click at [515, 99] on button "Payments" at bounding box center [509, 91] width 72 height 36
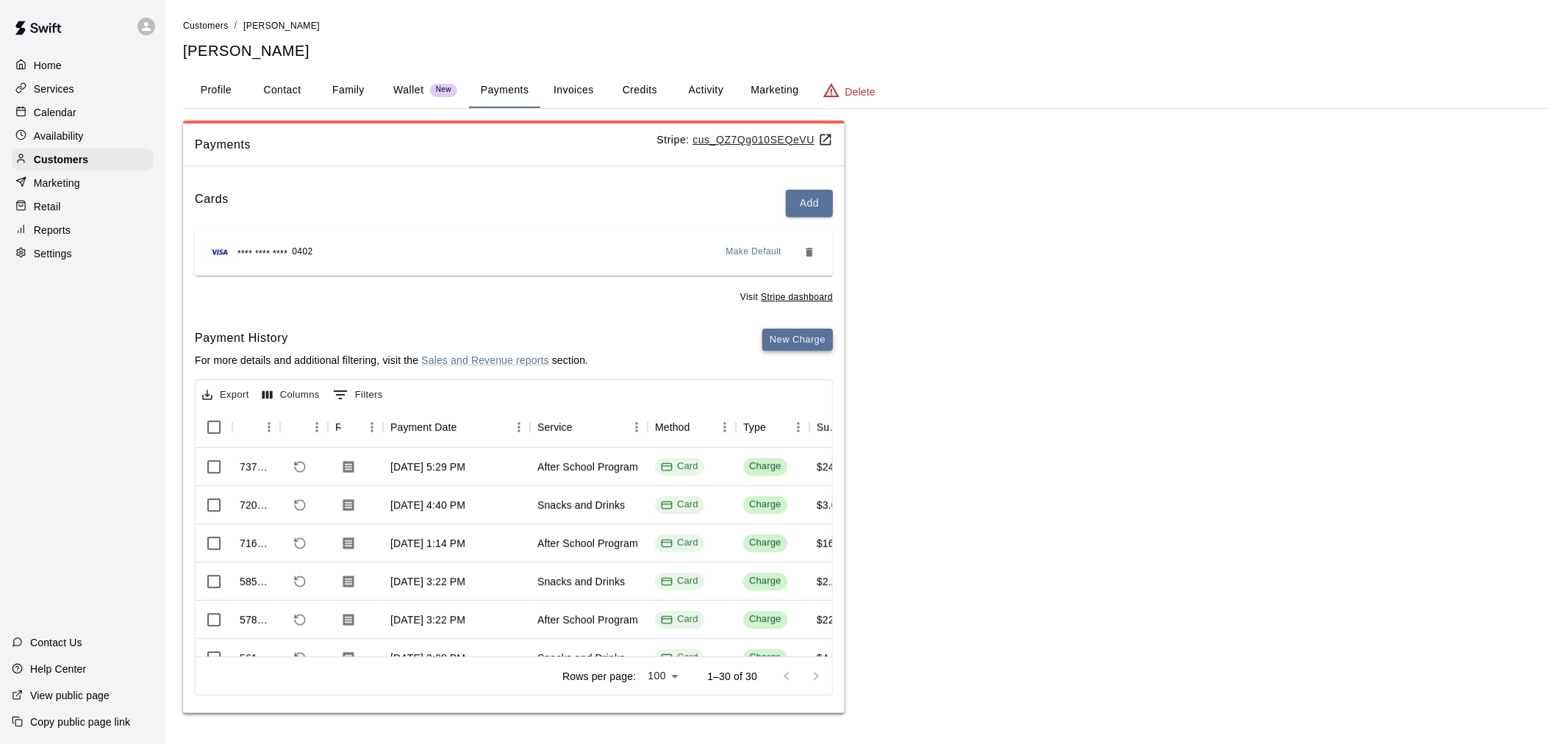
click at [802, 343] on button "New Charge" at bounding box center [798, 340] width 71 height 23
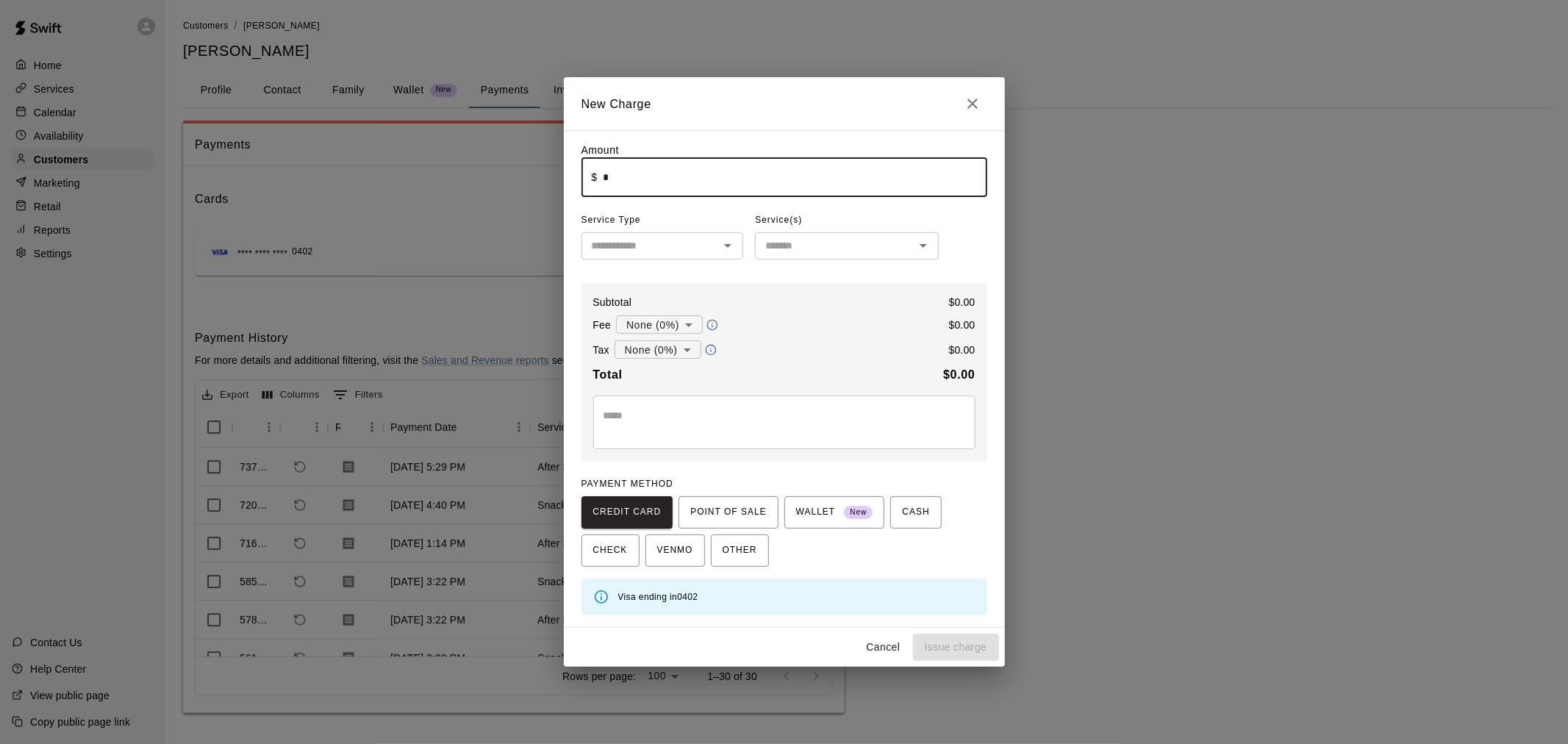
click at [655, 192] on input "*" at bounding box center [794, 178] width 384 height 39
click at [638, 257] on div "​" at bounding box center [662, 245] width 163 height 27
type input "*****"
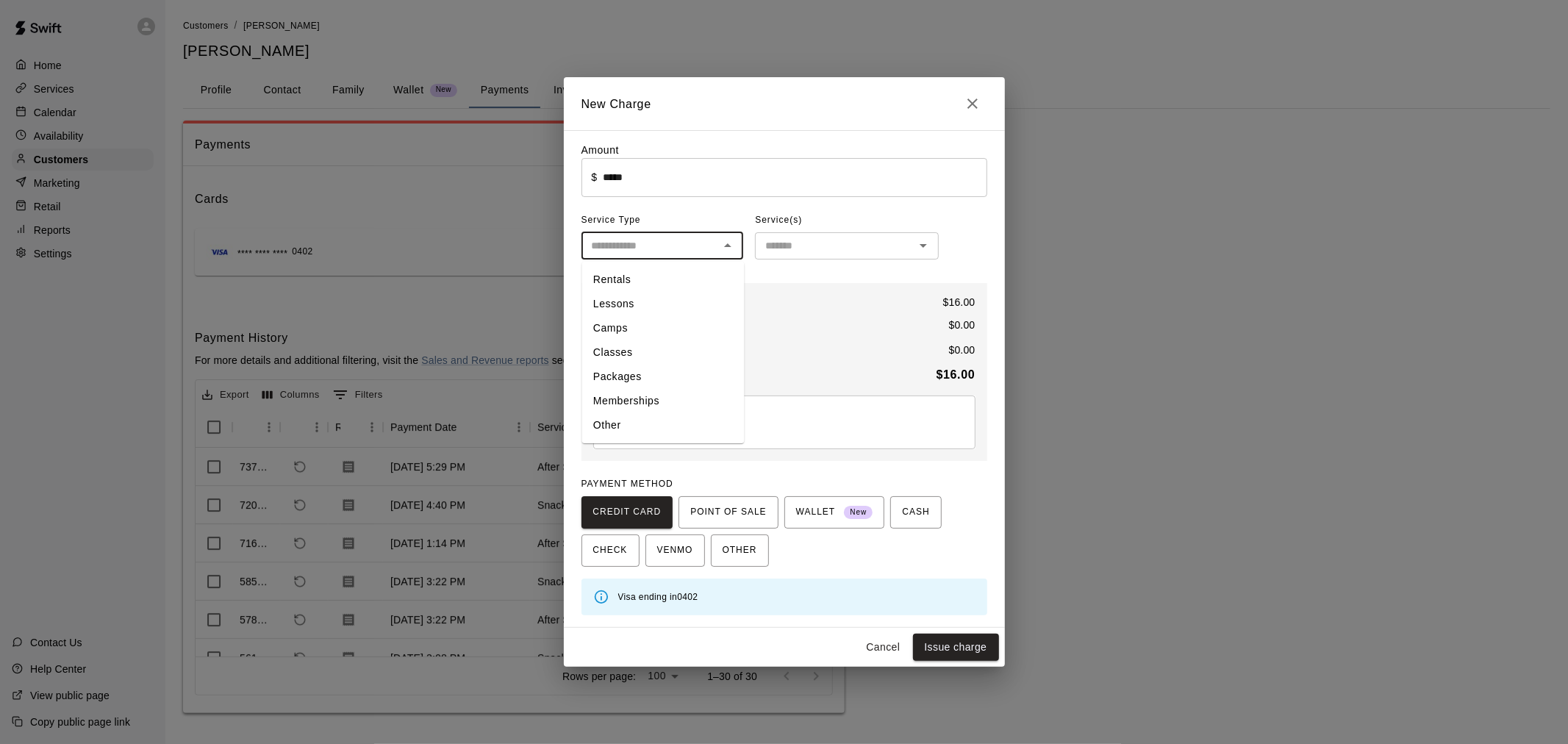
click at [667, 421] on li "Other" at bounding box center [662, 426] width 163 height 24
type input "*****"
click at [809, 253] on input "text" at bounding box center [834, 245] width 151 height 18
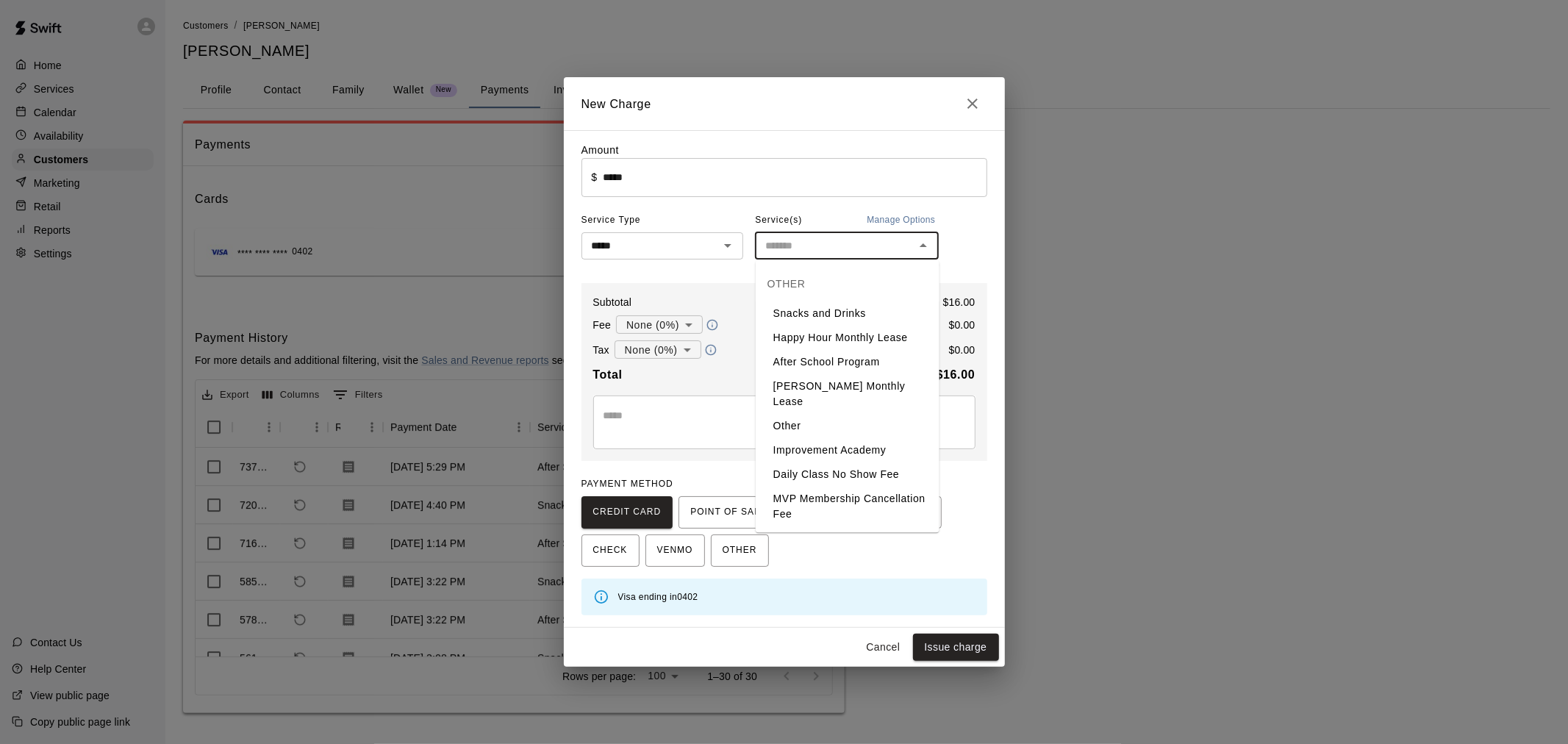
click at [818, 314] on li "Snacks and Drinks" at bounding box center [847, 313] width 183 height 24
type input "**********"
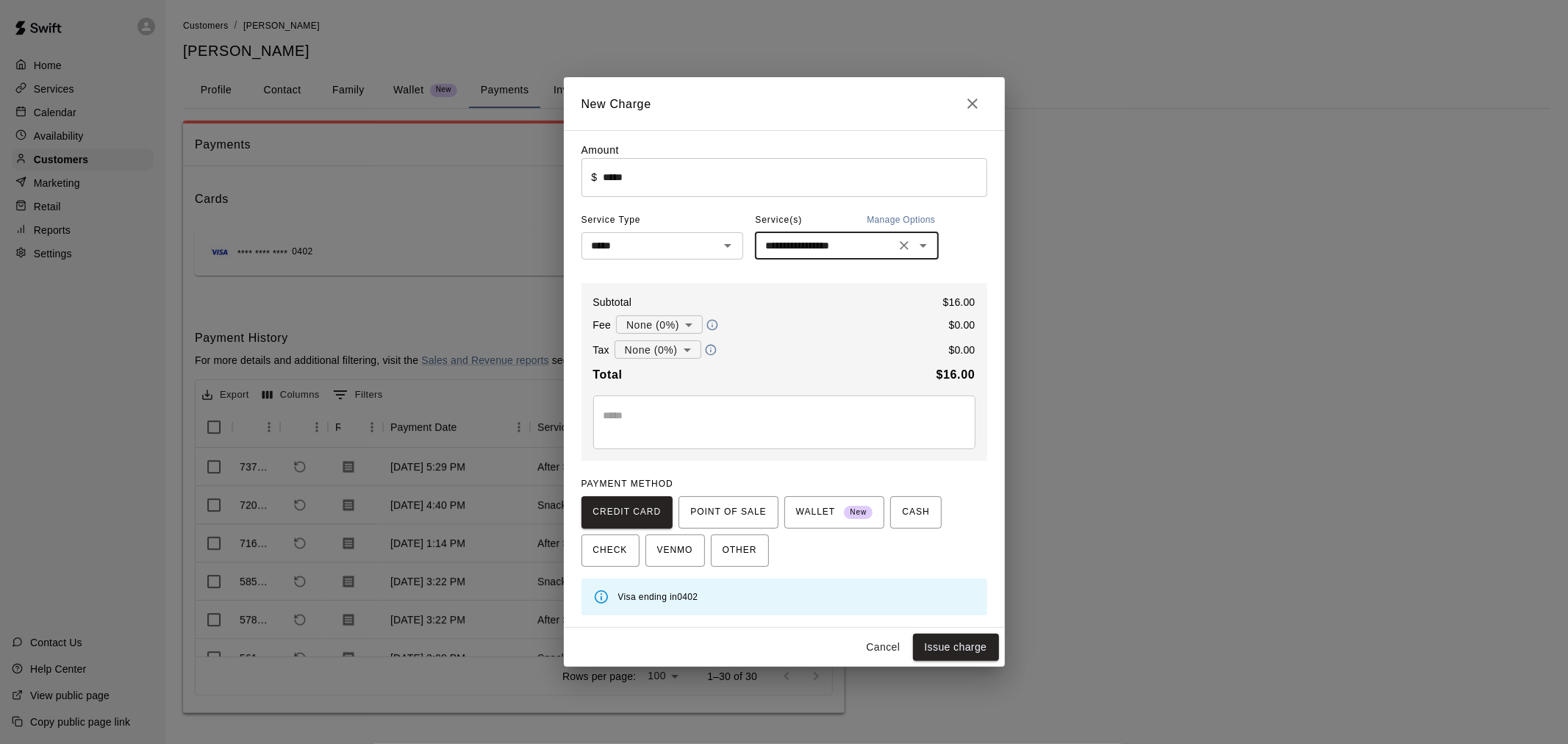
click at [760, 407] on div "* ​" at bounding box center [784, 422] width 382 height 54
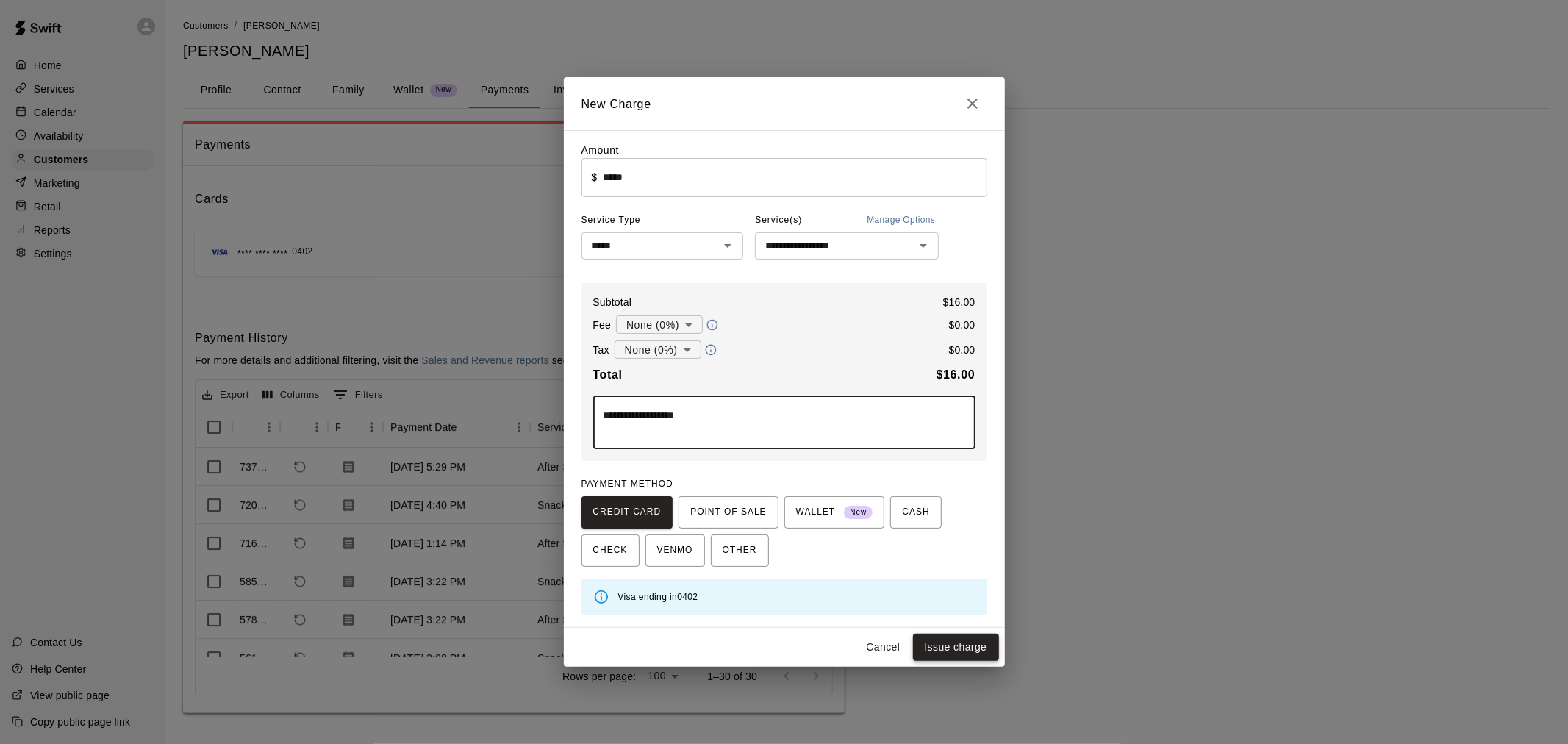
type textarea "**********"
click at [965, 650] on button "Issue charge" at bounding box center [955, 647] width 86 height 27
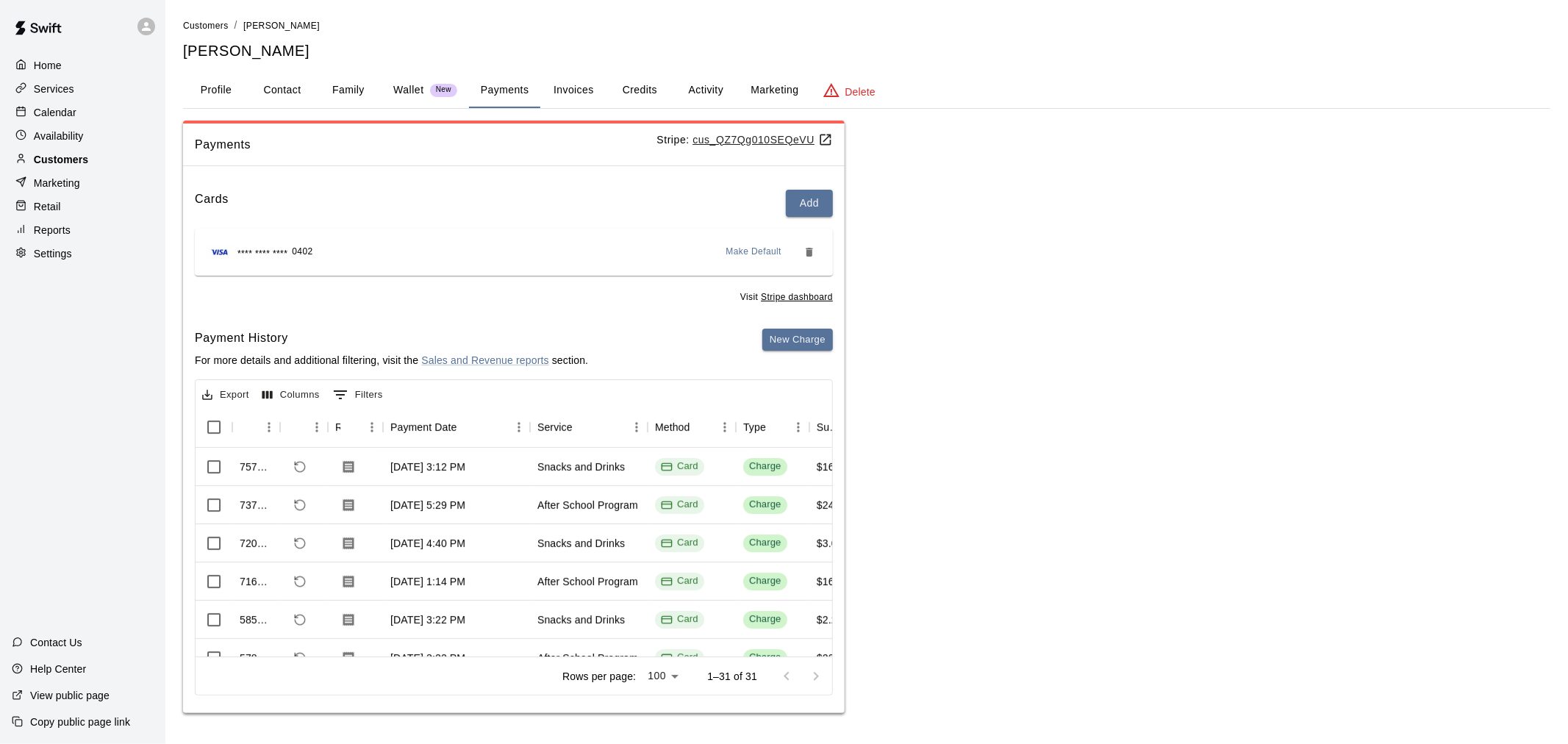
click at [96, 166] on div "Customers" at bounding box center [82, 160] width 142 height 22
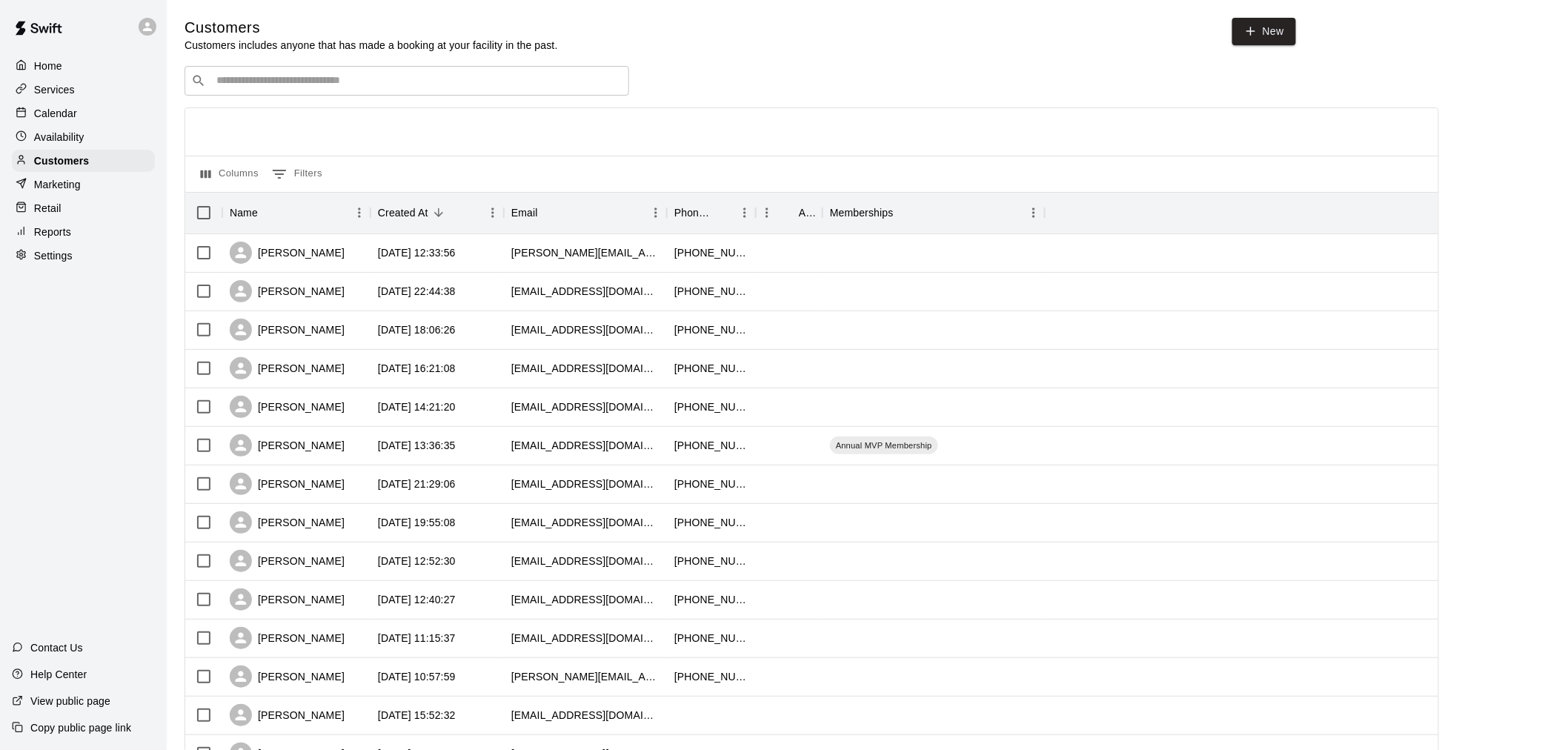
click at [393, 88] on input "Search customers by name or email" at bounding box center [416, 81] width 411 height 15
type input "*********"
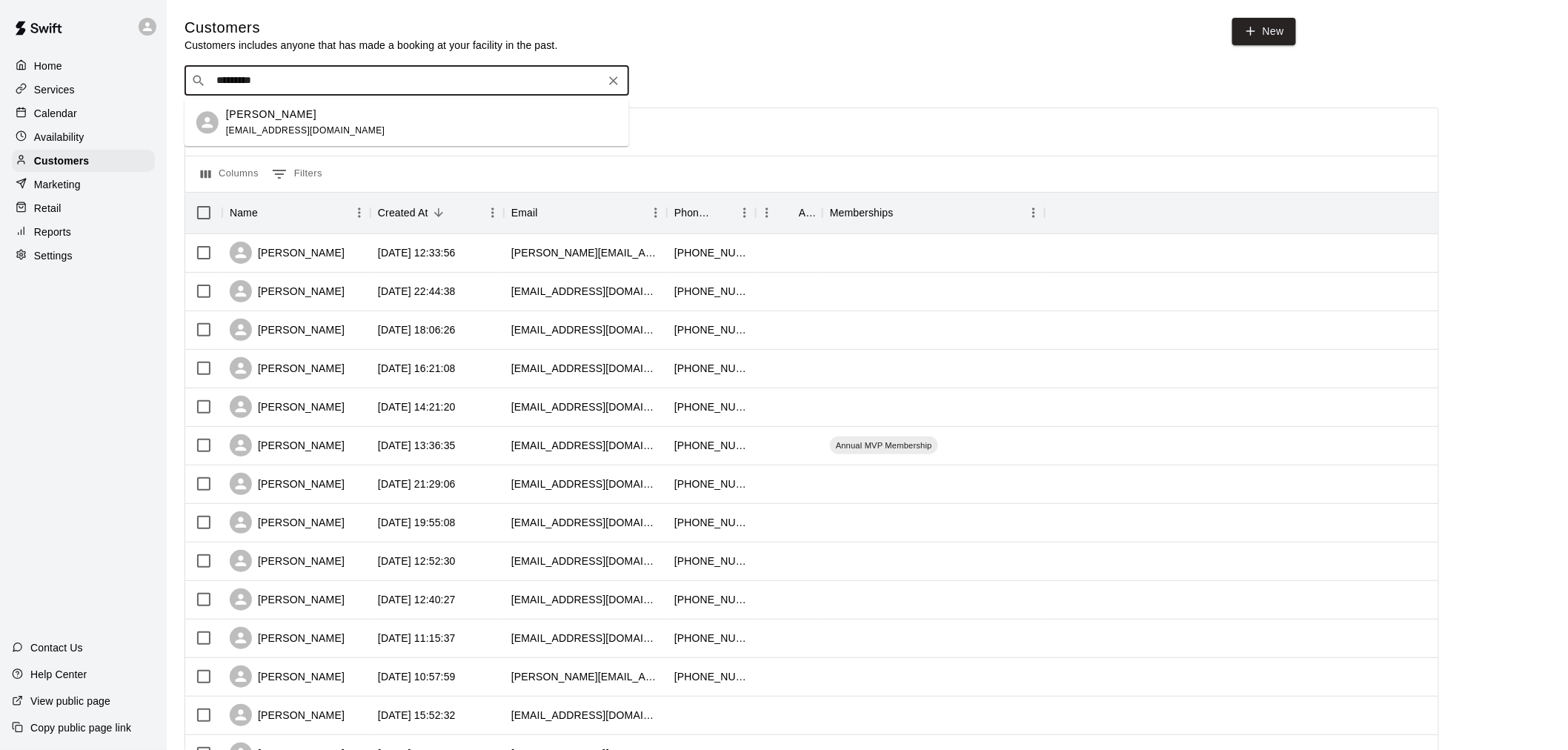
click at [366, 116] on div "[PERSON_NAME] [EMAIL_ADDRESS][DOMAIN_NAME]" at bounding box center [421, 123] width 391 height 32
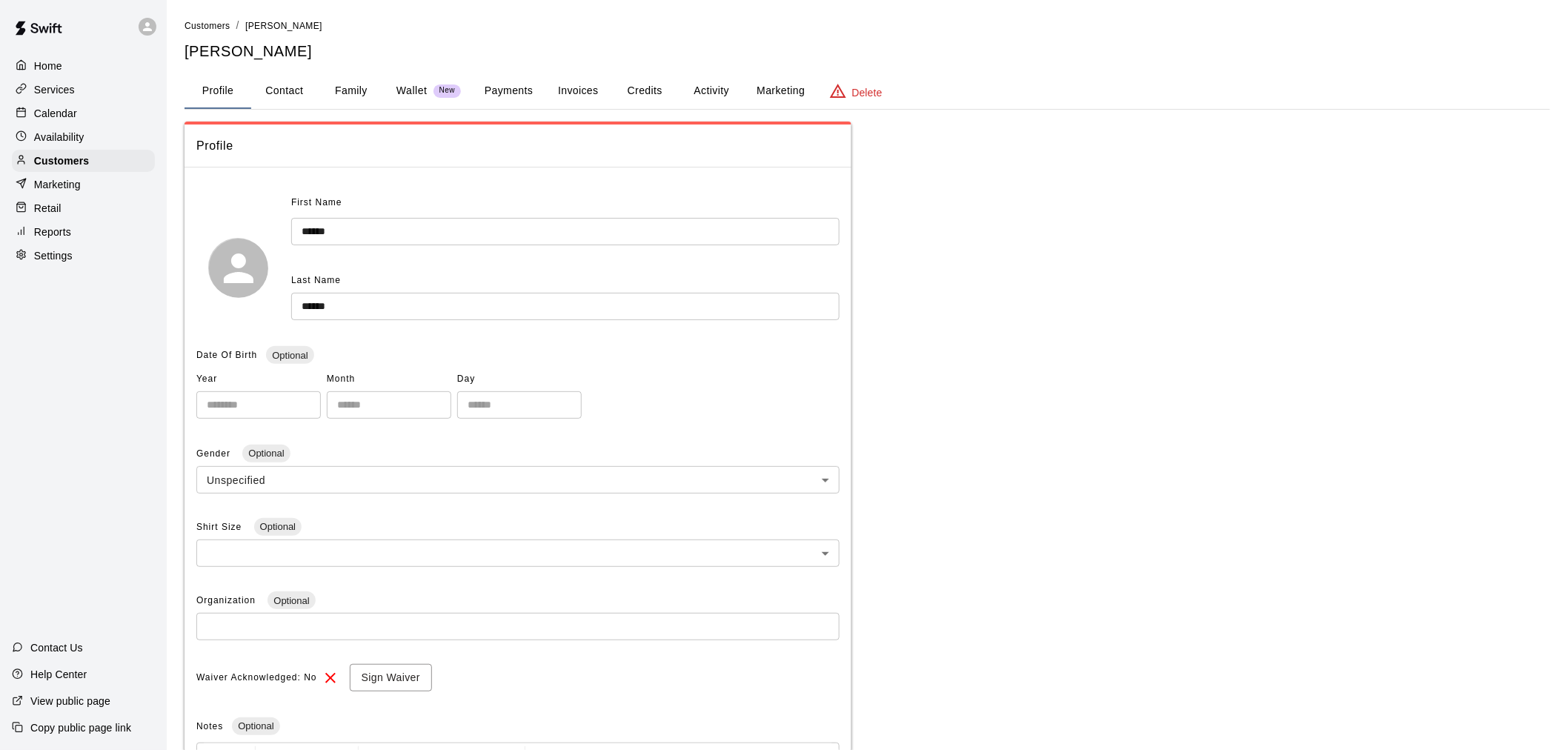
click at [524, 97] on button "Payments" at bounding box center [509, 91] width 72 height 36
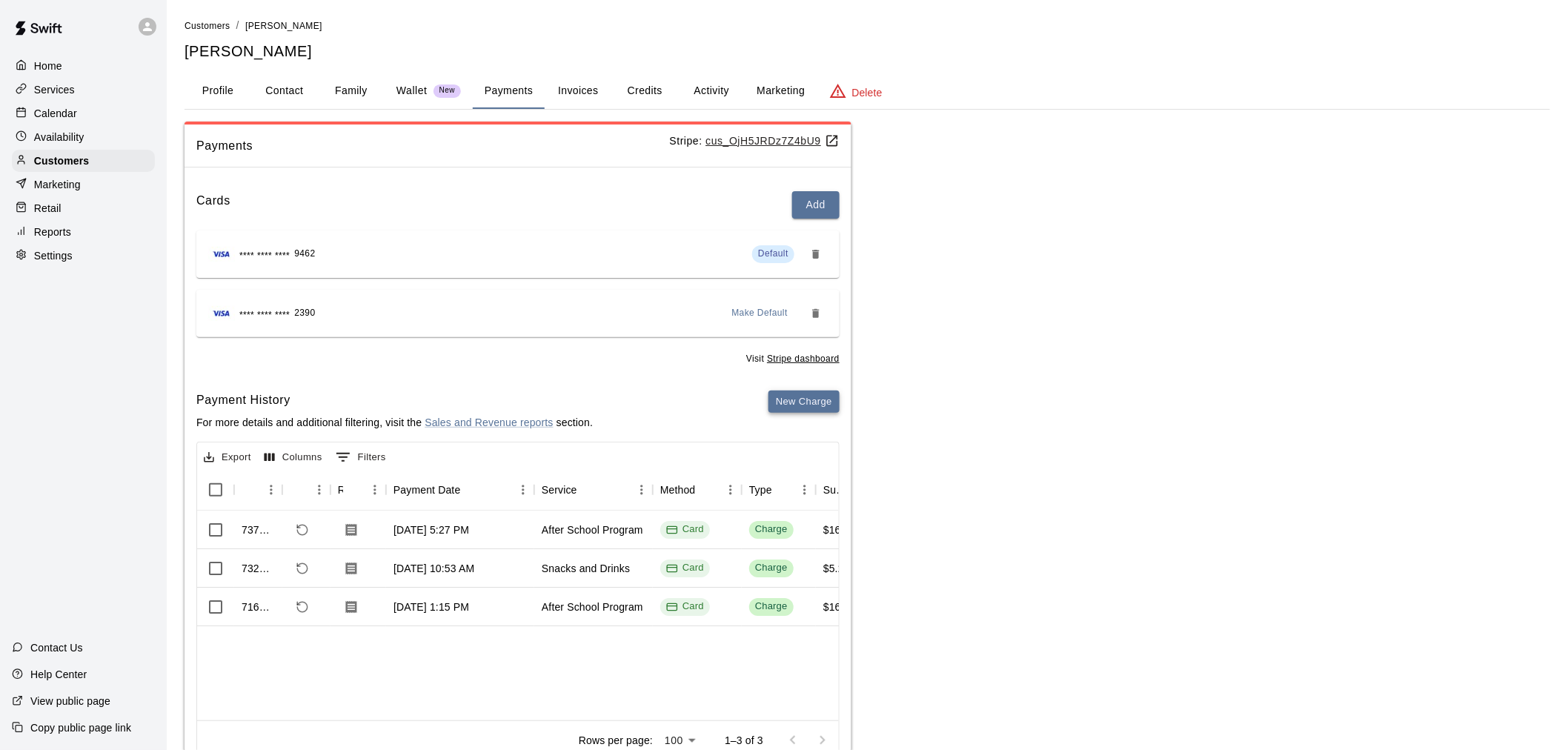
click at [815, 405] on button "New Charge" at bounding box center [804, 402] width 71 height 23
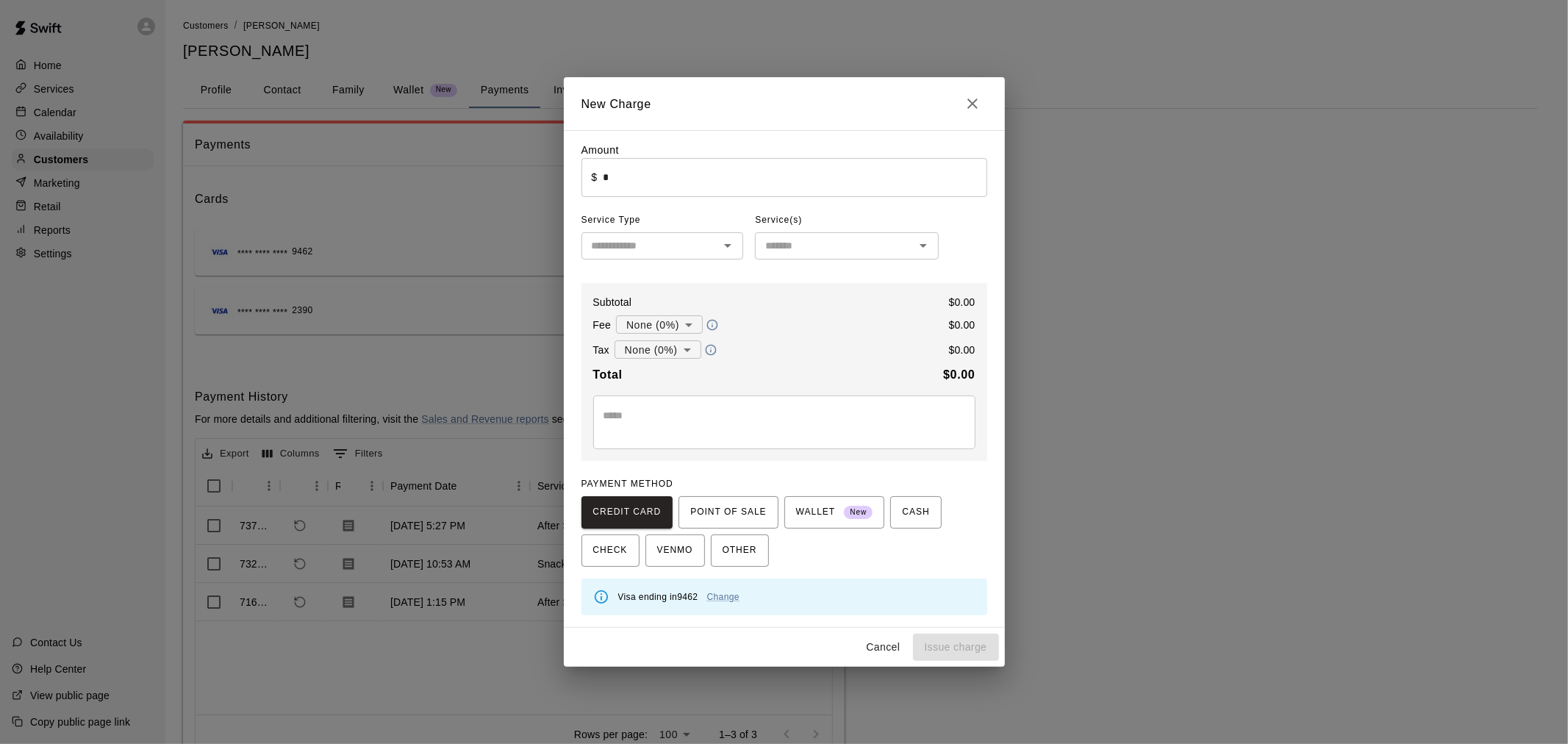
click at [622, 171] on input "*" at bounding box center [794, 178] width 384 height 39
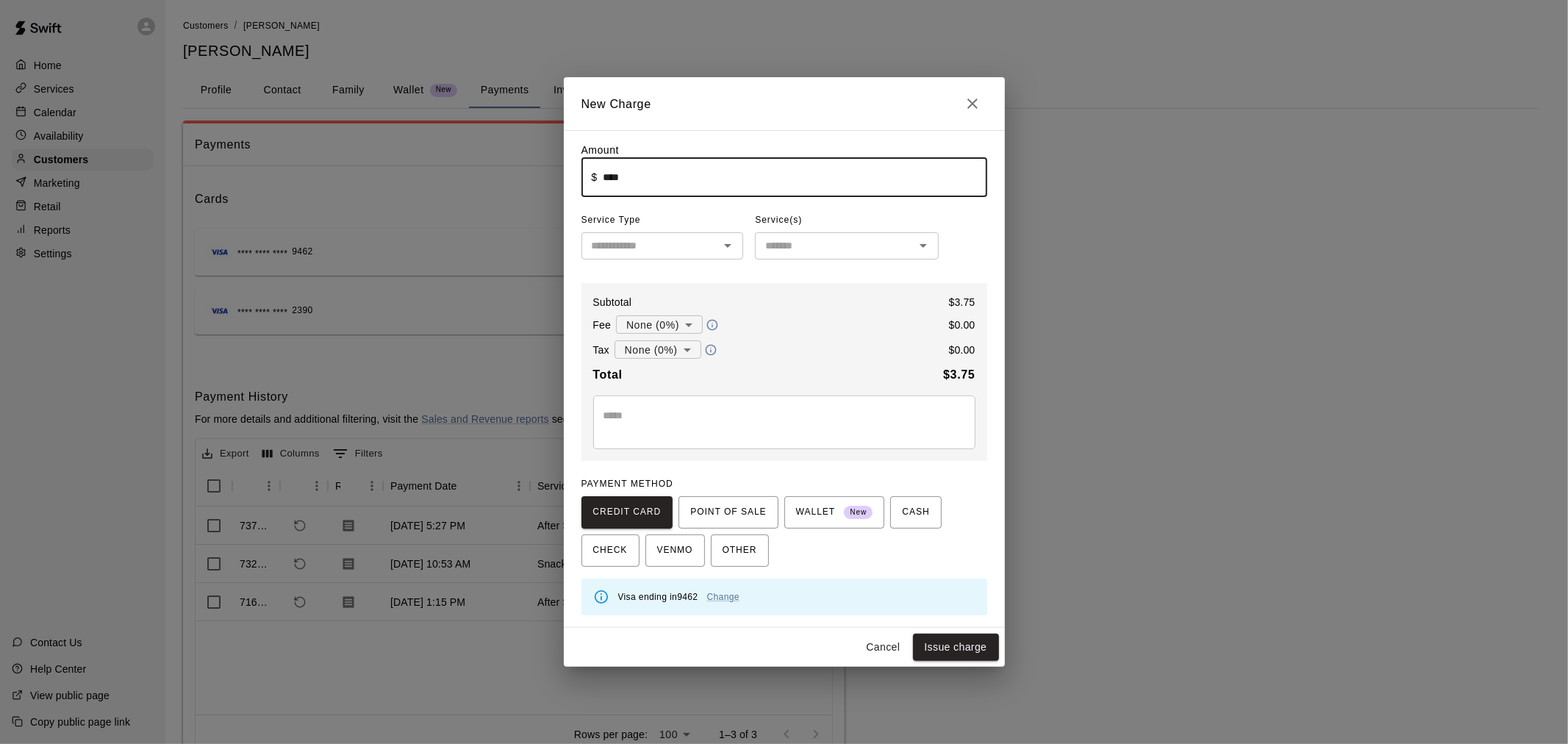
type input "****"
click at [628, 252] on input "text" at bounding box center [650, 245] width 130 height 18
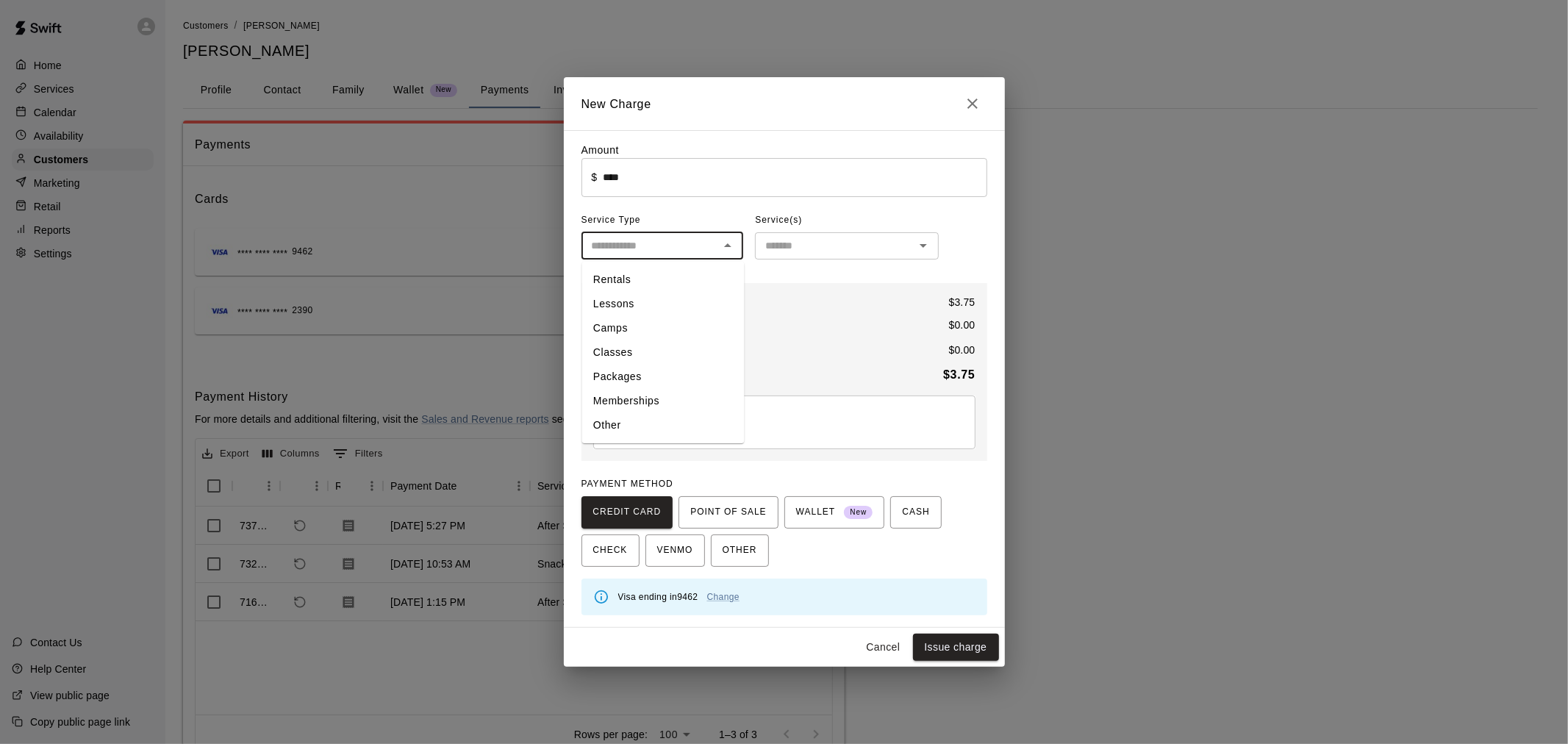
click at [635, 417] on li "Other" at bounding box center [662, 426] width 163 height 24
type input "*****"
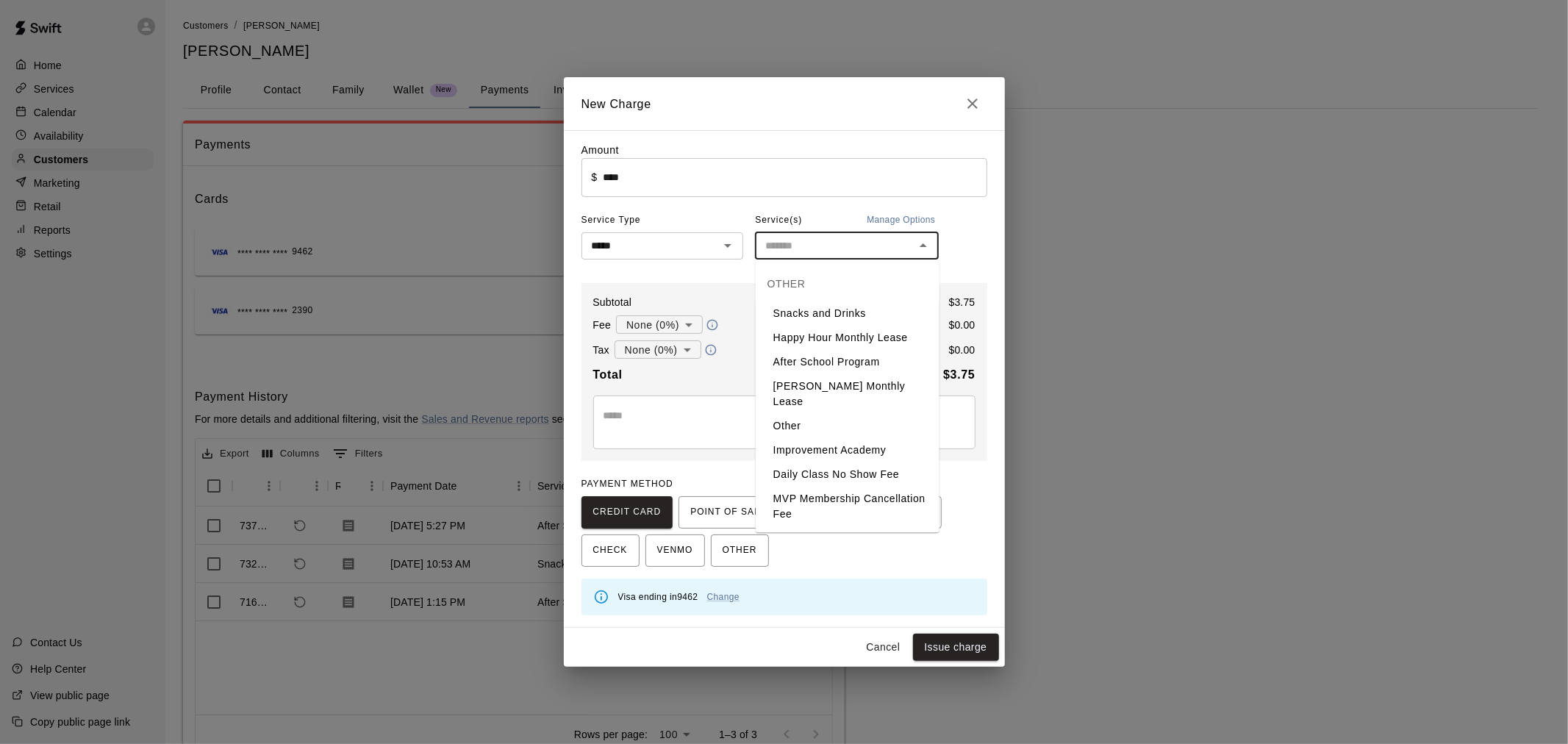
click at [806, 239] on input "text" at bounding box center [834, 245] width 151 height 18
click at [812, 313] on li "Snacks and Drinks" at bounding box center [847, 313] width 183 height 24
type input "**********"
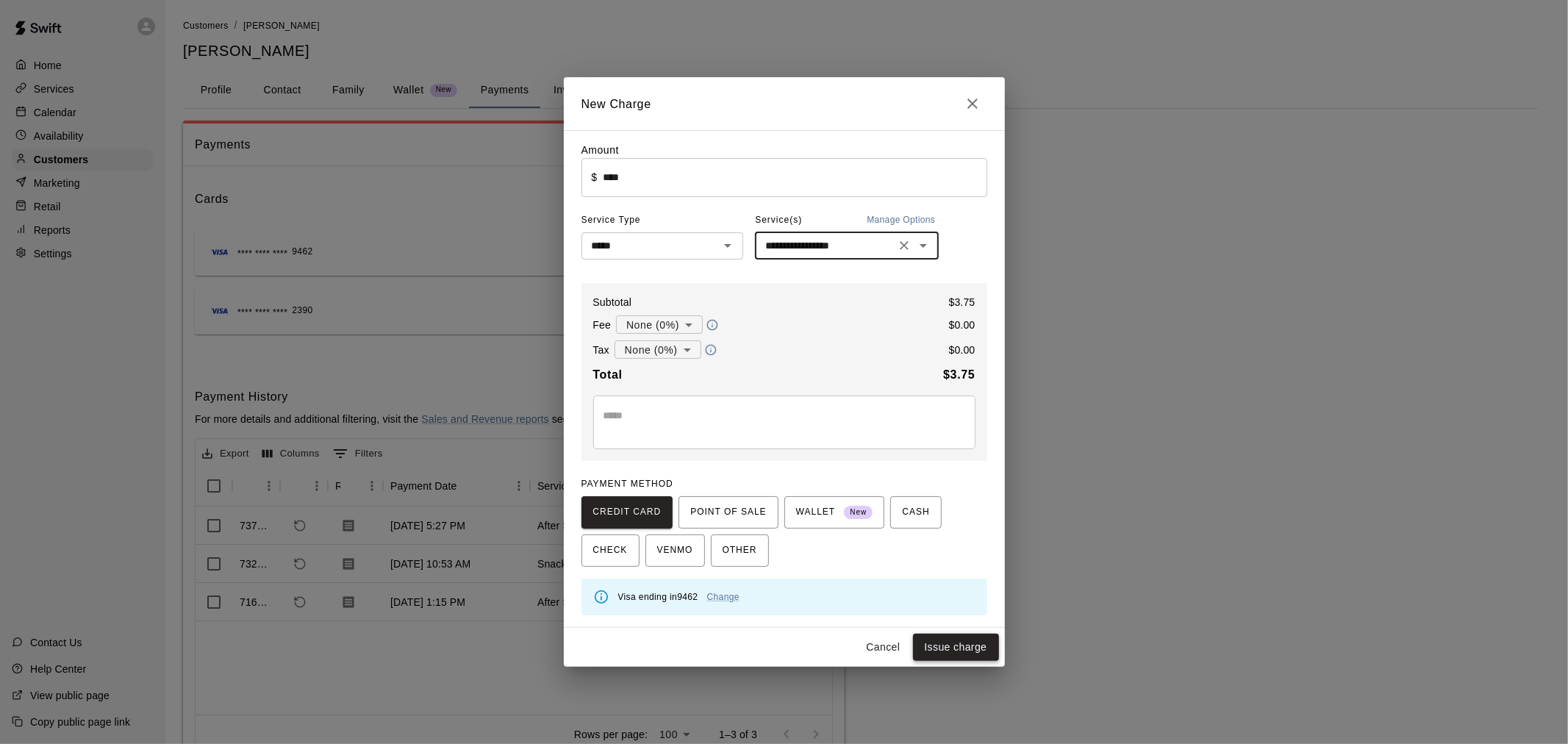
click at [935, 639] on button "Issue charge" at bounding box center [955, 647] width 86 height 27
type input "*"
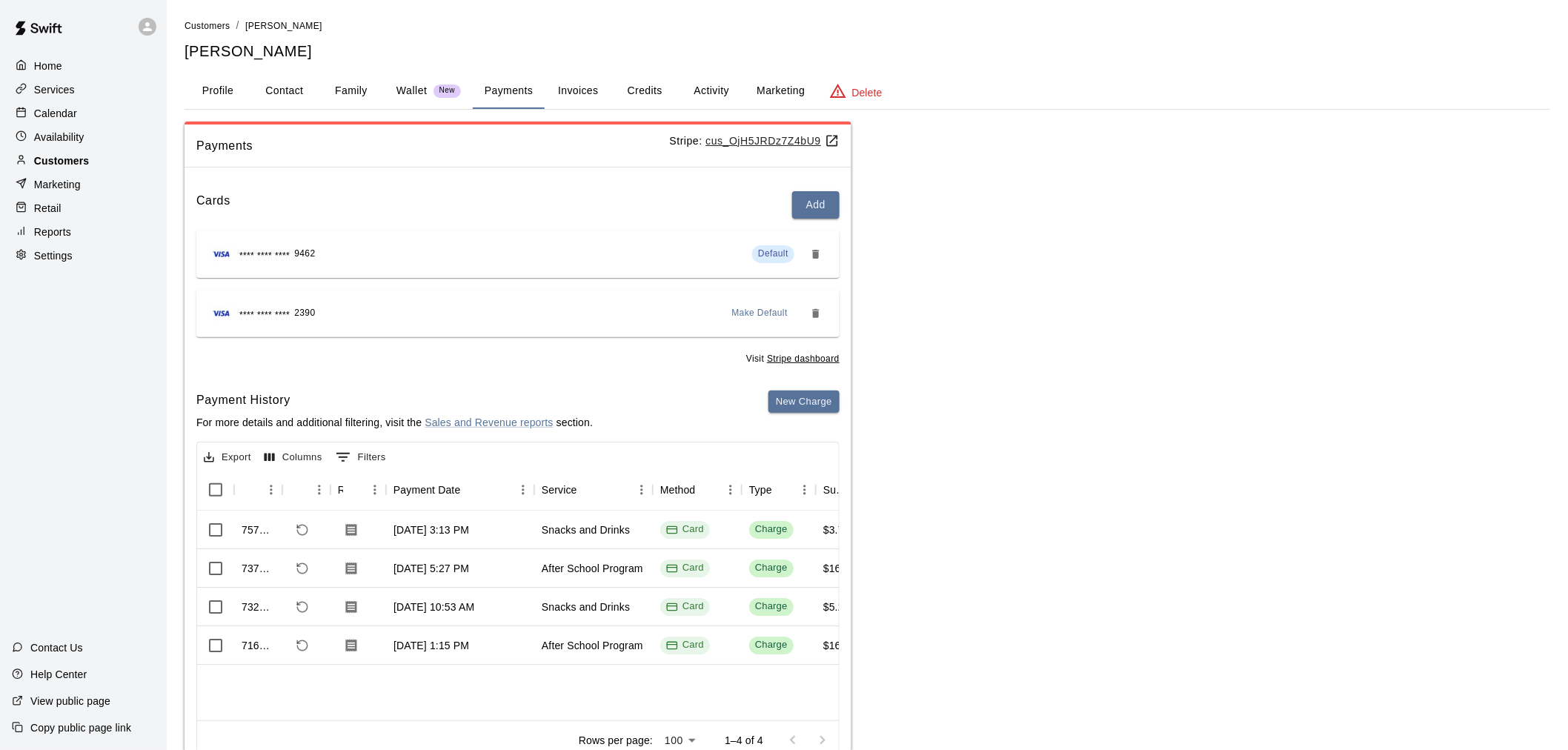
click at [62, 169] on p "Customers" at bounding box center [62, 161] width 55 height 15
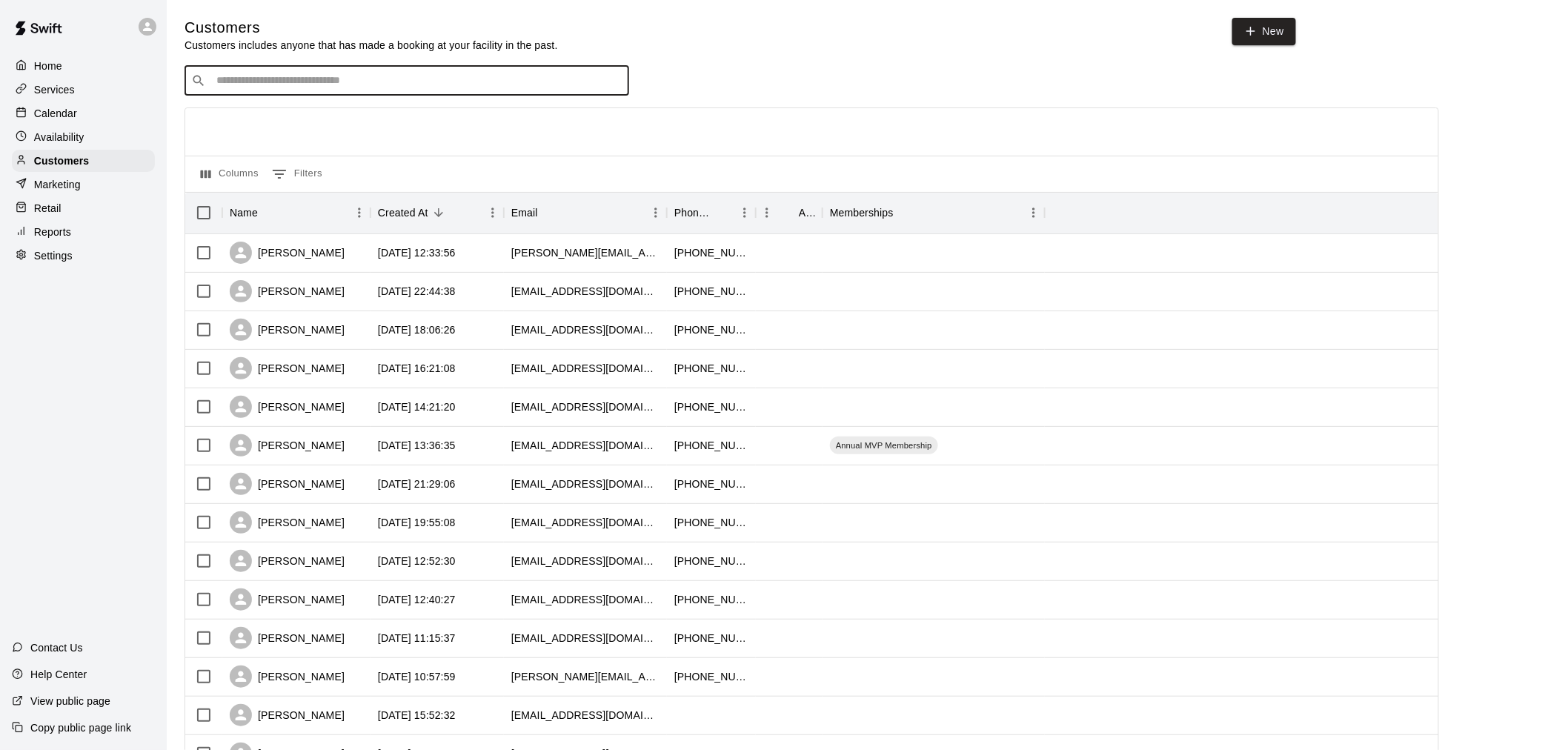
click at [353, 77] on input "Search customers by name or email" at bounding box center [416, 81] width 411 height 15
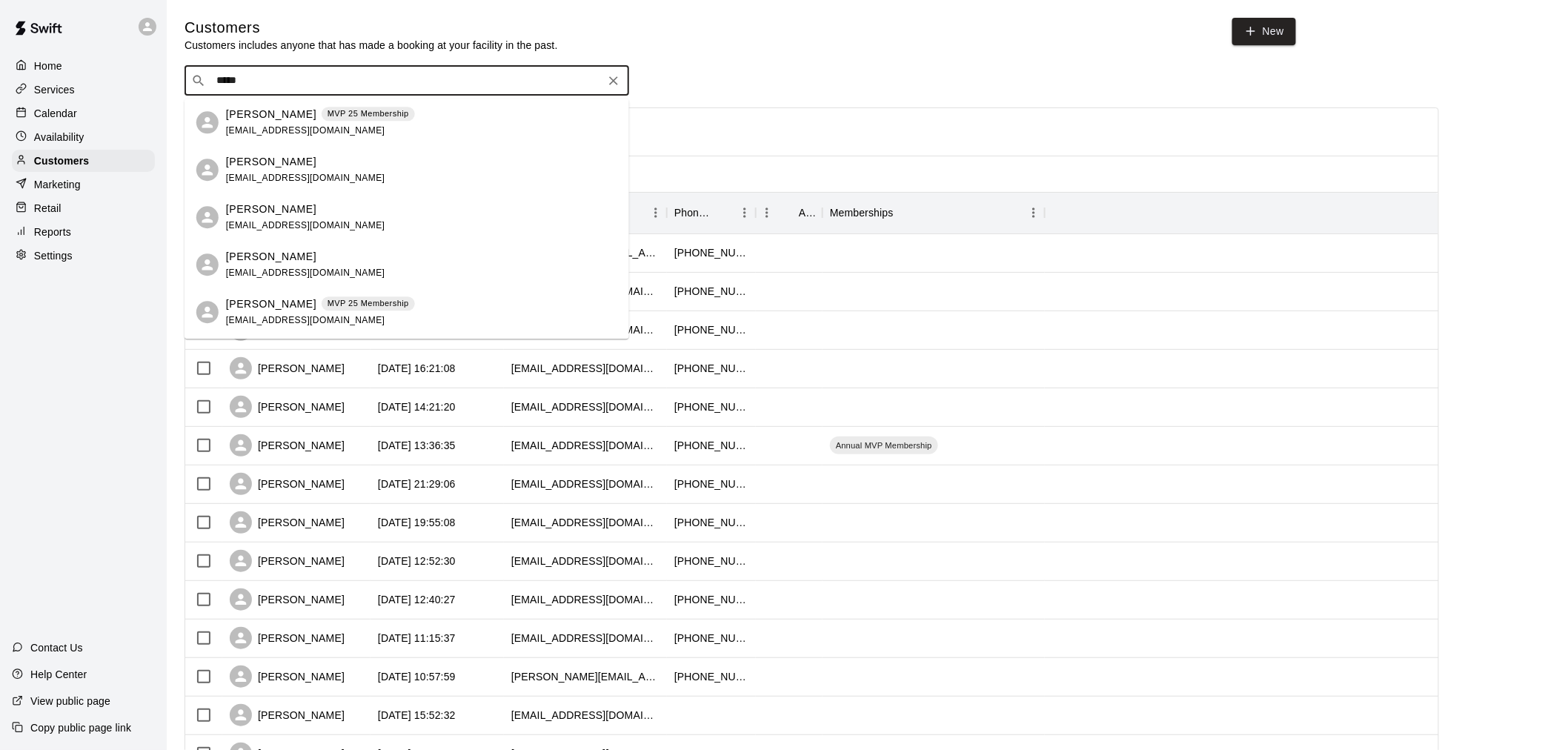
type input "******"
click at [381, 122] on div "[PERSON_NAME] MVP 25 Membership [EMAIL_ADDRESS][DOMAIN_NAME]" at bounding box center [320, 123] width 189 height 32
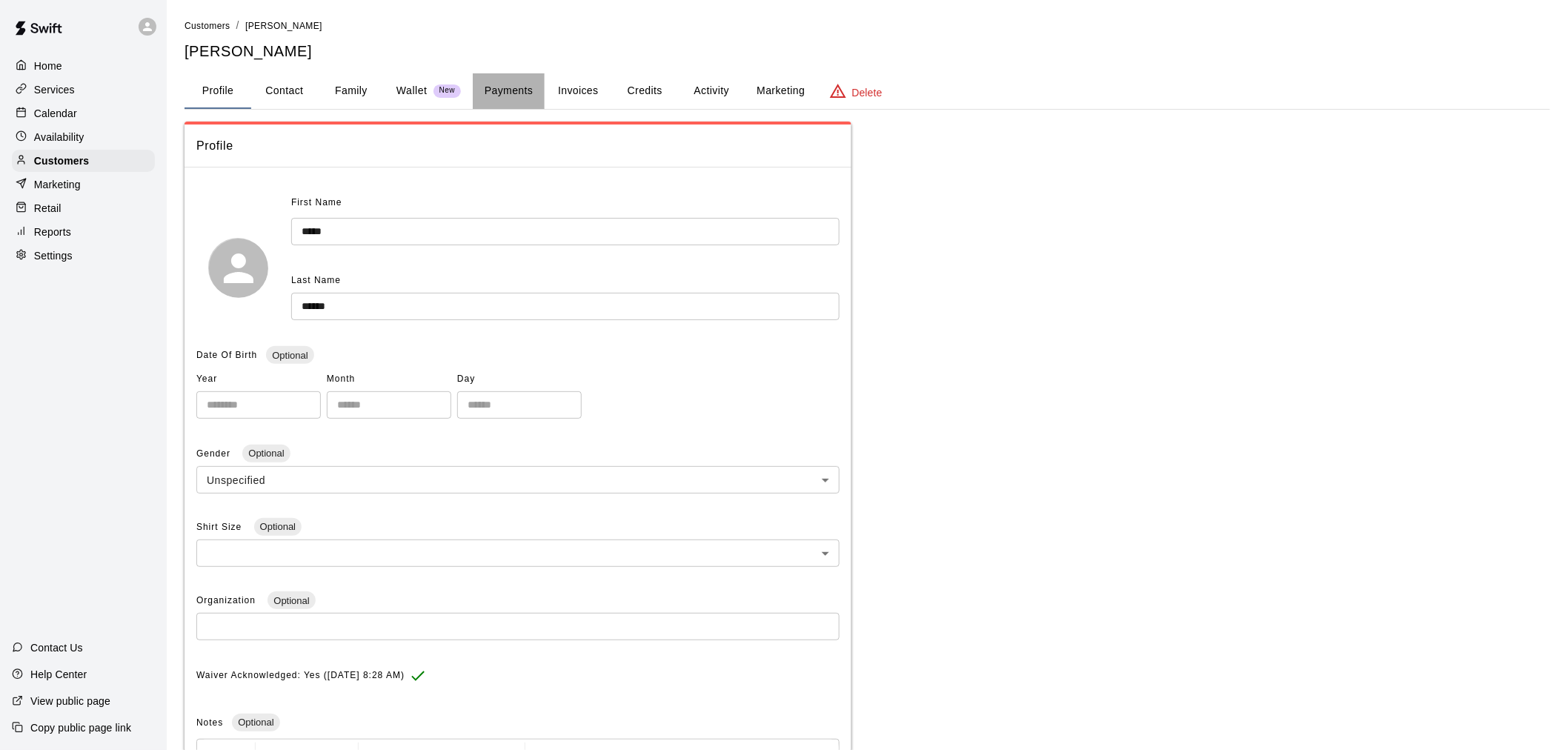
click at [531, 100] on button "Payments" at bounding box center [509, 91] width 72 height 36
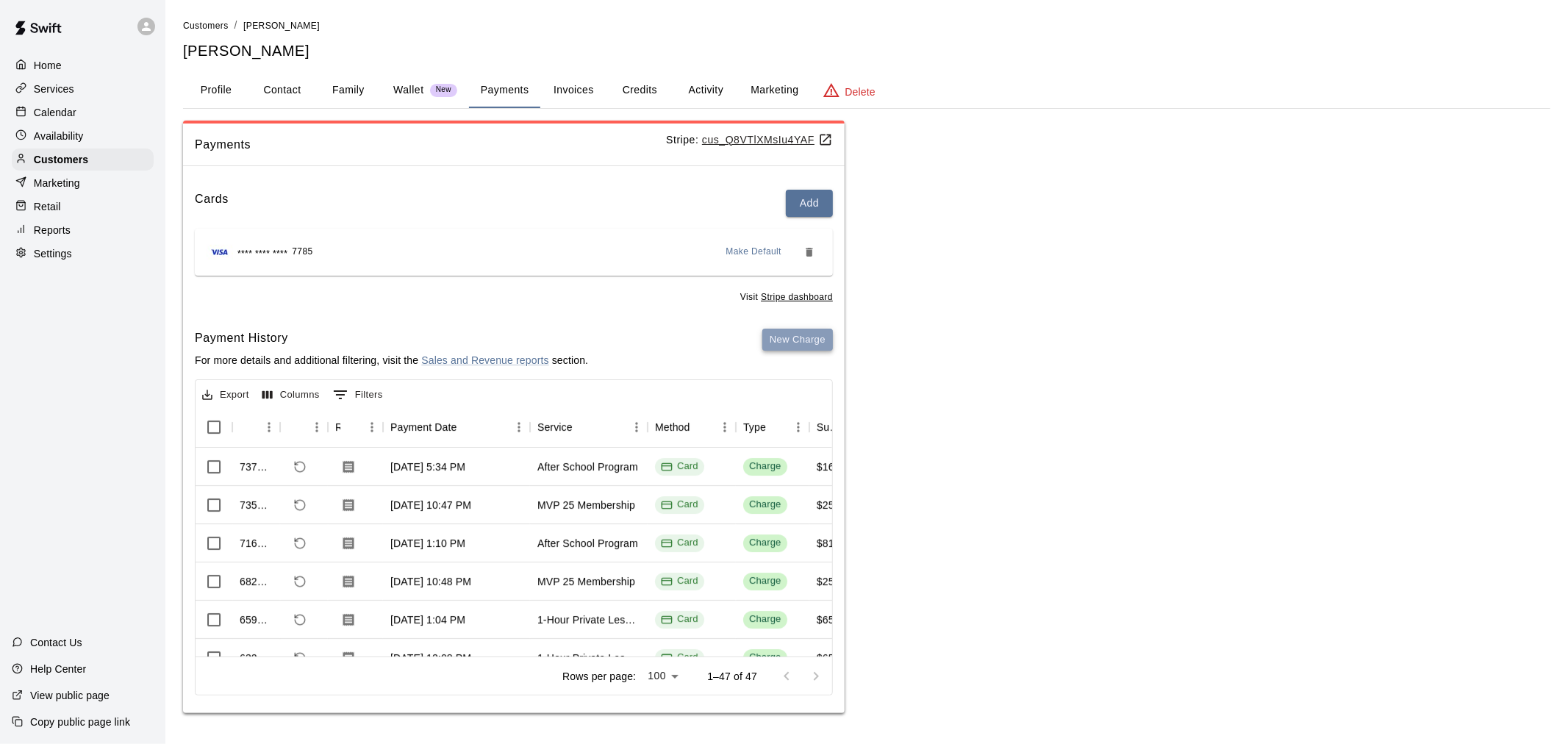
click at [812, 345] on button "New Charge" at bounding box center [798, 340] width 71 height 23
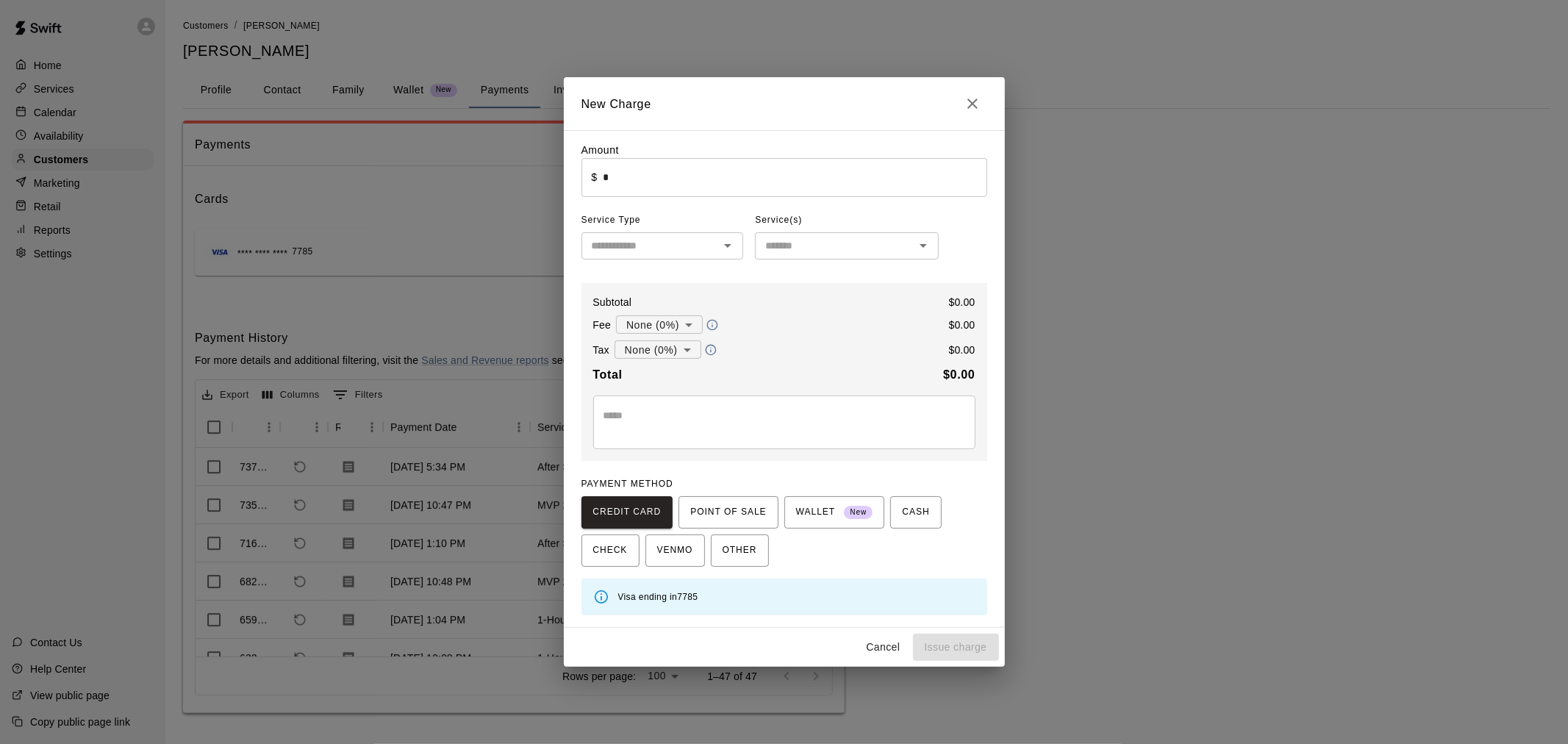
click at [655, 181] on input "*" at bounding box center [794, 178] width 384 height 39
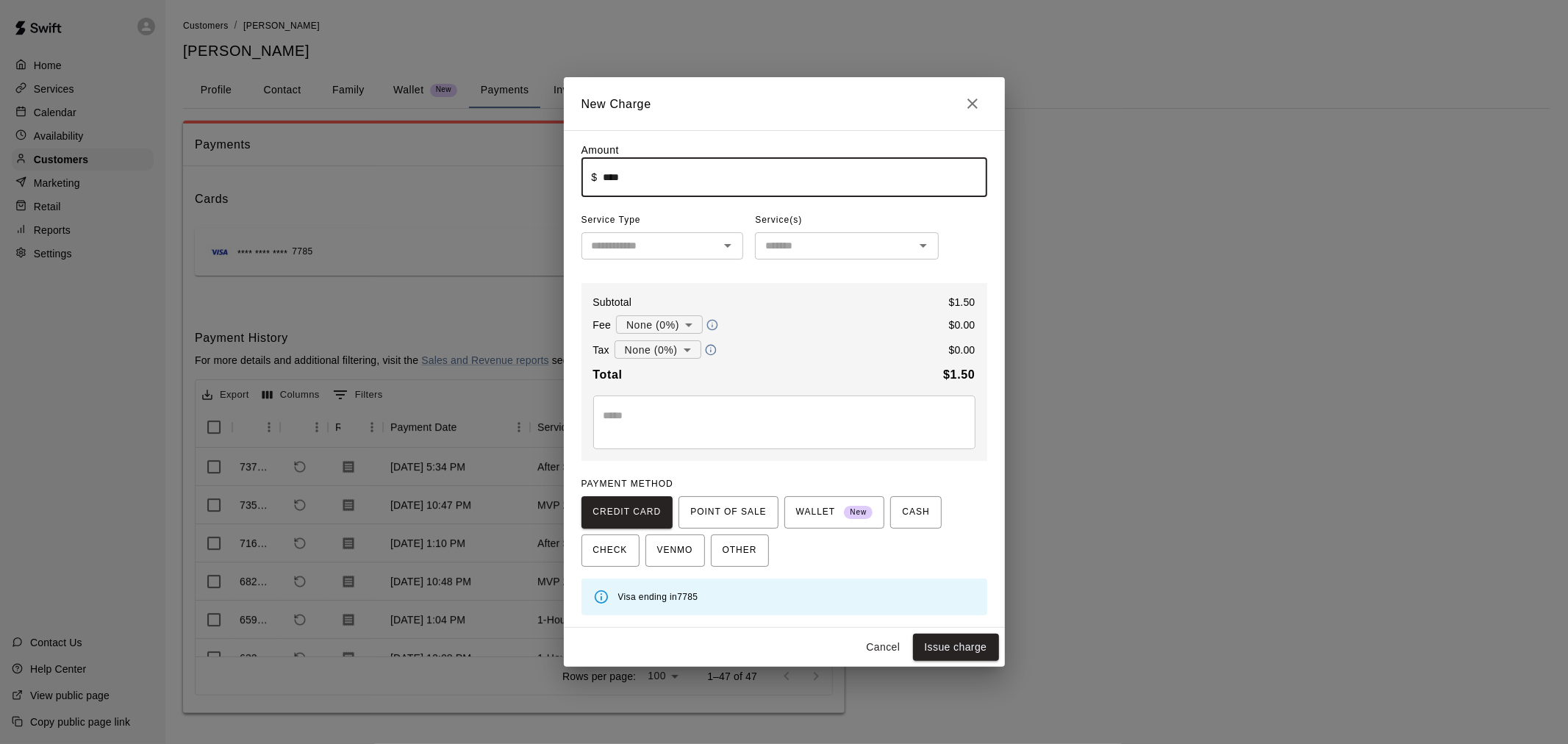
type input "****"
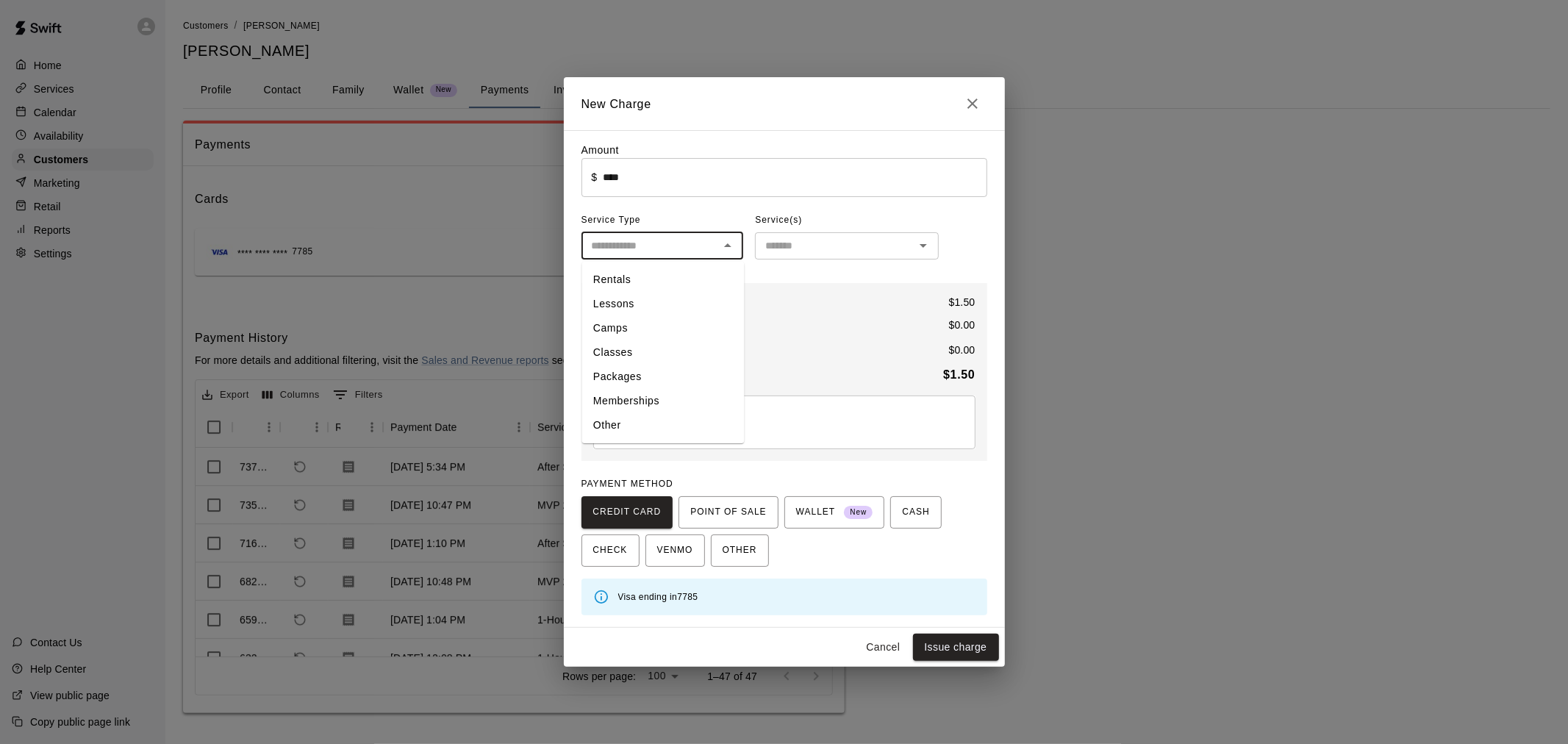
click at [672, 250] on input "text" at bounding box center [650, 245] width 130 height 18
click at [671, 281] on li "Rentals" at bounding box center [662, 280] width 163 height 24
click at [663, 224] on span "Service Type" at bounding box center [662, 220] width 163 height 24
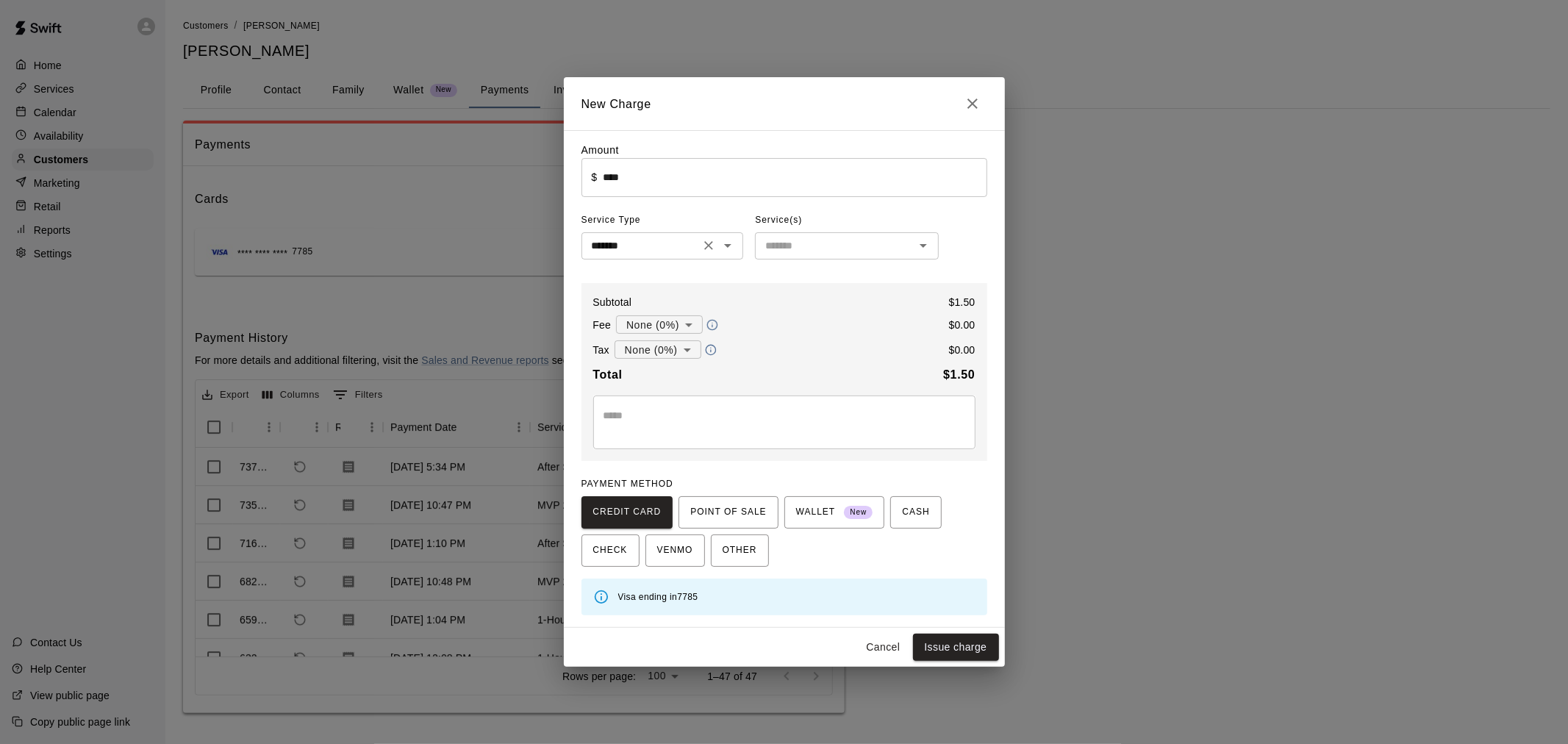
click at [723, 241] on icon "Open" at bounding box center [728, 245] width 18 height 18
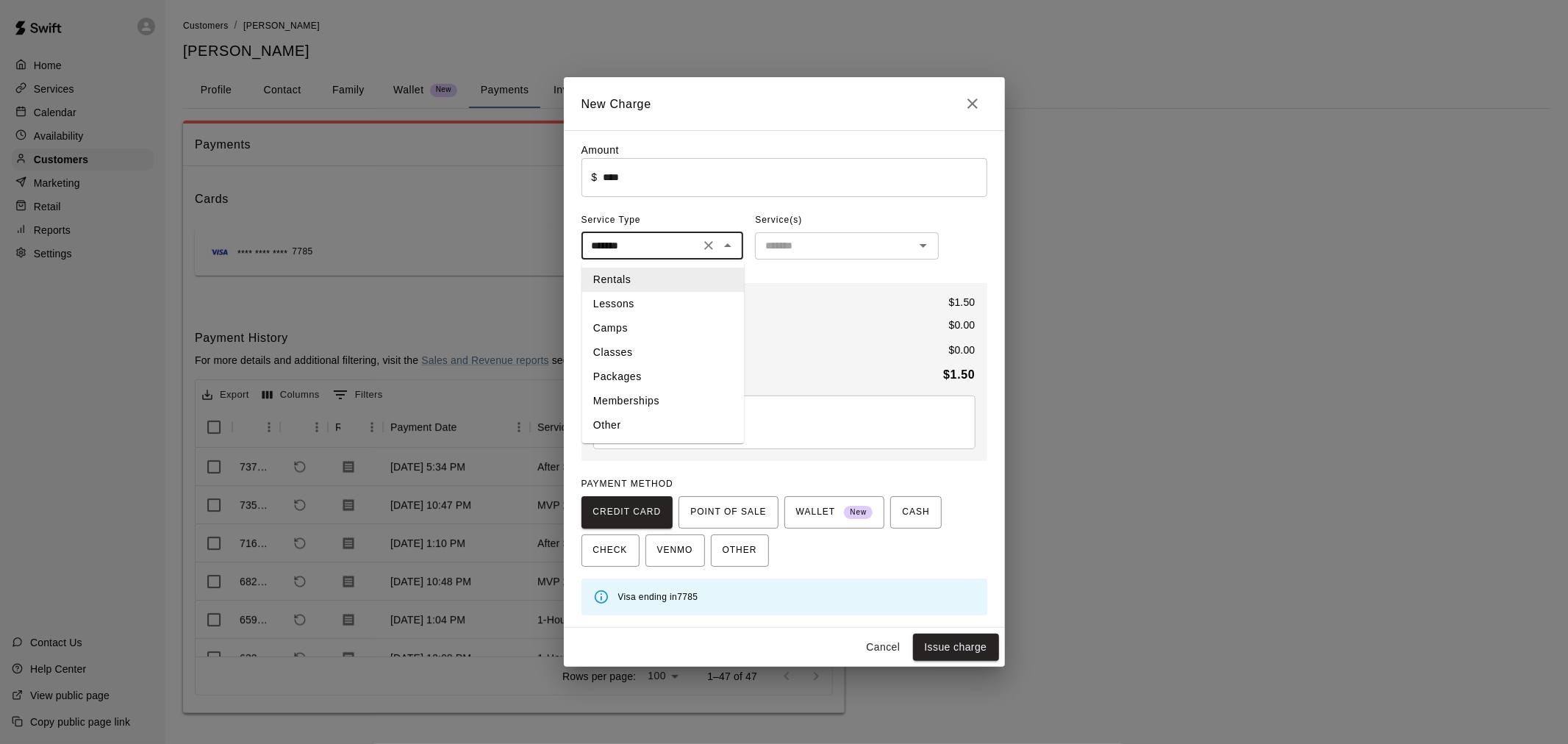
click at [664, 431] on li "Other" at bounding box center [662, 426] width 163 height 24
type input "*****"
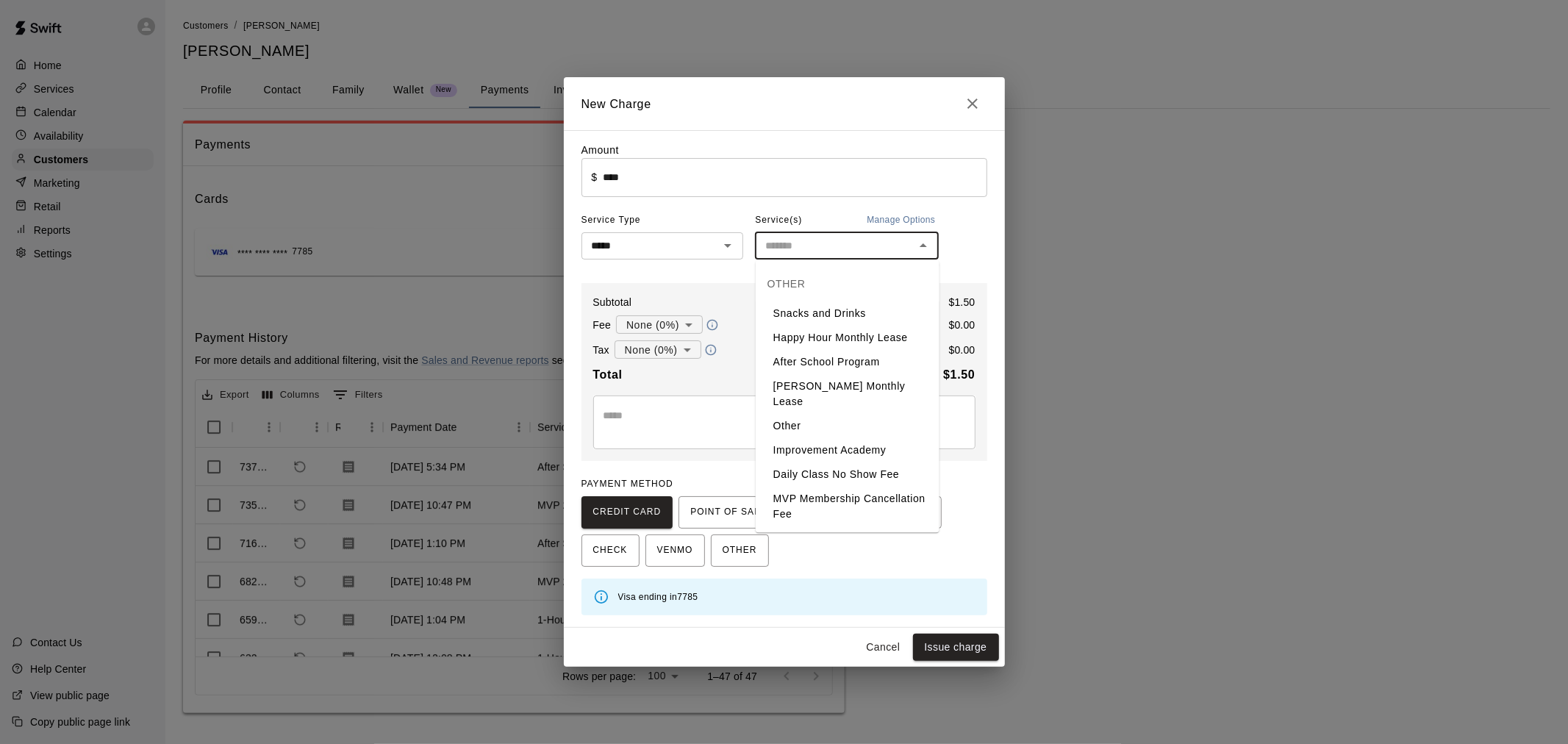
click at [825, 245] on input "text" at bounding box center [834, 245] width 151 height 18
click at [813, 307] on li "Snacks and Drinks" at bounding box center [847, 313] width 183 height 24
type input "**********"
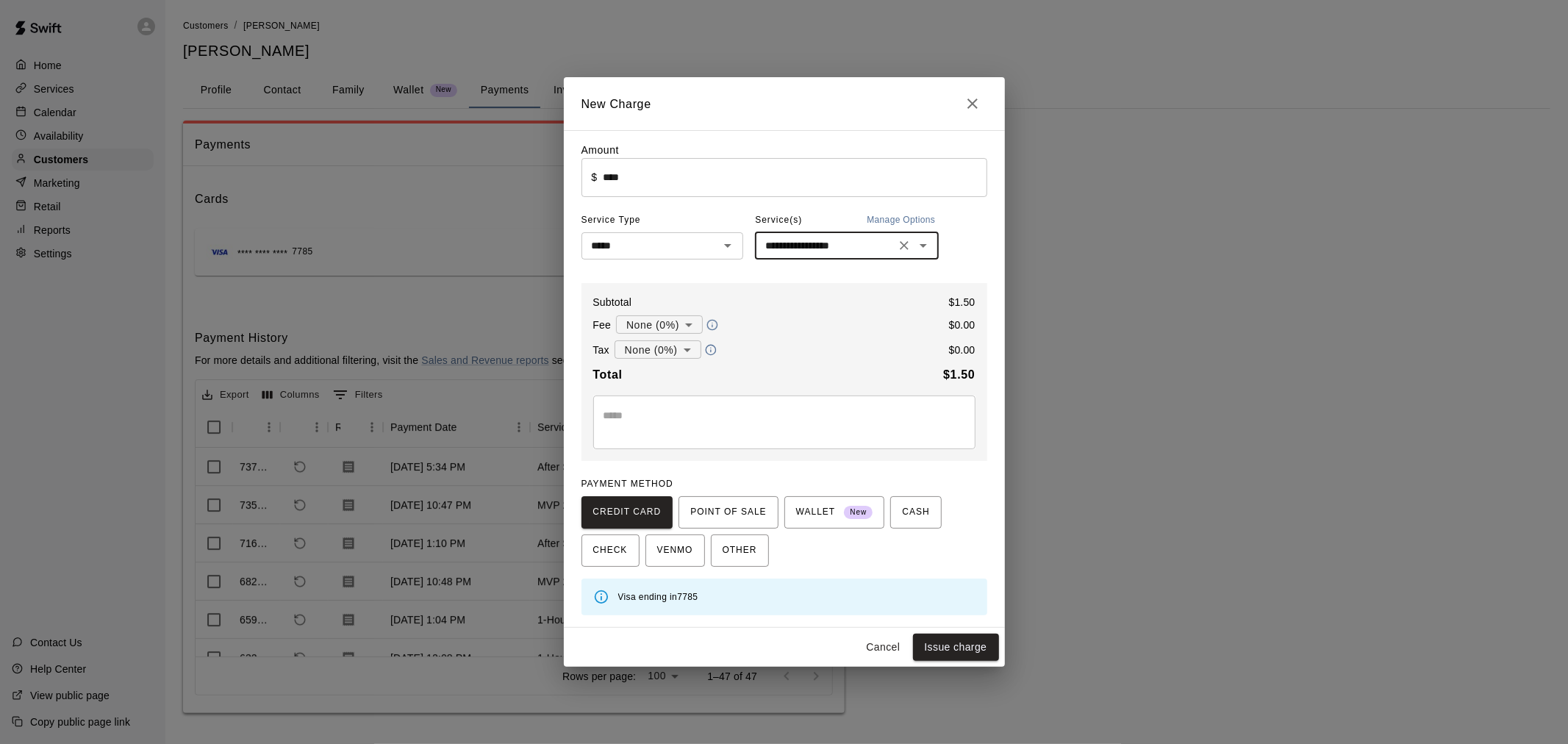
click at [695, 415] on textarea at bounding box center [784, 423] width 362 height 29
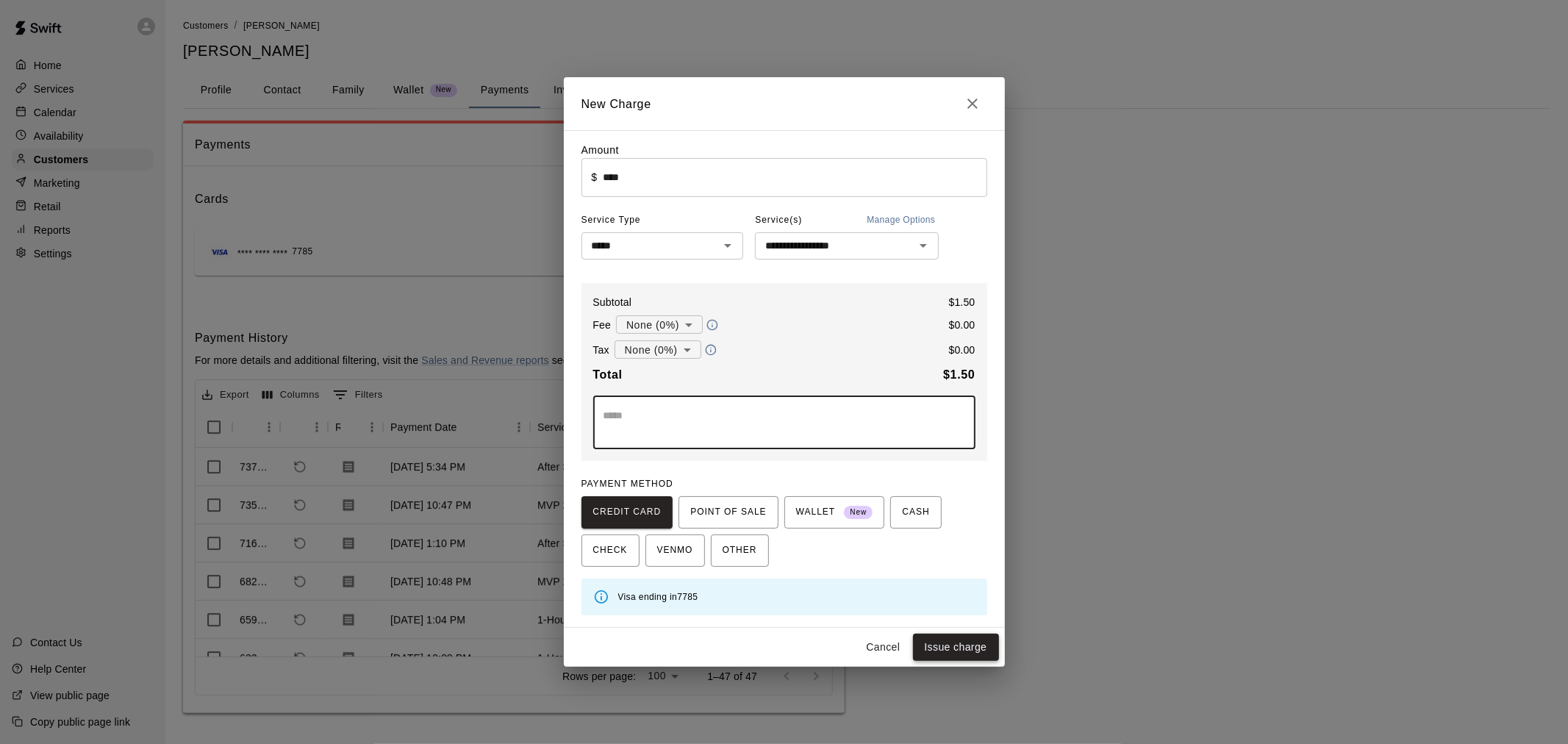
click at [954, 653] on button "Issue charge" at bounding box center [955, 647] width 86 height 27
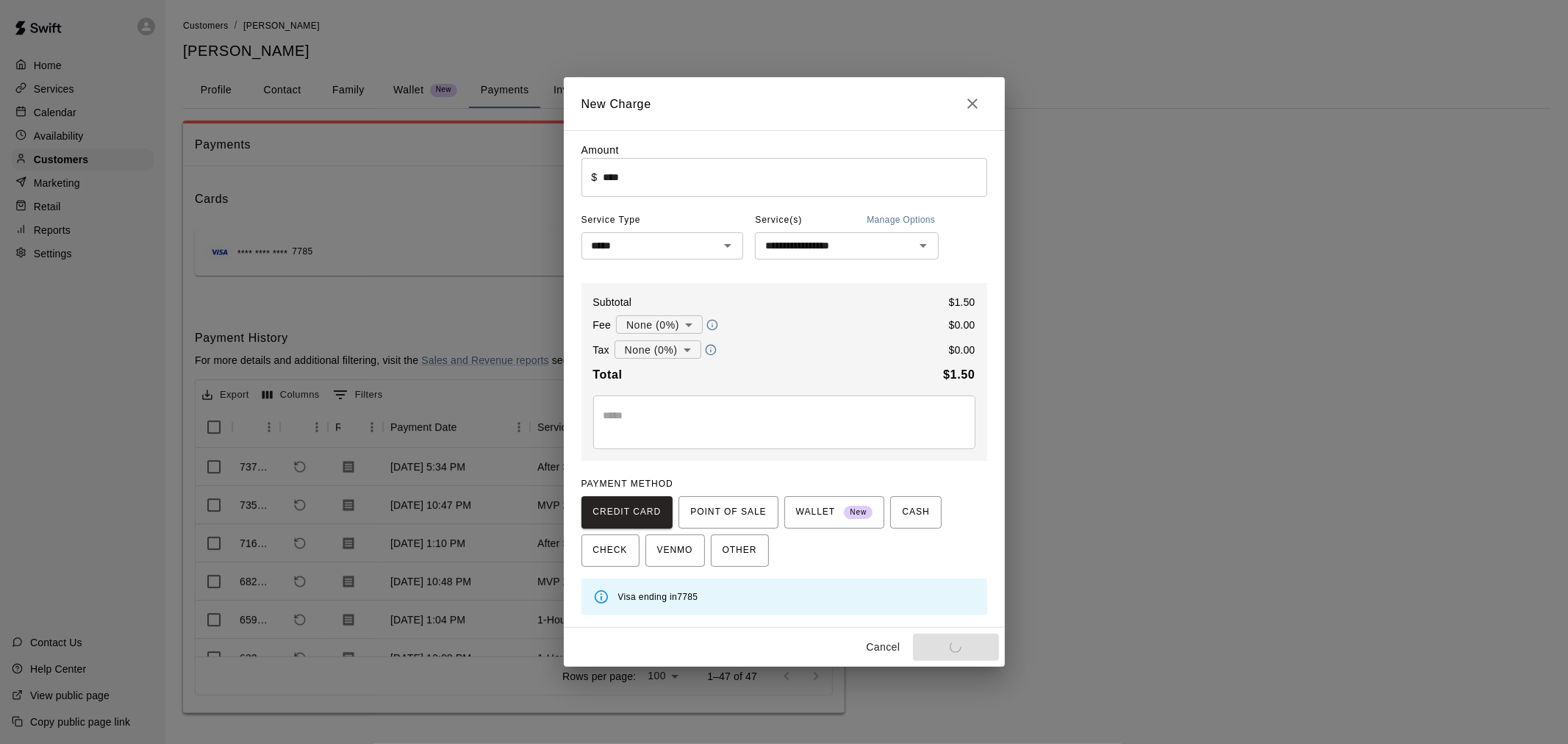
type input "*"
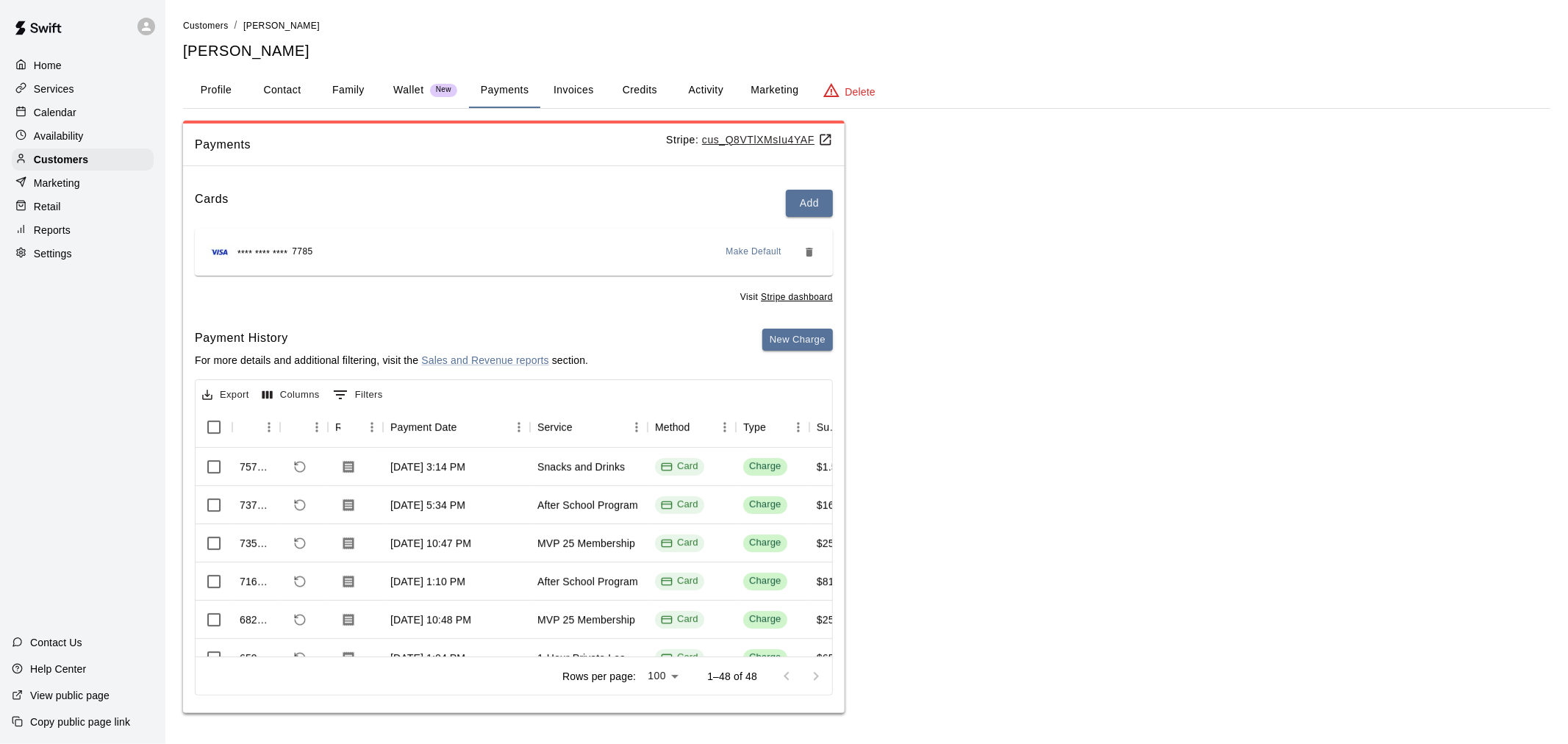
click at [961, 242] on div "Payments Stripe: cus_Q8VTlXMsIu4YAF Cards Add **** **** **** 7785 Make Default …" at bounding box center [866, 417] width 1367 height 593
click at [80, 116] on div "Calendar" at bounding box center [82, 113] width 142 height 22
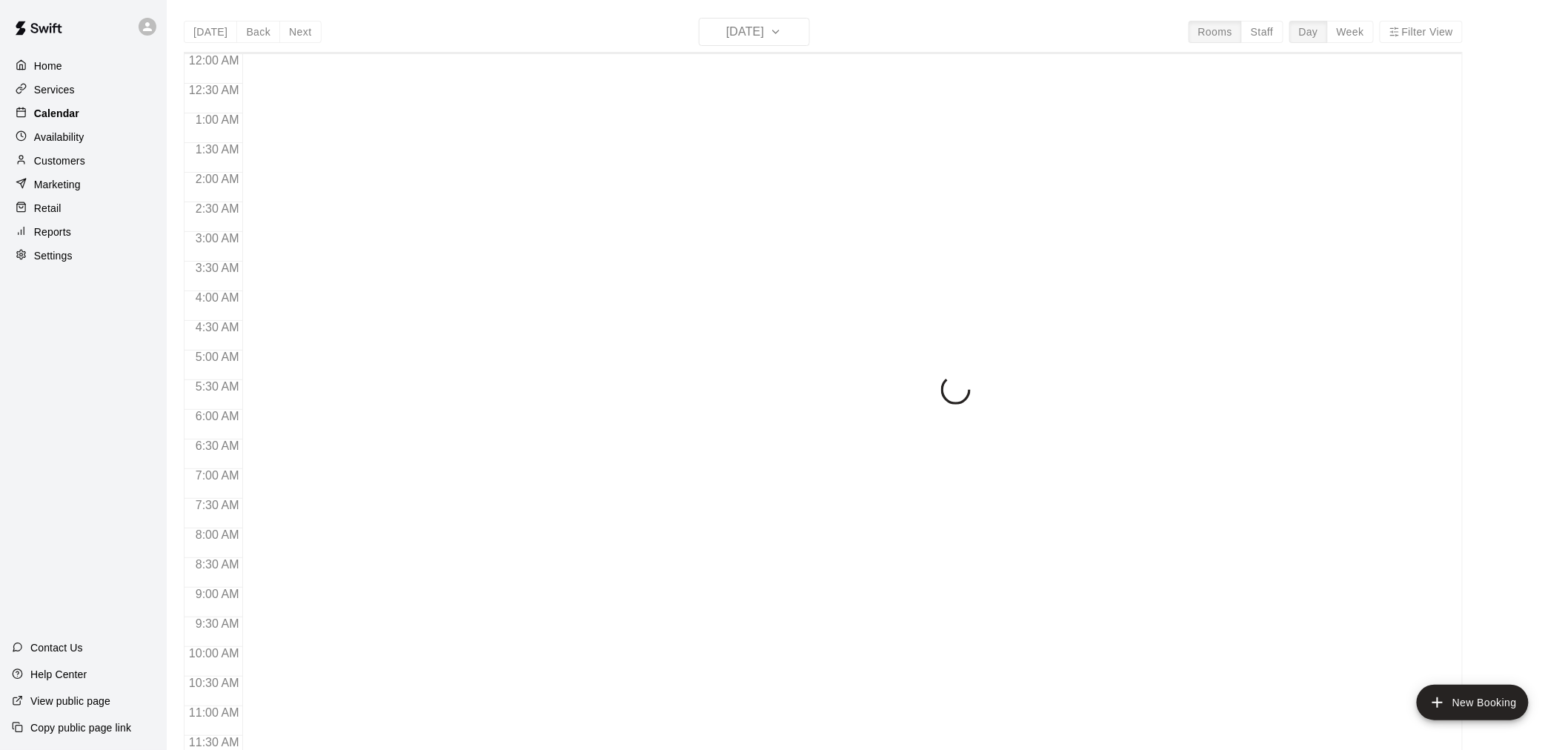
scroll to position [709, 0]
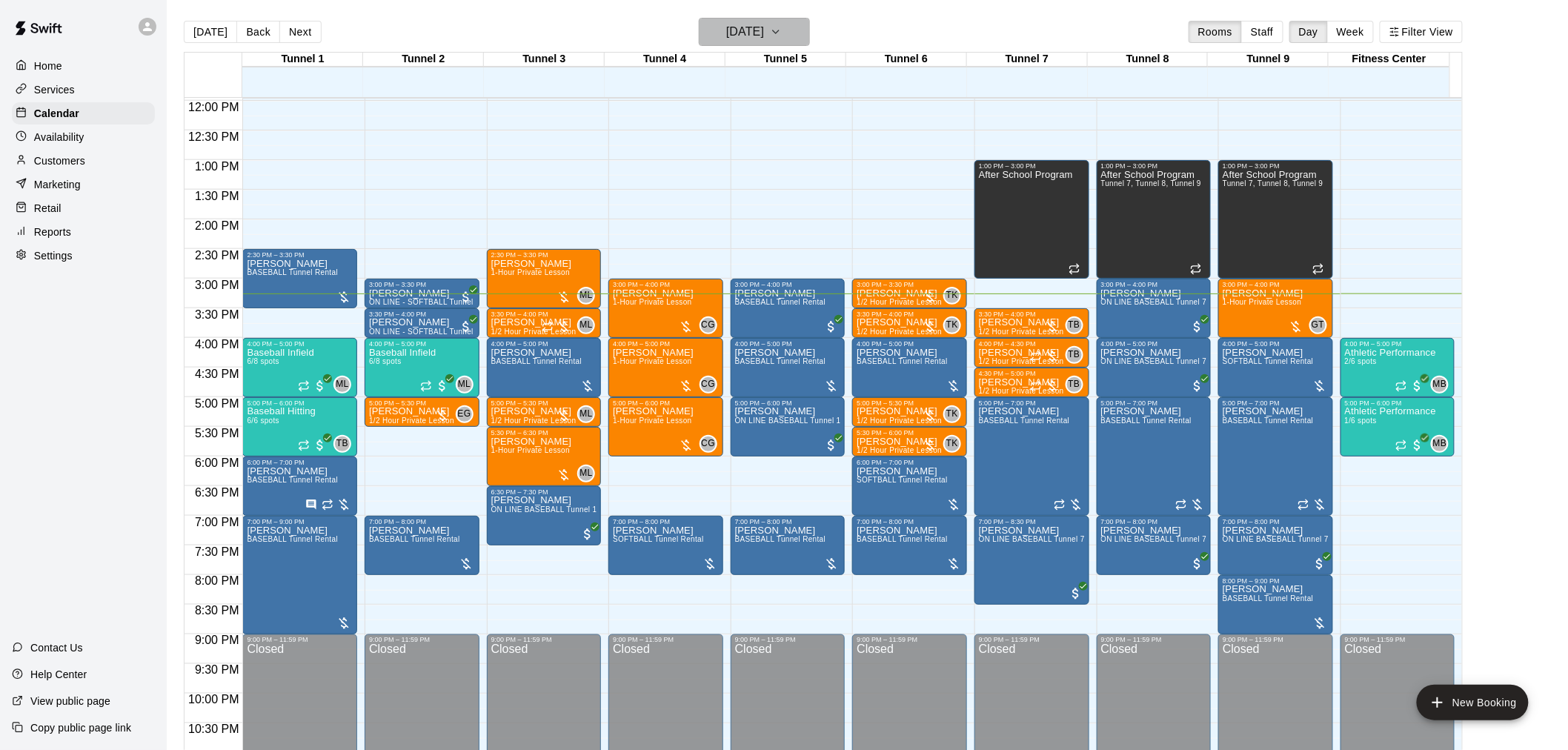
click at [753, 33] on h6 "[DATE]" at bounding box center [745, 32] width 38 height 21
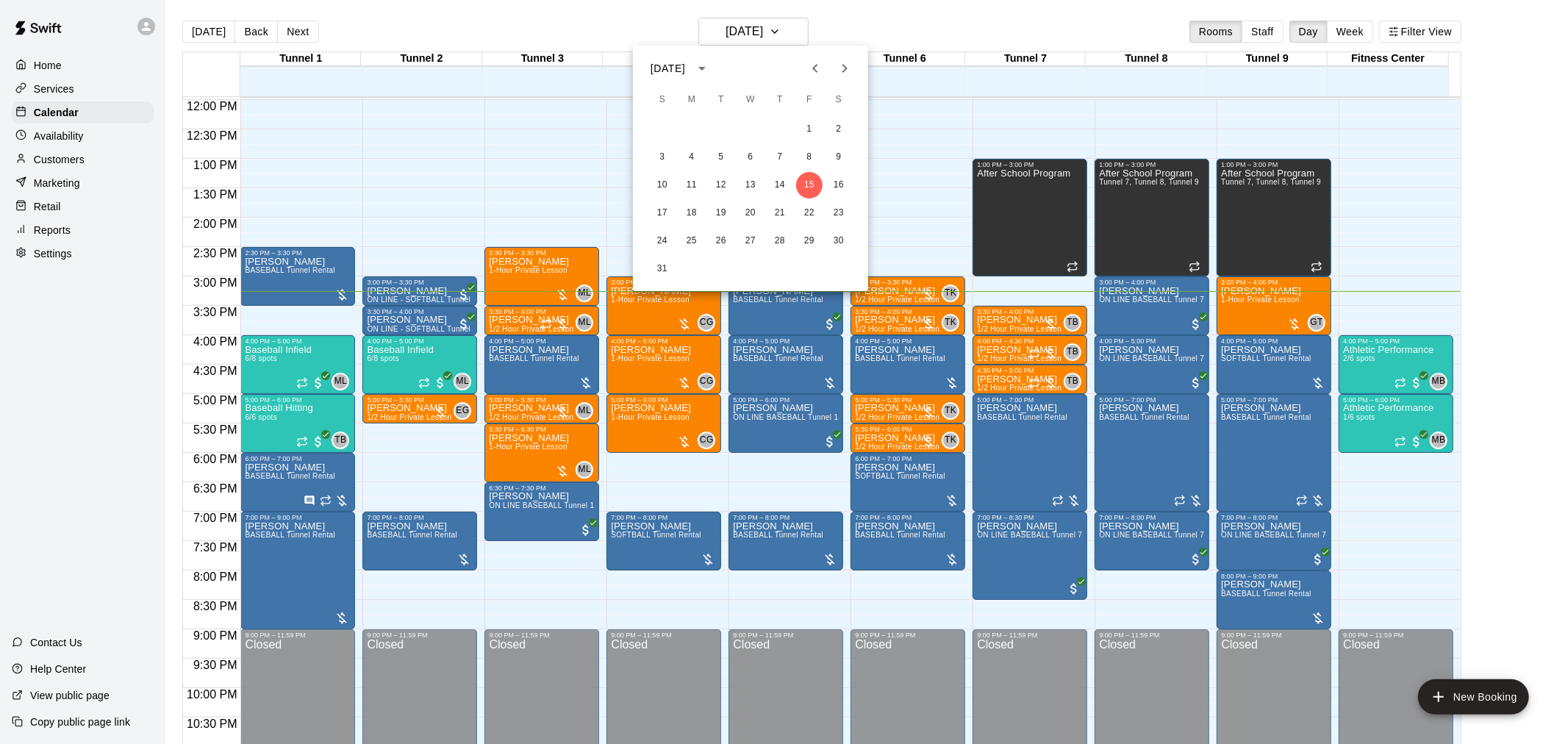
click at [848, 60] on icon "Next month" at bounding box center [845, 69] width 18 height 18
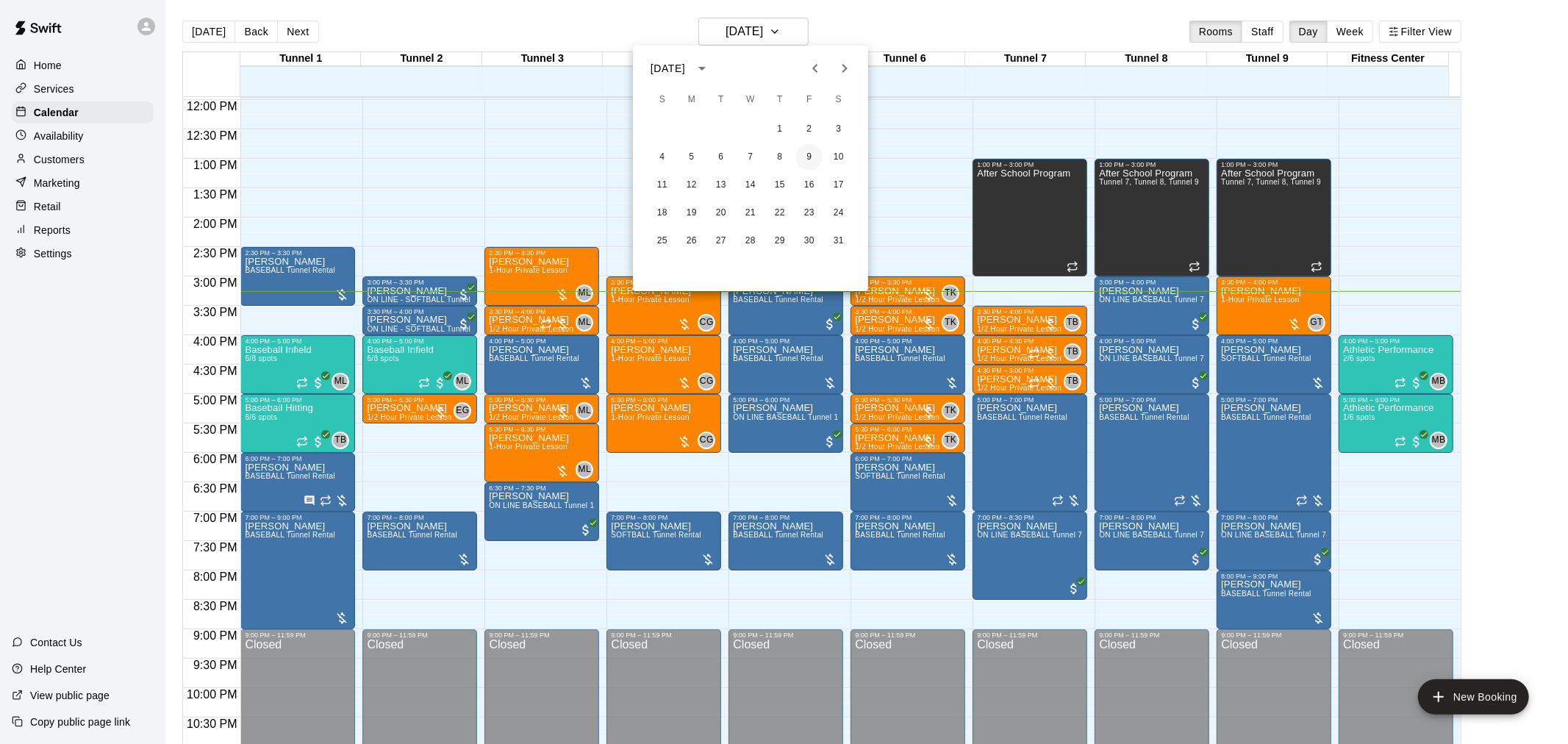
click at [802, 152] on button "9" at bounding box center [809, 158] width 27 height 27
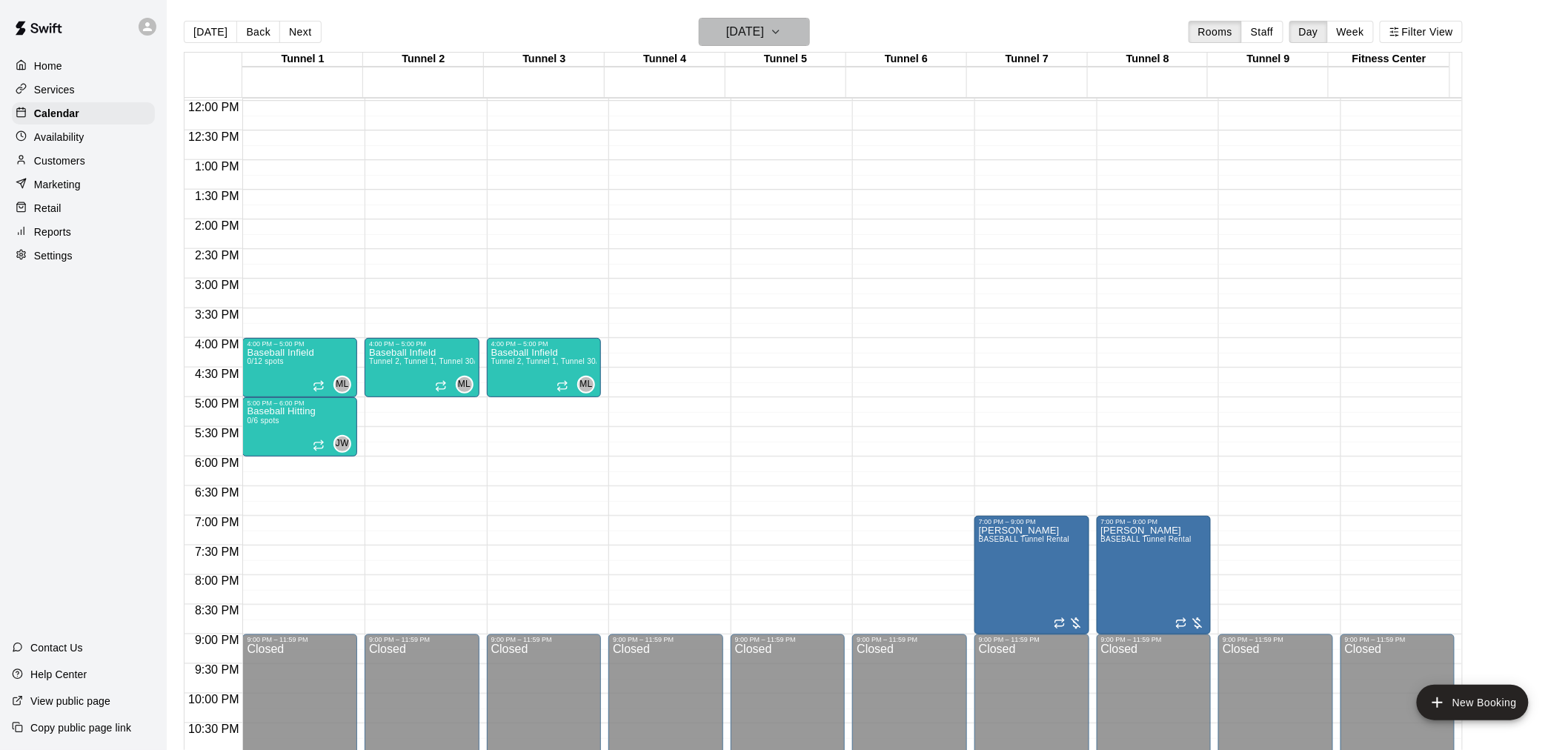
click at [764, 25] on h6 "[DATE]" at bounding box center [745, 32] width 38 height 21
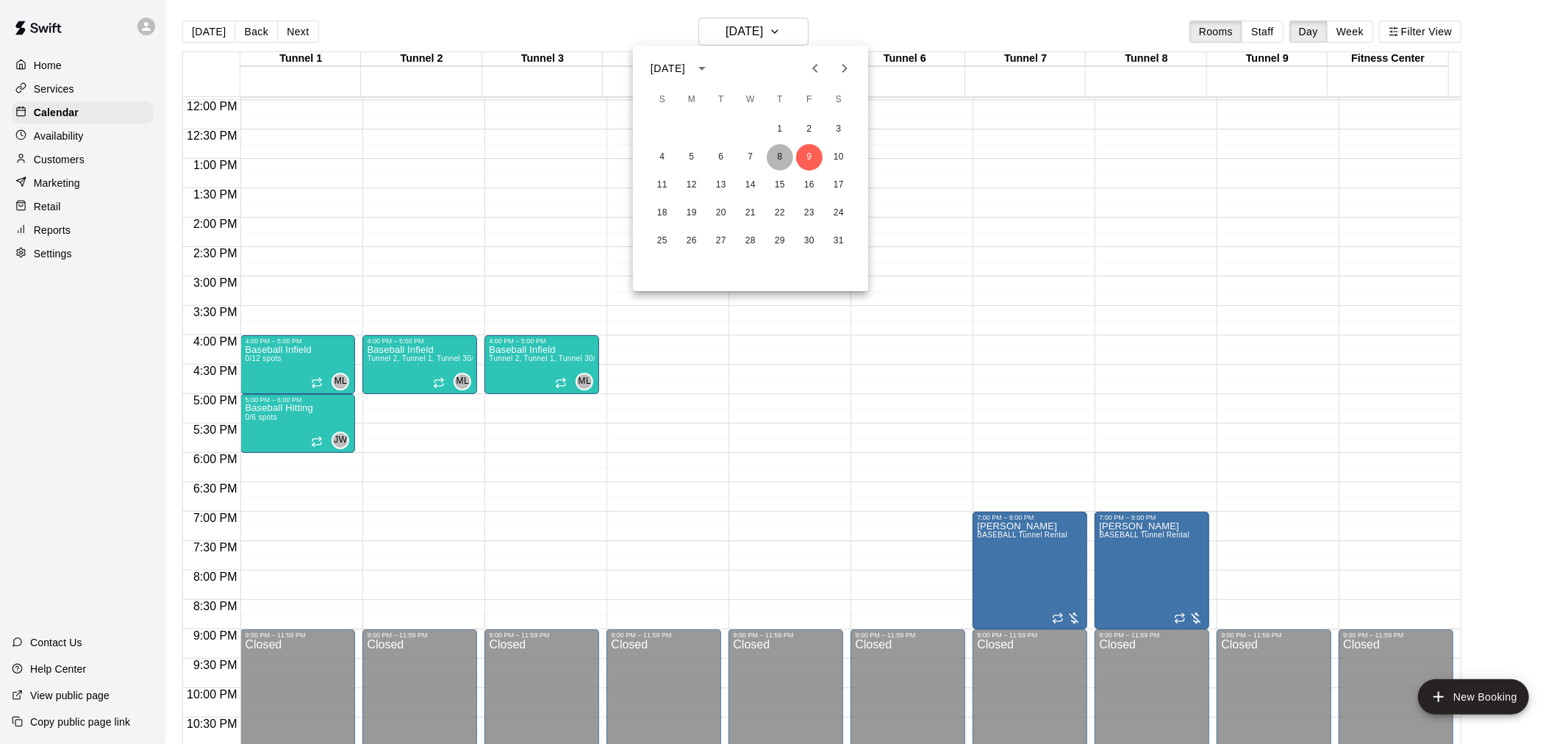
click at [773, 156] on button "8" at bounding box center [780, 158] width 27 height 27
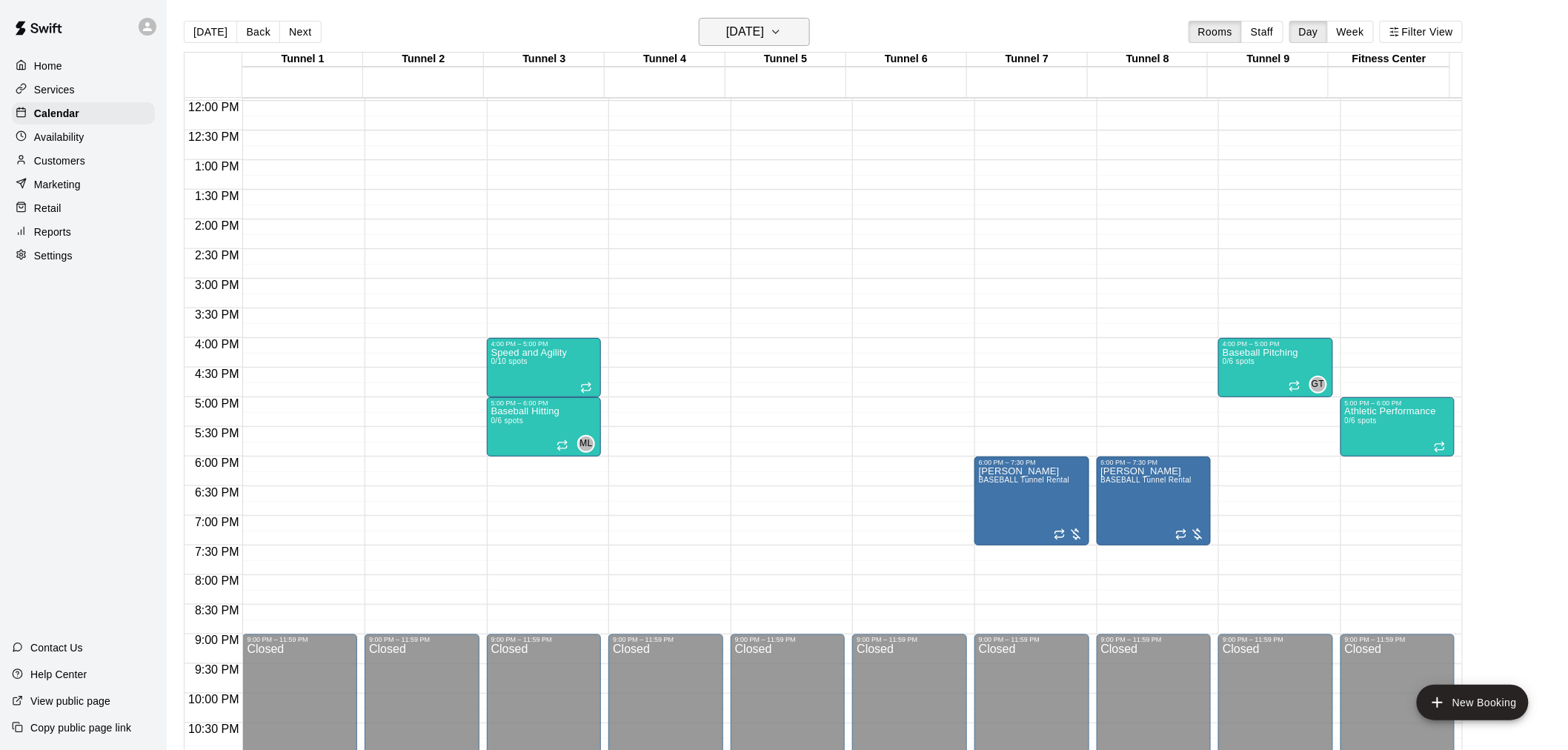
click at [764, 25] on h6 "[DATE]" at bounding box center [745, 32] width 38 height 21
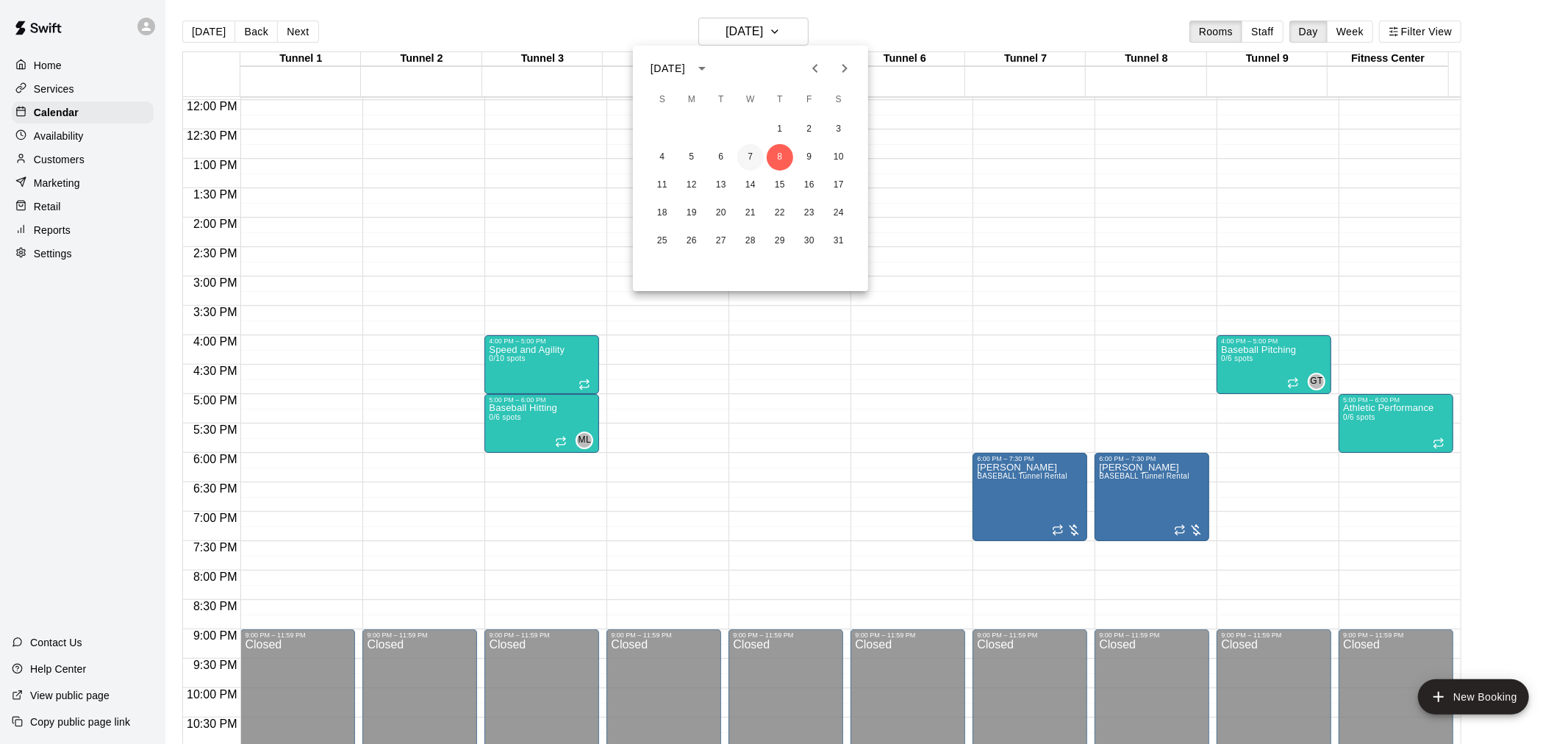
click at [753, 160] on button "7" at bounding box center [750, 158] width 27 height 27
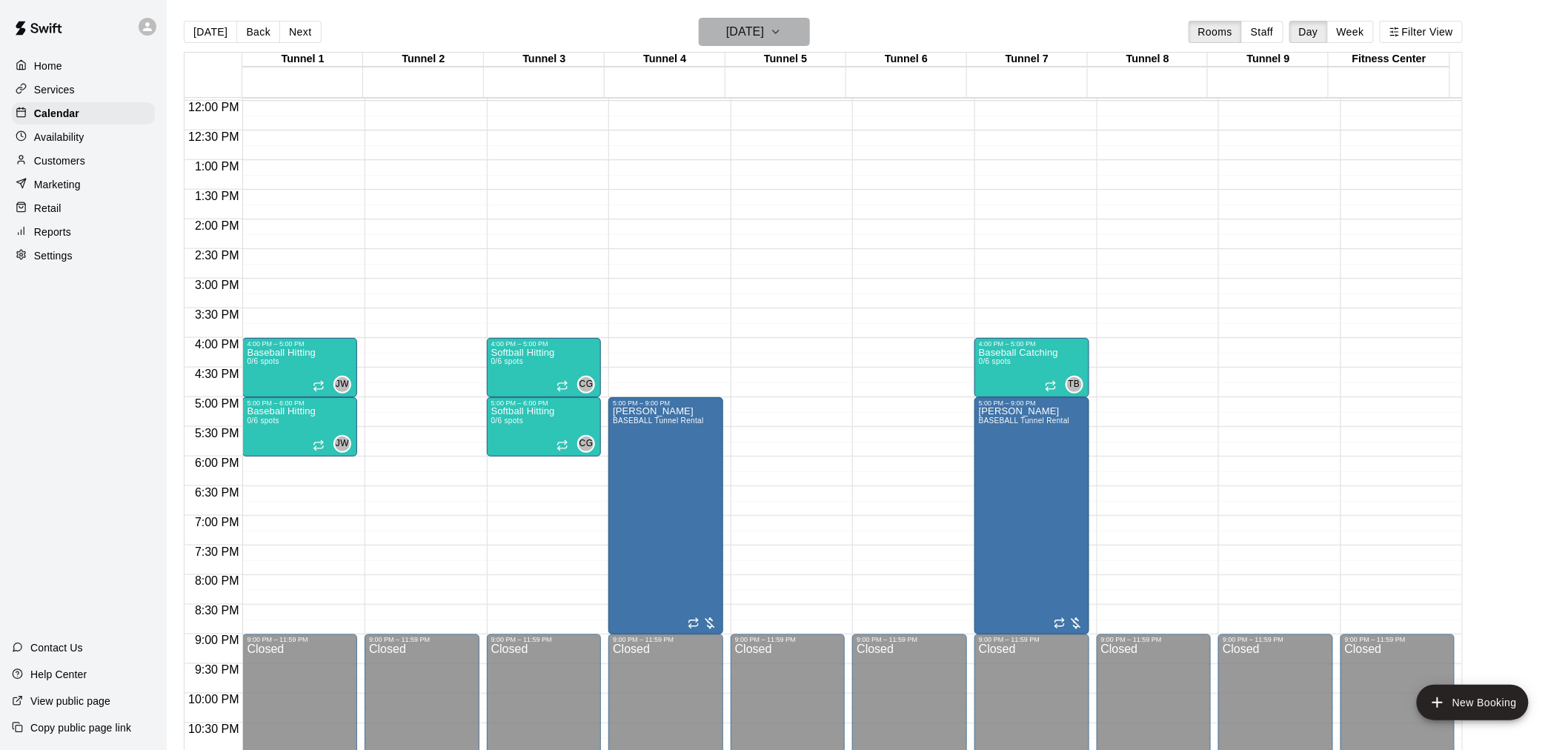
click at [762, 33] on h6 "[DATE]" at bounding box center [745, 32] width 38 height 21
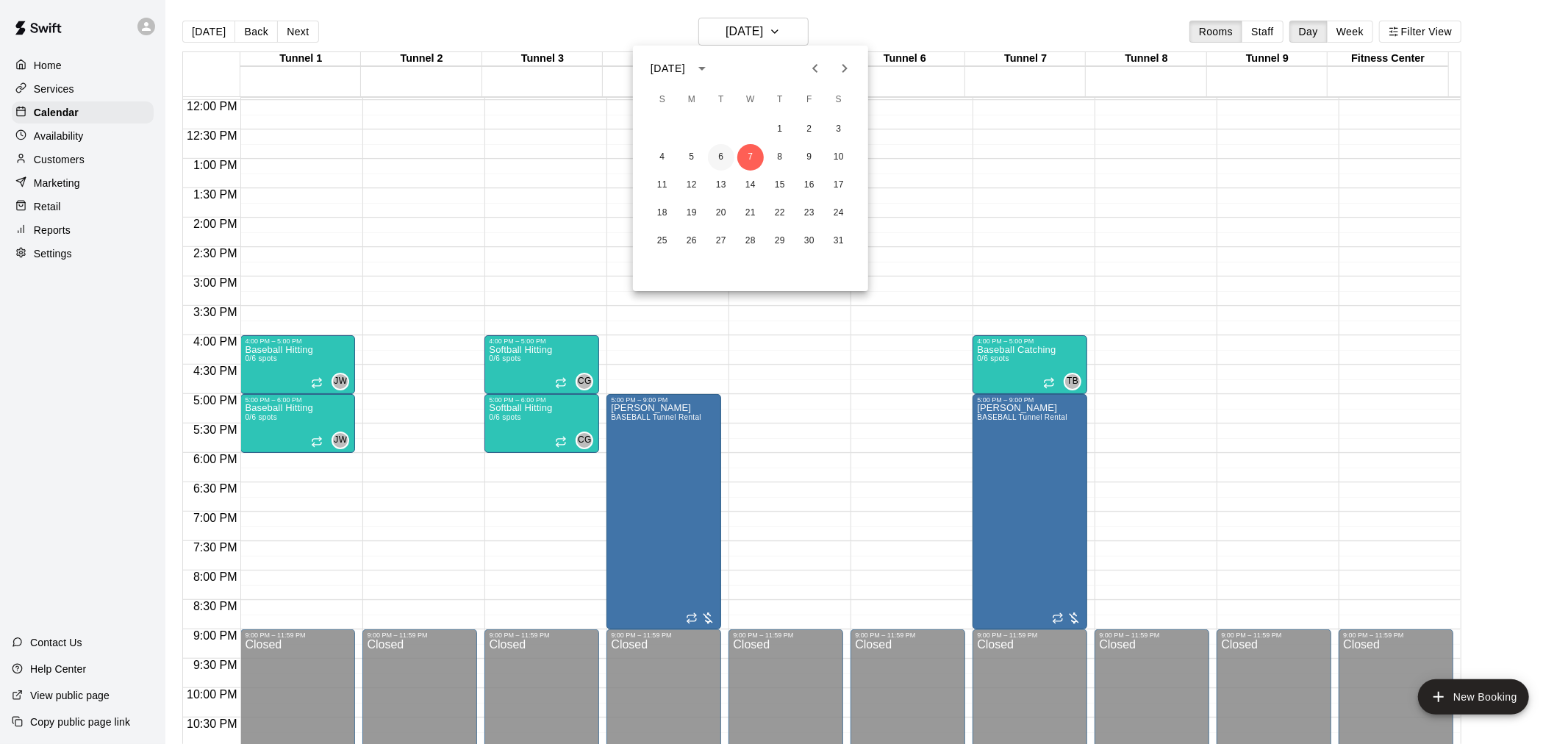
click at [722, 165] on button "6" at bounding box center [721, 158] width 27 height 27
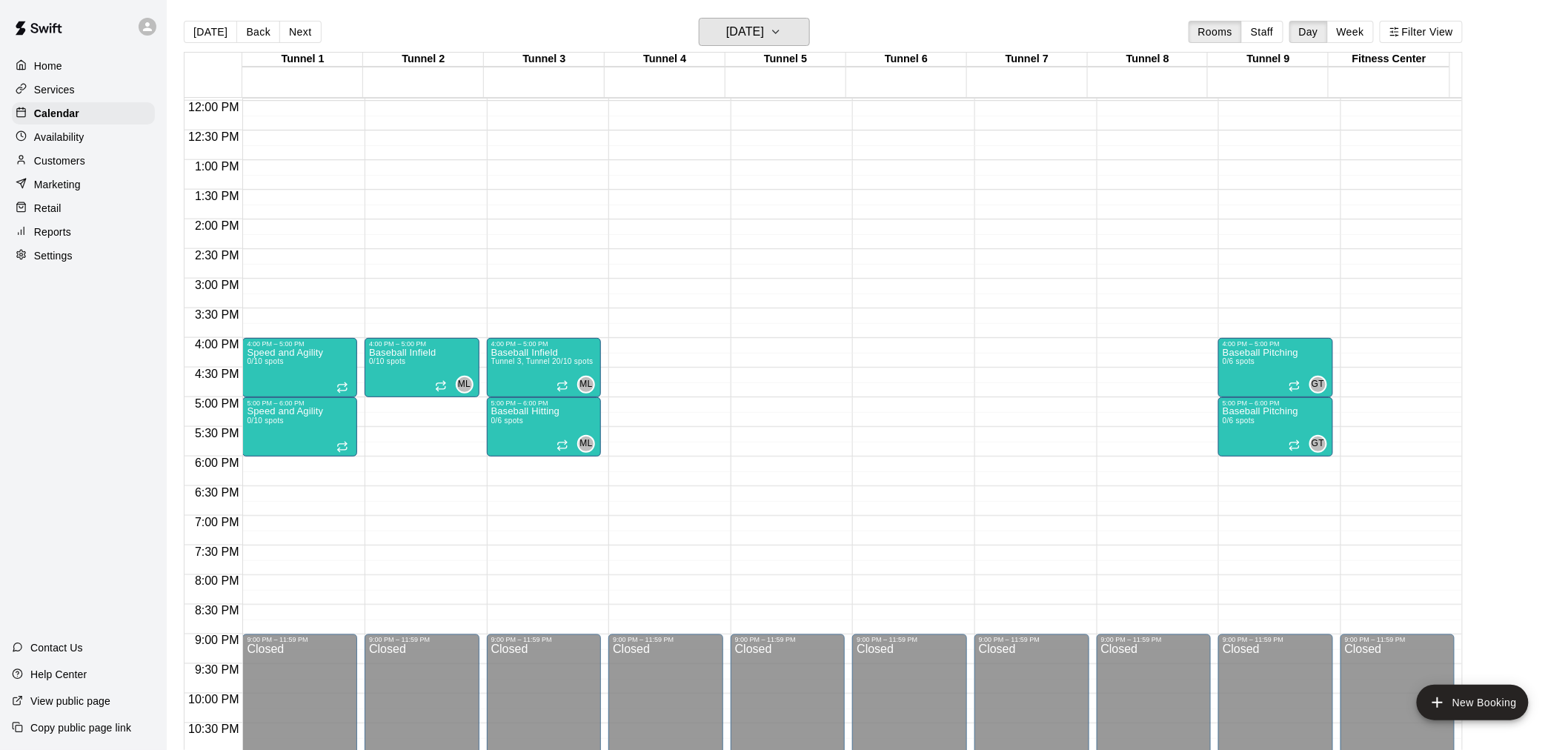
click at [726, 25] on h6 "[DATE]" at bounding box center [745, 32] width 38 height 21
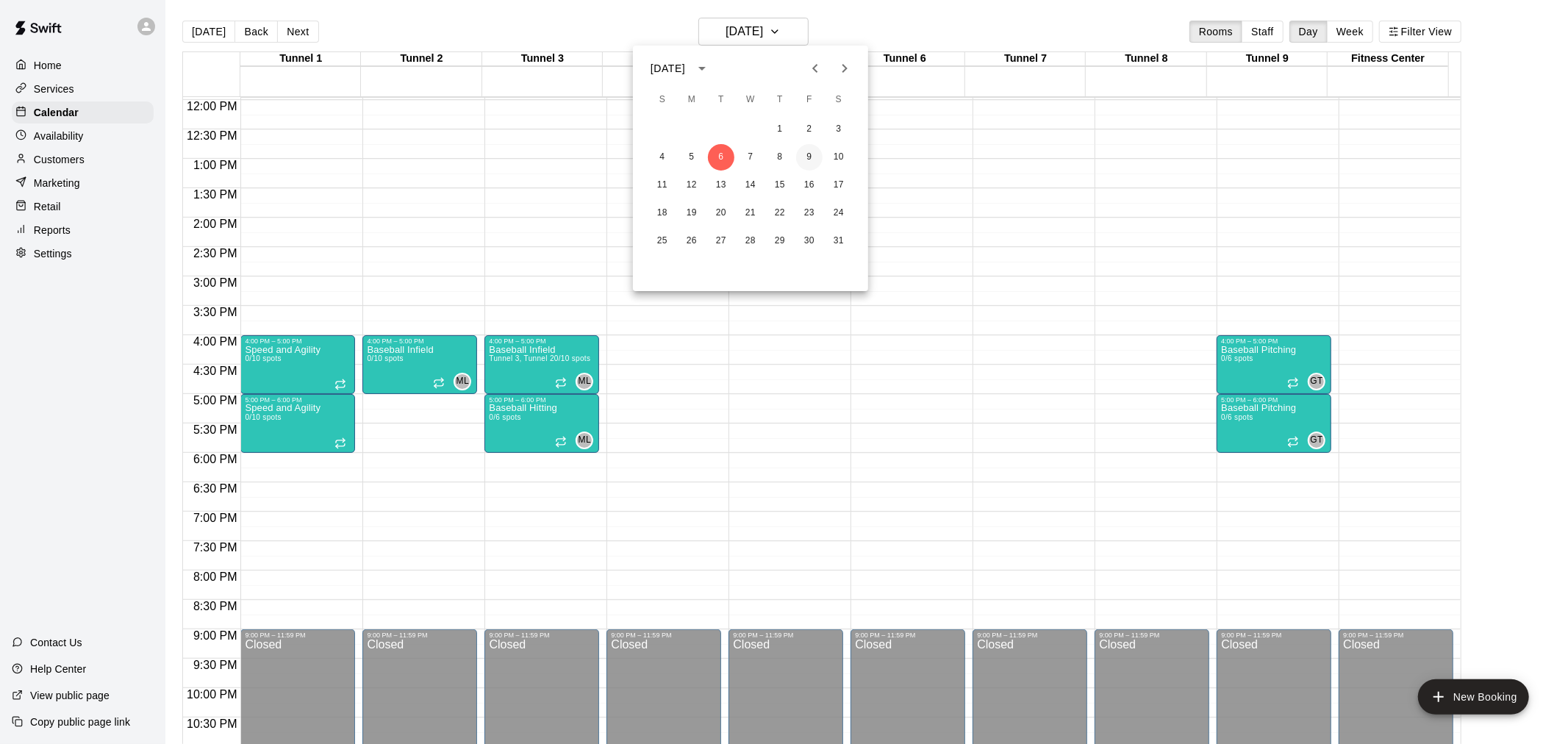
click at [816, 164] on button "9" at bounding box center [809, 158] width 27 height 27
